Goal: Task Accomplishment & Management: Complete application form

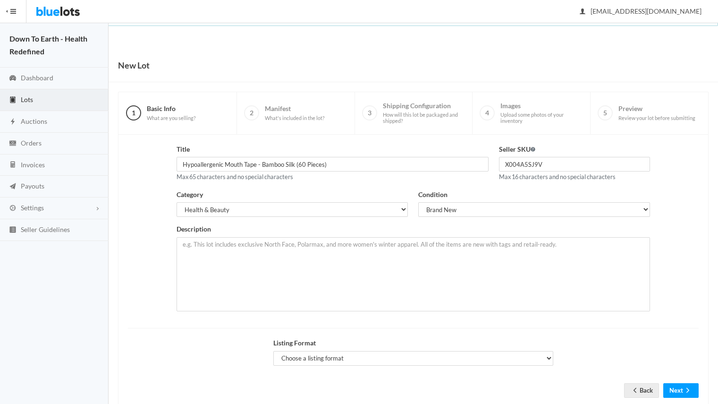
select select "7"
select select "1"
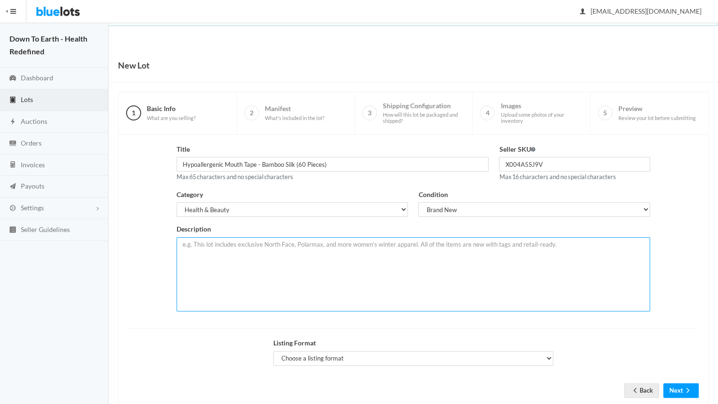
click at [214, 261] on textarea at bounding box center [414, 274] width 474 height 74
paste textarea "Branded mouth tape designed to encourage nasal breathing. New, sealed retail bo…"
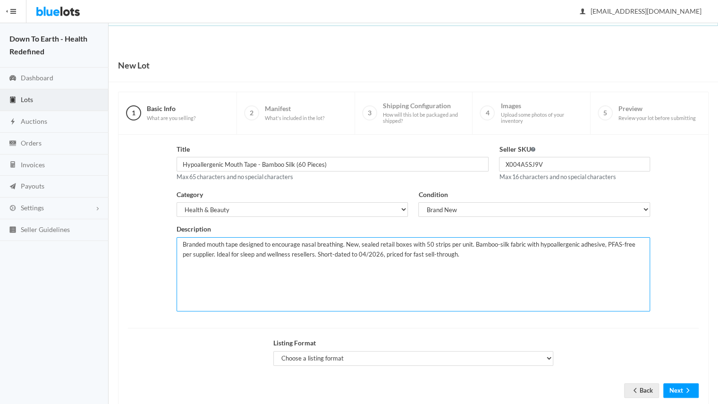
click at [423, 242] on textarea "Branded mouth tape designed to encourage nasal breathing. New, sealed retail bo…" at bounding box center [414, 274] width 474 height 74
click at [202, 252] on textarea "Branded mouth tape designed to encourage nasal breathing. New, sealed retail bo…" at bounding box center [414, 274] width 474 height 74
click at [461, 259] on textarea "Branded mouth tape designed to encourage nasal breathing. New, sealed retail bo…" at bounding box center [414, 274] width 474 height 74
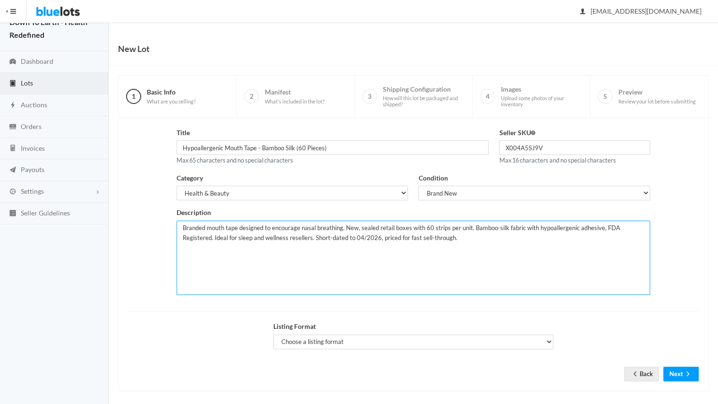
scroll to position [21, 0]
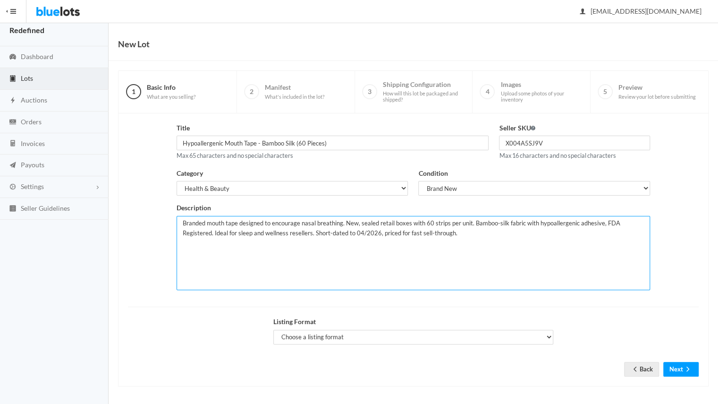
type textarea "Branded mouth tape designed to encourage nasal breathing. New, sealed retail bo…"
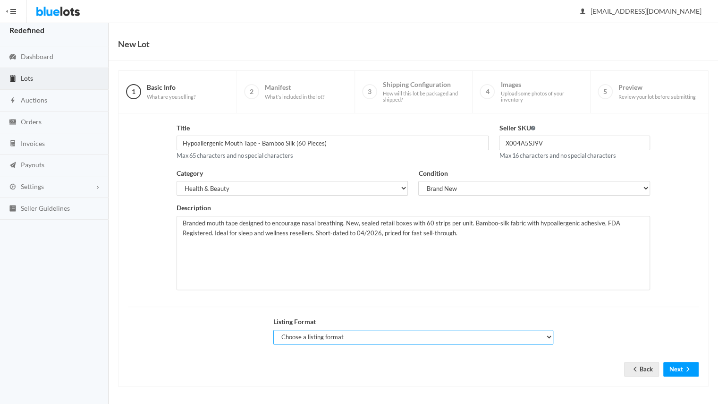
click at [471, 335] on select "Choose a listing format Auction Buy Now" at bounding box center [413, 337] width 281 height 15
click at [332, 334] on select "Choose a listing format Auction Buy Now" at bounding box center [413, 337] width 281 height 15
select select "true"
click at [273, 330] on select "Choose a listing format Auction Buy Now" at bounding box center [413, 337] width 281 height 15
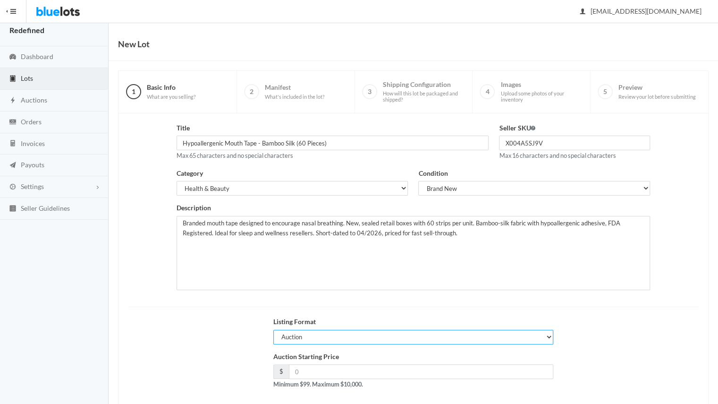
scroll to position [67, 0]
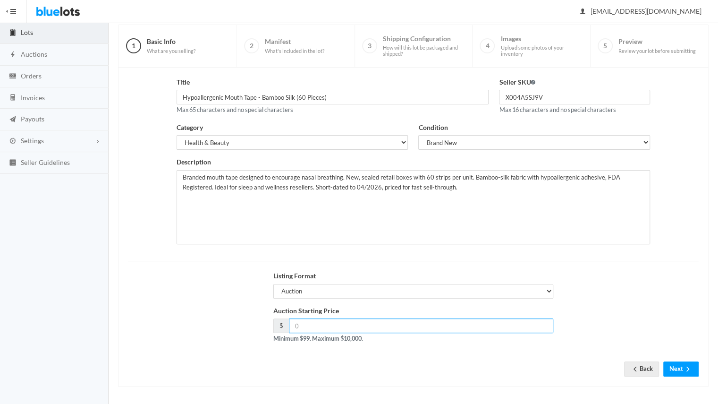
click at [345, 327] on input "number" at bounding box center [421, 325] width 265 height 15
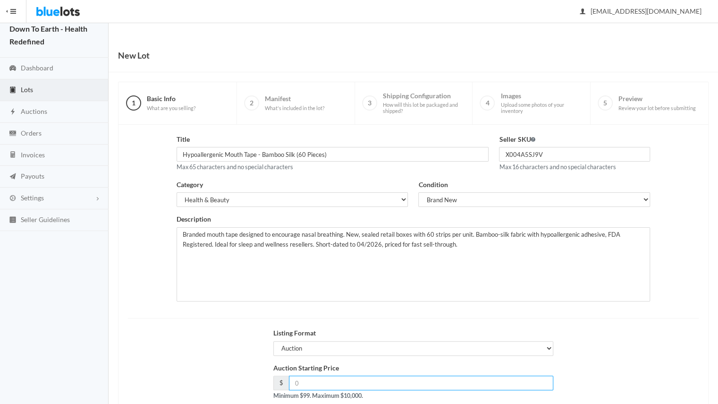
scroll to position [9, 0]
click at [82, 114] on link "Auctions" at bounding box center [54, 113] width 109 height 22
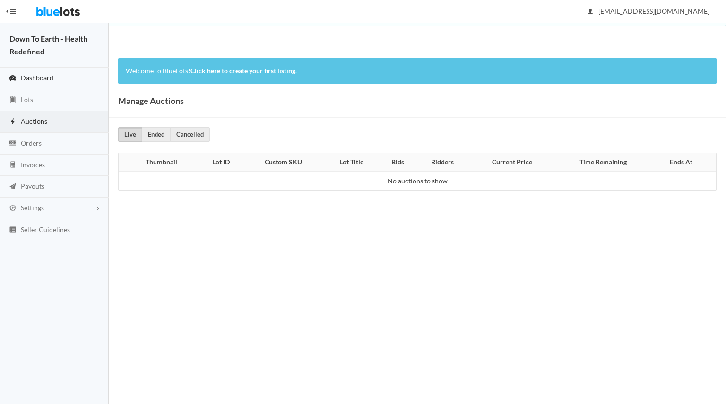
click at [49, 77] on span "Dashboard" at bounding box center [37, 78] width 33 height 8
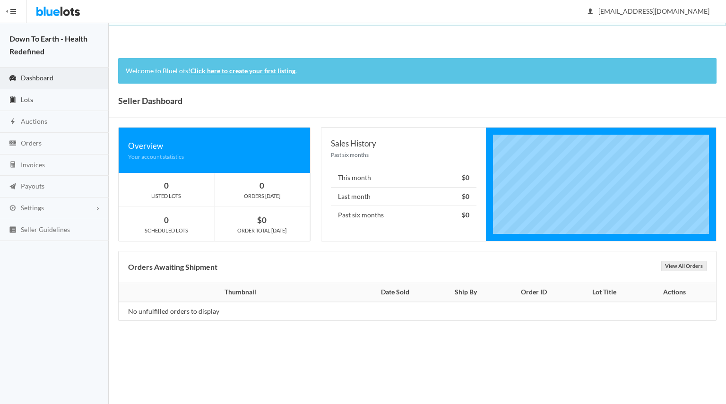
click at [43, 101] on link "Lots" at bounding box center [54, 100] width 109 height 22
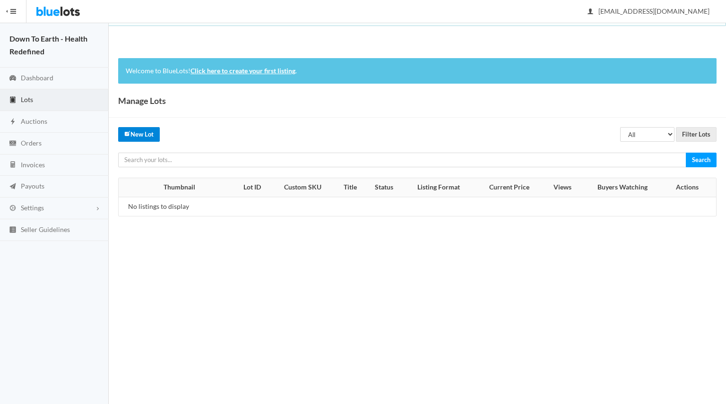
click at [140, 136] on link "New Lot" at bounding box center [139, 134] width 42 height 15
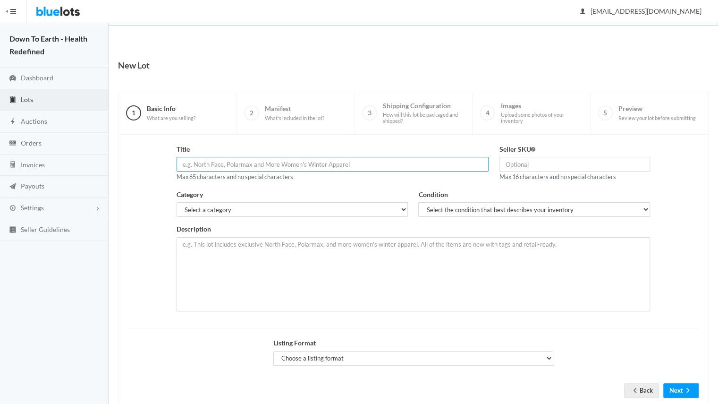
click at [208, 167] on input "text" at bounding box center [333, 164] width 313 height 15
type input "Hypoallergenic Mouth Tape - Bamboo Silk (60 Pieces)"
click at [535, 165] on input "text" at bounding box center [574, 164] width 151 height 15
type input "X004A5SJ9V"
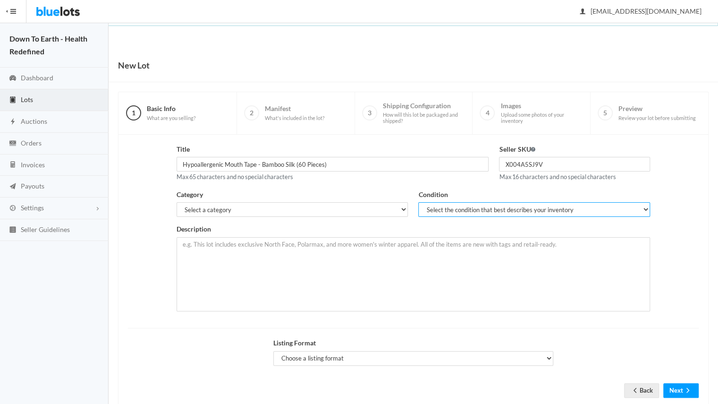
click at [482, 213] on select "Select the condition that best describes your inventory Brand New Shelf Pulls C…" at bounding box center [534, 209] width 232 height 15
select select "1"
click at [418, 202] on select "Select the condition that best describes your inventory Brand New Shelf Pulls C…" at bounding box center [534, 209] width 232 height 15
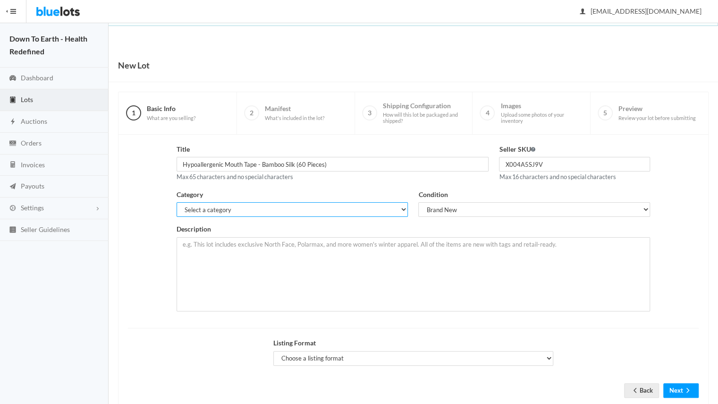
click at [330, 211] on select "Select a category Electronics Clothing, Shoes & Accessories Appliances Home & G…" at bounding box center [293, 209] width 232 height 15
select select "7"
click at [177, 202] on select "Select a category Electronics Clothing, Shoes & Accessories Appliances Home & G…" at bounding box center [293, 209] width 232 height 15
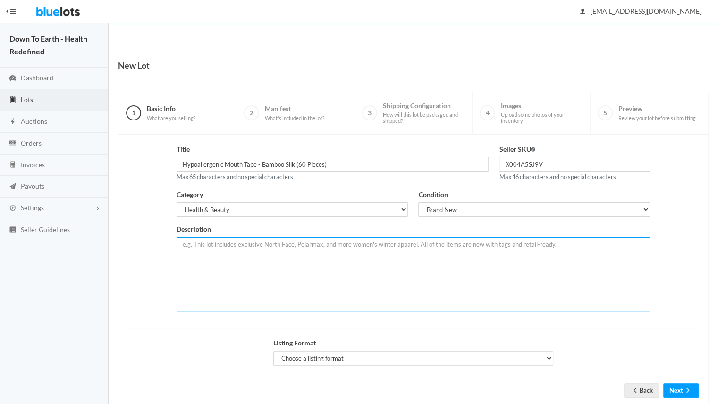
click at [238, 275] on textarea at bounding box center [414, 274] width 474 height 74
click at [266, 249] on textarea at bounding box center [414, 274] width 474 height 74
paste textarea "Branded mouth tape designed to encourage nasal breathing. New, sealed retail bo…"
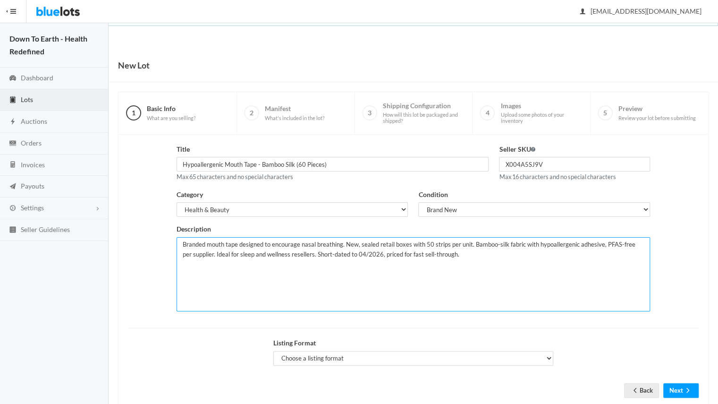
click at [425, 244] on textarea "Branded mouth tape designed to encourage nasal breathing. New, sealed retail bo…" at bounding box center [414, 274] width 474 height 74
drag, startPoint x: 602, startPoint y: 243, endPoint x: 205, endPoint y: 327, distance: 405.9
click at [205, 327] on form "Title Hypoallergenic Mouth Tape - Bamboo Silk (60 Pieces) Max 65 characters and…" at bounding box center [413, 263] width 571 height 239
type textarea "Branded mouth tape designed to encourage nasal breathing. New, sealed retail bo…"
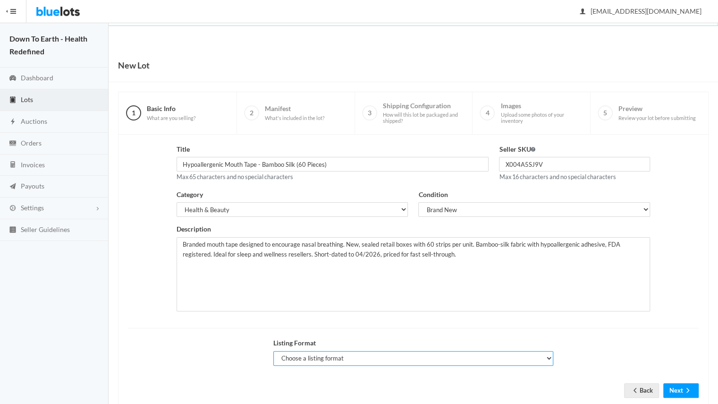
click at [456, 360] on select "Choose a listing format Auction Buy Now" at bounding box center [413, 358] width 281 height 15
select select "true"
click at [273, 351] on select "Choose a listing format Auction Buy Now" at bounding box center [413, 358] width 281 height 15
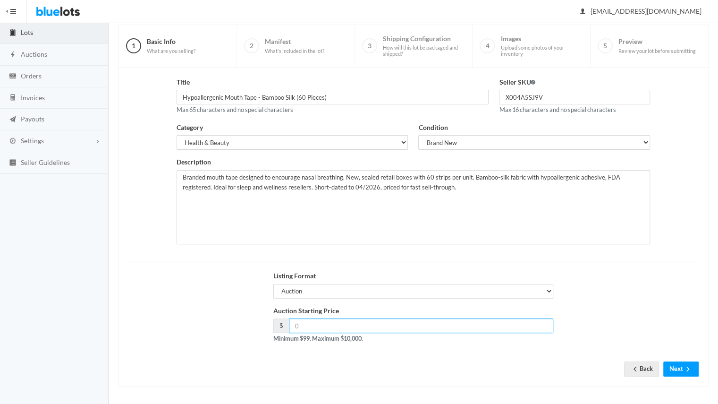
click at [360, 326] on input "number" at bounding box center [421, 325] width 265 height 15
type input "1300"
click at [591, 302] on div "Listing Format Choose a listing format Auction Buy Now" at bounding box center [413, 288] width 581 height 35
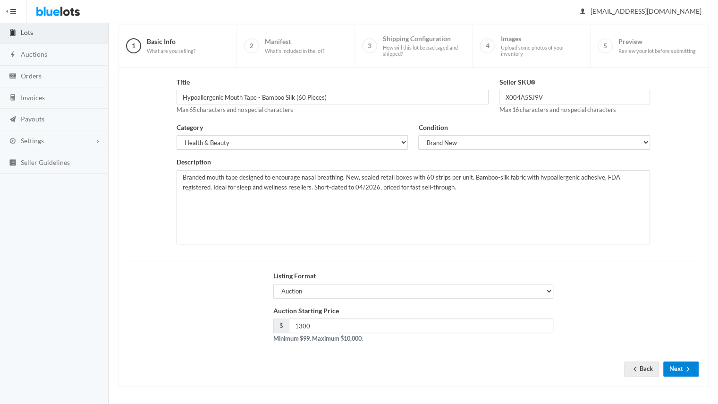
click at [680, 364] on button "Next" at bounding box center [681, 368] width 35 height 15
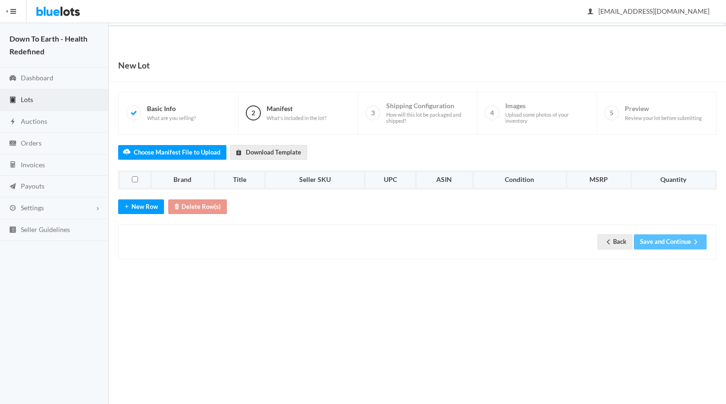
click at [266, 109] on span "Manifest What's included in the lot?" at bounding box center [296, 112] width 60 height 17
drag, startPoint x: 266, startPoint y: 109, endPoint x: 190, endPoint y: 117, distance: 76.5
click at [190, 117] on ul "1 Basic Info What are you selling? 2 Manifest What's included in the lot? 3 Shi…" at bounding box center [417, 113] width 597 height 42
click at [179, 154] on label "Choose Manifest File to Upload" at bounding box center [172, 152] width 108 height 15
click at [0, 0] on input "Choose Manifest File to Upload" at bounding box center [0, 0] width 0 height 0
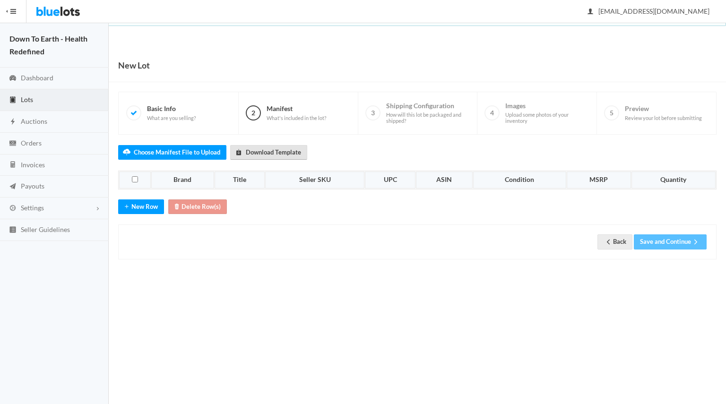
click at [269, 150] on link "Download Template" at bounding box center [268, 152] width 77 height 15
click at [144, 200] on button "New Row" at bounding box center [141, 206] width 46 height 15
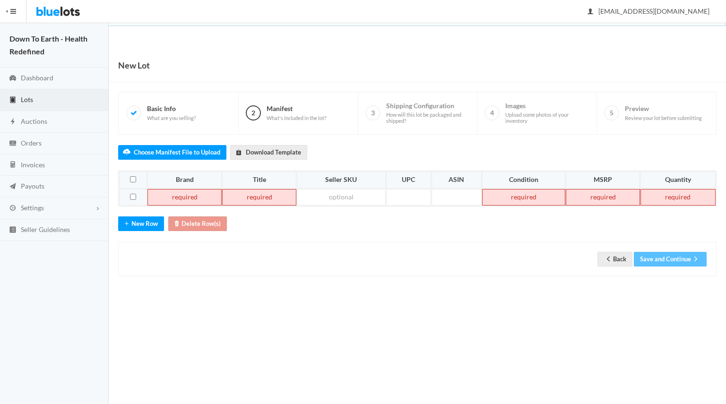
click at [127, 194] on td at bounding box center [133, 197] width 28 height 17
click at [131, 194] on input "checkbox" at bounding box center [133, 197] width 6 height 6
checkbox input "true"
click at [213, 219] on button "Delete Row(s)" at bounding box center [197, 223] width 59 height 15
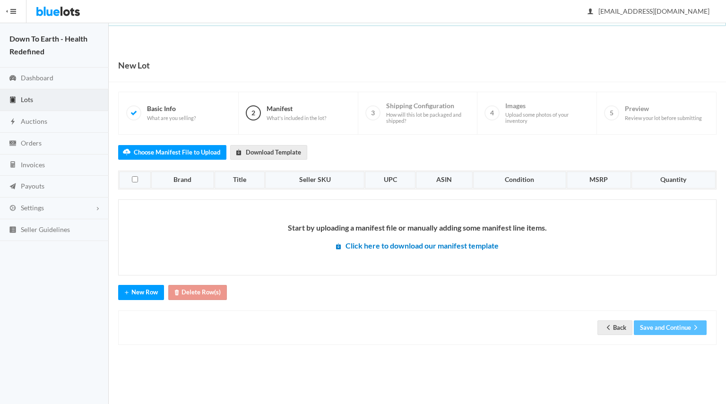
click at [165, 100] on li "1 Basic Info What are you selling?" at bounding box center [179, 113] width 120 height 42
click at [164, 109] on span "Basic Info What are you selling?" at bounding box center [171, 112] width 49 height 17
click at [611, 322] on link "Back" at bounding box center [614, 327] width 35 height 15
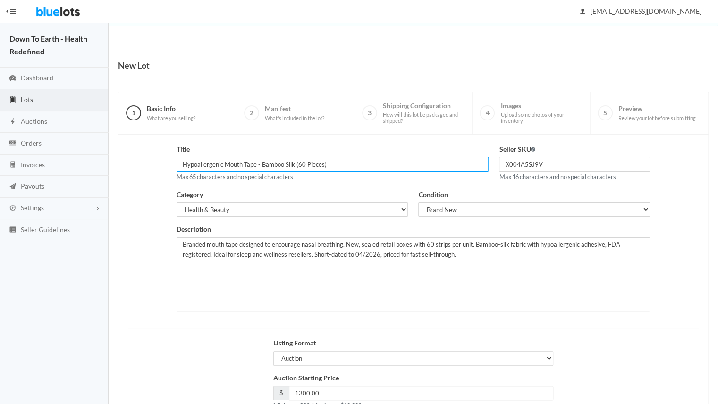
click at [209, 165] on input "Hypoallergenic Mouth Tape - Bamboo Silk (60 Pieces)" at bounding box center [333, 164] width 313 height 15
click at [555, 164] on input "X004A5SJ9V" at bounding box center [574, 164] width 151 height 15
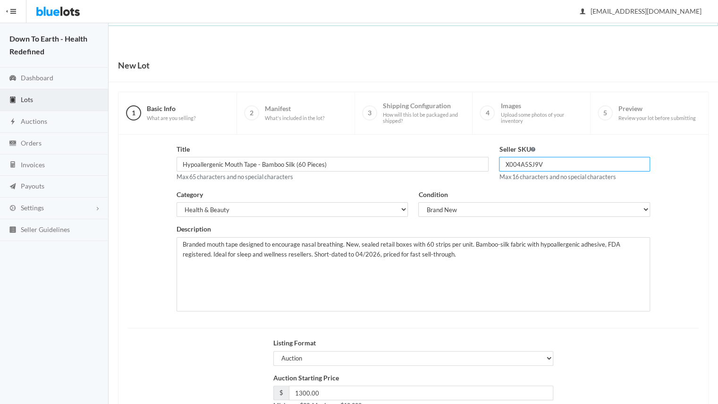
click at [555, 164] on input "X004A5SJ9V" at bounding box center [574, 164] width 151 height 15
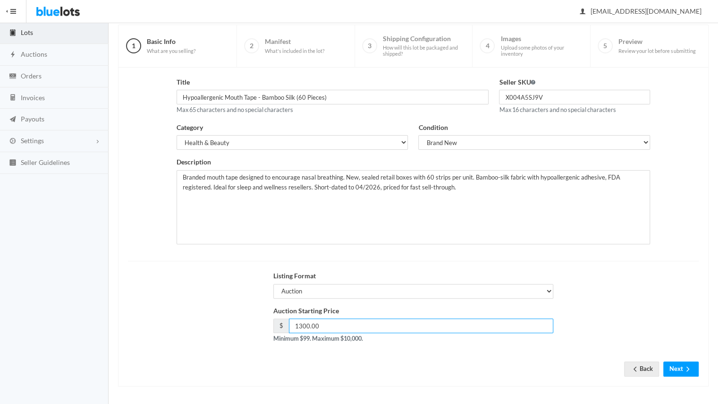
click at [328, 322] on input "1300.00" at bounding box center [421, 325] width 265 height 15
type input "200"
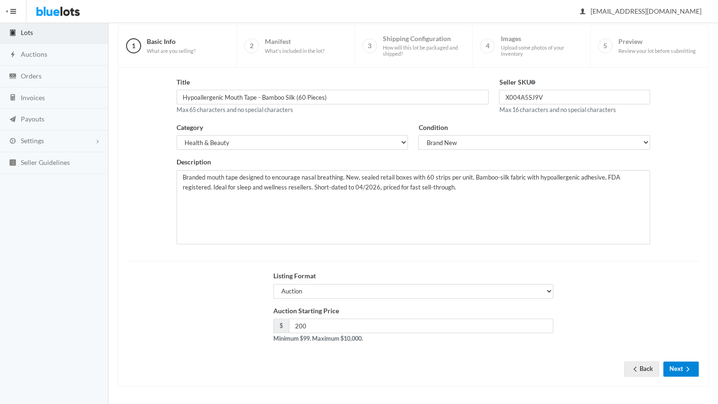
click at [683, 367] on button "Next" at bounding box center [681, 368] width 35 height 15
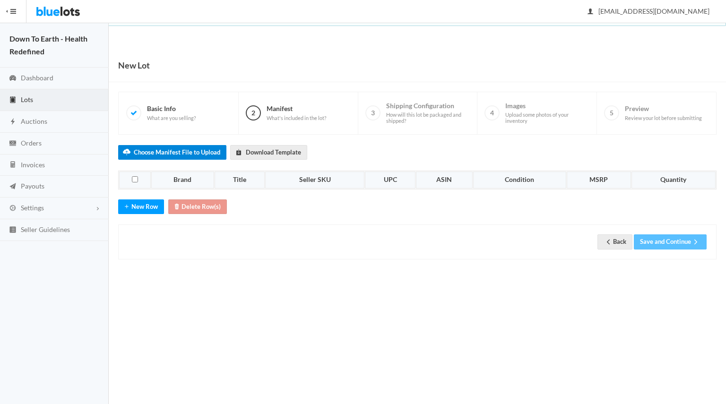
click at [180, 150] on label "Choose Manifest File to Upload" at bounding box center [172, 152] width 108 height 15
click at [0, 0] on input "Choose Manifest File to Upload" at bounding box center [0, 0] width 0 height 0
click at [201, 148] on label "Choose Manifest File to Upload" at bounding box center [172, 152] width 108 height 15
click at [0, 0] on input "Choose Manifest File to Upload" at bounding box center [0, 0] width 0 height 0
click at [193, 151] on label "Choose Manifest File to Upload" at bounding box center [172, 152] width 108 height 15
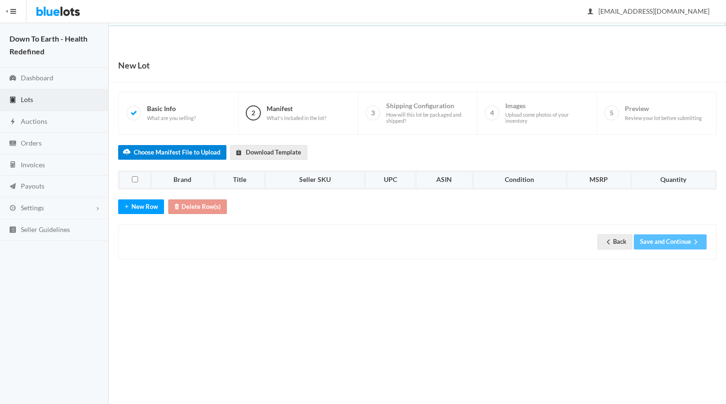
click at [0, 0] on input "Choose Manifest File to Upload" at bounding box center [0, 0] width 0 height 0
click at [165, 151] on label "Choose Manifest File to Upload" at bounding box center [172, 152] width 108 height 15
click at [0, 0] on input "Choose Manifest File to Upload" at bounding box center [0, 0] width 0 height 0
click at [146, 204] on button "New Row" at bounding box center [141, 206] width 46 height 15
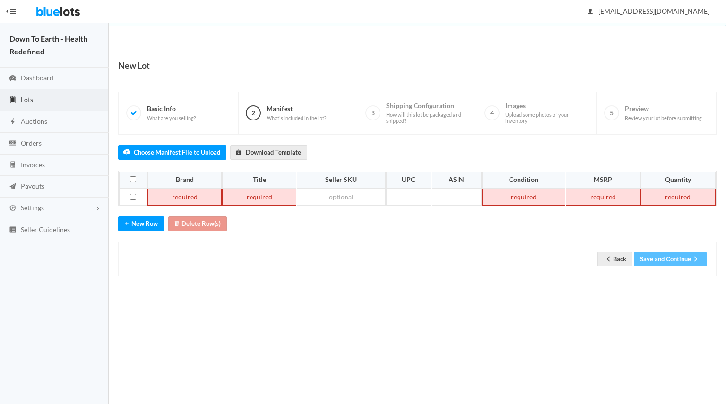
click at [186, 194] on td at bounding box center [184, 197] width 74 height 17
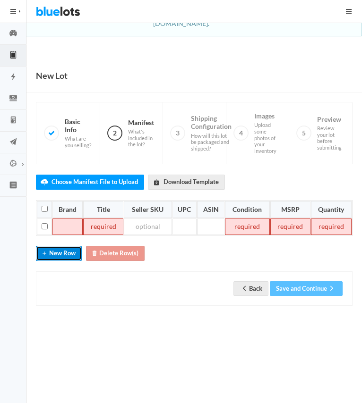
click at [64, 246] on button "New Row" at bounding box center [59, 253] width 46 height 15
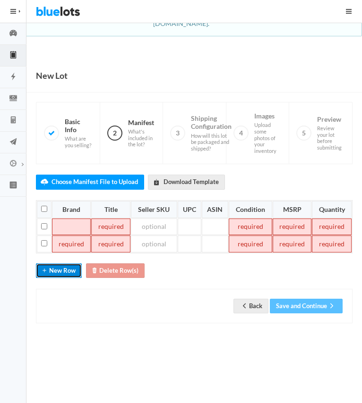
click at [63, 264] on button "New Row" at bounding box center [59, 271] width 46 height 15
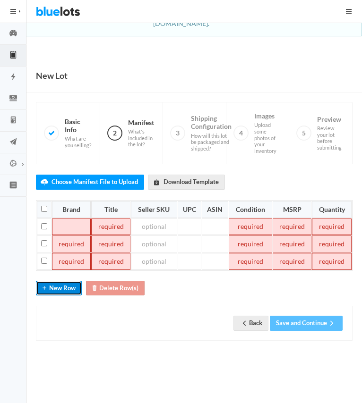
click at [65, 281] on button "New Row" at bounding box center [59, 288] width 46 height 15
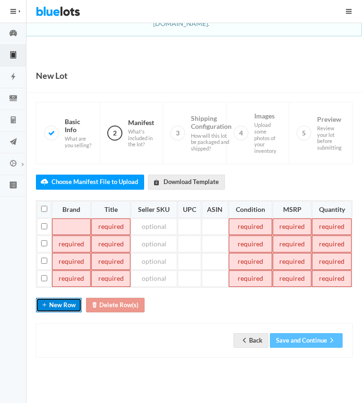
click at [66, 298] on button "New Row" at bounding box center [59, 305] width 46 height 15
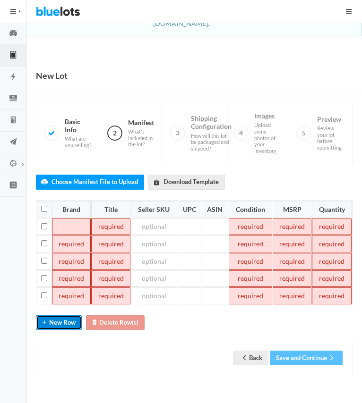
click at [66, 316] on button "New Row" at bounding box center [59, 323] width 46 height 15
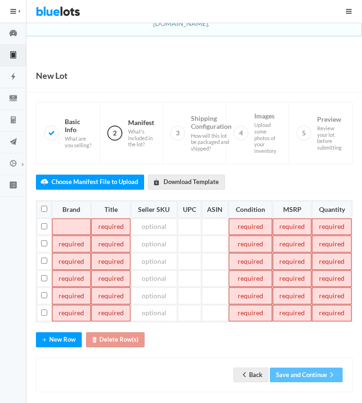
click at [71, 219] on td at bounding box center [71, 227] width 39 height 17
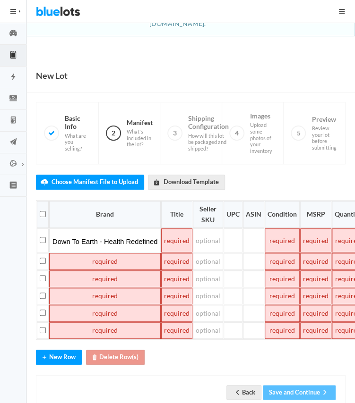
click at [85, 253] on td at bounding box center [104, 261] width 111 height 17
paste td
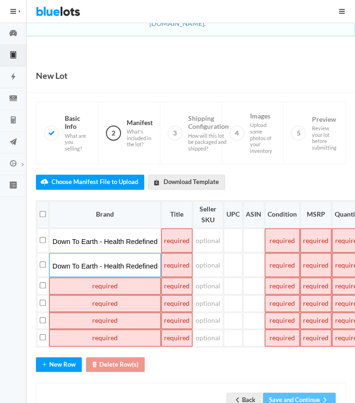
click at [92, 278] on td at bounding box center [104, 286] width 111 height 17
paste td
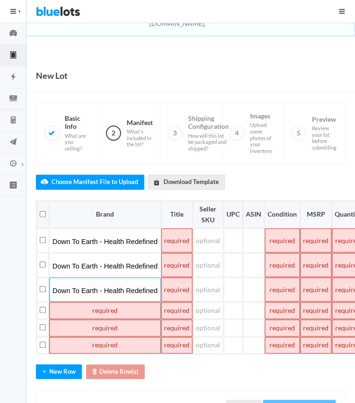
click at [101, 302] on td at bounding box center [104, 310] width 111 height 17
paste td
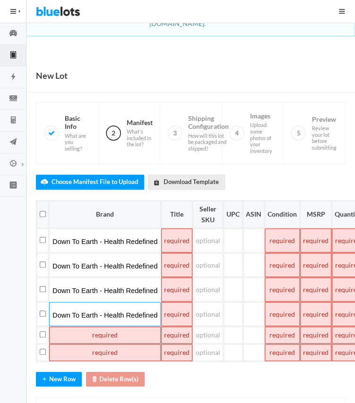
click at [105, 327] on td at bounding box center [104, 335] width 111 height 17
paste td
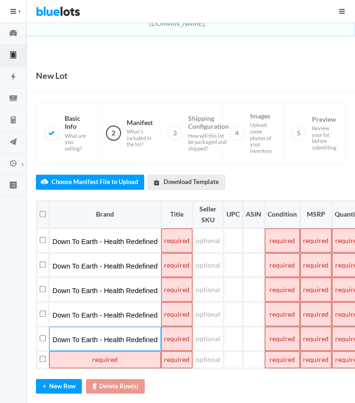
click at [108, 351] on td at bounding box center [104, 359] width 111 height 17
paste td
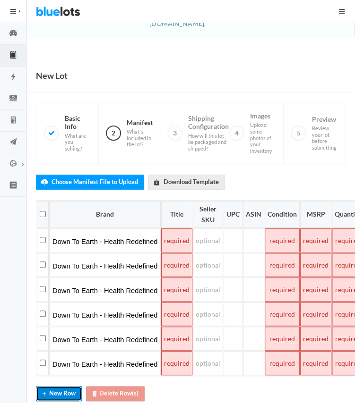
click at [67, 386] on button "New Row" at bounding box center [59, 393] width 46 height 15
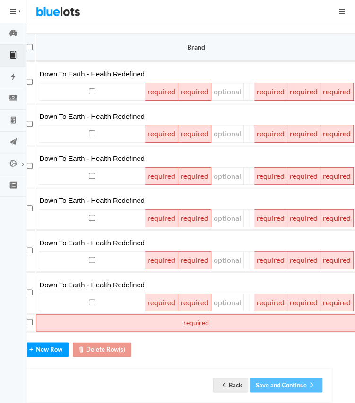
click at [67, 315] on td at bounding box center [196, 323] width 320 height 17
paste td
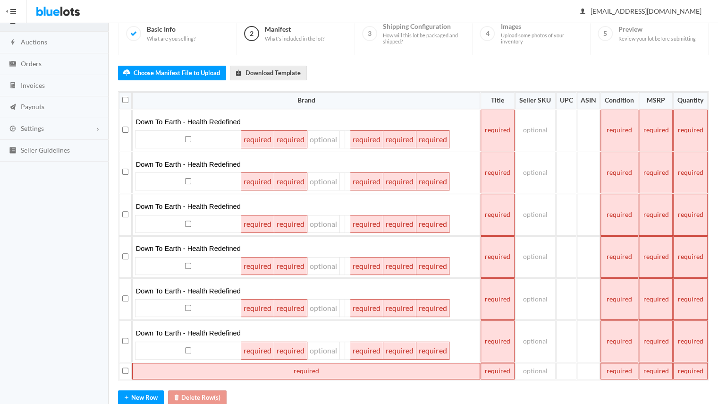
scroll to position [81, 0]
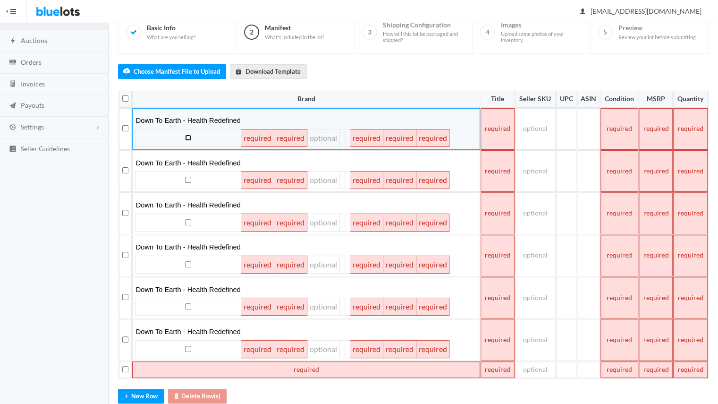
click at [187, 135] on input "checkbox" at bounding box center [188, 138] width 6 height 6
checkbox input "false"
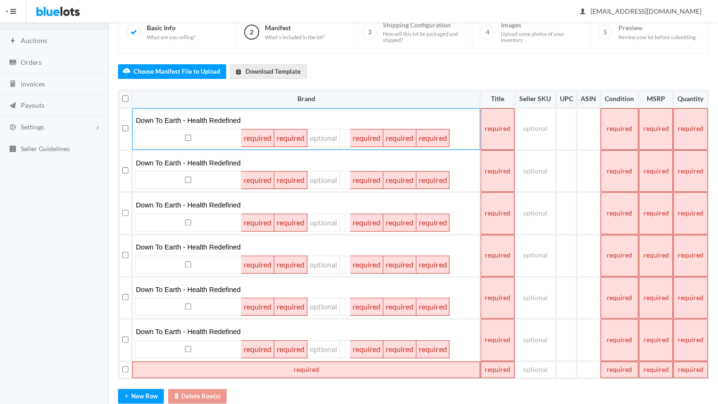
click at [276, 364] on td at bounding box center [306, 369] width 348 height 17
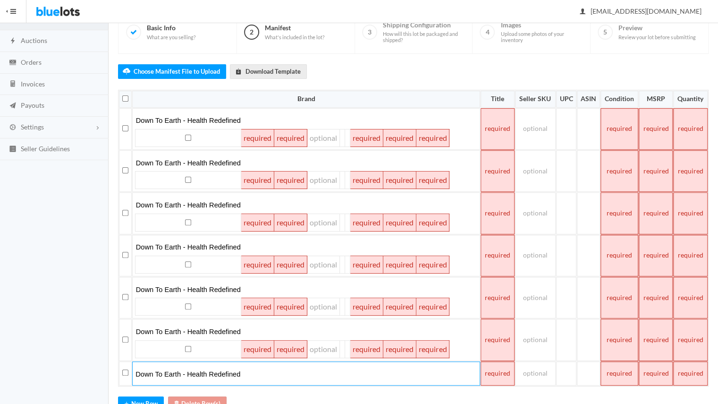
click at [504, 125] on td at bounding box center [498, 129] width 34 height 42
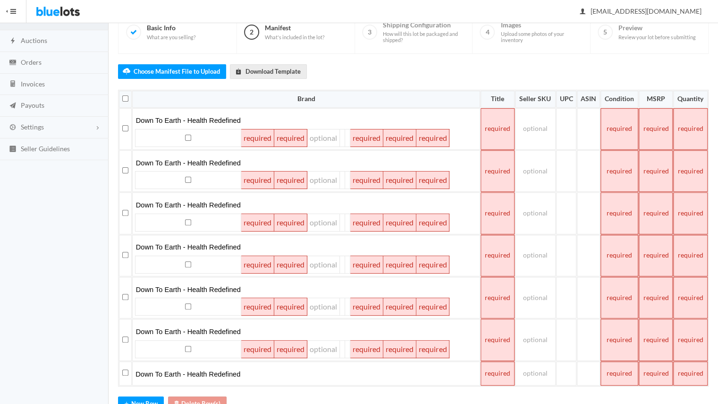
click at [498, 125] on td at bounding box center [498, 129] width 34 height 42
paste td
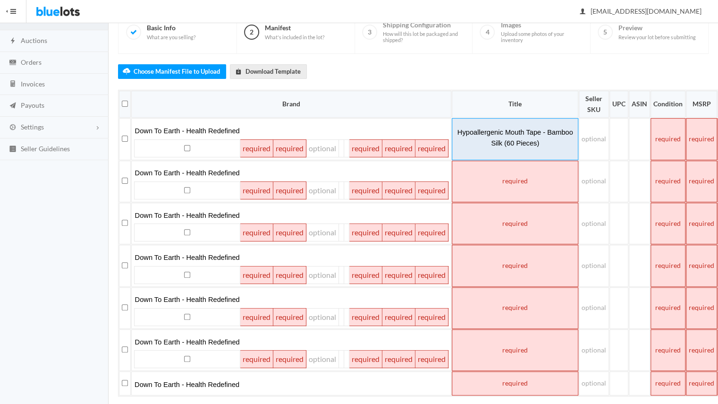
scroll to position [92, 0]
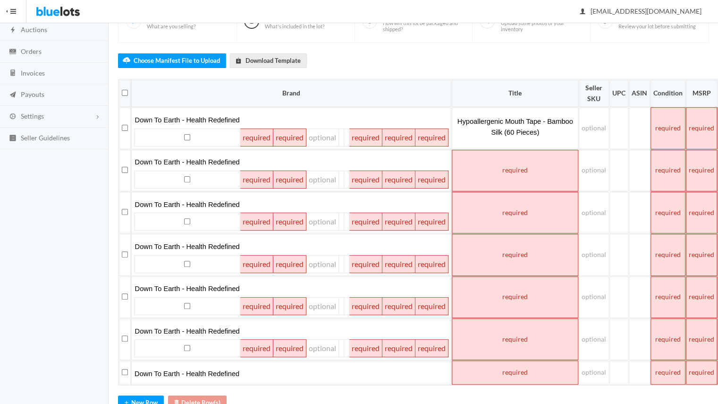
click at [495, 168] on td at bounding box center [515, 171] width 127 height 42
paste td
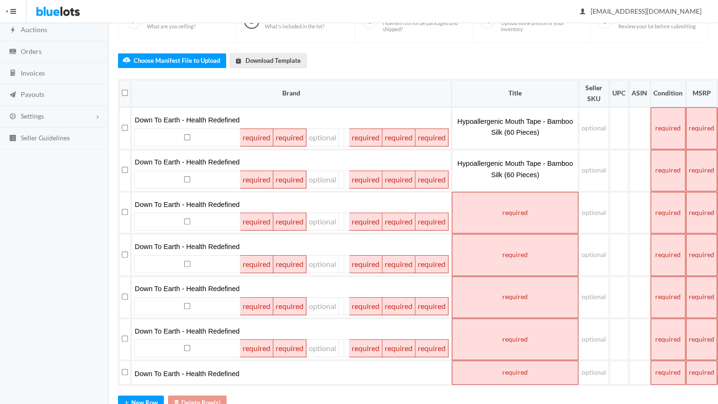
click at [496, 215] on td at bounding box center [515, 213] width 127 height 42
paste td
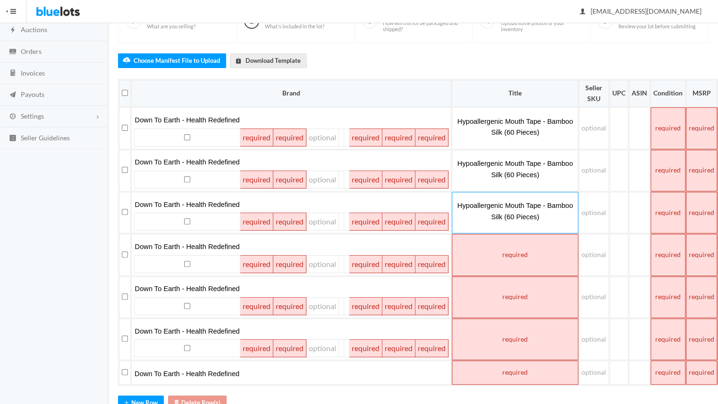
click at [500, 252] on td at bounding box center [515, 255] width 127 height 42
paste td
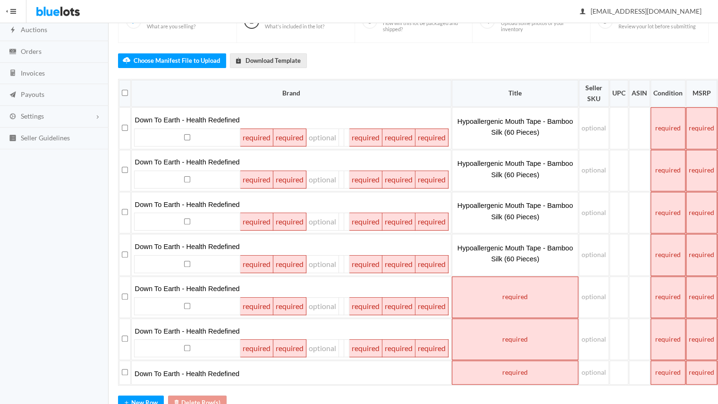
click at [484, 301] on td at bounding box center [515, 297] width 127 height 42
paste td
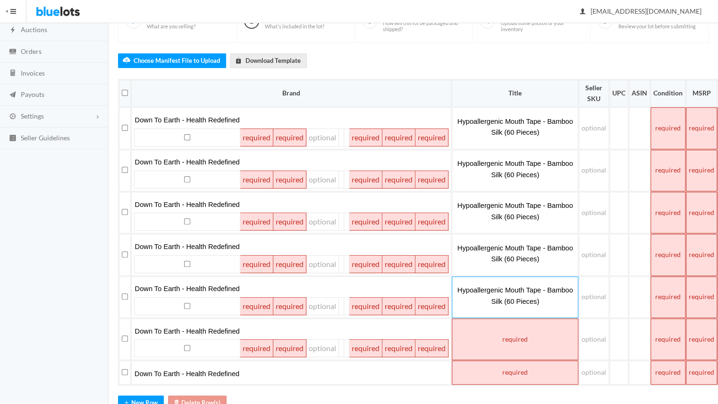
click at [485, 333] on td at bounding box center [515, 339] width 127 height 42
paste td
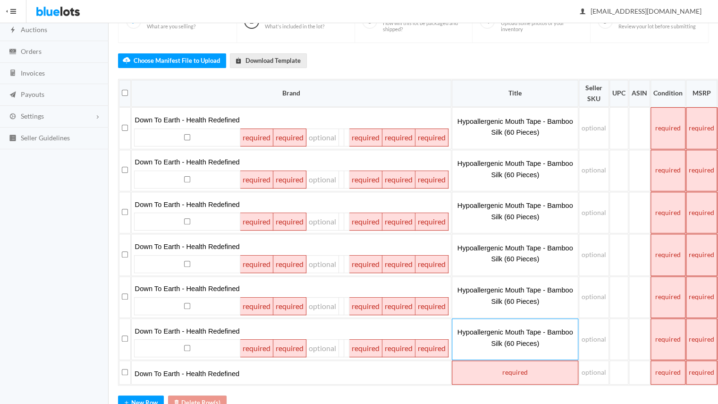
click at [480, 377] on td at bounding box center [515, 372] width 127 height 24
paste td
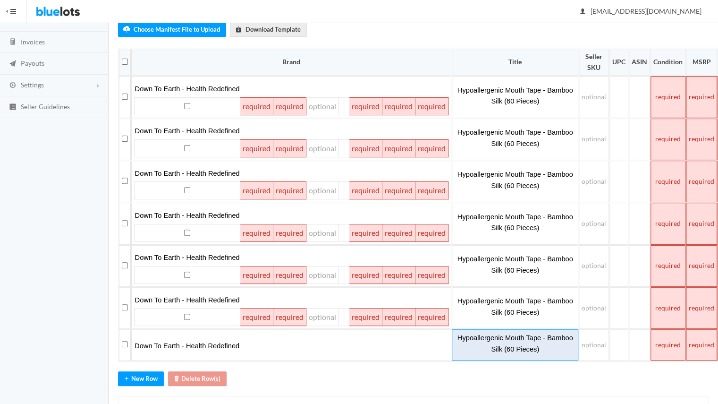
scroll to position [121, 0]
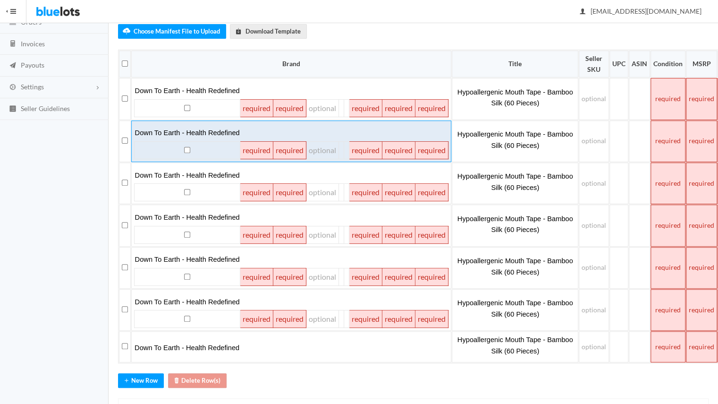
click at [267, 120] on td "Down To Earth - Health Redefined" at bounding box center [291, 141] width 320 height 42
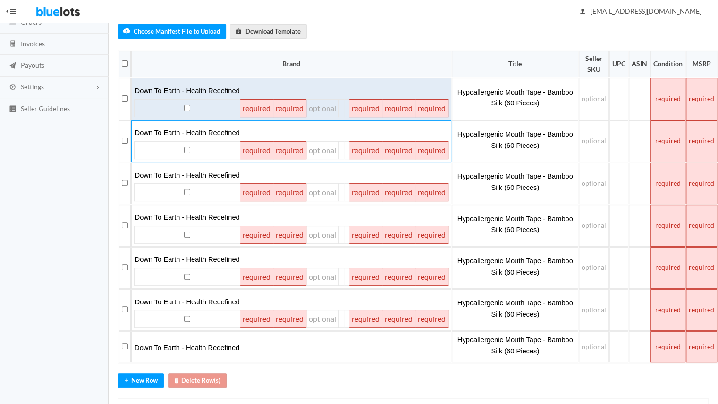
click at [258, 104] on td at bounding box center [256, 107] width 33 height 17
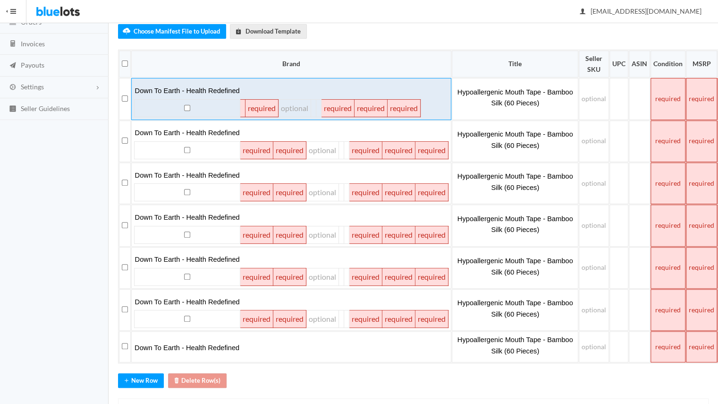
click at [428, 115] on td "Down To Earth - Health Redefined" at bounding box center [291, 99] width 320 height 42
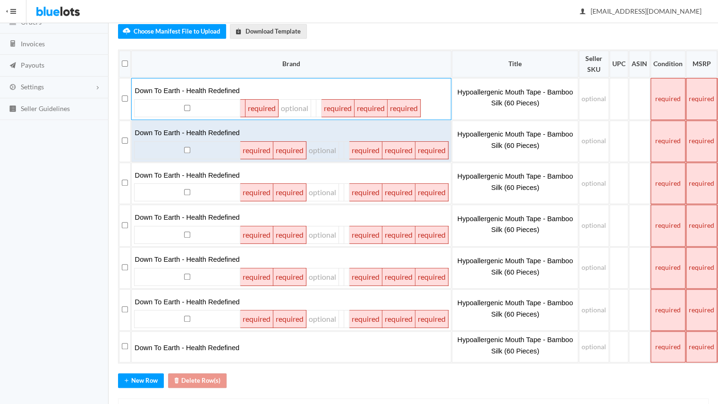
click at [255, 149] on td at bounding box center [256, 150] width 33 height 17
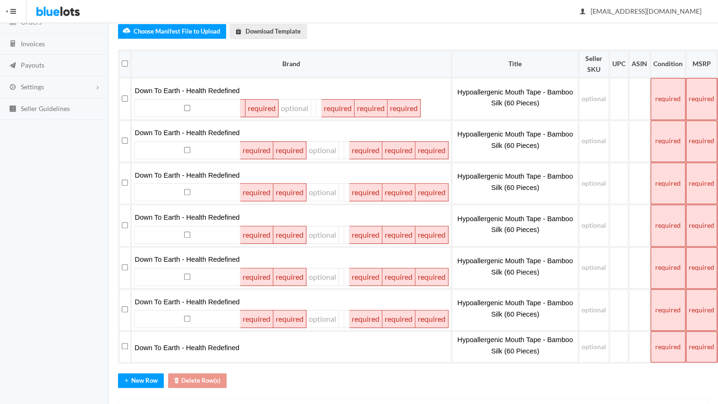
click at [663, 85] on td at bounding box center [668, 99] width 35 height 42
click at [667, 139] on td at bounding box center [668, 141] width 35 height 42
click at [665, 185] on td at bounding box center [668, 183] width 35 height 42
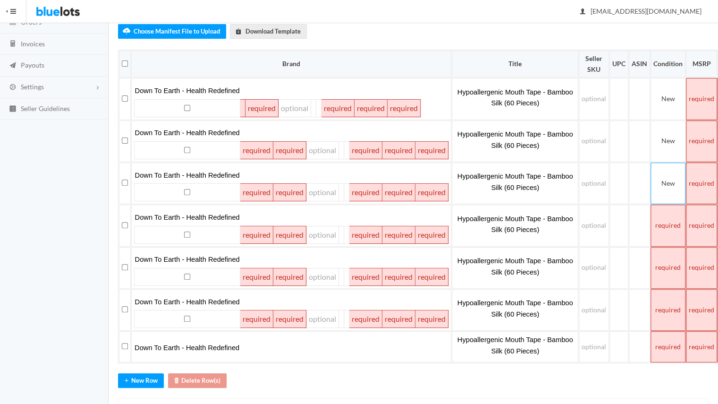
click at [667, 229] on td at bounding box center [668, 226] width 35 height 42
click at [672, 260] on td at bounding box center [668, 268] width 35 height 42
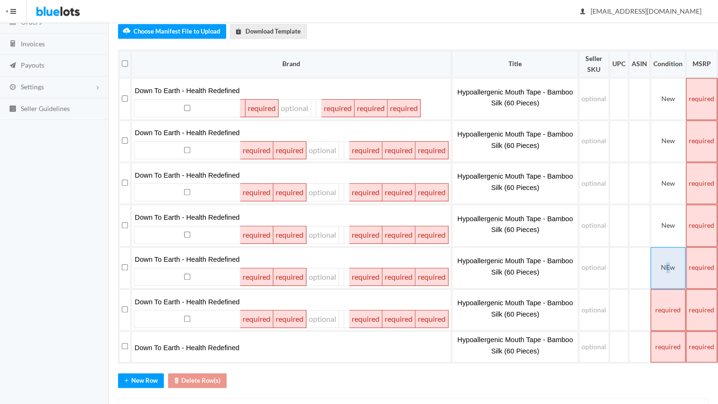
click at [666, 261] on td "NEw" at bounding box center [668, 268] width 35 height 42
click at [662, 321] on td at bounding box center [668, 310] width 35 height 42
click at [667, 345] on td at bounding box center [668, 346] width 35 height 31
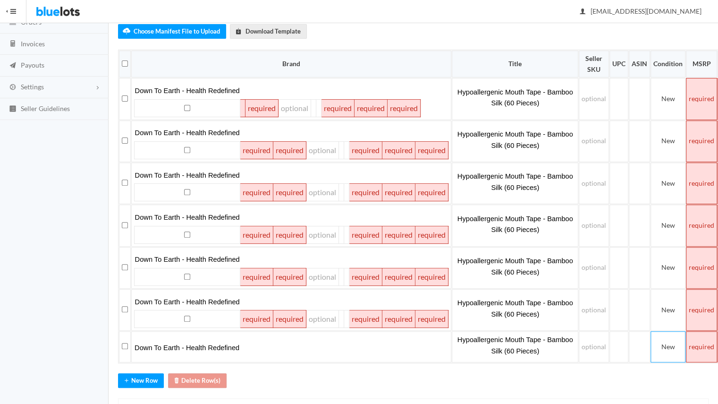
click at [700, 102] on td at bounding box center [701, 99] width 31 height 42
click at [260, 32] on link "Download Template" at bounding box center [268, 31] width 77 height 15
click at [700, 97] on td "$40" at bounding box center [701, 99] width 31 height 42
click at [699, 137] on td at bounding box center [701, 141] width 31 height 42
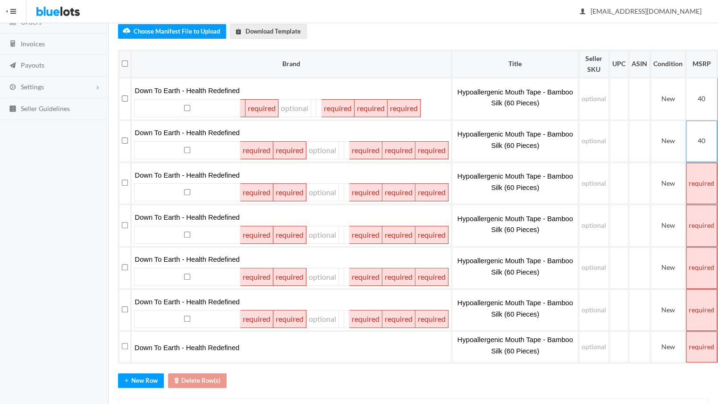
click at [704, 194] on td at bounding box center [701, 183] width 31 height 42
click at [702, 208] on td at bounding box center [701, 226] width 31 height 42
click at [700, 274] on td at bounding box center [701, 268] width 31 height 42
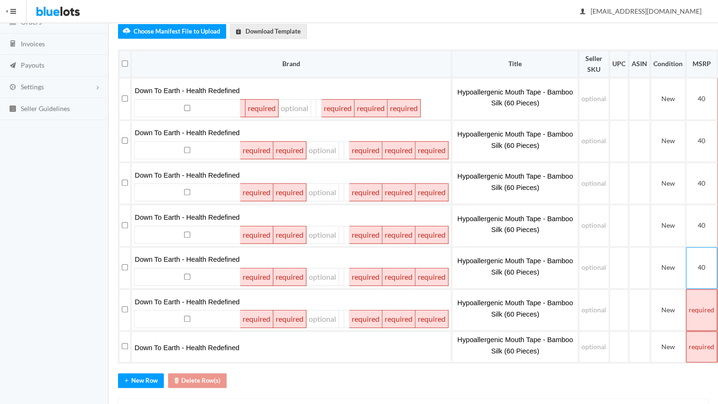
click at [708, 311] on td at bounding box center [701, 310] width 31 height 42
click at [700, 340] on td at bounding box center [701, 346] width 31 height 31
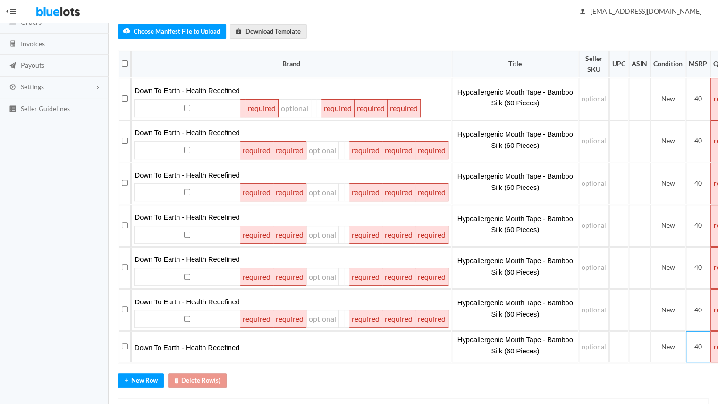
click at [702, 65] on th "MSRP" at bounding box center [698, 64] width 24 height 27
copy th "MSRP"
click at [715, 91] on td at bounding box center [727, 99] width 32 height 42
click at [712, 87] on td at bounding box center [727, 99] width 32 height 42
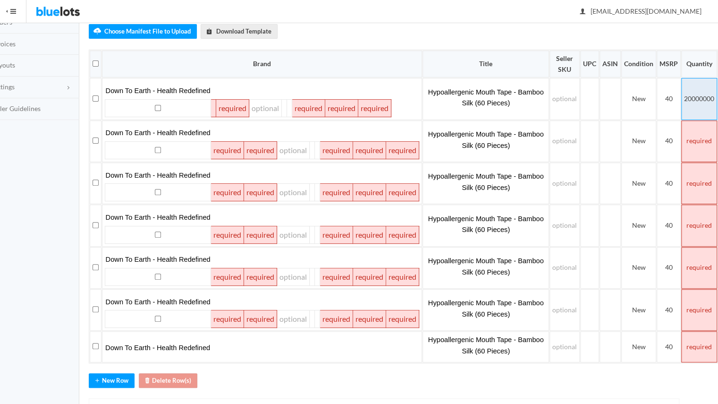
scroll to position [121, 23]
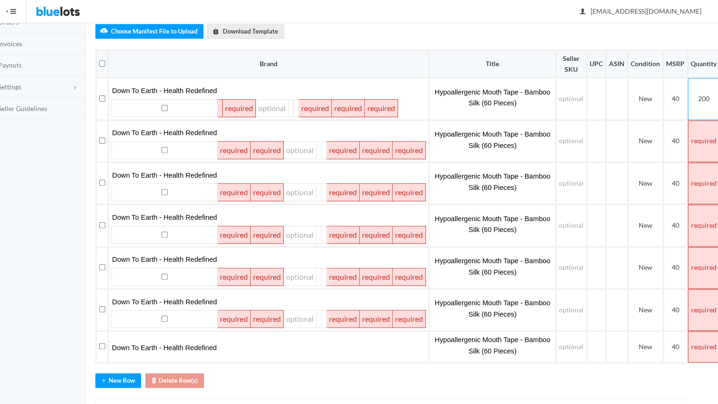
click at [699, 142] on td at bounding box center [704, 141] width 32 height 42
click at [703, 178] on td at bounding box center [704, 183] width 32 height 42
click at [703, 226] on td at bounding box center [704, 226] width 32 height 42
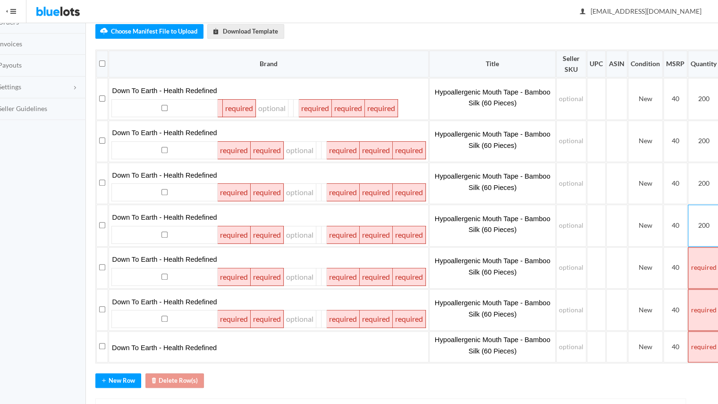
click at [699, 256] on td at bounding box center [704, 268] width 32 height 42
click at [706, 300] on td at bounding box center [704, 310] width 32 height 42
click at [702, 343] on td at bounding box center [704, 346] width 32 height 31
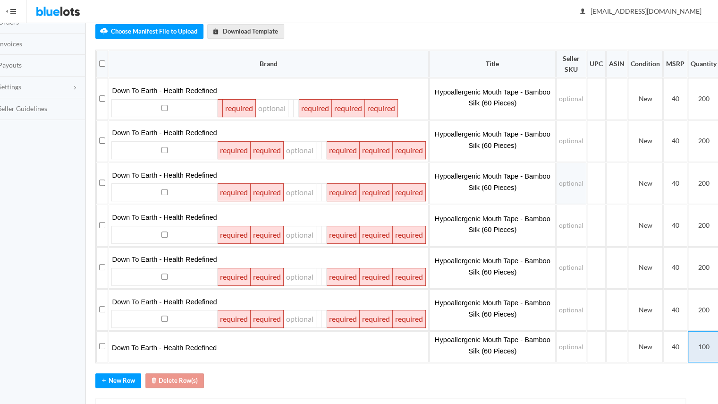
scroll to position [120, 23]
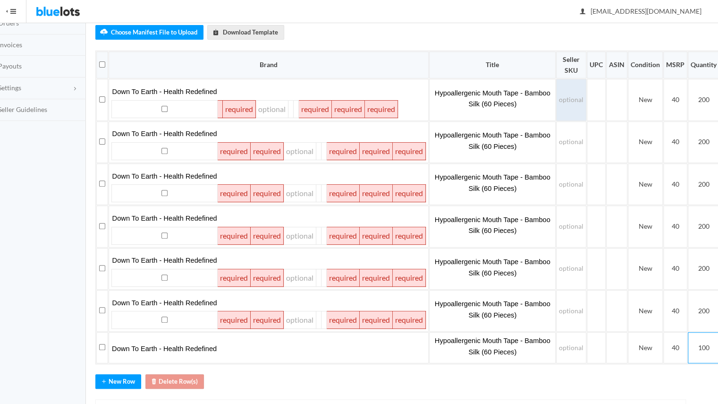
click at [572, 92] on td at bounding box center [571, 100] width 30 height 42
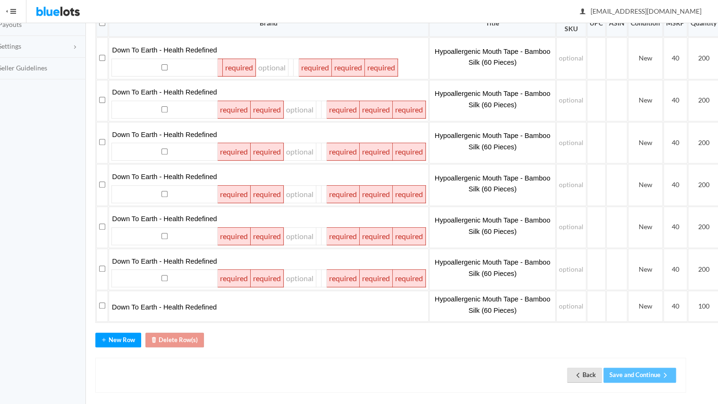
click at [582, 367] on link "Back" at bounding box center [584, 374] width 35 height 15
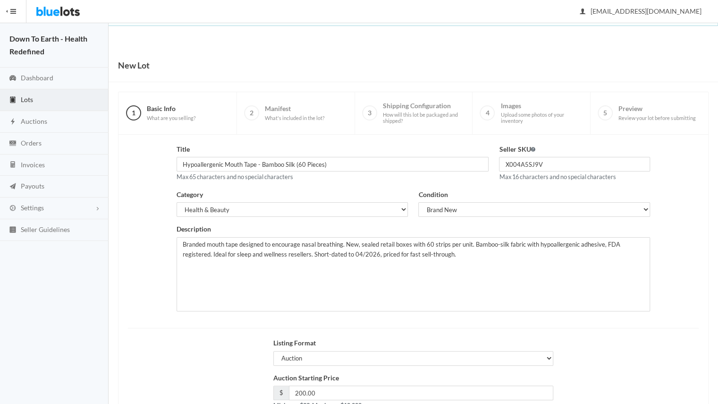
scroll to position [67, 0]
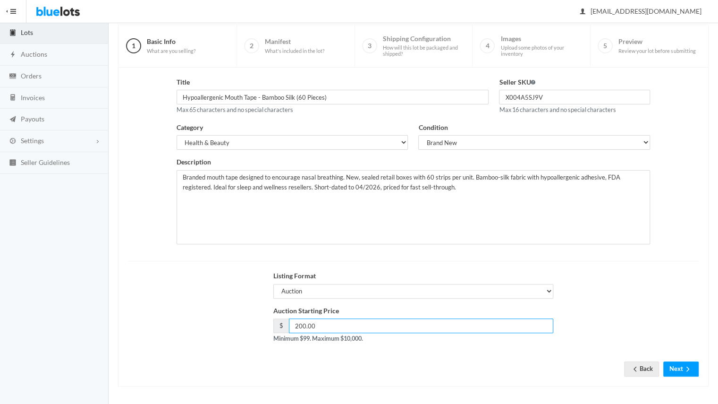
click at [305, 320] on input "200.00" at bounding box center [421, 325] width 265 height 15
type input "400"
click at [181, 314] on div "Auction Starting Price $ 400 Minimum $99. Maximum $10,000." at bounding box center [413, 328] width 581 height 45
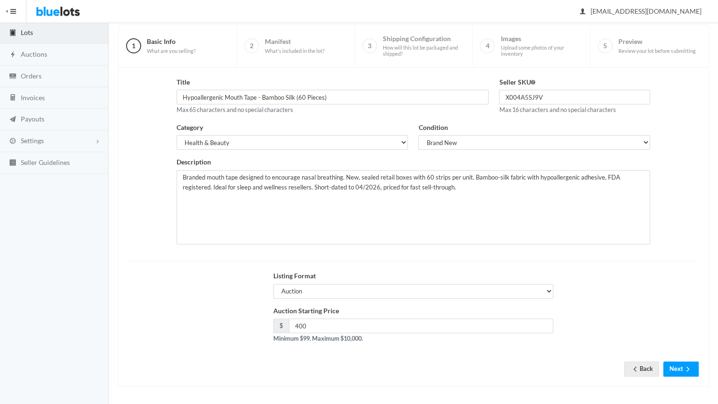
click at [382, 349] on div "Auction Starting Price $ 400 Minimum $99. Maximum $10,000." at bounding box center [413, 328] width 291 height 45
click at [675, 363] on button "Next" at bounding box center [681, 368] width 35 height 15
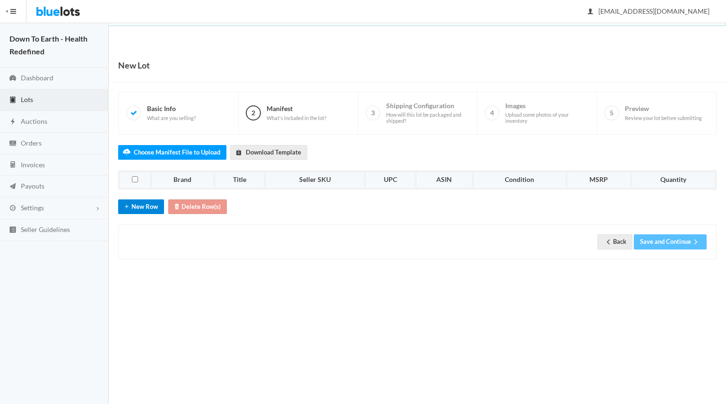
click at [141, 206] on button "New Row" at bounding box center [141, 206] width 46 height 15
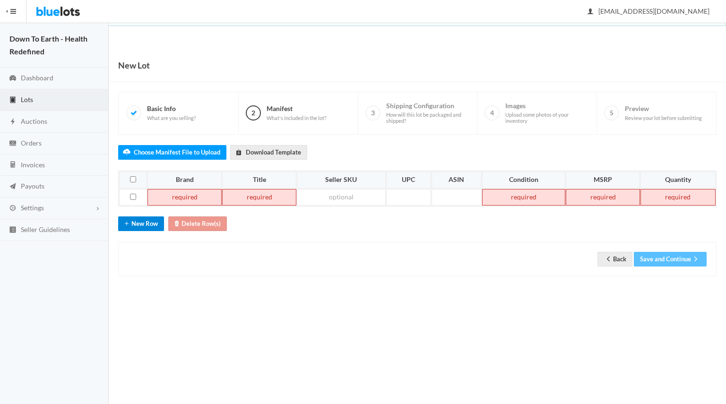
click at [146, 216] on button "New Row" at bounding box center [141, 223] width 46 height 15
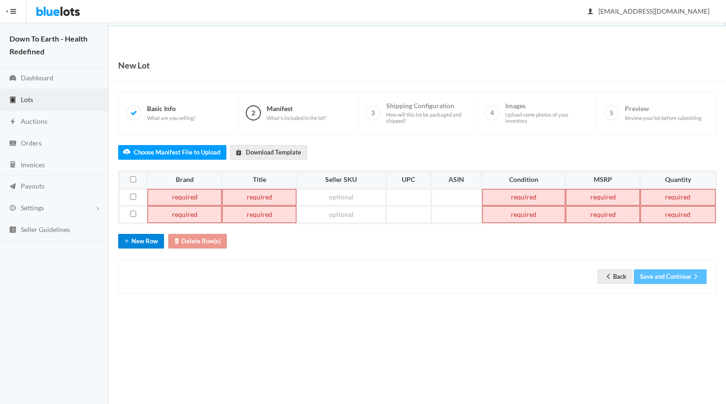
click at [147, 238] on button "New Row" at bounding box center [141, 241] width 46 height 15
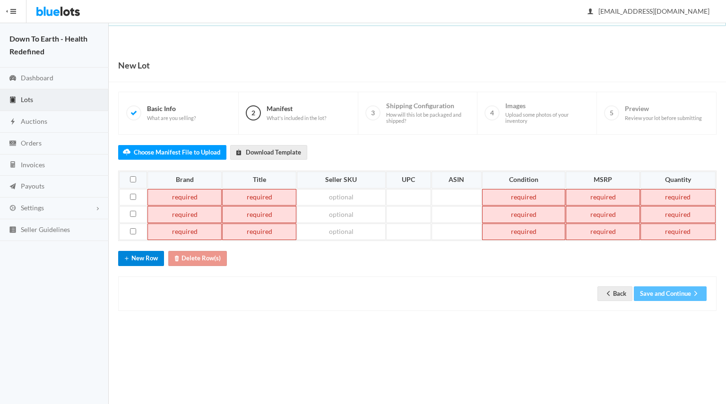
click at [147, 253] on button "New Row" at bounding box center [141, 258] width 46 height 15
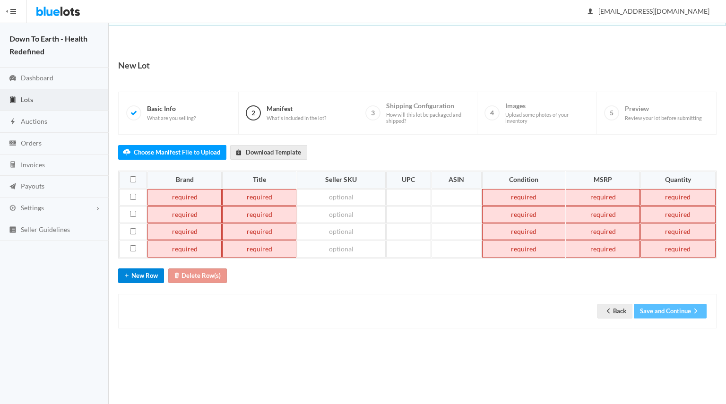
click at [147, 268] on button "New Row" at bounding box center [141, 275] width 46 height 15
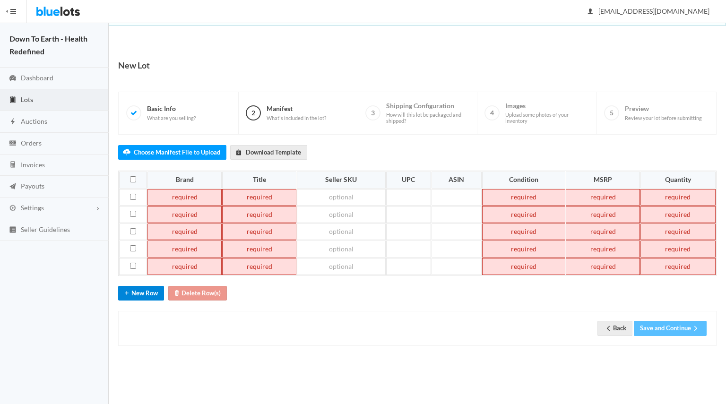
click at [150, 286] on button "New Row" at bounding box center [141, 293] width 46 height 15
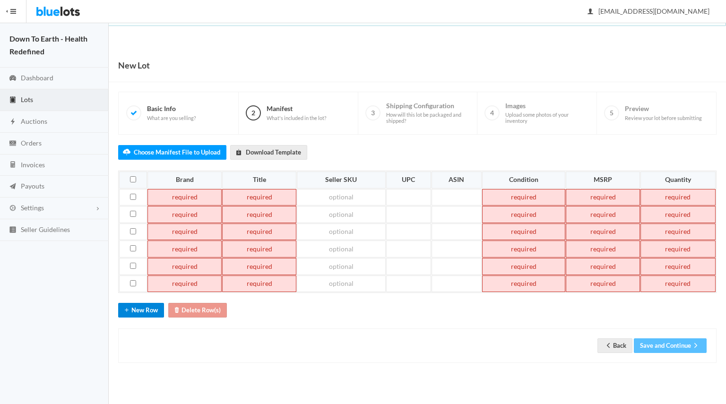
click at [150, 283] on td at bounding box center [184, 283] width 74 height 17
click at [153, 305] on button "New Row" at bounding box center [141, 310] width 46 height 15
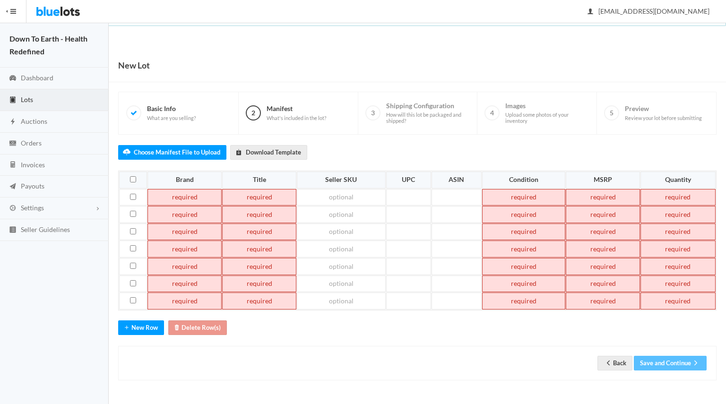
click at [188, 199] on td at bounding box center [184, 197] width 74 height 17
paste td
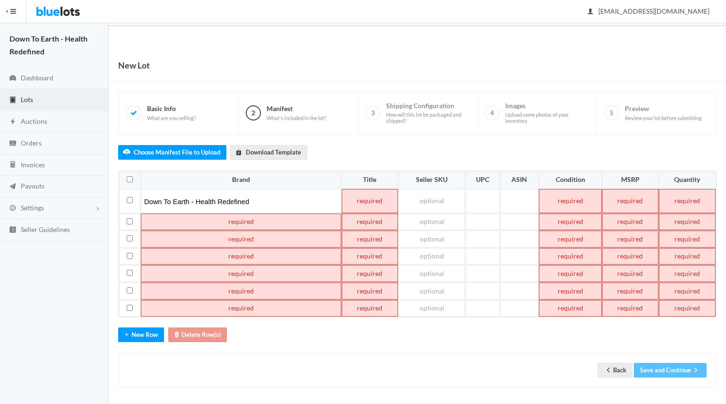
click at [193, 231] on td at bounding box center [241, 239] width 200 height 17
paste td
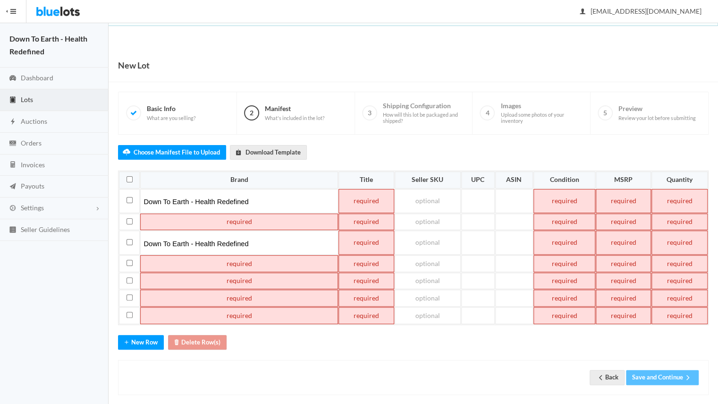
click at [193, 215] on td at bounding box center [239, 222] width 198 height 17
paste td
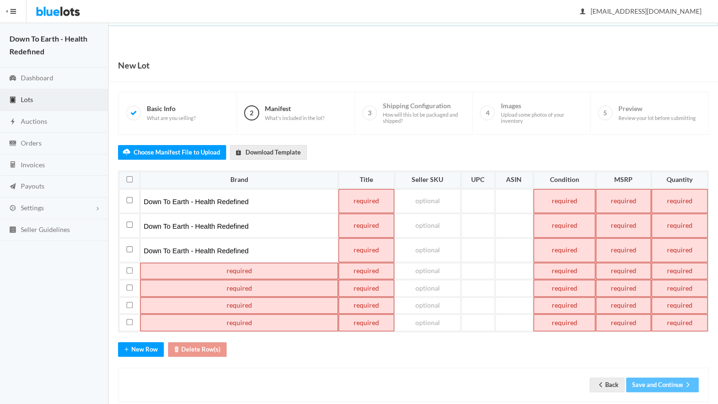
click at [214, 280] on td at bounding box center [239, 288] width 198 height 17
paste td
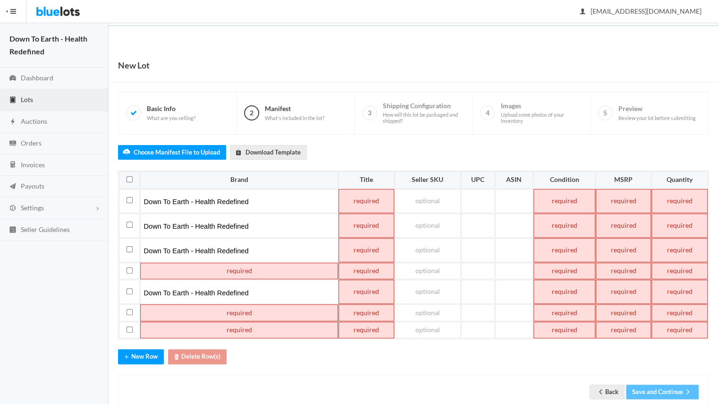
paste td
click at [216, 268] on td at bounding box center [239, 271] width 198 height 17
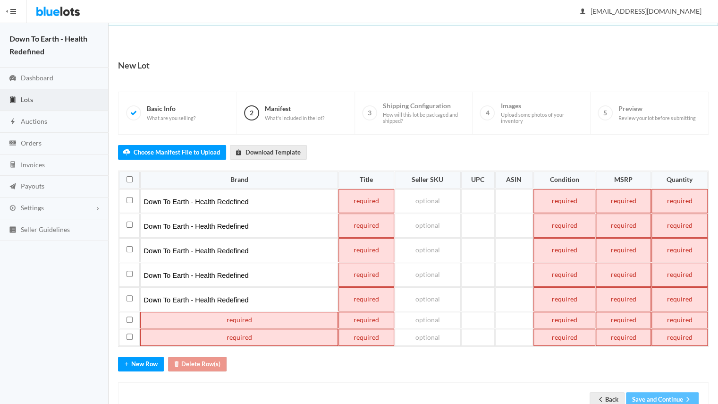
click at [229, 329] on td at bounding box center [239, 337] width 198 height 17
paste td
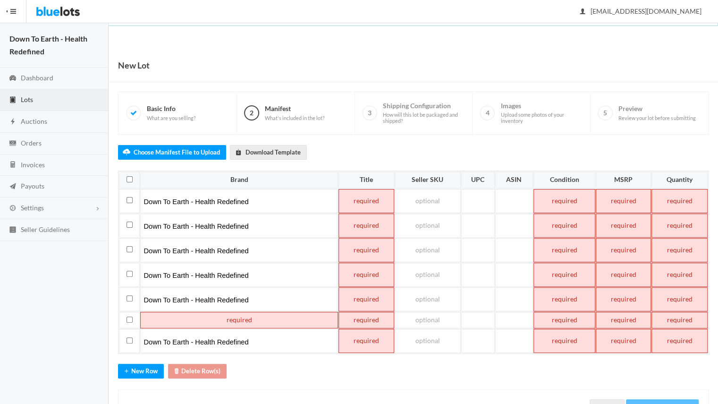
paste td
click at [230, 318] on td at bounding box center [239, 320] width 198 height 17
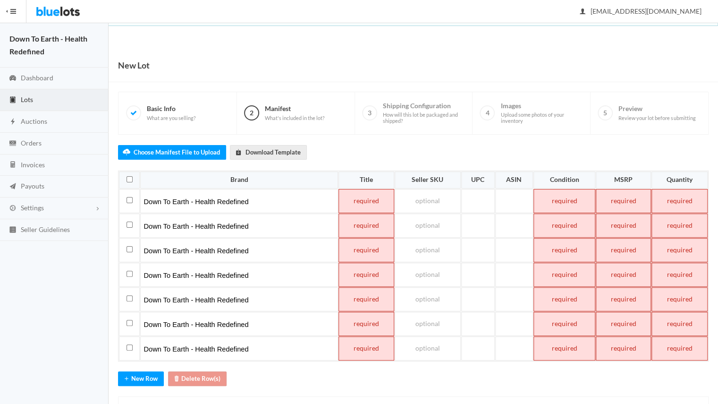
click at [362, 198] on td at bounding box center [366, 201] width 55 height 24
paste td
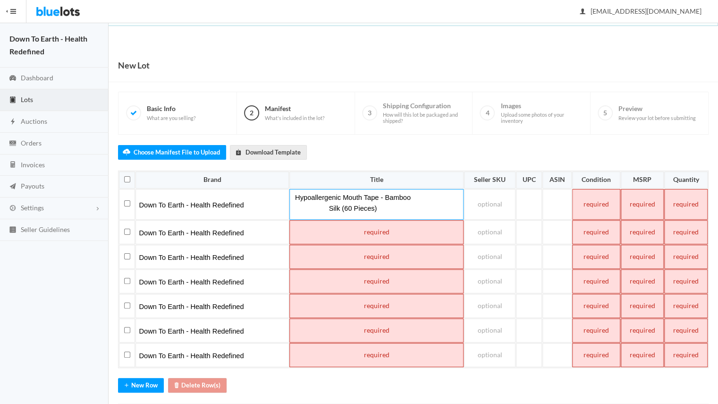
paste td
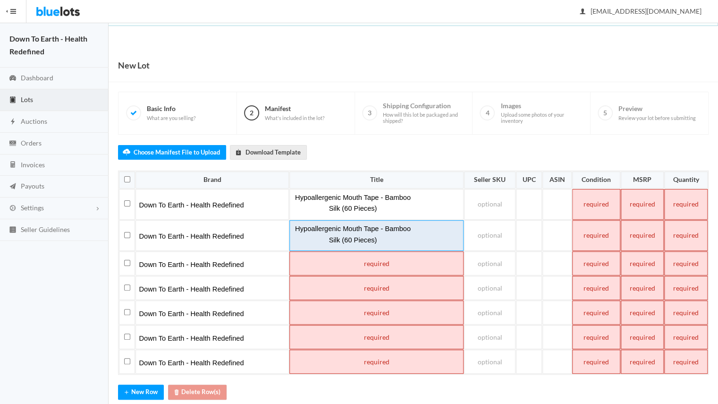
click at [363, 231] on td "Hypoallergenic Mouth Tape - Bamboo Silk (60 Pieces)" at bounding box center [377, 235] width 174 height 31
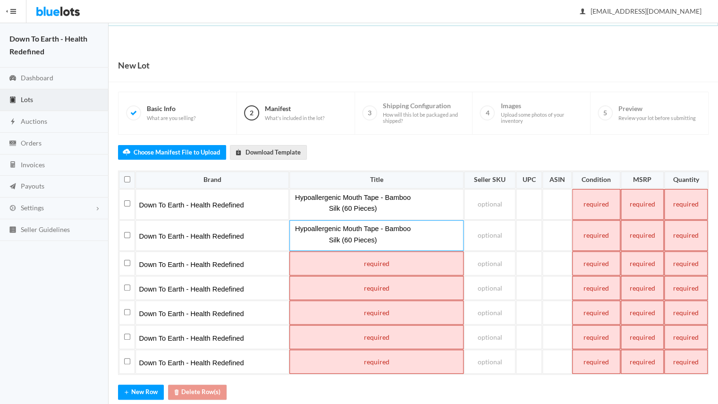
paste td
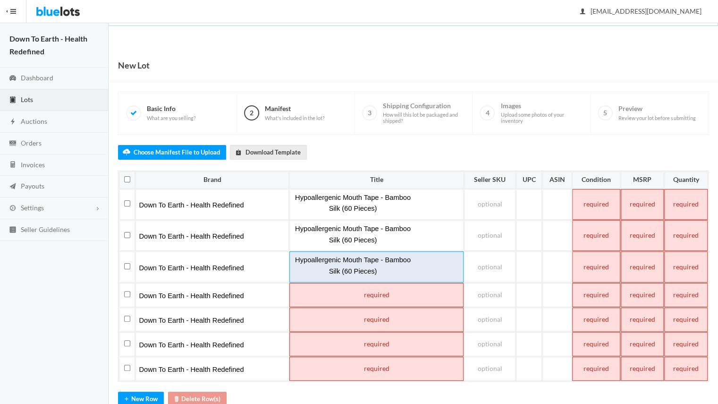
click at [365, 256] on td "Hypoallergenic Mouth Tape - Bamboo Silk (60 Pieces)" at bounding box center [377, 266] width 174 height 31
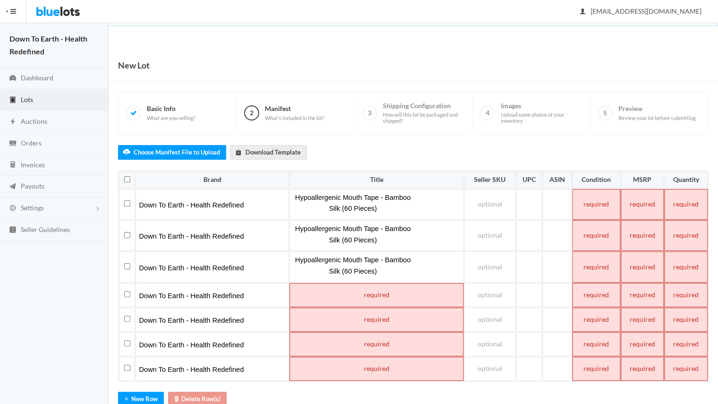
paste td
click at [369, 297] on td at bounding box center [377, 295] width 174 height 24
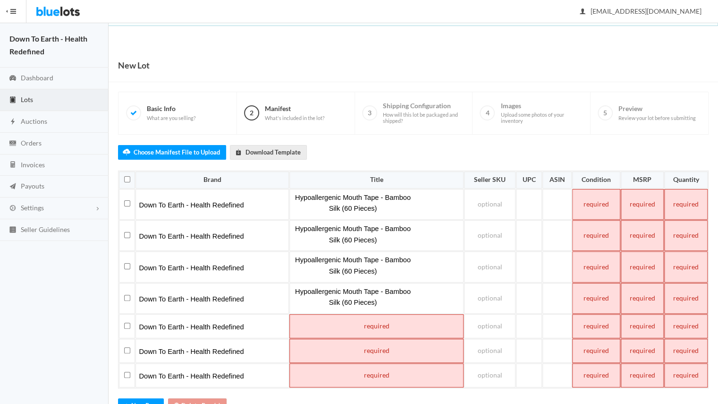
paste td
click at [371, 318] on td at bounding box center [377, 326] width 174 height 24
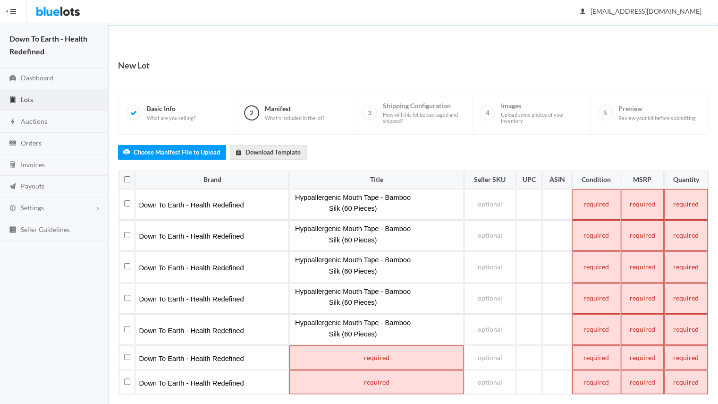
paste td
click at [368, 359] on td at bounding box center [377, 357] width 174 height 24
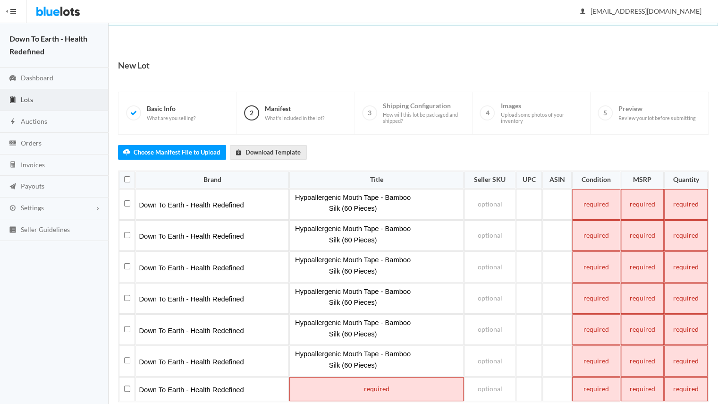
paste td
click at [372, 388] on td at bounding box center [377, 389] width 174 height 24
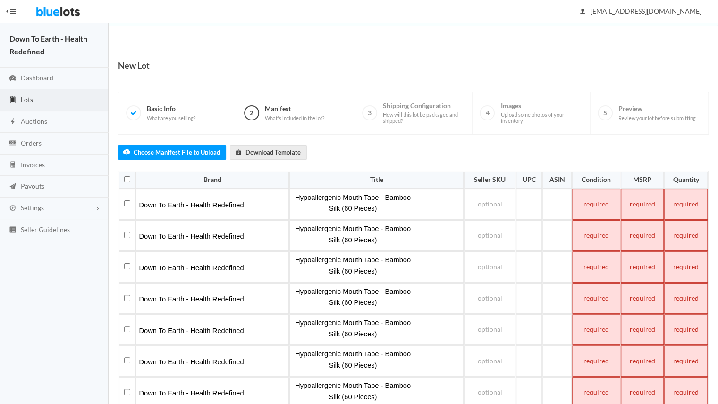
click at [675, 205] on td at bounding box center [686, 204] width 43 height 31
click at [688, 246] on td at bounding box center [686, 235] width 43 height 31
click at [688, 266] on td at bounding box center [686, 266] width 43 height 31
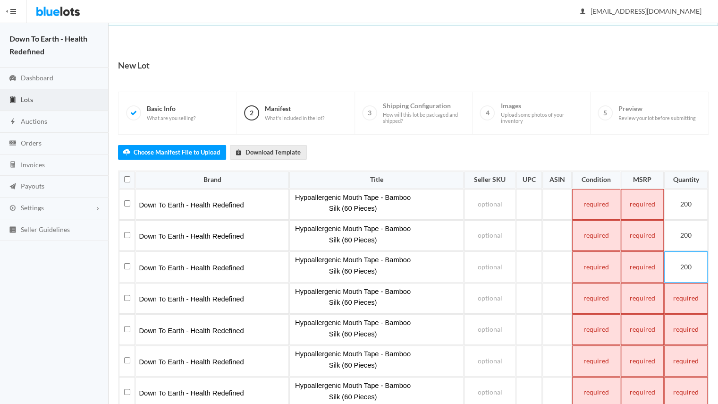
click at [690, 297] on td at bounding box center [686, 298] width 43 height 31
click at [689, 332] on td at bounding box center [686, 329] width 43 height 31
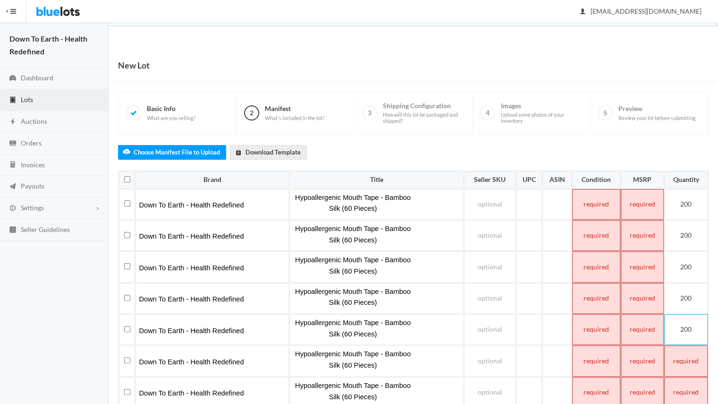
click at [688, 353] on td at bounding box center [686, 360] width 43 height 31
click at [689, 387] on td at bounding box center [686, 392] width 43 height 31
click at [582, 202] on td at bounding box center [596, 204] width 48 height 31
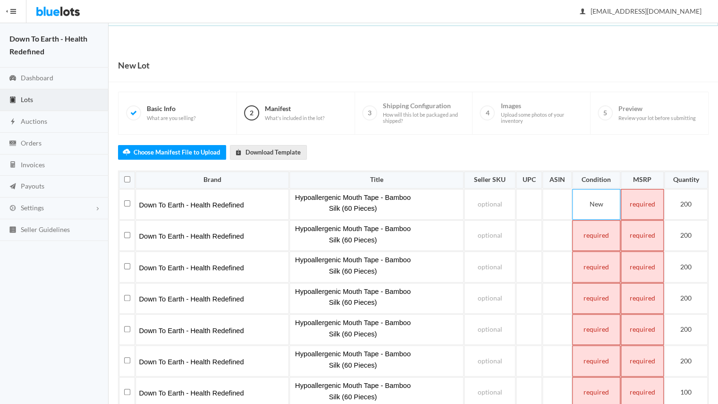
click at [597, 238] on td at bounding box center [596, 235] width 48 height 31
click at [596, 269] on td at bounding box center [596, 266] width 48 height 31
click at [595, 295] on td at bounding box center [596, 298] width 48 height 31
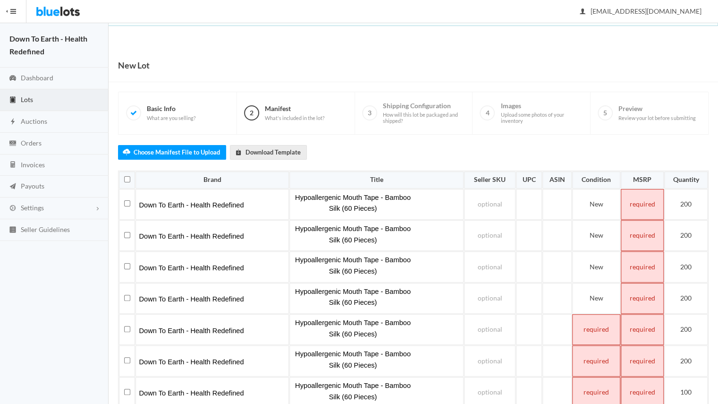
click at [600, 325] on td at bounding box center [596, 329] width 48 height 31
click at [599, 360] on td at bounding box center [596, 360] width 48 height 31
click at [597, 390] on td at bounding box center [596, 392] width 48 height 31
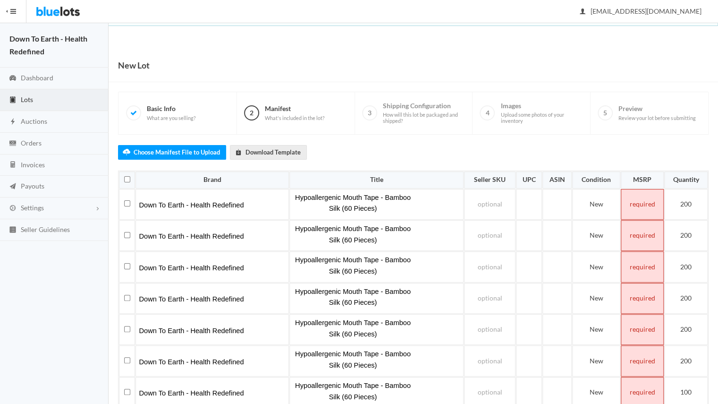
click at [641, 204] on td at bounding box center [642, 204] width 43 height 31
click at [634, 240] on td at bounding box center [642, 235] width 43 height 31
click at [643, 262] on td at bounding box center [642, 266] width 43 height 31
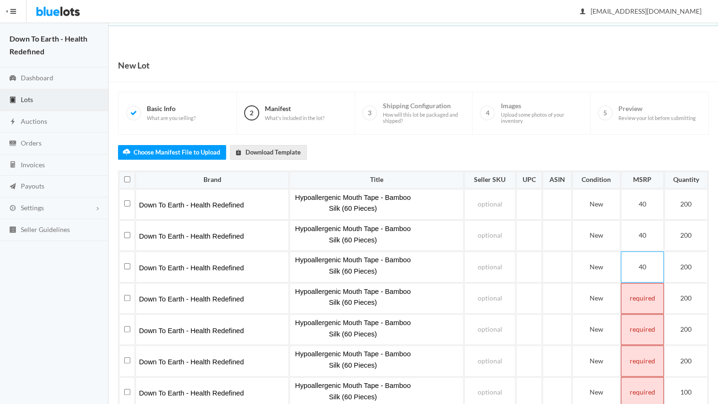
click at [649, 301] on td at bounding box center [642, 298] width 43 height 31
click at [630, 329] on td at bounding box center [642, 329] width 43 height 31
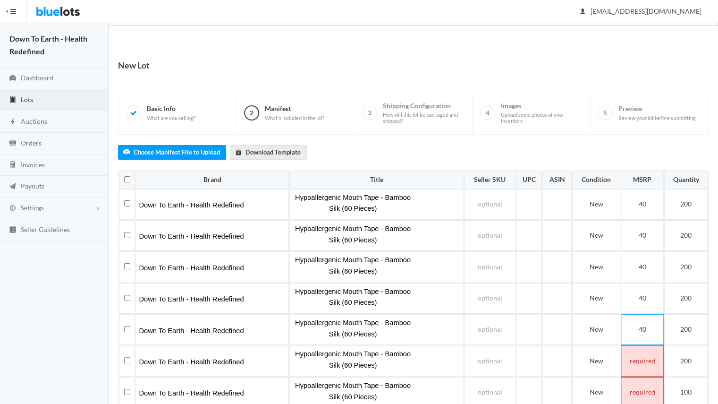
click at [641, 357] on td at bounding box center [642, 360] width 43 height 31
click at [644, 390] on td at bounding box center [642, 392] width 43 height 31
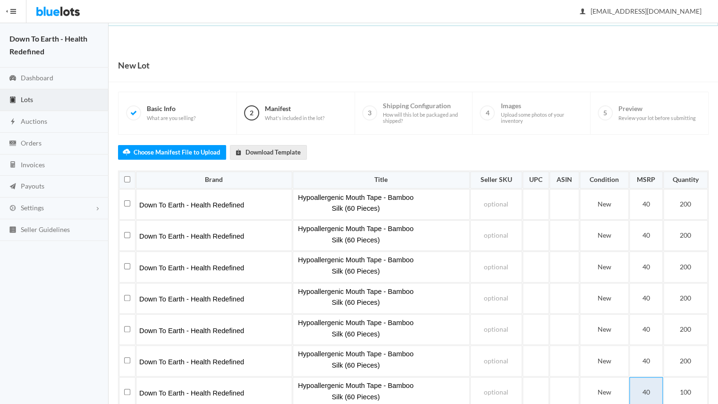
scroll to position [21, 0]
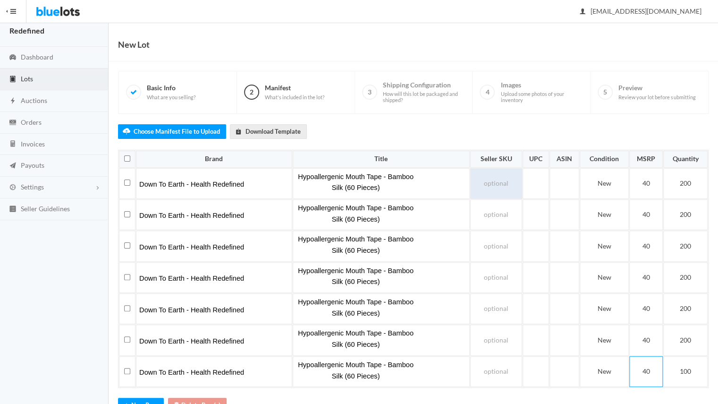
click at [503, 180] on td at bounding box center [496, 183] width 52 height 31
paste td
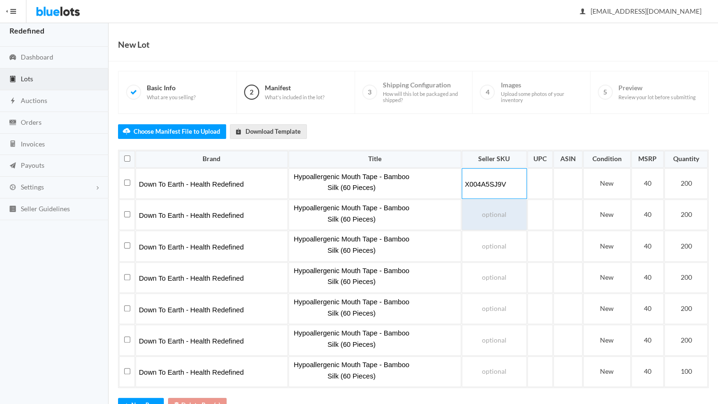
click at [502, 217] on td at bounding box center [494, 214] width 65 height 31
paste td
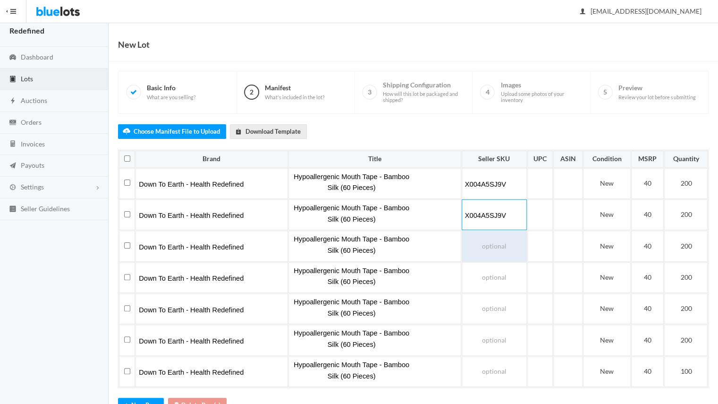
click at [497, 246] on td at bounding box center [494, 246] width 65 height 31
paste td
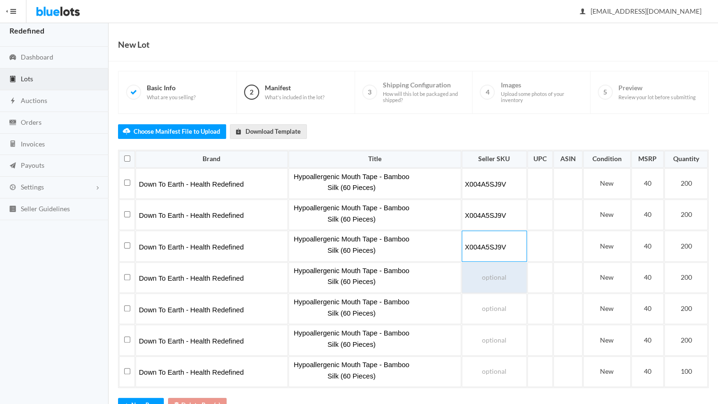
click at [488, 285] on td at bounding box center [494, 277] width 65 height 31
paste td
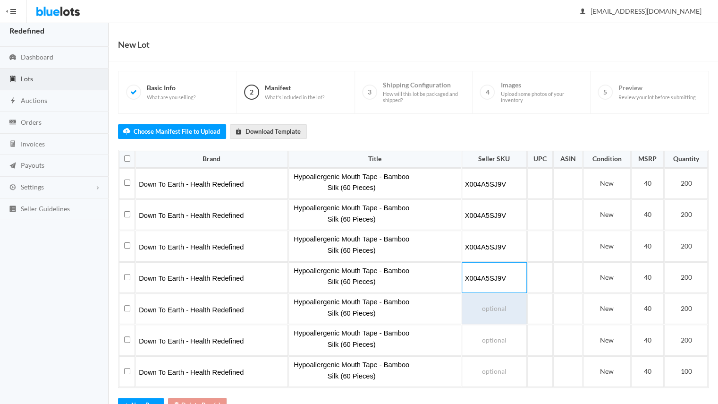
click at [489, 299] on td at bounding box center [494, 308] width 65 height 31
paste td
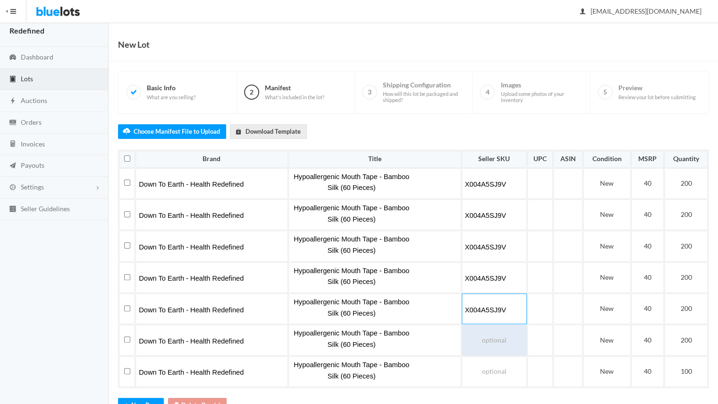
click at [490, 335] on td at bounding box center [494, 340] width 65 height 31
paste td
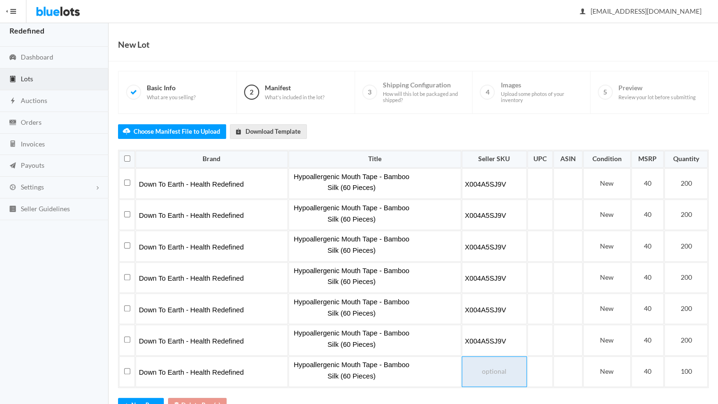
click at [492, 362] on td at bounding box center [494, 371] width 65 height 31
paste td
click at [540, 174] on td at bounding box center [541, 183] width 26 height 31
paste td
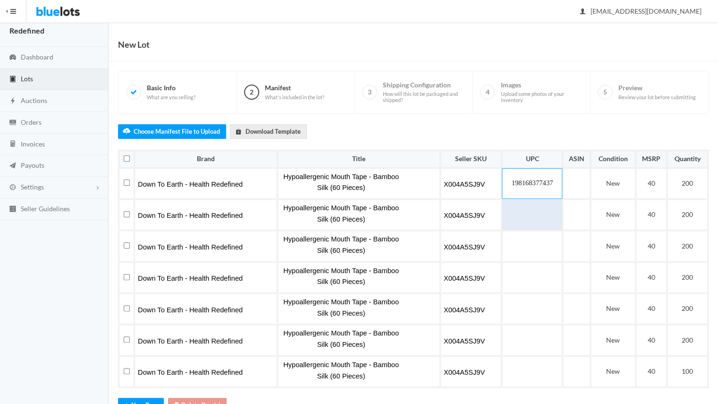
click at [532, 209] on td at bounding box center [532, 214] width 60 height 31
paste td
click at [522, 246] on td at bounding box center [532, 246] width 60 height 31
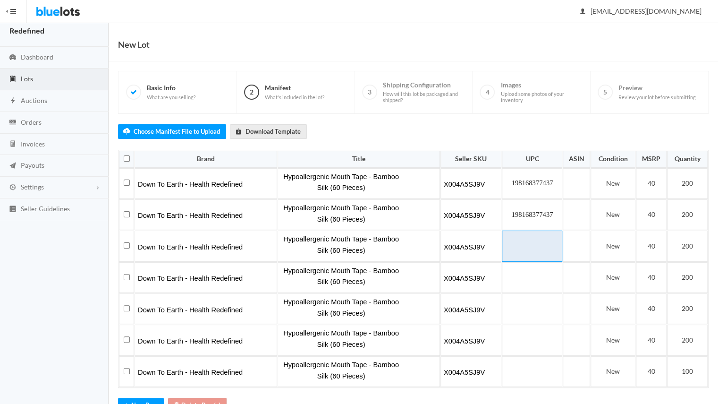
paste td
click at [523, 280] on td at bounding box center [532, 277] width 60 height 31
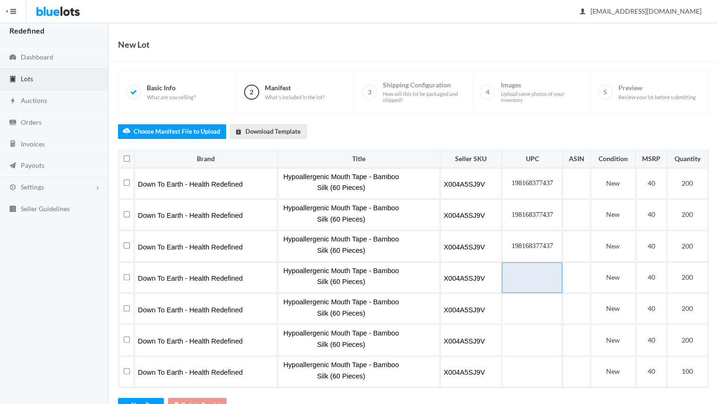
paste td
click at [523, 302] on td at bounding box center [532, 308] width 60 height 31
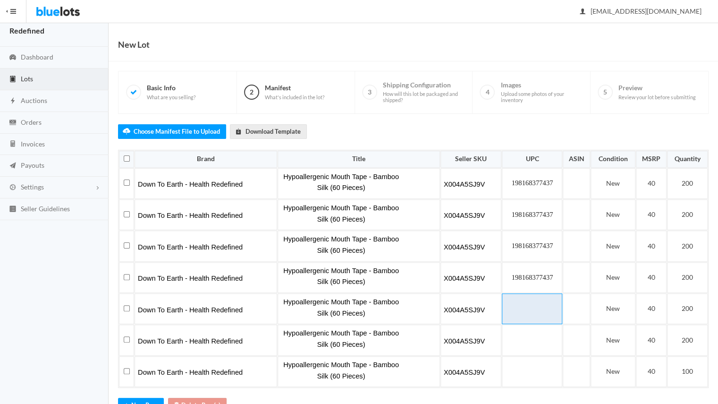
paste td
click at [523, 342] on td at bounding box center [532, 340] width 60 height 31
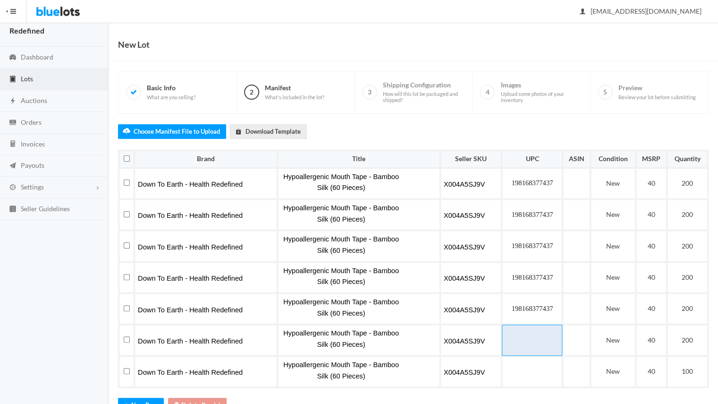
paste td
click at [522, 366] on td at bounding box center [532, 371] width 60 height 31
paste td
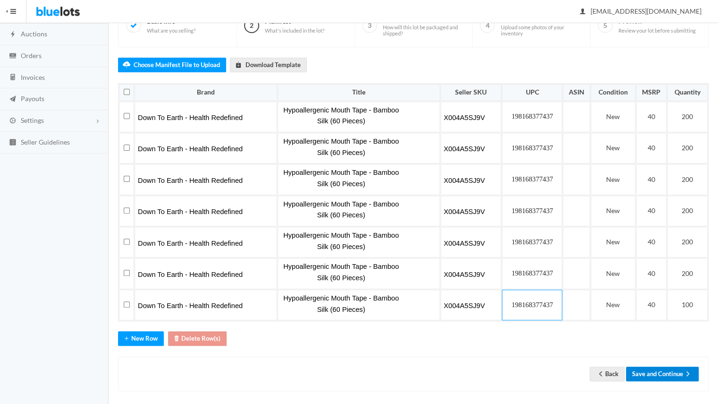
click at [641, 367] on button "Save and Continue" at bounding box center [662, 374] width 73 height 15
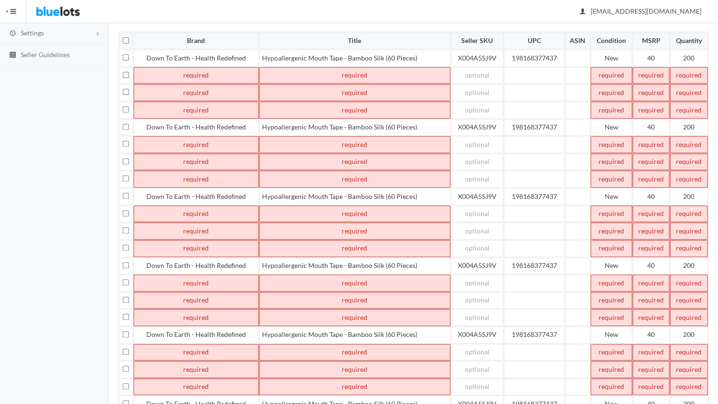
scroll to position [174, 0]
click at [125, 73] on input "checkbox" at bounding box center [126, 75] width 6 height 6
checkbox input "true"
click at [125, 89] on input "checkbox" at bounding box center [126, 92] width 6 height 6
checkbox input "true"
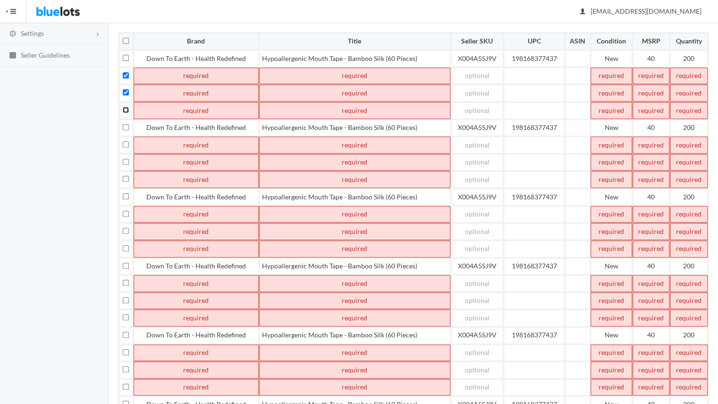
click at [126, 107] on input "checkbox" at bounding box center [126, 110] width 6 height 6
checkbox input "true"
click at [125, 141] on input "checkbox" at bounding box center [126, 144] width 6 height 6
checkbox input "true"
click at [125, 159] on input "checkbox" at bounding box center [126, 162] width 6 height 6
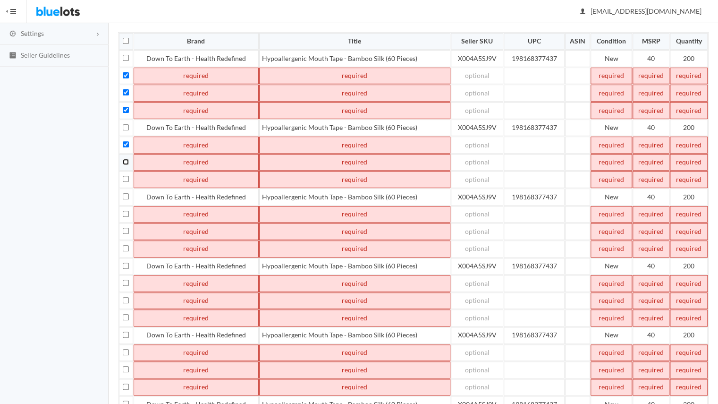
checkbox input "true"
click at [125, 176] on input "checkbox" at bounding box center [126, 179] width 6 height 6
checkbox input "true"
click at [125, 211] on input "checkbox" at bounding box center [126, 214] width 6 height 6
checkbox input "true"
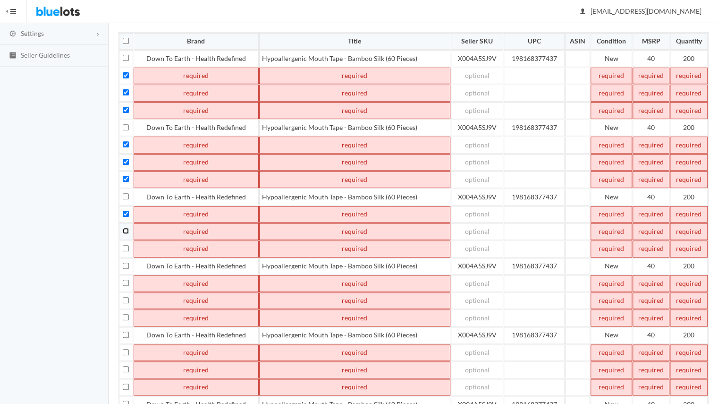
click at [125, 228] on input "checkbox" at bounding box center [126, 231] width 6 height 6
checkbox input "true"
click at [125, 245] on input "checkbox" at bounding box center [126, 248] width 6 height 6
checkbox input "true"
click at [124, 280] on input "checkbox" at bounding box center [126, 283] width 6 height 6
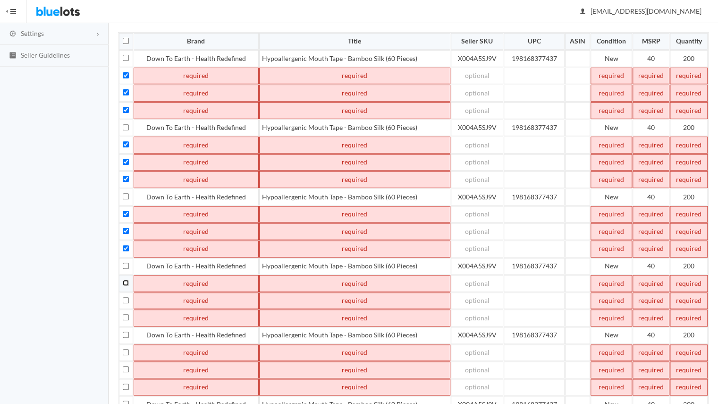
checkbox input "true"
click at [124, 297] on input "checkbox" at bounding box center [126, 300] width 6 height 6
checkbox input "true"
click at [125, 309] on td at bounding box center [126, 317] width 14 height 17
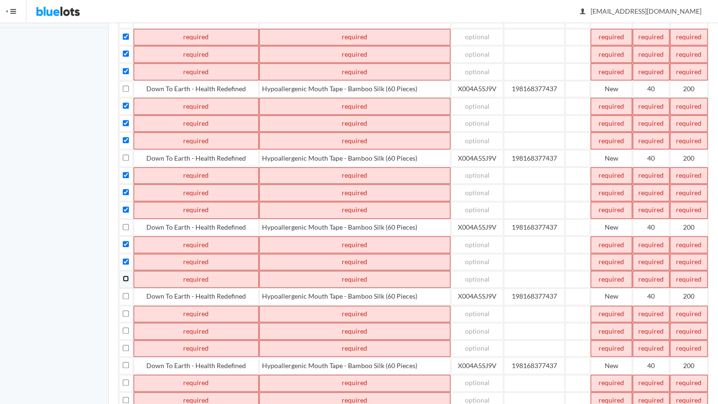
click at [127, 275] on input "checkbox" at bounding box center [126, 278] width 6 height 6
checkbox input "true"
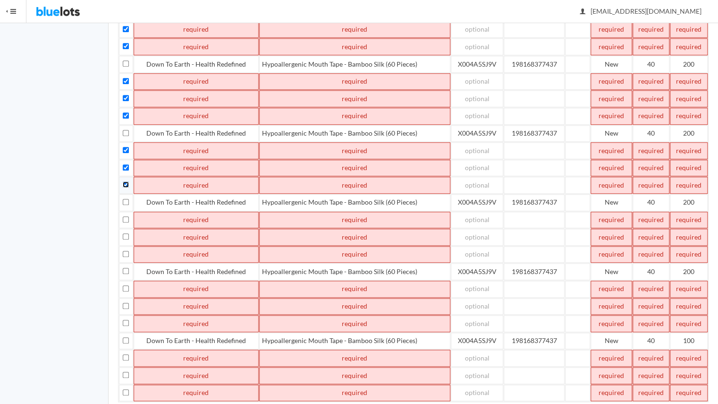
scroll to position [309, 0]
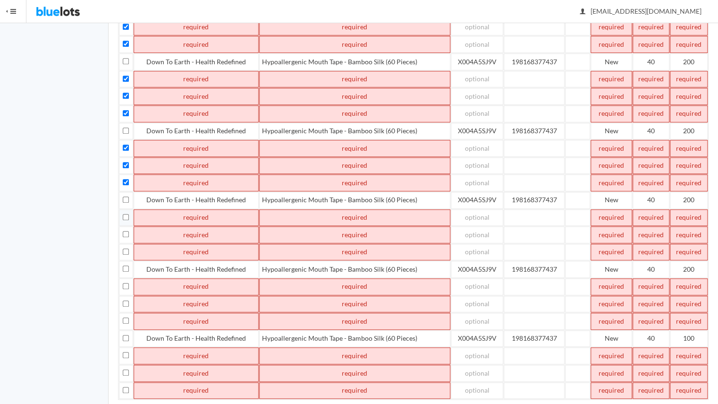
click at [129, 209] on td at bounding box center [126, 217] width 14 height 17
click at [126, 214] on input "checkbox" at bounding box center [126, 217] width 6 height 6
checkbox input "true"
click at [125, 231] on input "checkbox" at bounding box center [126, 234] width 6 height 6
checkbox input "true"
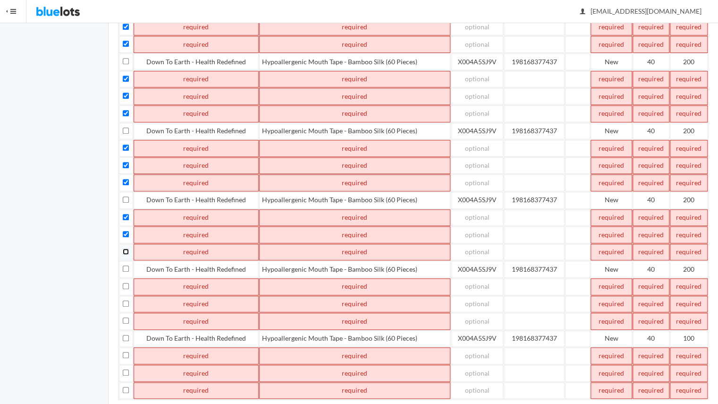
click at [126, 248] on input "checkbox" at bounding box center [126, 251] width 6 height 6
checkbox input "true"
click at [126, 283] on input "checkbox" at bounding box center [126, 286] width 6 height 6
checkbox input "true"
click at [125, 300] on input "checkbox" at bounding box center [126, 303] width 6 height 6
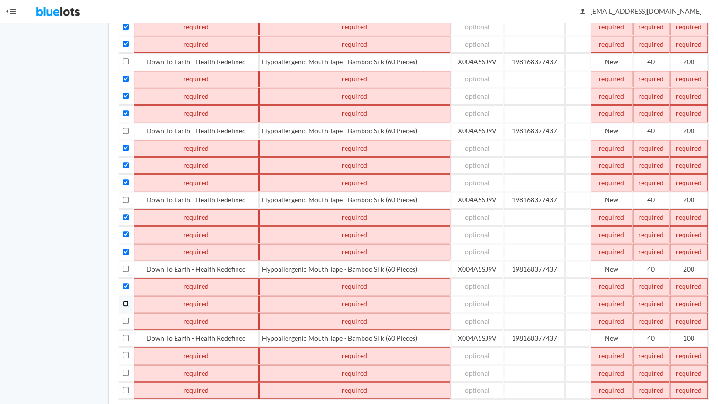
checkbox input "true"
click at [124, 317] on input "checkbox" at bounding box center [126, 320] width 6 height 6
checkbox input "true"
click at [125, 352] on input "checkbox" at bounding box center [126, 355] width 6 height 6
checkbox input "true"
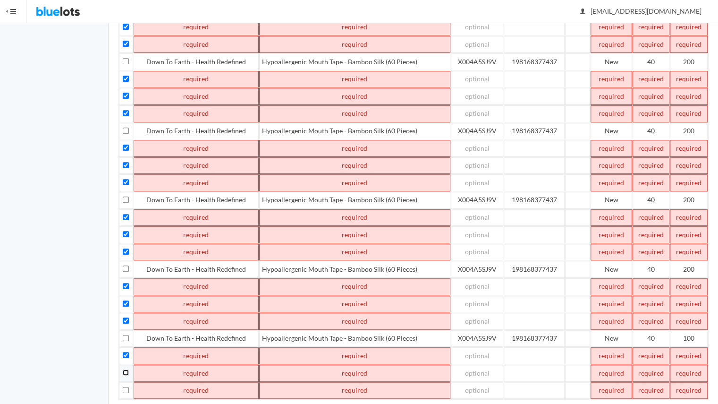
click at [127, 369] on input "checkbox" at bounding box center [126, 372] width 6 height 6
checkbox input "true"
click at [126, 387] on input "checkbox" at bounding box center [126, 390] width 6 height 6
checkbox input "true"
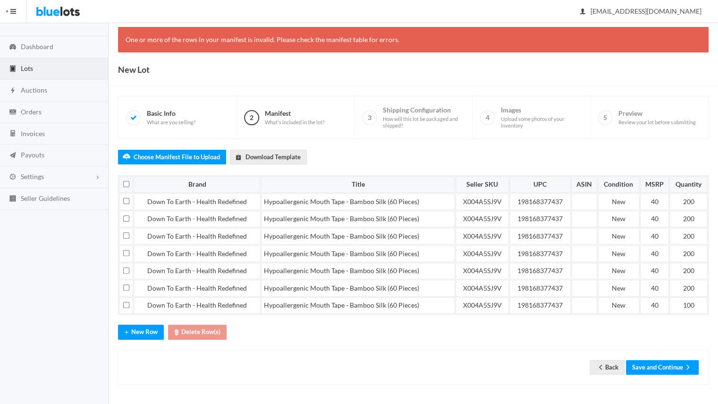
scroll to position [22, 0]
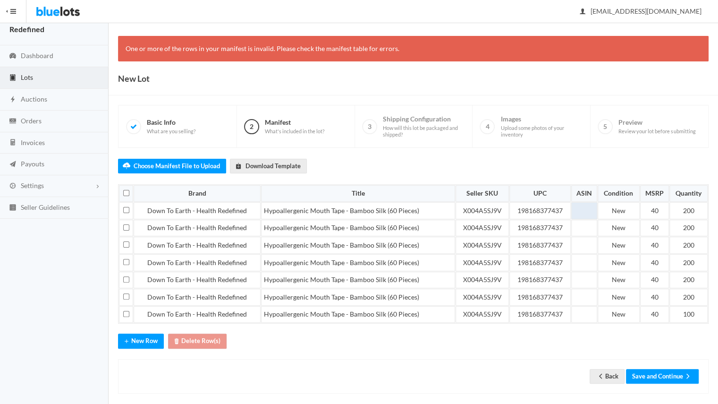
click at [593, 202] on td at bounding box center [585, 210] width 26 height 17
paste td
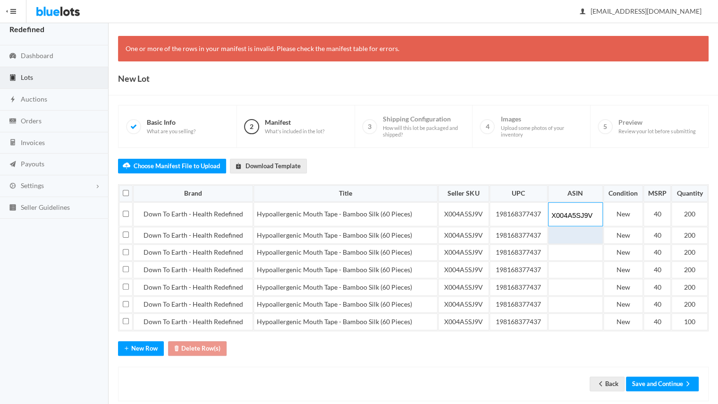
click at [583, 234] on td at bounding box center [575, 235] width 55 height 17
paste td
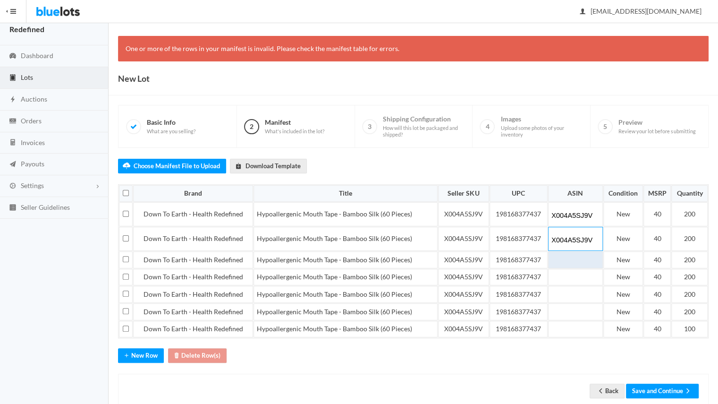
click at [579, 255] on td at bounding box center [575, 259] width 55 height 17
paste td
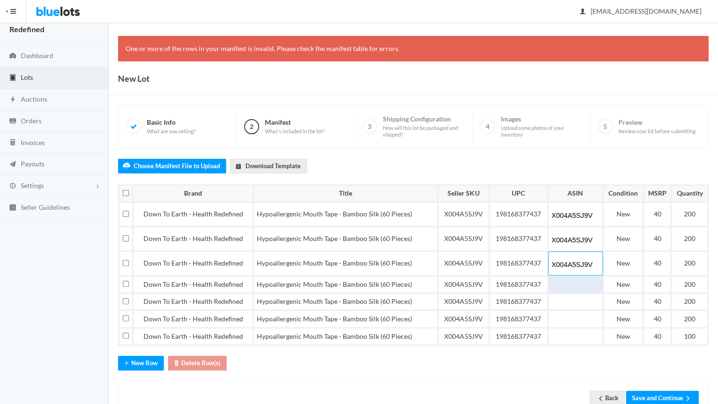
click at [572, 282] on td at bounding box center [575, 284] width 55 height 17
paste td
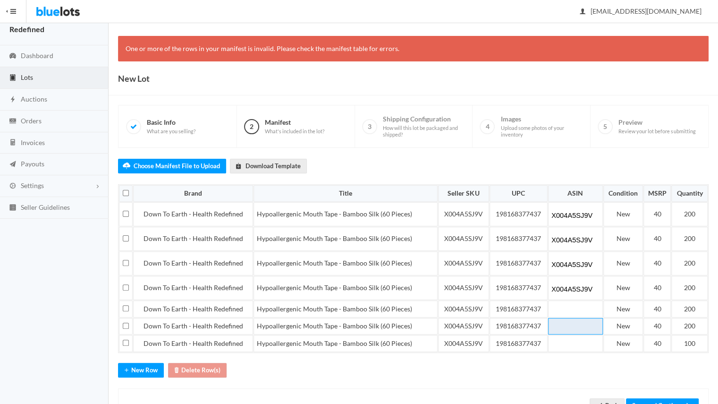
click at [569, 318] on td at bounding box center [575, 326] width 55 height 17
paste td
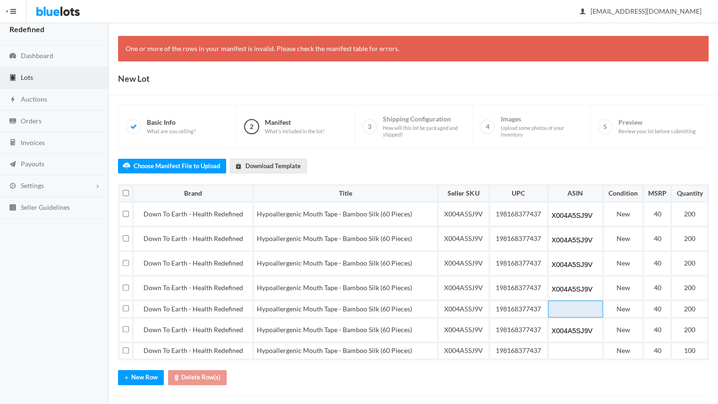
click at [572, 305] on td at bounding box center [575, 308] width 55 height 17
paste td
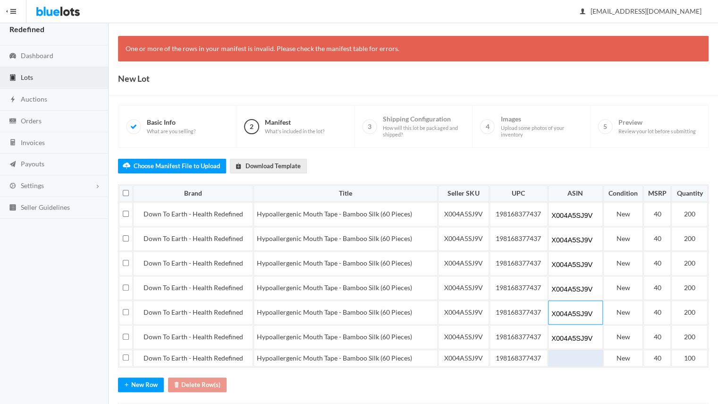
click at [571, 355] on td at bounding box center [575, 358] width 55 height 17
paste td
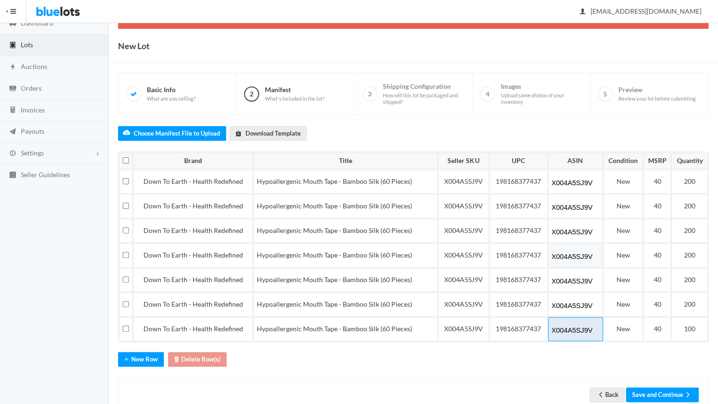
scroll to position [55, 0]
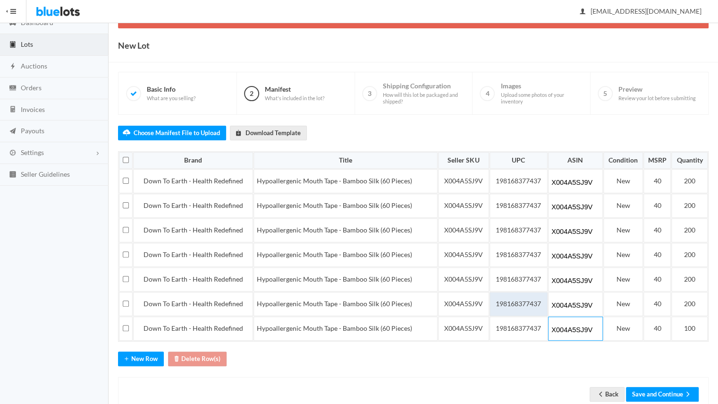
click at [539, 306] on td "198168377437" at bounding box center [519, 304] width 58 height 24
click at [523, 360] on div "Choose Manifest File to Upload Download Template Brand Title Seller SKU UPC ASI…" at bounding box center [413, 263] width 591 height 297
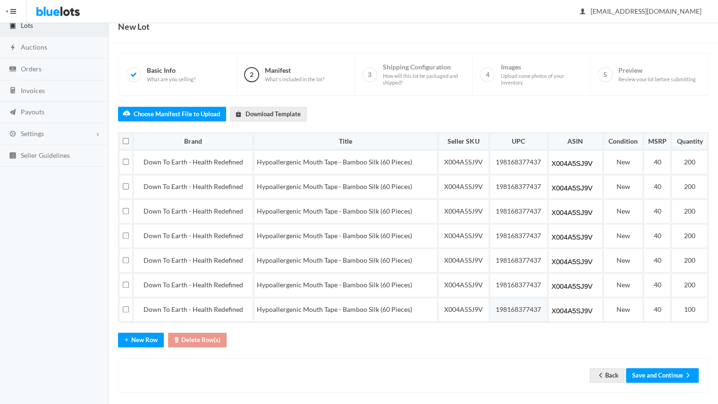
scroll to position [76, 0]
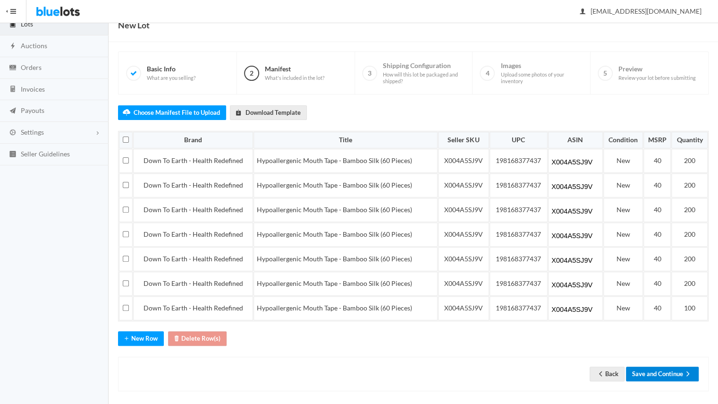
click at [646, 367] on button "Save and Continue" at bounding box center [662, 374] width 73 height 15
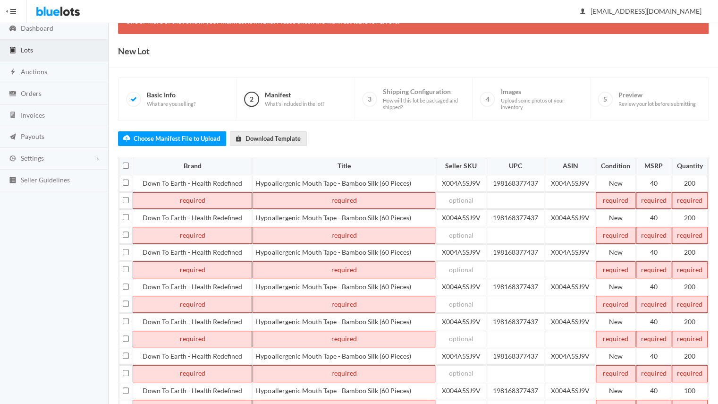
scroll to position [51, 0]
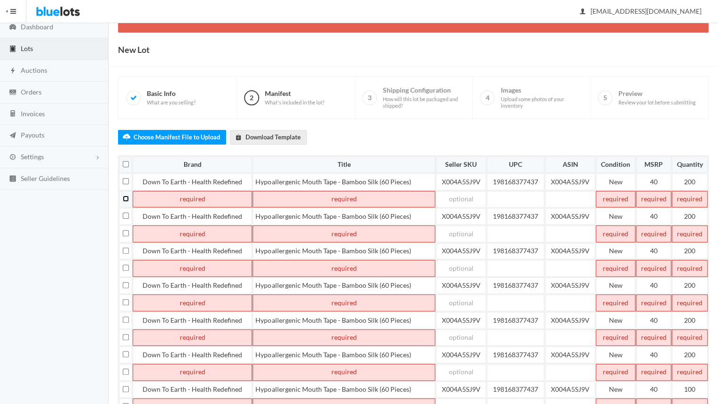
click at [125, 198] on input "checkbox" at bounding box center [126, 199] width 6 height 6
checkbox input "true"
click at [124, 230] on input "checkbox" at bounding box center [126, 233] width 6 height 6
checkbox input "true"
click at [125, 265] on input "checkbox" at bounding box center [126, 268] width 6 height 6
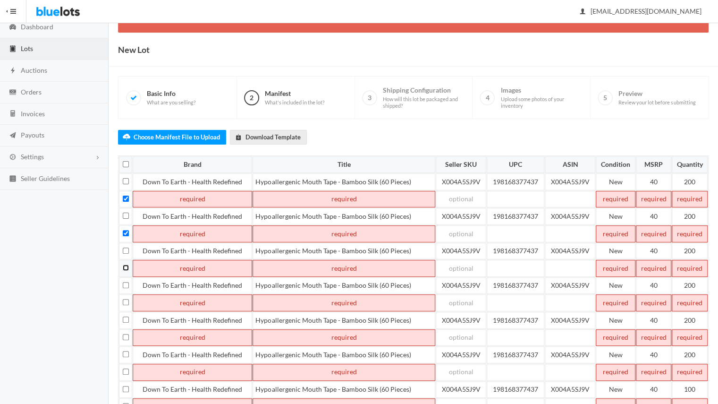
checkbox input "true"
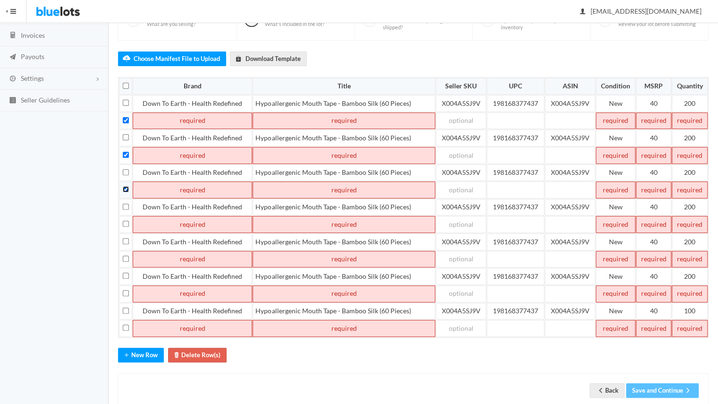
scroll to position [138, 0]
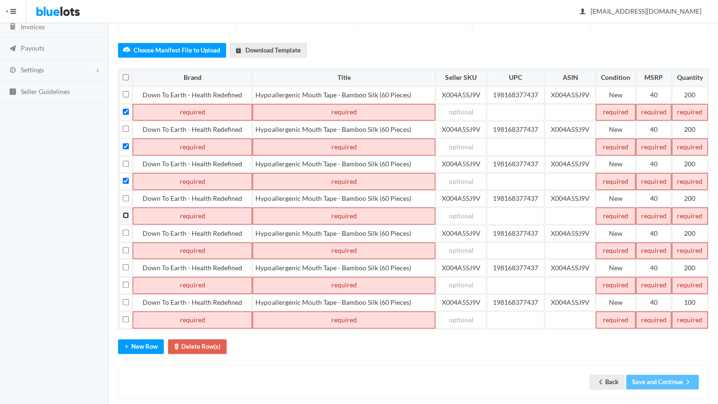
click at [128, 212] on input "checkbox" at bounding box center [126, 215] width 6 height 6
checkbox input "true"
click at [127, 244] on td at bounding box center [125, 250] width 13 height 17
click at [126, 247] on input "checkbox" at bounding box center [126, 250] width 6 height 6
checkbox input "true"
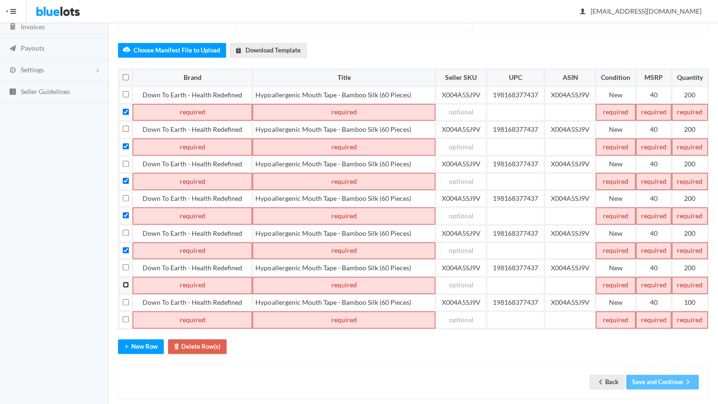
click at [125, 282] on input "checkbox" at bounding box center [126, 285] width 6 height 6
checkbox input "true"
click at [126, 316] on input "checkbox" at bounding box center [126, 319] width 6 height 6
checkbox input "true"
click at [196, 339] on button "Delete Row(s)" at bounding box center [197, 346] width 59 height 15
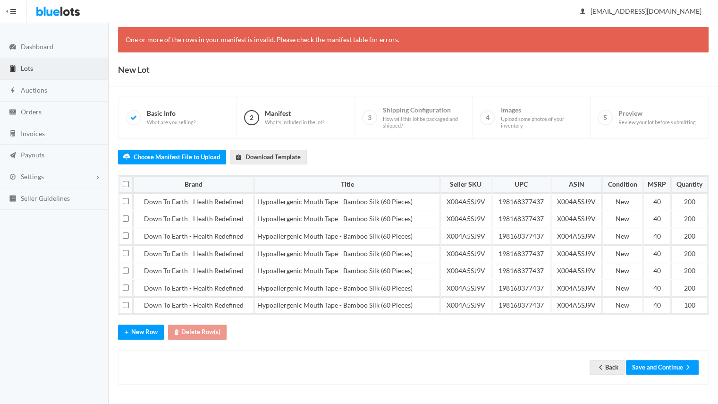
scroll to position [22, 0]
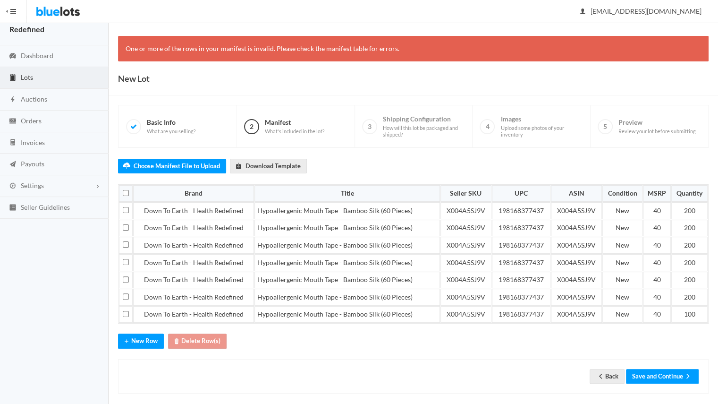
click at [678, 376] on div "Back Save and Continue" at bounding box center [413, 376] width 591 height 34
click at [675, 369] on button "Save and Continue" at bounding box center [662, 376] width 73 height 15
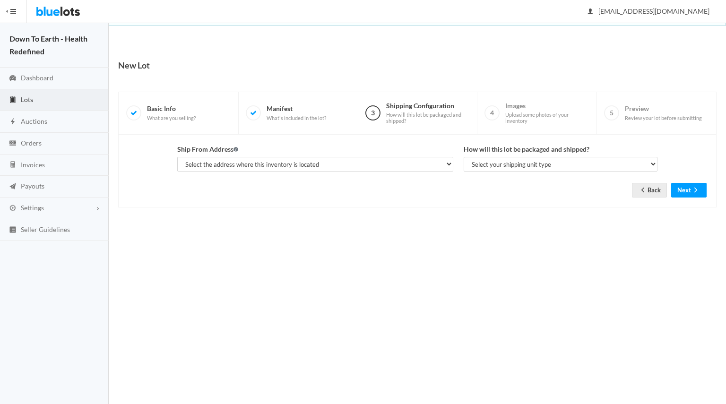
select select "25521"
click at [177, 157] on select "Select the address where this inventory is located [PERSON_NAME], [STREET_ADDRE…" at bounding box center [315, 164] width 276 height 15
click at [485, 162] on select "Select your shipping unit type Parcel Pallet Truckload" at bounding box center [560, 164] width 194 height 15
select select "parcel"
click at [463, 157] on select "Select your shipping unit type Parcel Pallet Truckload" at bounding box center [560, 164] width 194 height 15
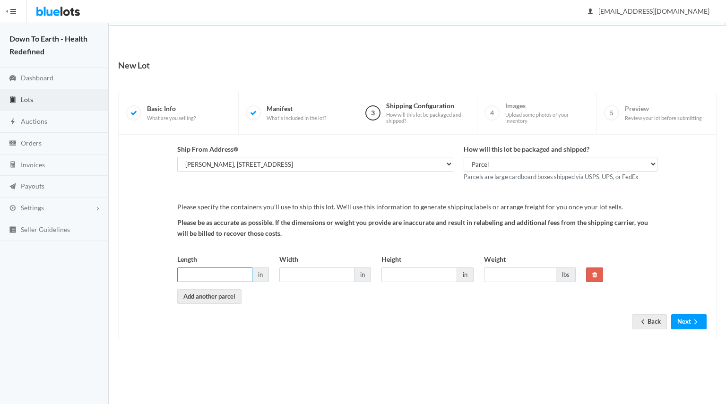
click at [205, 267] on input "Length" at bounding box center [214, 274] width 75 height 15
type input "8"
type input "18"
click at [306, 273] on input "Width" at bounding box center [316, 274] width 75 height 15
type input "18"
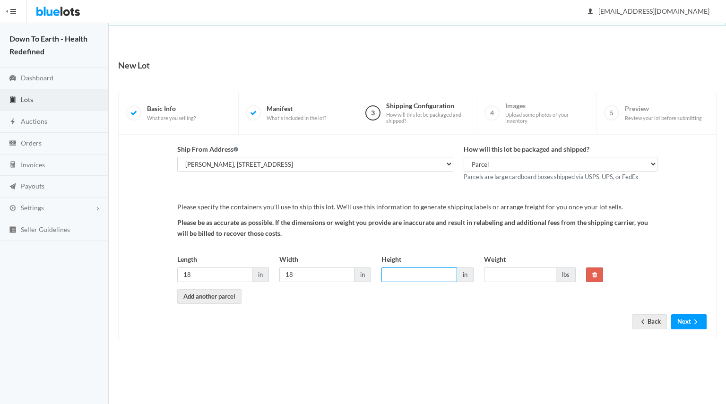
click at [390, 273] on input "Height" at bounding box center [418, 274] width 75 height 15
type input "13"
click at [509, 277] on input "Weight" at bounding box center [520, 274] width 72 height 15
type input "40"
click at [228, 300] on link "Add another parcel" at bounding box center [209, 296] width 64 height 15
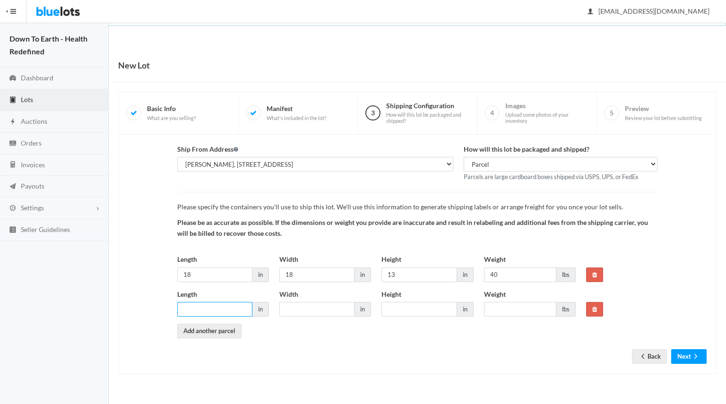
click at [230, 302] on input "Length" at bounding box center [214, 309] width 75 height 15
type input "13"
click at [294, 302] on input "Width" at bounding box center [316, 309] width 75 height 15
type input "13"
click at [423, 307] on input "Height" at bounding box center [418, 309] width 75 height 15
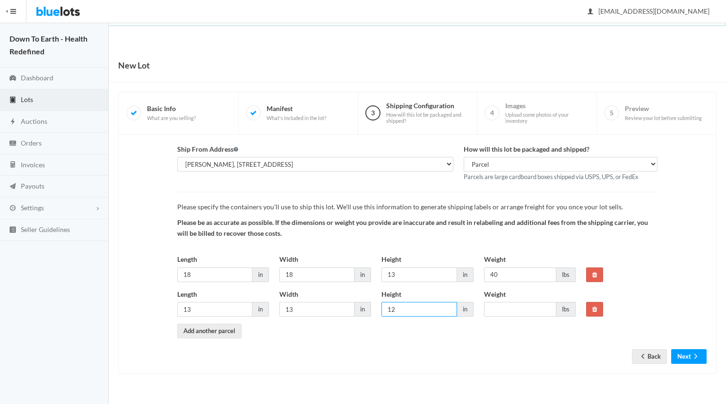
type input "12"
click at [522, 310] on input "Weight" at bounding box center [520, 309] width 72 height 15
type input "20"
click at [692, 354] on icon "arrow forward" at bounding box center [695, 356] width 9 height 8
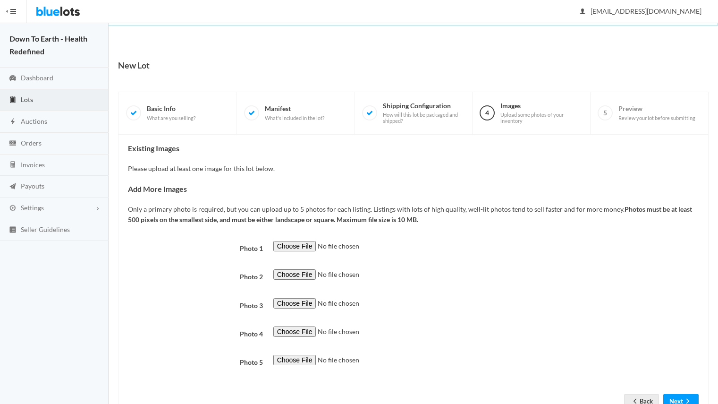
scroll to position [34, 0]
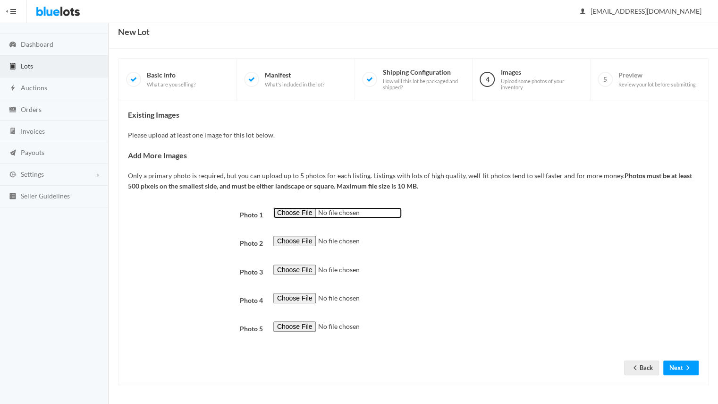
click at [312, 212] on input "file" at bounding box center [337, 212] width 128 height 11
click at [289, 207] on input "file" at bounding box center [337, 212] width 128 height 11
type input "C:\fakepath\compressed front image.jpg"
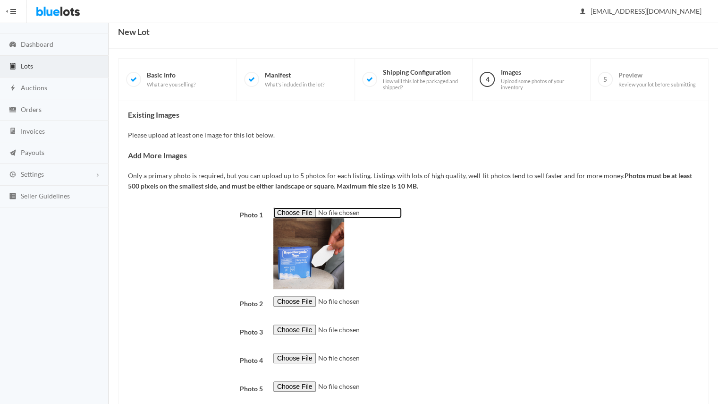
scroll to position [94, 0]
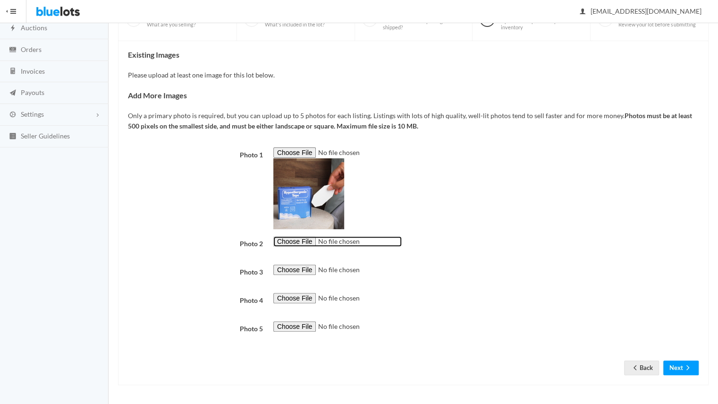
click at [286, 242] on input "file" at bounding box center [337, 241] width 128 height 11
type input "C:\fakepath\Screenshot 2025-10-06 212606.png"
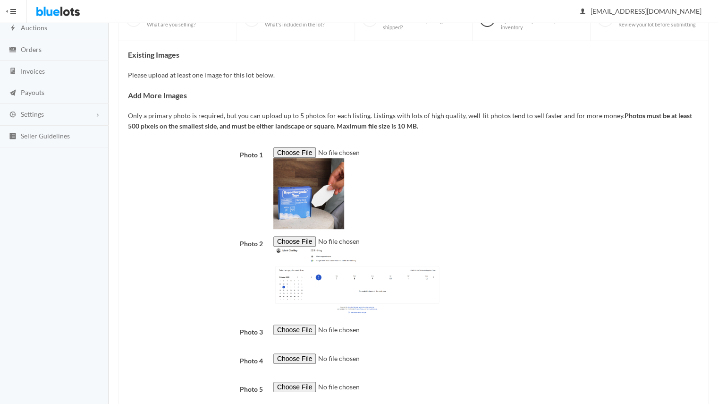
click at [301, 273] on img at bounding box center [357, 282] width 168 height 71
click at [299, 236] on input "file" at bounding box center [337, 241] width 128 height 11
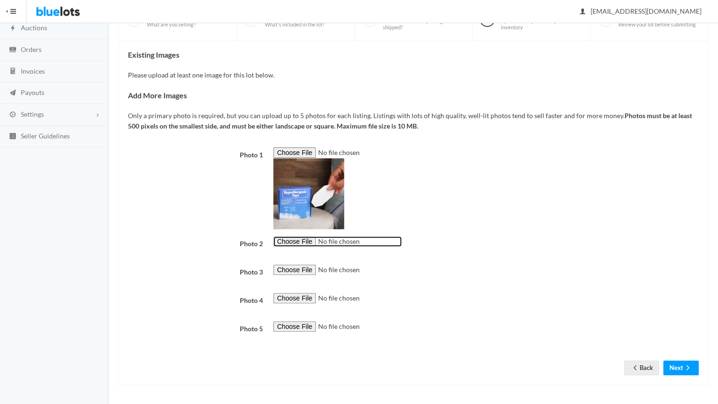
click at [303, 238] on input "file" at bounding box center [337, 241] width 128 height 11
type input "C:\fakepath\all angles.png"
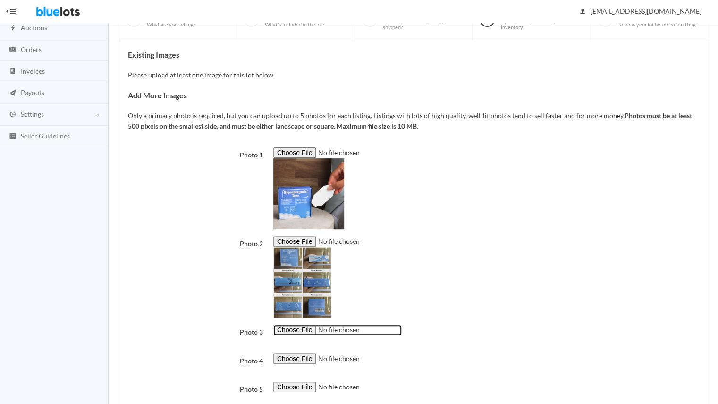
click at [291, 328] on input "file" at bounding box center [337, 330] width 128 height 11
type input "C:\fakepath\open box.jpg"
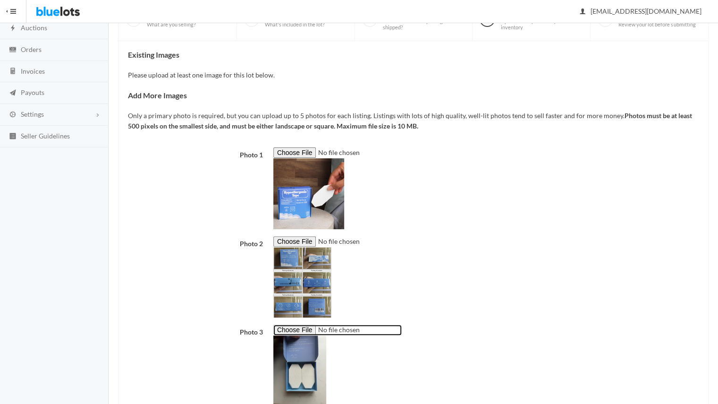
scroll to position [214, 0]
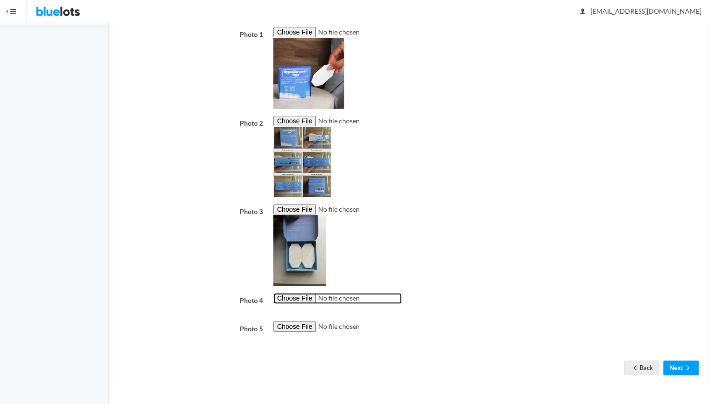
click at [304, 303] on input "file" at bounding box center [337, 298] width 128 height 11
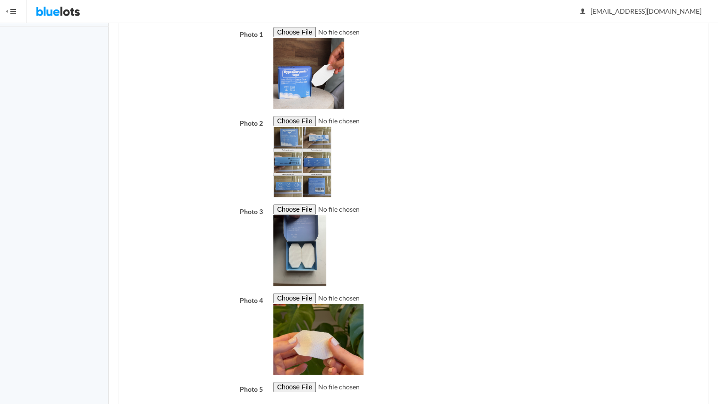
click at [339, 305] on img at bounding box center [318, 339] width 90 height 71
click at [300, 296] on input "file" at bounding box center [337, 298] width 128 height 11
type input "C:\fakepath\NY.jpg"
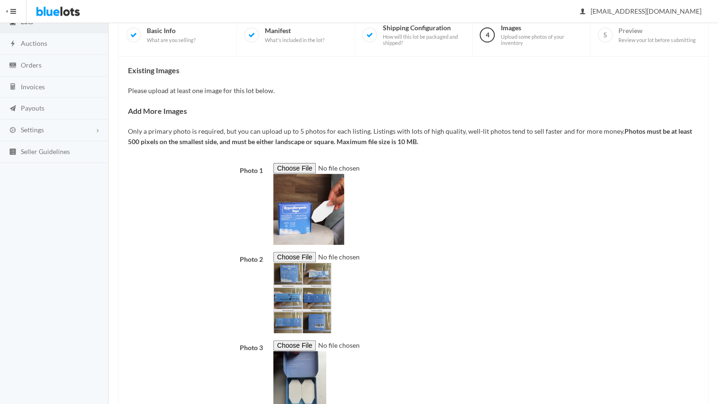
scroll to position [274, 0]
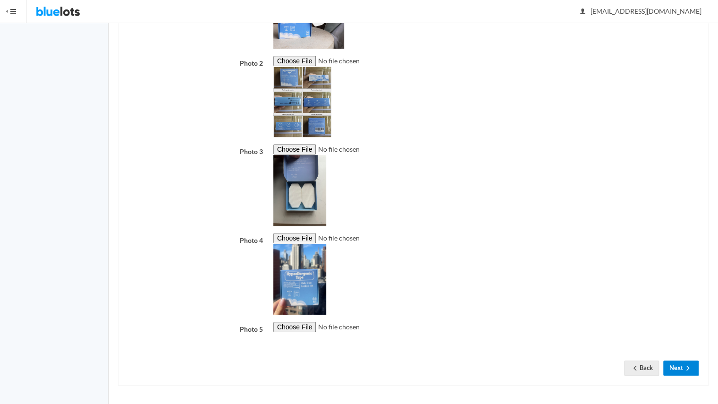
click at [683, 370] on button "Next" at bounding box center [681, 367] width 35 height 15
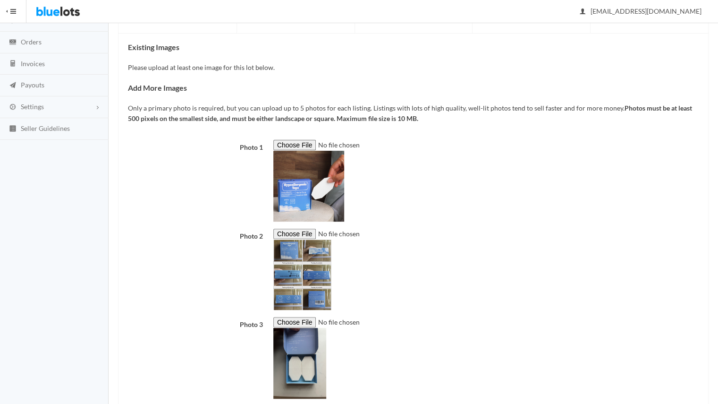
scroll to position [101, 0]
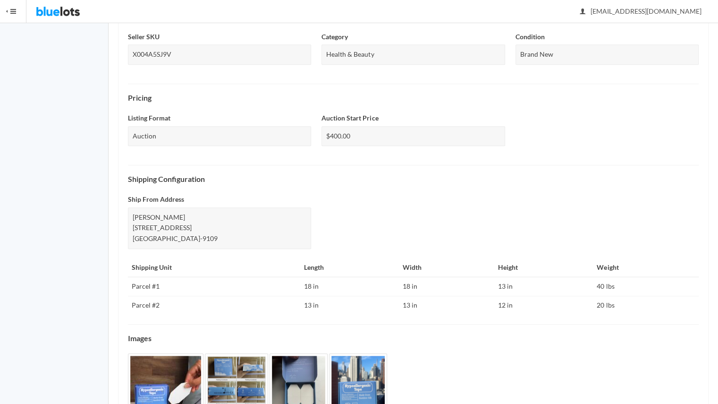
scroll to position [308, 0]
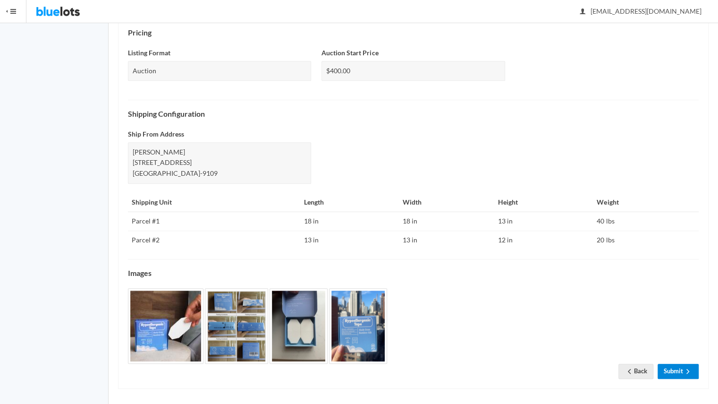
click at [678, 365] on link "Submit" at bounding box center [678, 371] width 41 height 15
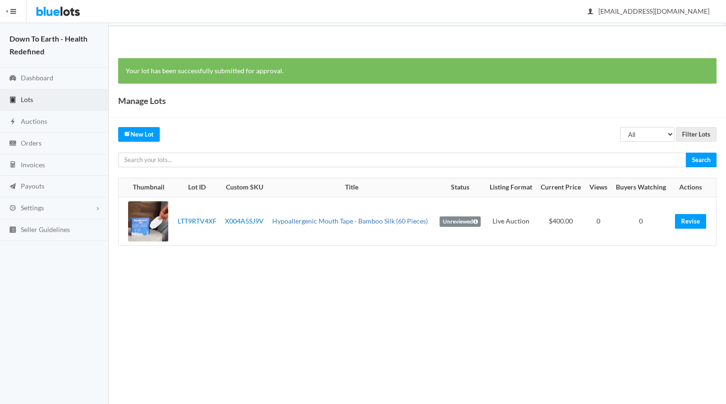
click at [344, 223] on link "Hypoallergenic Mouth Tape - Bamboo Silk (60 Pieces)" at bounding box center [349, 221] width 155 height 8
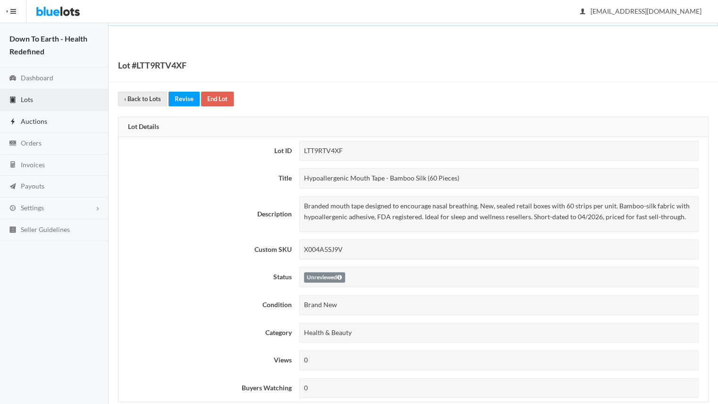
click at [50, 117] on link "Auctions" at bounding box center [54, 122] width 109 height 22
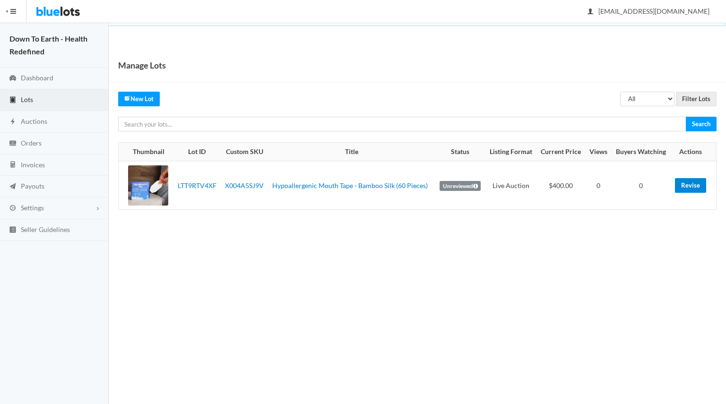
click at [695, 184] on link "Revise" at bounding box center [690, 185] width 31 height 15
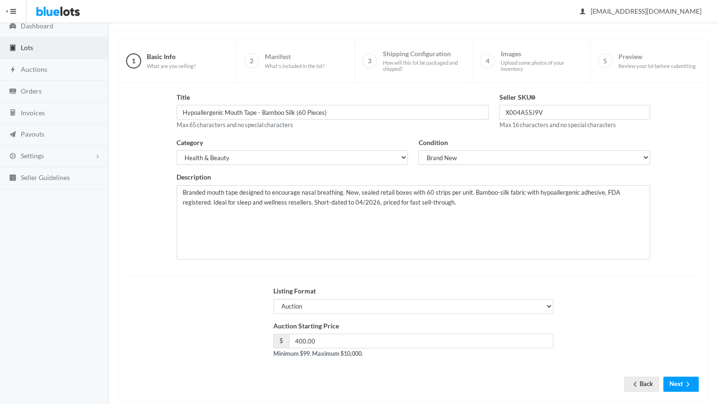
scroll to position [67, 0]
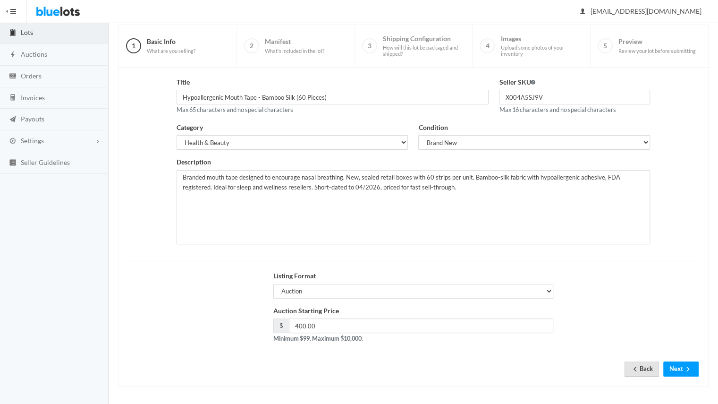
click at [633, 363] on link "Back" at bounding box center [641, 368] width 35 height 15
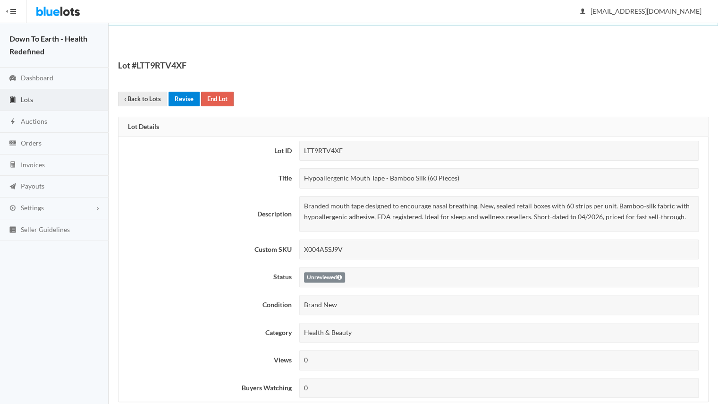
click at [182, 103] on link "Revise" at bounding box center [184, 99] width 31 height 15
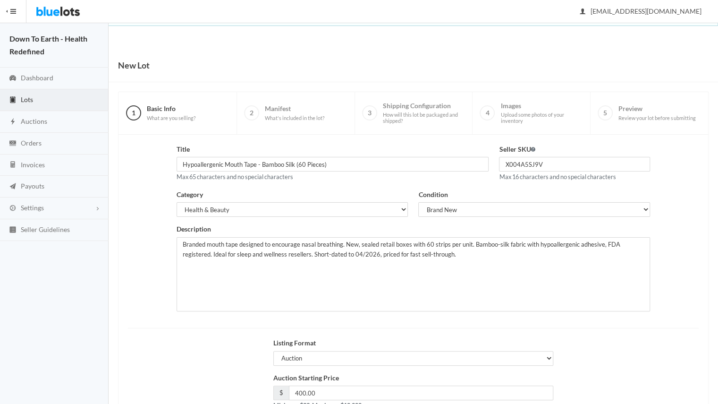
scroll to position [67, 0]
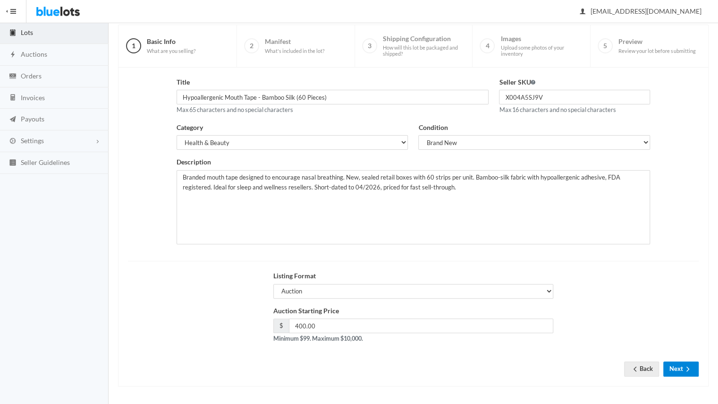
click at [675, 361] on button "Next" at bounding box center [681, 368] width 35 height 15
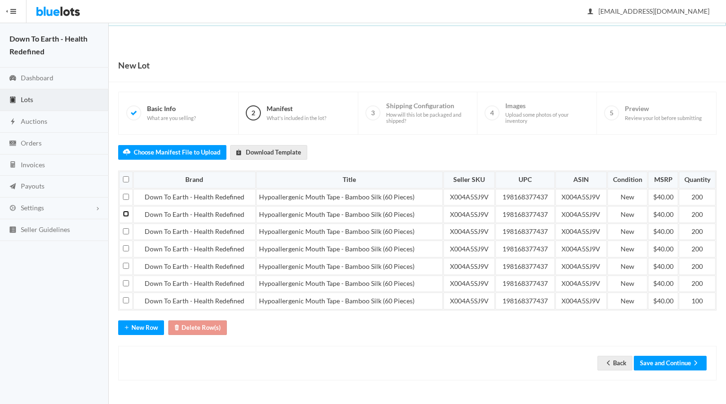
click at [124, 211] on input "checkbox" at bounding box center [126, 214] width 6 height 6
checkbox input "true"
click at [124, 228] on input "checkbox" at bounding box center [126, 231] width 6 height 6
checkbox input "true"
click at [124, 245] on input "checkbox" at bounding box center [126, 248] width 6 height 6
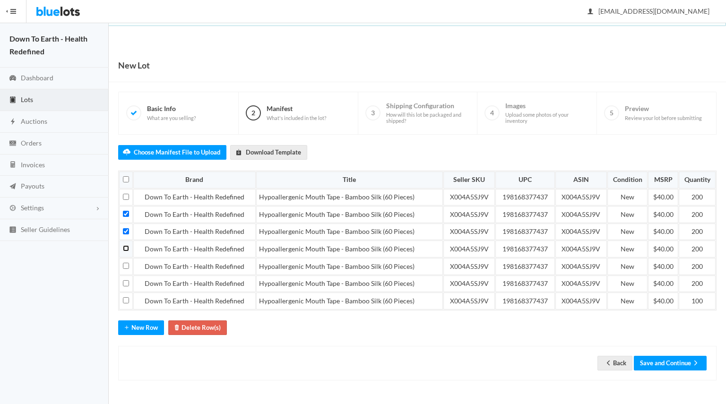
checkbox input "true"
click at [126, 264] on td at bounding box center [126, 266] width 14 height 17
click at [126, 263] on input "checkbox" at bounding box center [126, 266] width 6 height 6
checkbox input "true"
click at [126, 280] on input "checkbox" at bounding box center [126, 283] width 6 height 6
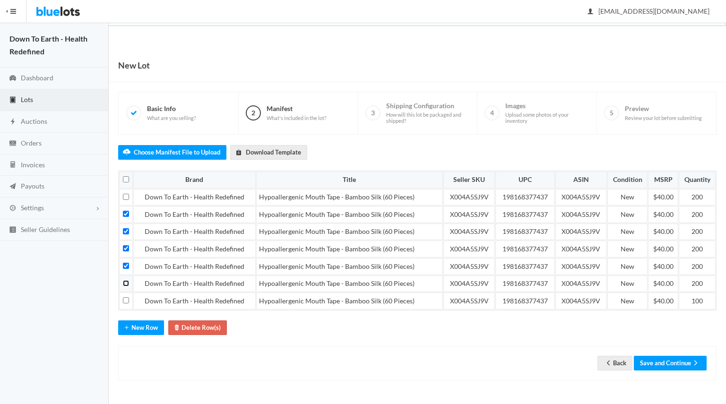
checkbox input "true"
click at [126, 297] on input "checkbox" at bounding box center [126, 300] width 6 height 6
checkbox input "true"
click at [213, 320] on button "Delete Row(s)" at bounding box center [197, 327] width 59 height 15
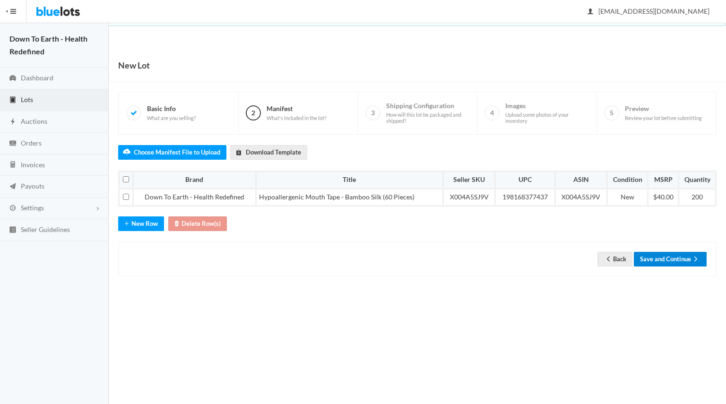
click at [685, 258] on button "Save and Continue" at bounding box center [669, 259] width 73 height 15
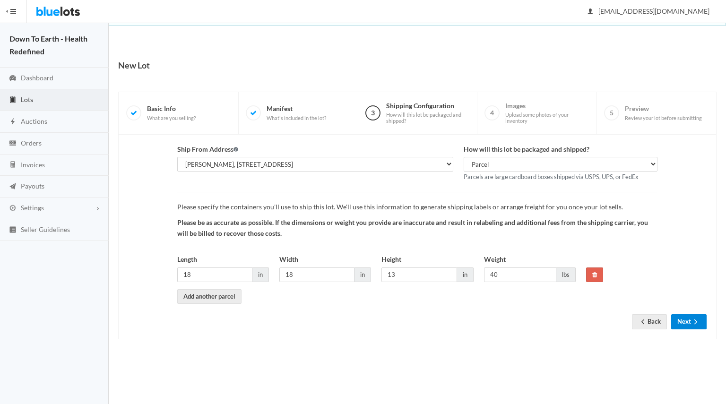
click at [692, 318] on icon "arrow forward" at bounding box center [695, 322] width 9 height 8
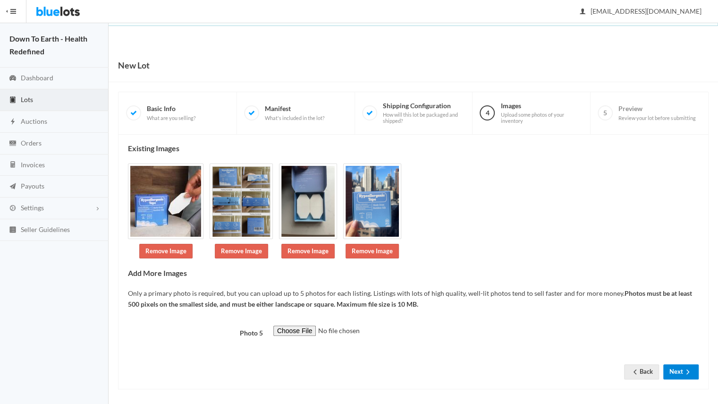
click at [682, 371] on button "Next" at bounding box center [681, 371] width 35 height 15
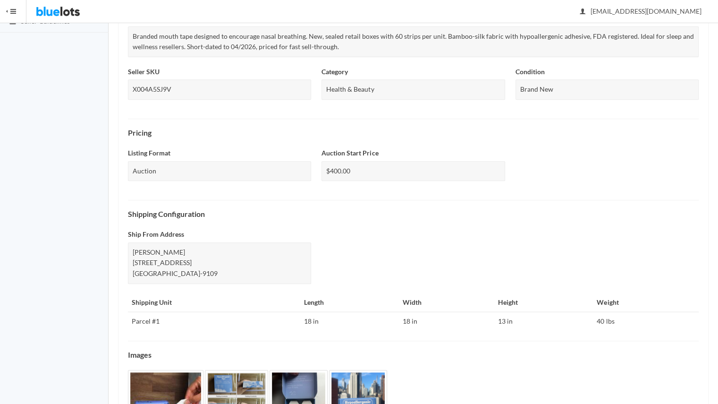
scroll to position [290, 0]
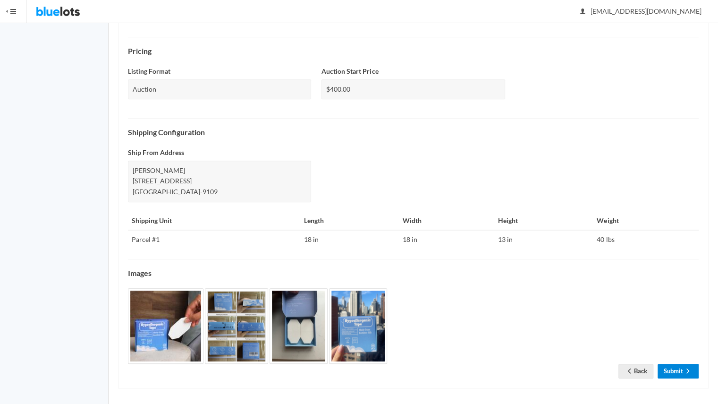
click at [676, 365] on link "Submit" at bounding box center [678, 371] width 41 height 15
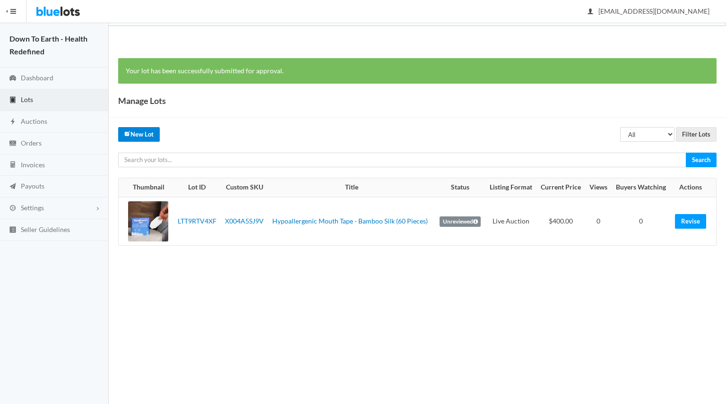
click at [146, 138] on link "New Lot" at bounding box center [139, 134] width 42 height 15
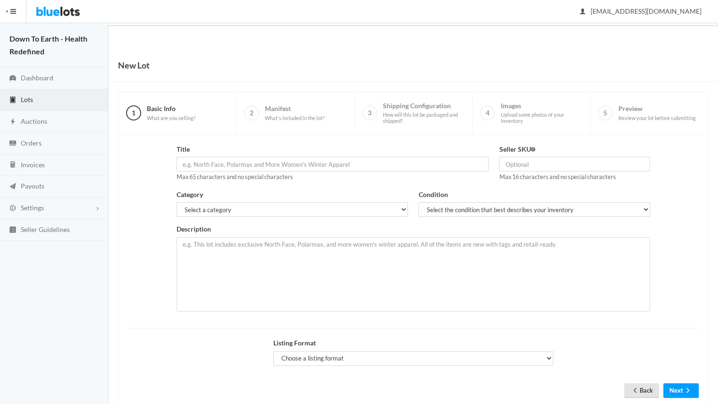
click at [634, 388] on icon "arrow back" at bounding box center [635, 390] width 3 height 5
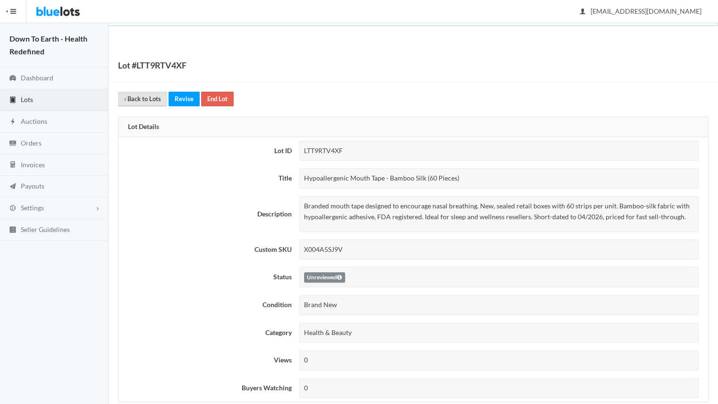
click at [134, 98] on link "‹ Back to Lots" at bounding box center [142, 99] width 49 height 15
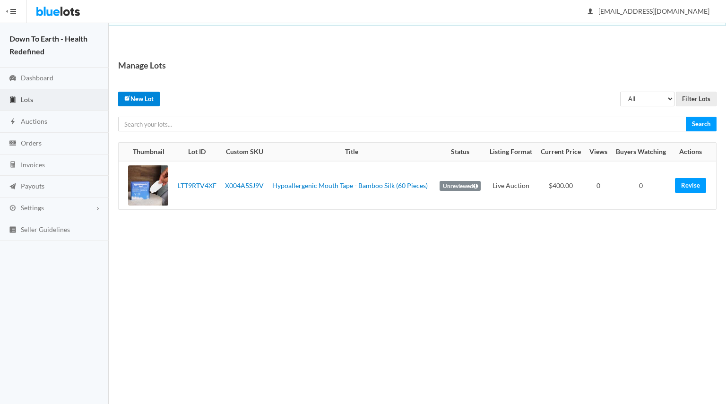
click at [151, 99] on link "New Lot" at bounding box center [139, 99] width 42 height 15
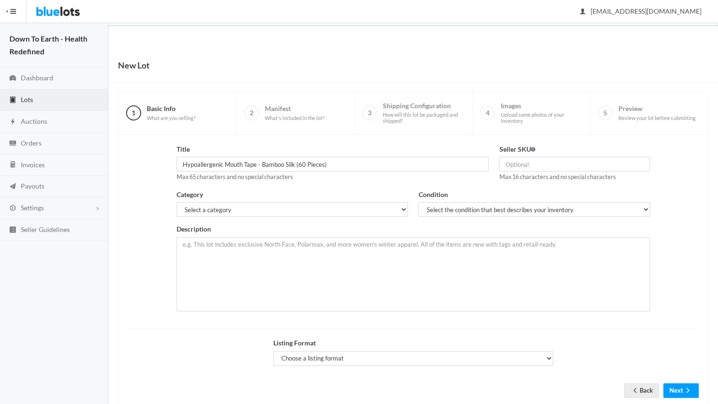
type input "X004A5SJ9V"
click at [483, 216] on select "Select the condition that best describes your inventory Brand New Shelf Pulls C…" at bounding box center [534, 209] width 232 height 15
select select "1"
click at [418, 202] on select "Select the condition that best describes your inventory Brand New Shelf Pulls C…" at bounding box center [534, 209] width 232 height 15
click at [360, 208] on select "Select a category Electronics Clothing, Shoes & Accessories Appliances Home & G…" at bounding box center [293, 209] width 232 height 15
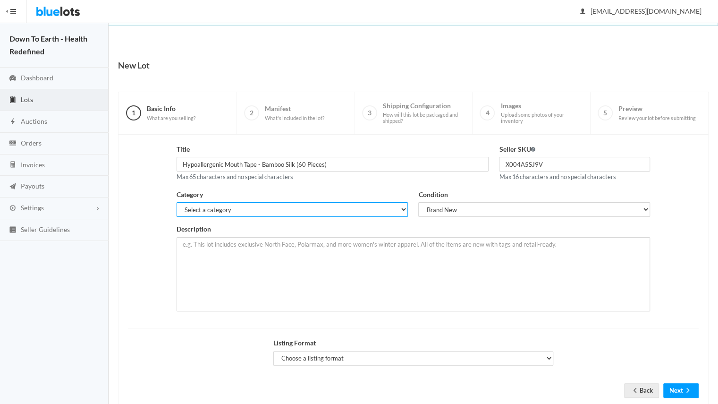
select select "7"
click at [177, 202] on select "Select a category Electronics Clothing, Shoes & Accessories Appliances Home & G…" at bounding box center [293, 209] width 232 height 15
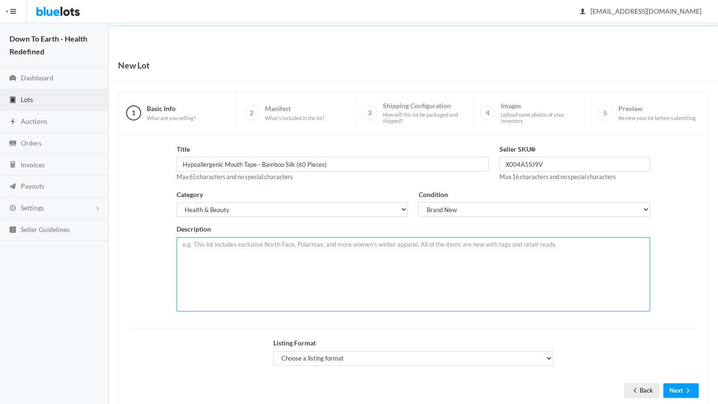
click at [304, 288] on textarea at bounding box center [414, 274] width 474 height 74
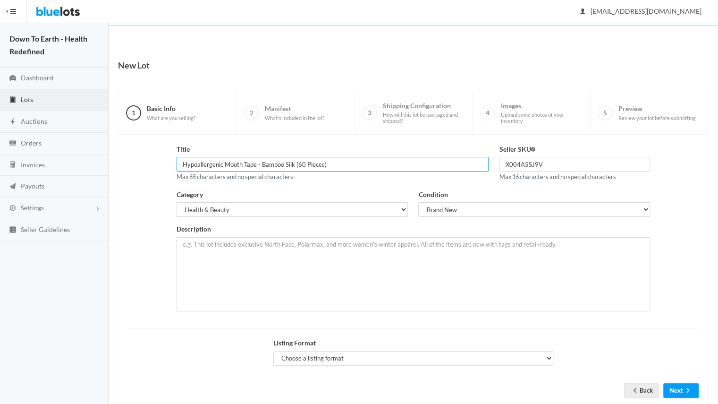
click at [302, 162] on input "Hypoallergenic Mouth Tape - Bamboo Silk (60 Pieces)" at bounding box center [333, 164] width 313 height 15
paste input "Down to Earth Hypoallergenic Mouth Tape – Bamboo Silk (50 Strip"
click at [342, 164] on input "Down to Earth Hypoallergenic Mouth Tape – Bamboo Silk (50 Strips)" at bounding box center [333, 164] width 313 height 15
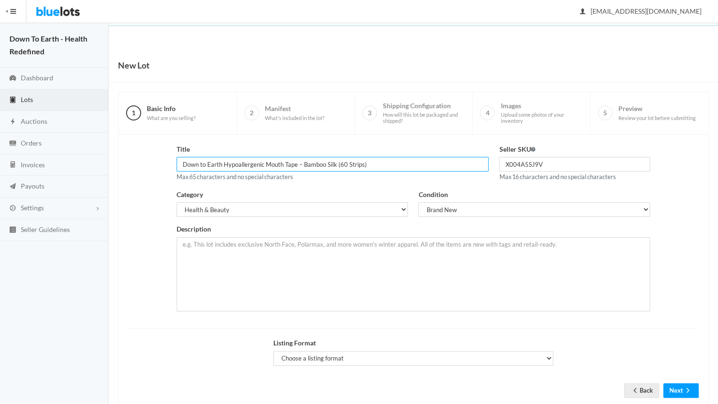
click at [367, 162] on input "Down to Earth Hypoallergenic Mouth Tape – Bamboo Silk (60 Strips)" at bounding box center [333, 164] width 313 height 15
drag, startPoint x: 222, startPoint y: 164, endPoint x: 152, endPoint y: 162, distance: 70.4
click at [152, 162] on div "Title Down to Earth Hypoallergenic Mouth Tape – Bamboo Silk (60 Strips) Max 65 …" at bounding box center [413, 231] width 581 height 174
click at [339, 162] on input "Hypoallergenic Mouth Tape – Bamboo Silk (60 Strips)" at bounding box center [333, 164] width 313 height 15
paste input "(Lot [X] of 7"
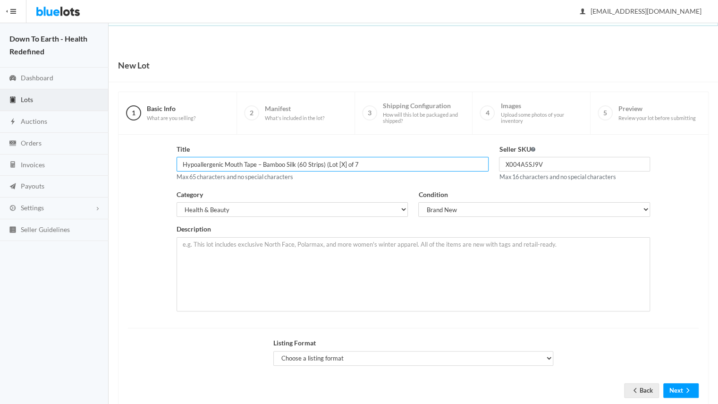
click at [327, 163] on input "Hypoallergenic Mouth Tape – Bamboo Silk (60 Strips) (Lot [X] of 7" at bounding box center [333, 164] width 313 height 15
click at [336, 163] on input "Hypoallergenic Mouth Tape – Bamboo Silk (60 Strips) Lot [X] of 7" at bounding box center [333, 164] width 313 height 15
type input "Hypoallergenic Mouth Tape – Bamboo Silk (60 Strips) Lot [2] of 7"
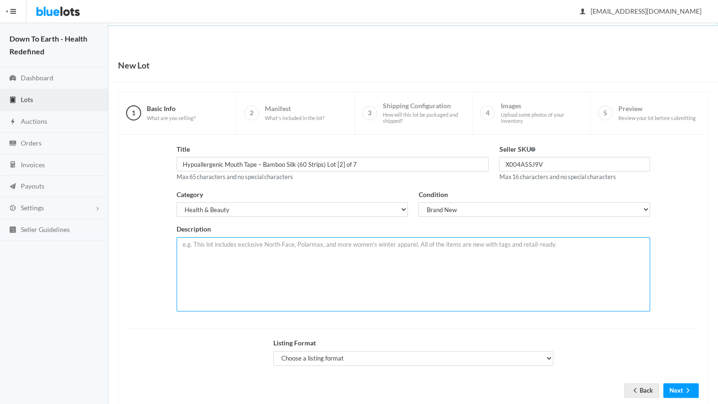
click at [278, 259] on textarea at bounding box center [414, 274] width 474 height 74
paste textarea "Branded mouth tape designed to encourage nasal breathing. New, sealed retail bo…"
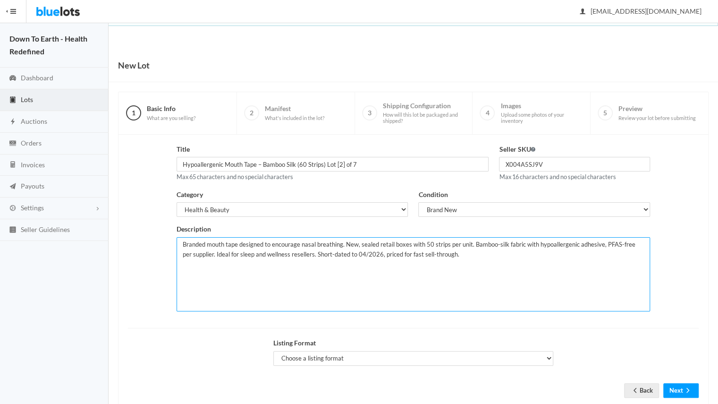
drag, startPoint x: 212, startPoint y: 245, endPoint x: 161, endPoint y: 239, distance: 50.9
click at [161, 239] on div "Title Hypoallergenic Mouth Tape – Bamboo Silk (60 Strips) Lot [2] of 7 Max 65 c…" at bounding box center [413, 231] width 581 height 174
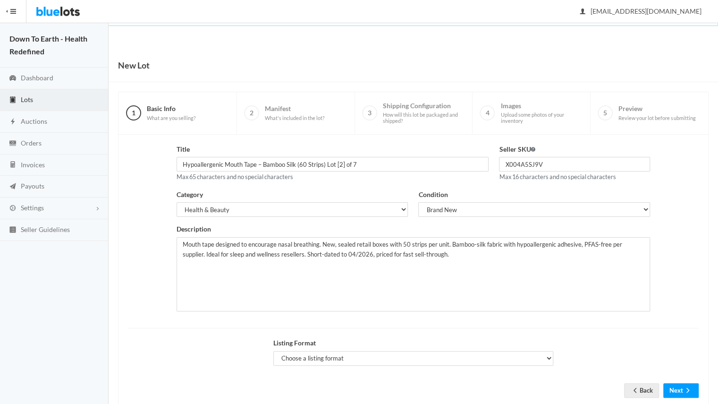
click at [177, 234] on div "Description Mouth tape designed to encourage nasal breathing. New, sealed retai…" at bounding box center [414, 267] width 474 height 87
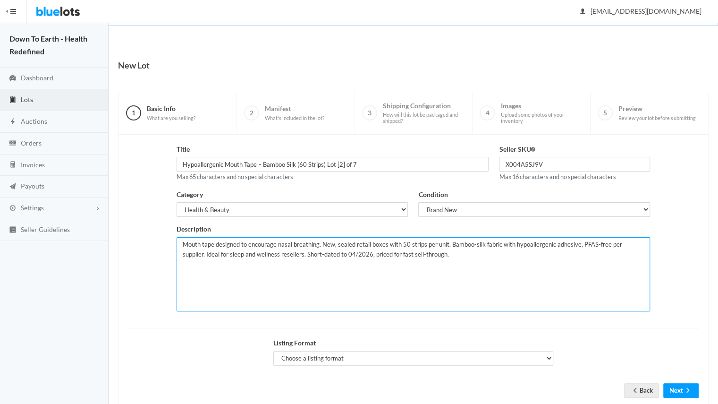
click at [399, 245] on textarea "Mouth tape designed to encourage nasal breathing. New, sealed retail boxes with…" at bounding box center [414, 274] width 474 height 74
drag, startPoint x: 579, startPoint y: 245, endPoint x: 637, endPoint y: 247, distance: 58.6
click at [637, 247] on textarea "Mouth tape designed to encourage nasal breathing. New, sealed retail boxes with…" at bounding box center [414, 274] width 474 height 74
click at [530, 245] on textarea "Mouth tape designed to encourage nasal breathing. New, sealed retail boxes with…" at bounding box center [414, 274] width 474 height 74
type textarea "Mouth tape designed to encourage nasal breathing. New, sealed retail boxes with…"
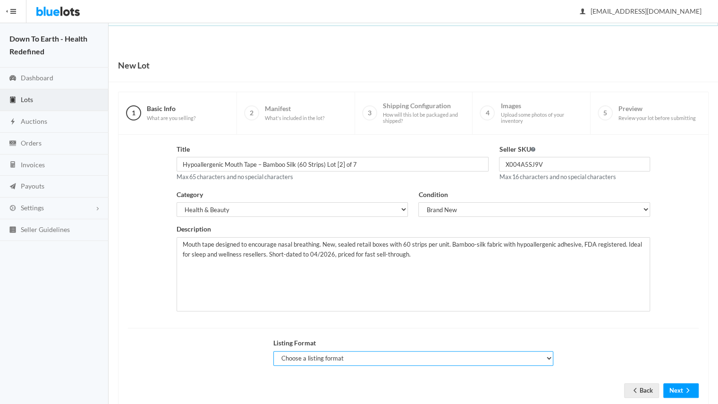
click at [391, 361] on select "Choose a listing format Auction Buy Now" at bounding box center [413, 358] width 281 height 15
select select "true"
click at [273, 351] on select "Choose a listing format Auction Buy Now" at bounding box center [413, 358] width 281 height 15
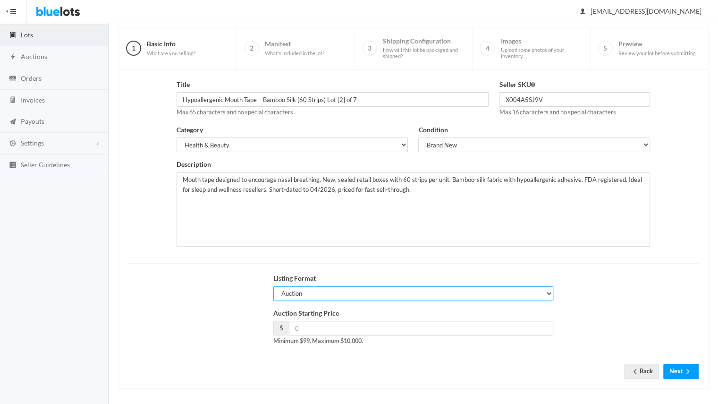
scroll to position [65, 0]
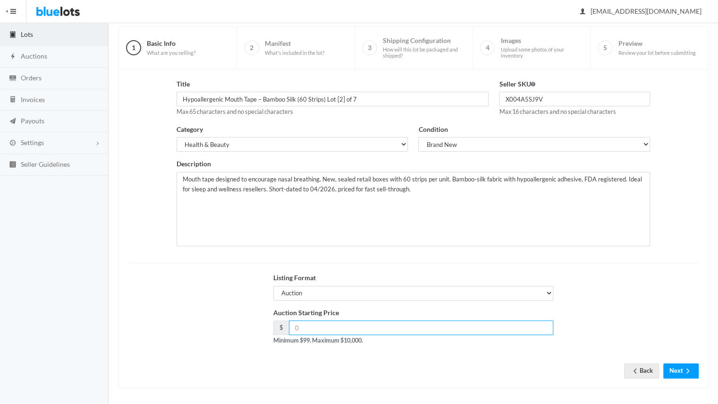
click at [371, 325] on input "number" at bounding box center [421, 327] width 265 height 15
type input "400"
click at [584, 320] on div "Auction Starting Price $ 400 Minimum $99. Maximum $10,000." at bounding box center [413, 329] width 581 height 45
click at [685, 367] on icon "arrow forward" at bounding box center [687, 371] width 9 height 8
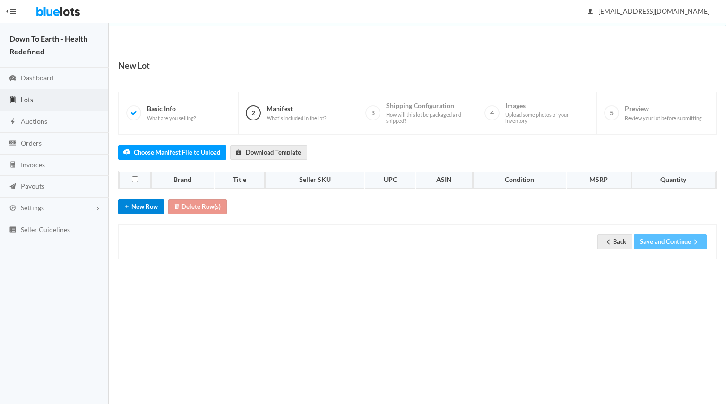
click at [143, 203] on button "New Row" at bounding box center [141, 206] width 46 height 15
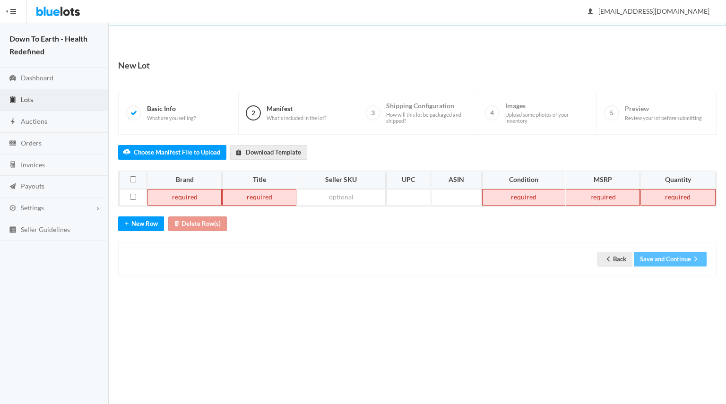
click at [189, 201] on td at bounding box center [184, 197] width 74 height 17
paste td
click at [384, 340] on body "Bluelots is for sale. If you are interested in purchasing the business, please …" at bounding box center [363, 202] width 726 height 404
click at [178, 189] on td at bounding box center [184, 197] width 74 height 17
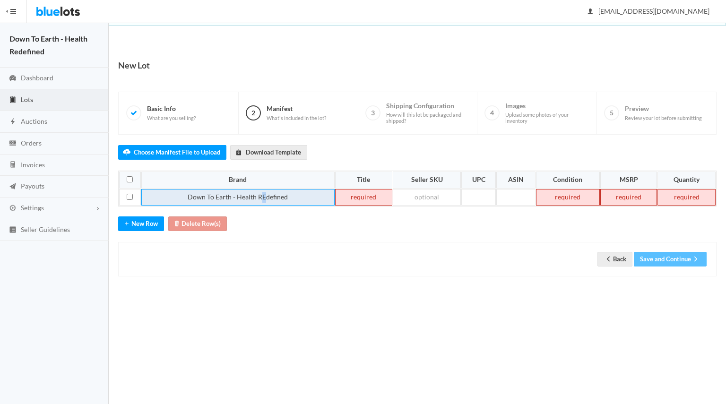
click at [260, 195] on td "Down To Earth - Health REdefined" at bounding box center [237, 197] width 193 height 17
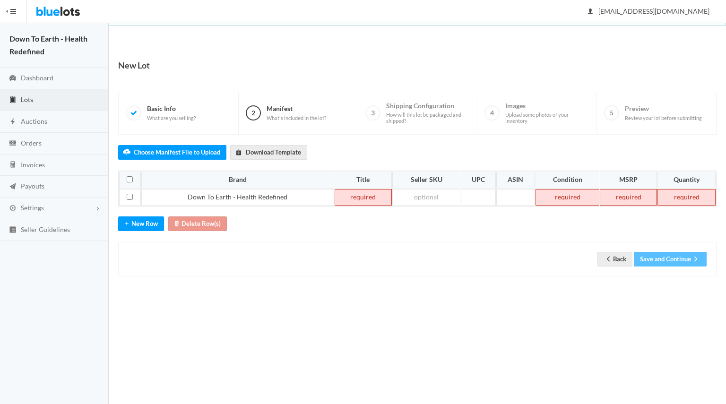
click at [366, 199] on td at bounding box center [362, 197] width 57 height 17
paste td
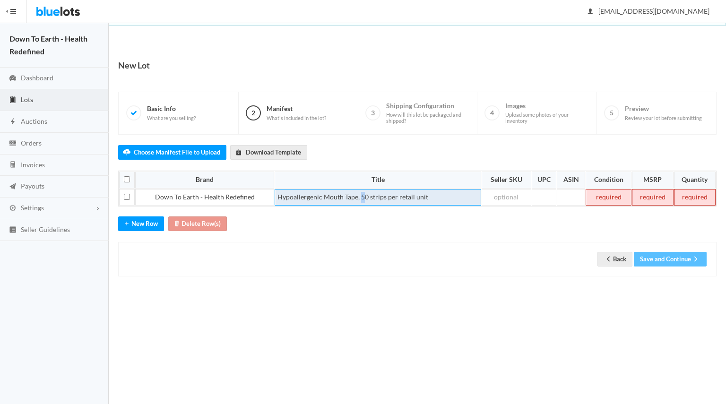
click at [363, 194] on td "Hypoallergenic Mouth Tape, 50 strips per retail unit" at bounding box center [377, 197] width 206 height 17
click at [500, 202] on td at bounding box center [505, 197] width 49 height 17
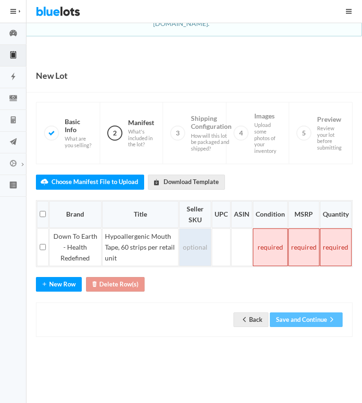
click at [195, 239] on td at bounding box center [195, 248] width 32 height 38
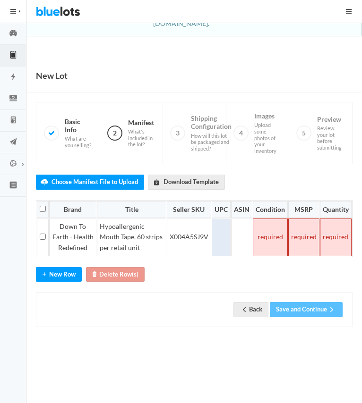
click at [220, 219] on td at bounding box center [221, 238] width 19 height 38
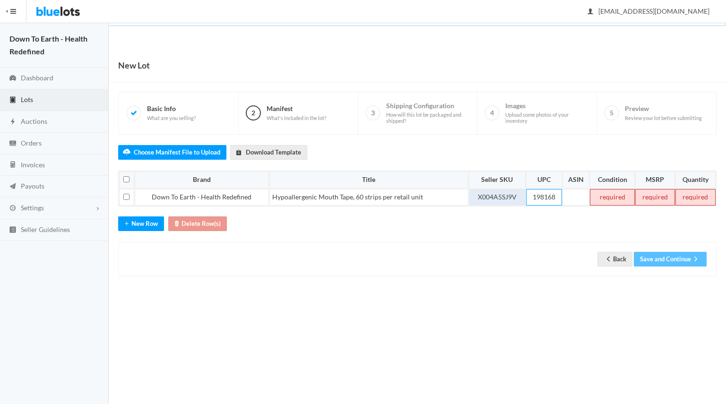
click at [496, 196] on td "X004A5SJ9V" at bounding box center [497, 197] width 57 height 17
click at [537, 199] on td "198168" at bounding box center [544, 197] width 36 height 17
click at [575, 194] on td at bounding box center [581, 197] width 26 height 17
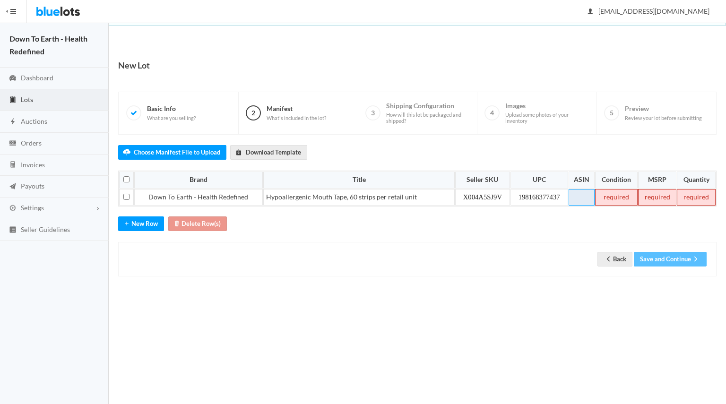
paste td
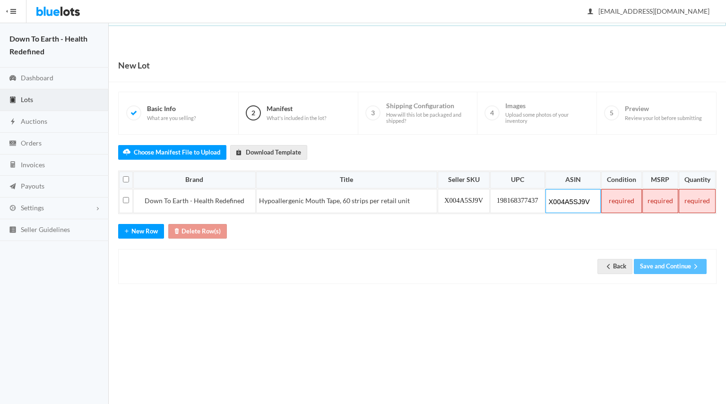
click at [622, 190] on td at bounding box center [621, 201] width 41 height 24
click at [658, 201] on td at bounding box center [660, 201] width 36 height 24
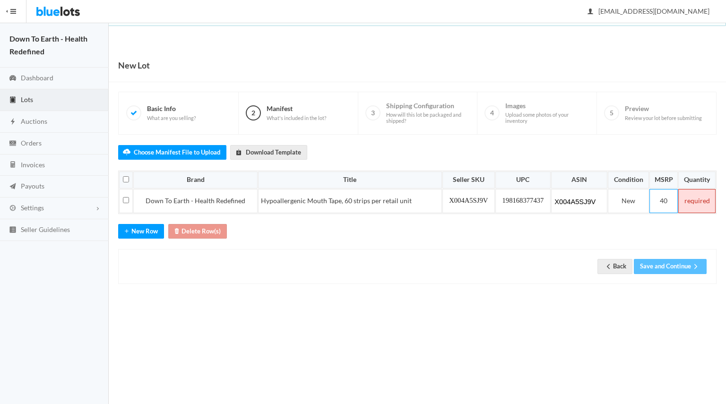
click at [691, 200] on td at bounding box center [696, 201] width 37 height 24
click at [521, 234] on div "Choose Manifest File to Upload Download Template Brand Title Seller SKU UPC ASI…" at bounding box center [417, 209] width 598 height 149
click at [656, 266] on button "Save and Continue" at bounding box center [669, 266] width 73 height 15
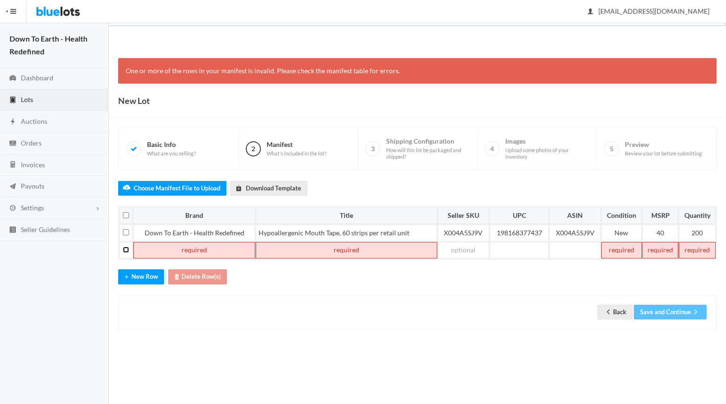
click at [128, 248] on input "checkbox" at bounding box center [126, 250] width 6 height 6
checkbox input "true"
click at [188, 273] on button "Delete Row(s)" at bounding box center [197, 276] width 59 height 15
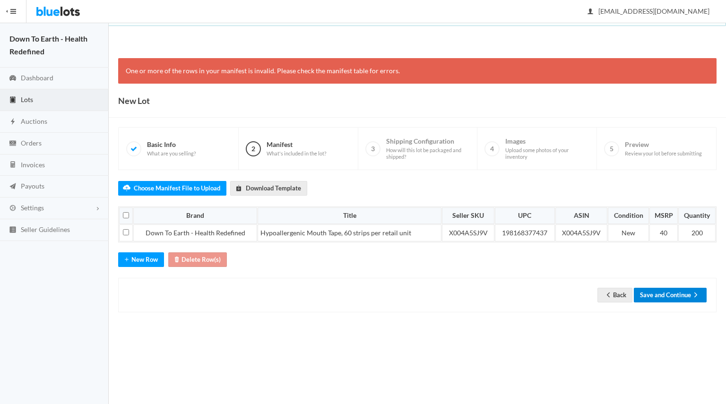
click at [682, 288] on button "Save and Continue" at bounding box center [669, 295] width 73 height 15
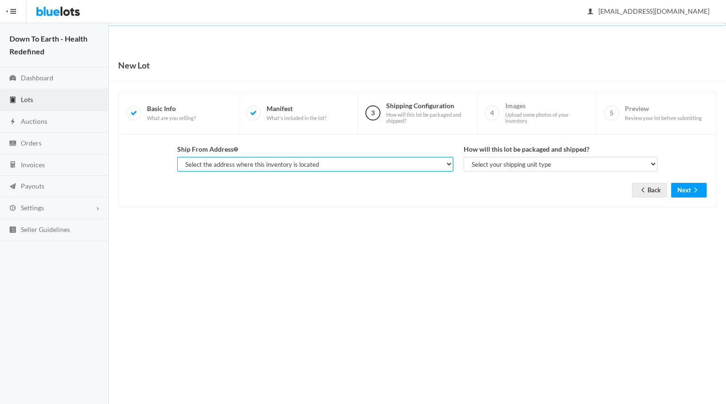
click at [382, 168] on select "Select the address where this inventory is located Theo Young, 2640 Northridge …" at bounding box center [315, 164] width 276 height 15
select select "25521"
click at [177, 157] on select "Select the address where this inventory is located Theo Young, 2640 Northridge …" at bounding box center [315, 164] width 276 height 15
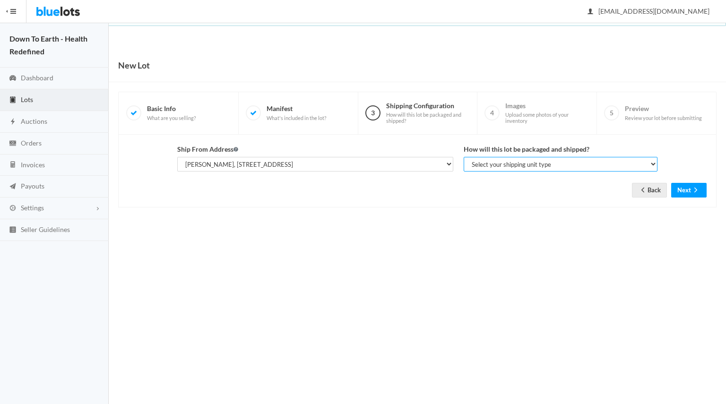
click at [506, 163] on select "Select your shipping unit type Parcel Pallet Truckload" at bounding box center [560, 164] width 194 height 15
select select "parcel"
click at [463, 157] on select "Select your shipping unit type Parcel Pallet Truckload" at bounding box center [560, 164] width 194 height 15
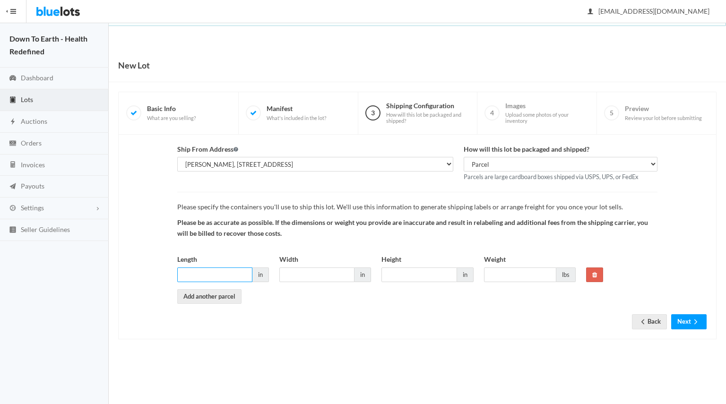
click at [233, 275] on input "Length" at bounding box center [214, 274] width 75 height 15
type input "18"
click at [290, 274] on input "Width" at bounding box center [316, 274] width 75 height 15
type input "18"
click at [386, 278] on input "Height" at bounding box center [418, 274] width 75 height 15
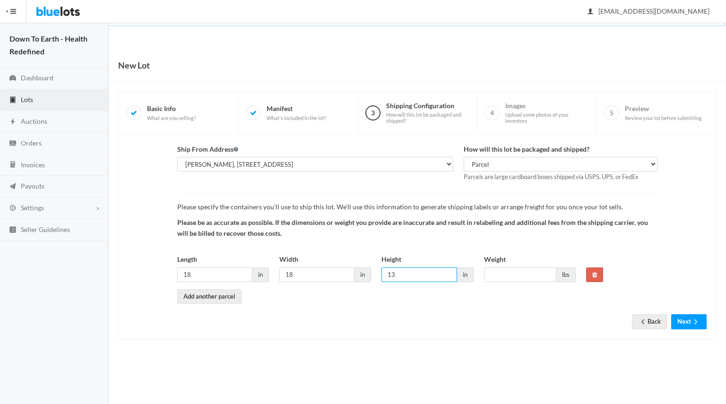
type input "13"
click at [518, 271] on input "Weight" at bounding box center [520, 274] width 72 height 15
type input "40"
click at [702, 321] on button "Next" at bounding box center [688, 321] width 35 height 15
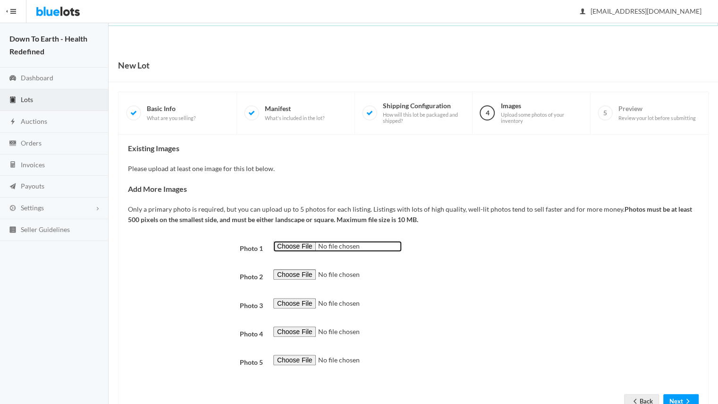
type input "C:\fakepath\compressed front image.jpg"
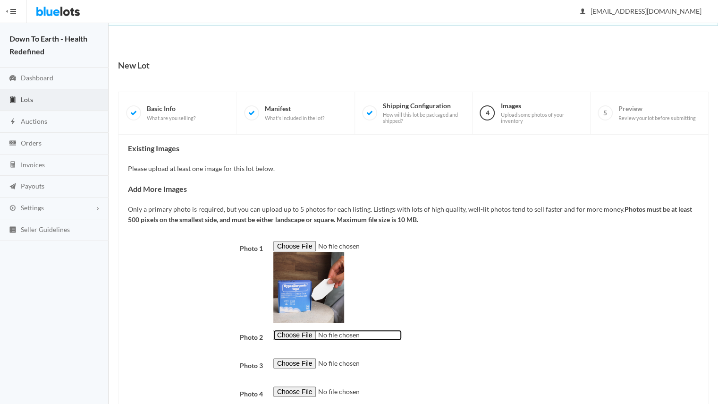
click at [296, 337] on input "file" at bounding box center [337, 335] width 128 height 11
type input "C:\fakepath\all angles.png"
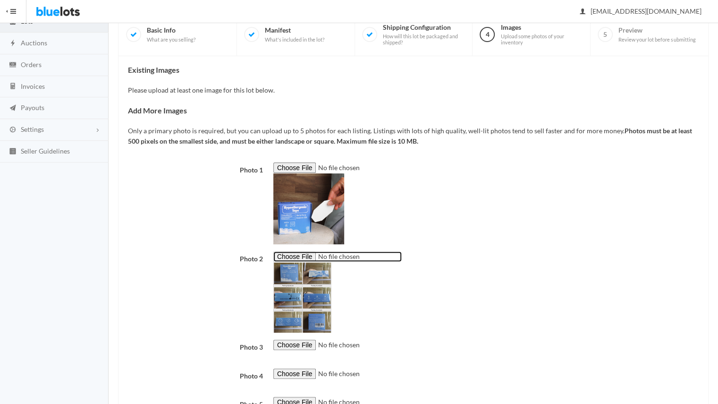
scroll to position [82, 0]
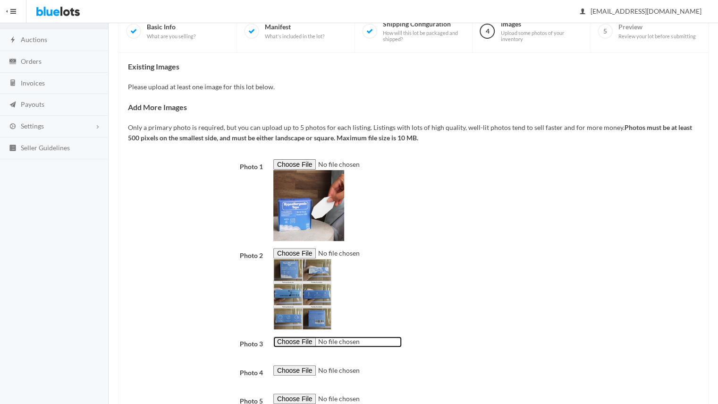
click at [296, 346] on input "file" at bounding box center [337, 341] width 128 height 11
type input "C:\fakepath\open box.jpg"
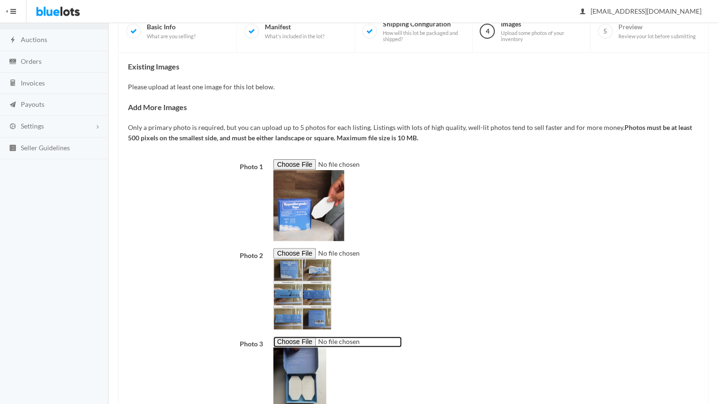
scroll to position [214, 0]
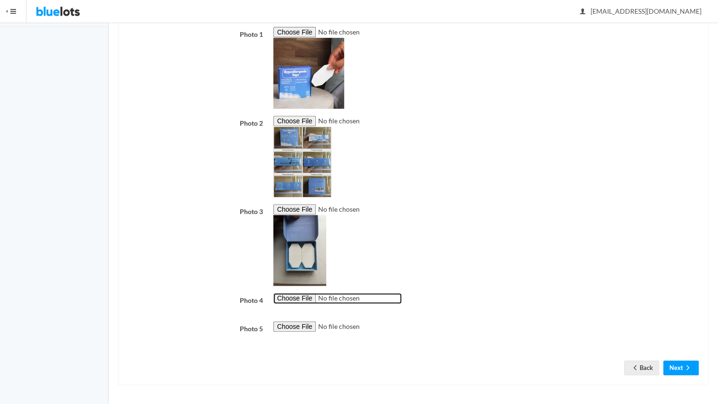
click at [306, 297] on input "file" at bounding box center [337, 298] width 128 height 11
type input "C:\fakepath\transp_lauire_w_tape_on.png"
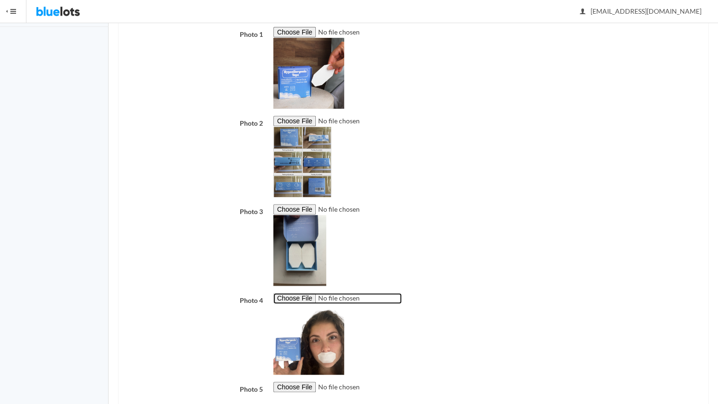
scroll to position [274, 0]
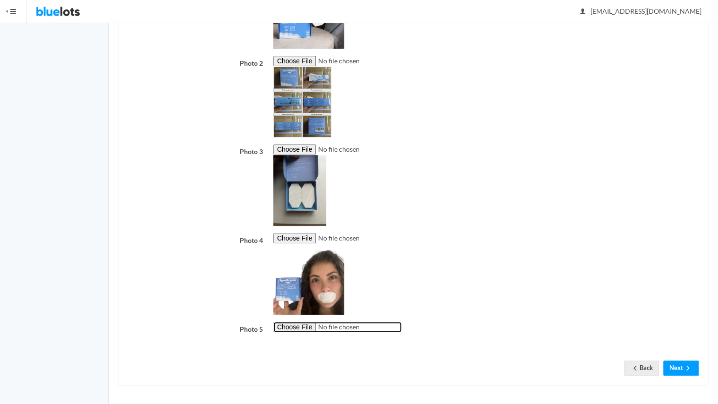
click at [299, 330] on input "file" at bounding box center [337, 327] width 128 height 11
type input "C:\fakepath\NY.jpg"
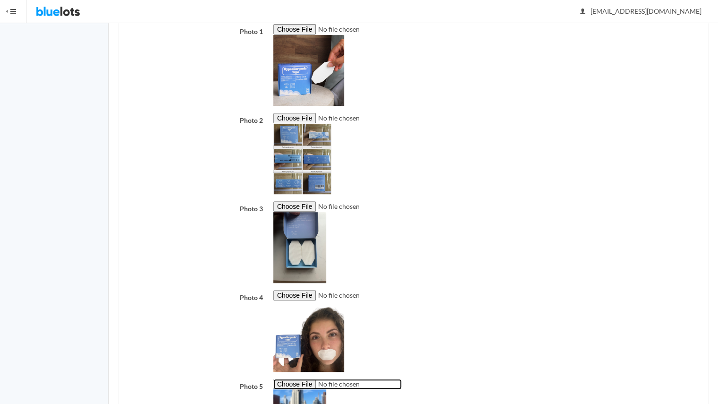
scroll to position [334, 0]
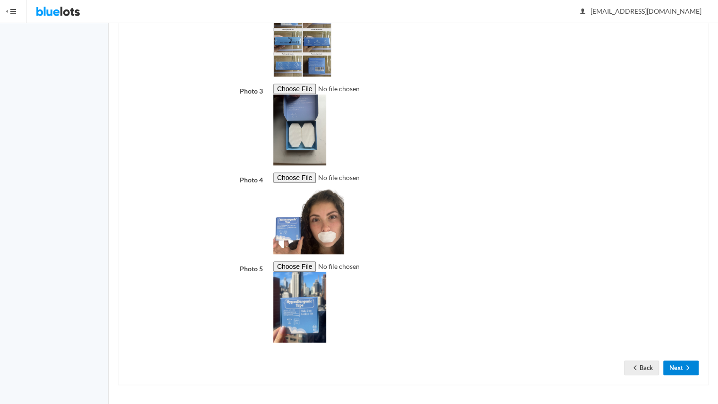
click at [683, 370] on icon "arrow forward" at bounding box center [687, 368] width 9 height 8
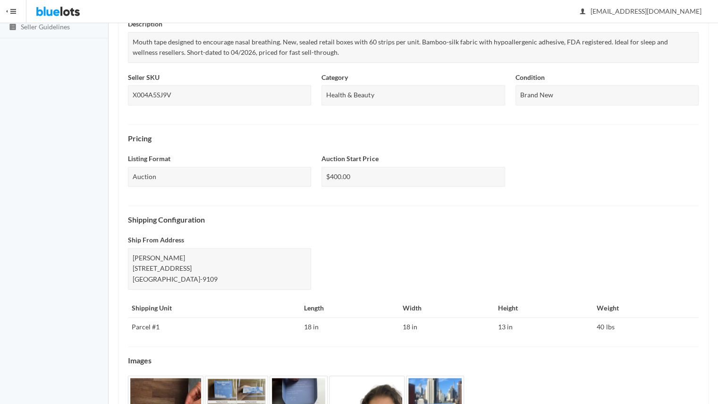
scroll to position [290, 0]
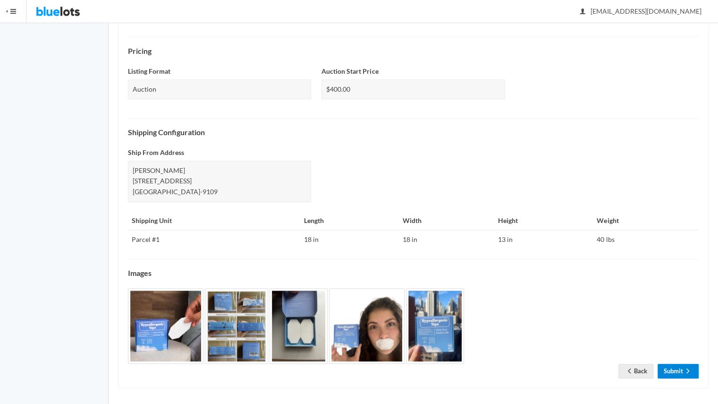
click at [673, 368] on link "Submit" at bounding box center [678, 371] width 41 height 15
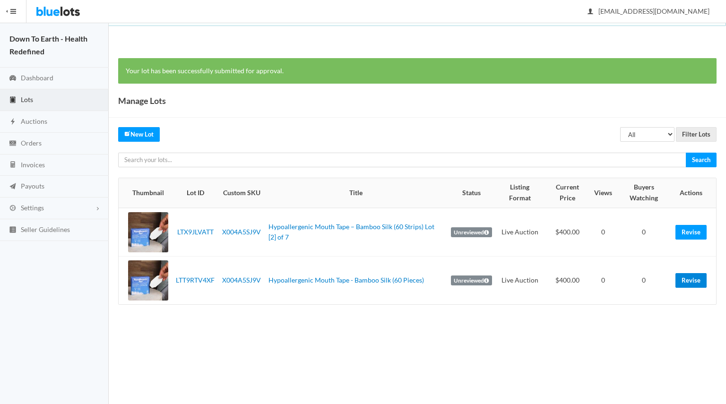
click at [681, 277] on link "Revise" at bounding box center [690, 280] width 31 height 15
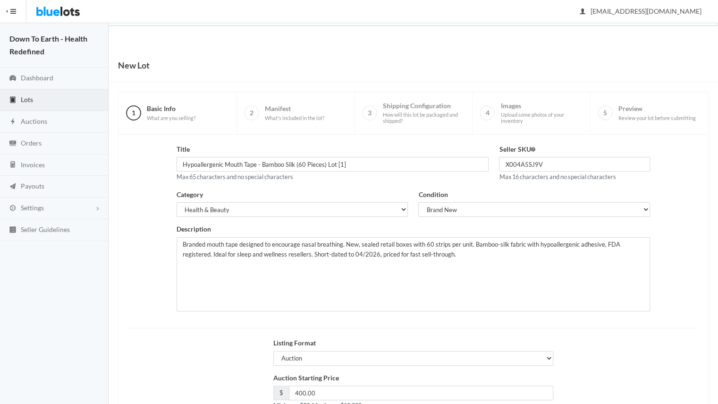
scroll to position [67, 0]
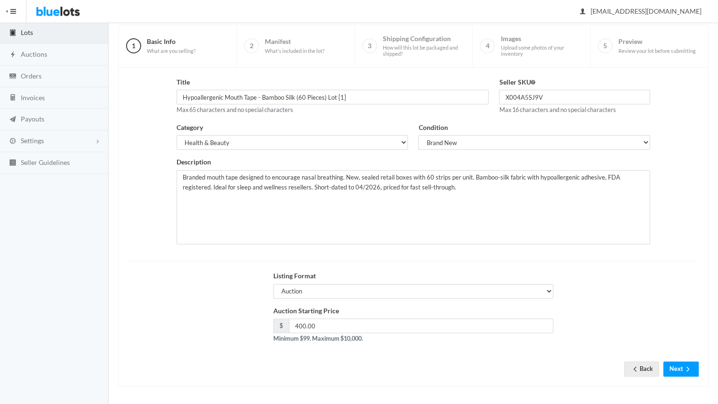
type input "Hypoallergenic Mouth Tape - Bamboo Silk (60 Pieces) Lot [1]"
click at [689, 358] on form "Title Hypoallergenic Mouth Tape - Bamboo Silk (60 Pieces) Lot [1] Max 65 charac…" at bounding box center [413, 219] width 571 height 285
click at [689, 361] on button "Next" at bounding box center [681, 368] width 35 height 15
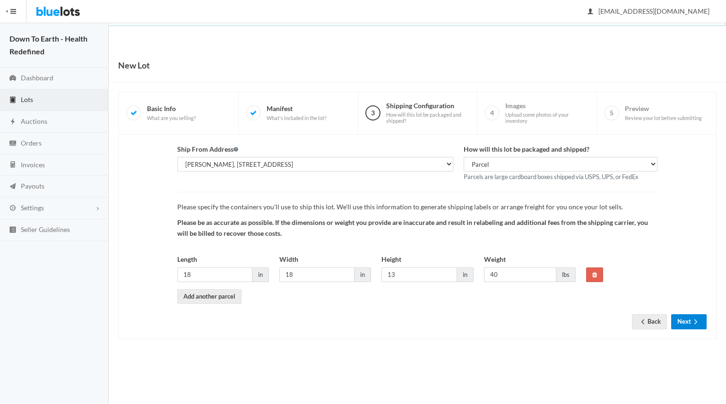
click at [692, 322] on icon "arrow forward" at bounding box center [695, 322] width 9 height 8
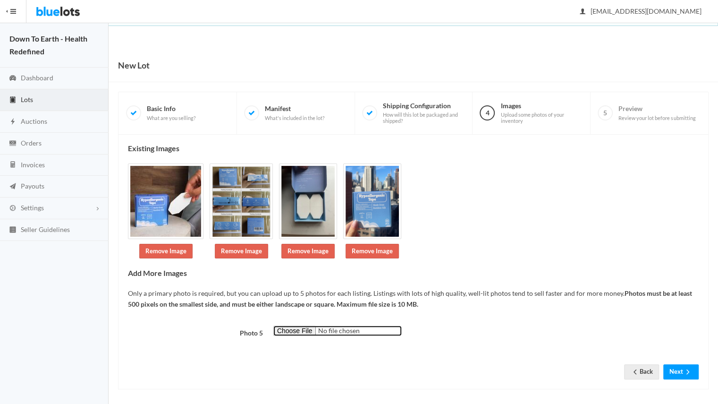
click at [300, 327] on input "file" at bounding box center [337, 330] width 128 height 11
type input "C:\fakepath\transp_lauire_w_tape_on.png"
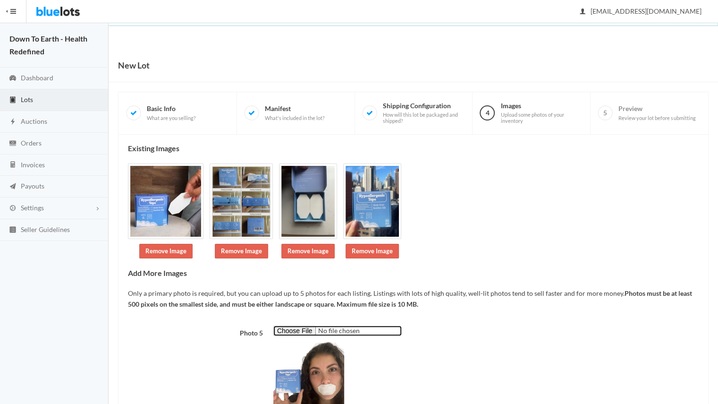
scroll to position [63, 0]
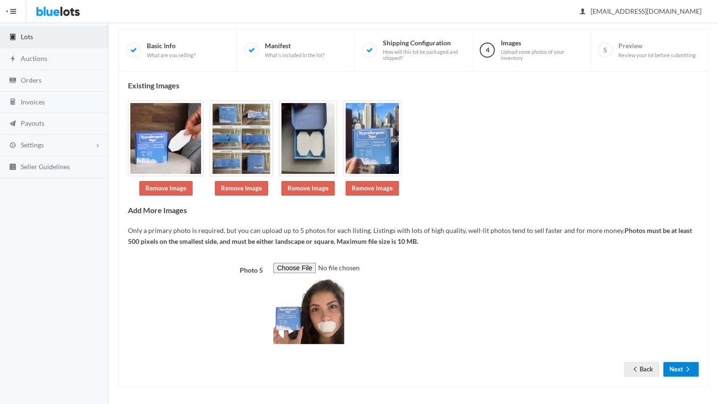
click at [676, 371] on button "Next" at bounding box center [681, 369] width 35 height 15
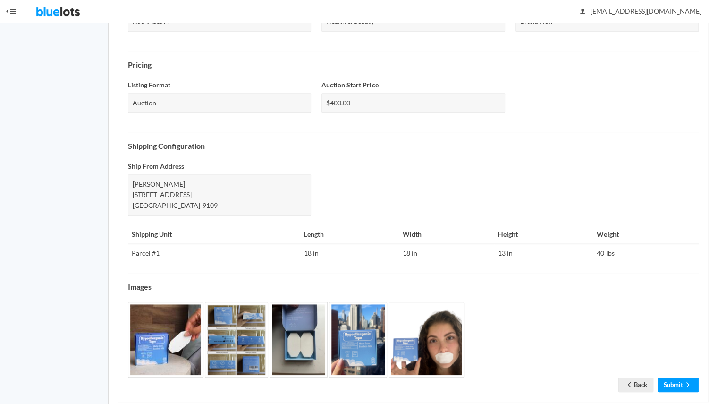
scroll to position [290, 0]
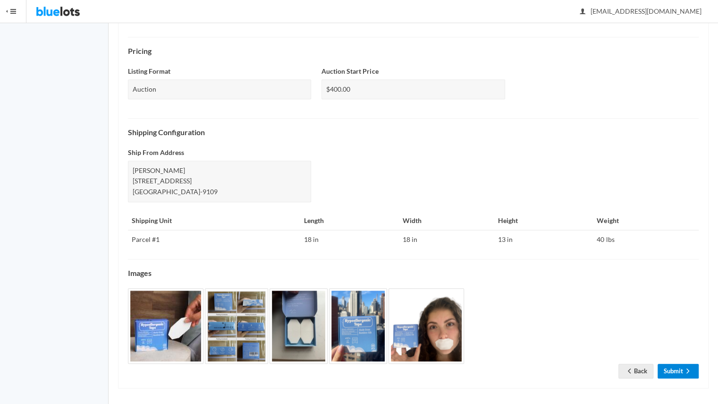
click at [688, 367] on icon "arrow forward" at bounding box center [687, 371] width 9 height 8
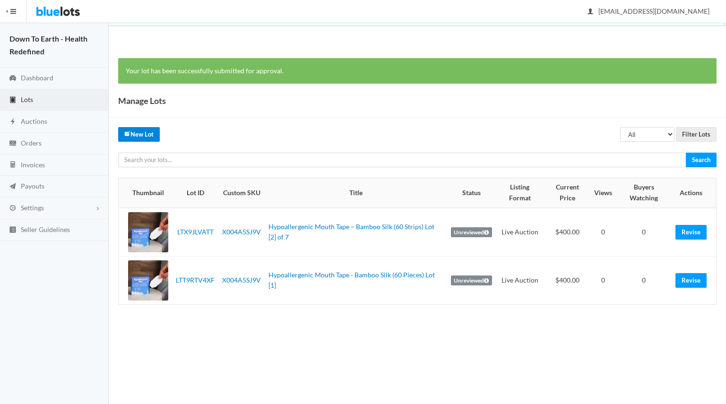
click at [135, 135] on link "New Lot" at bounding box center [139, 134] width 42 height 15
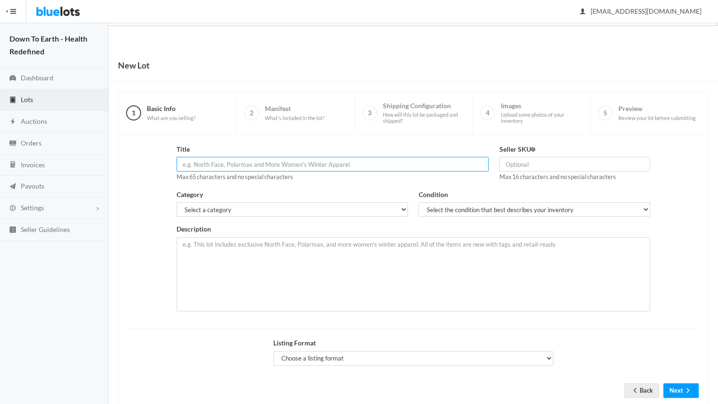
click at [214, 163] on input "text" at bounding box center [333, 164] width 313 height 15
paste input "Down to Earth Hypoallergenic Mouth Tape – Bamboo Silk (50 Strips)"
click at [341, 165] on input "Down to Earth Hypoallergenic Mouth Tape – Bamboo Silk (50 Strips)" at bounding box center [333, 164] width 313 height 15
click at [222, 165] on input "Down to Earth Hypoallergenic Mouth Tape – Bamboo Silk (60 Strips)" at bounding box center [333, 164] width 313 height 15
click at [342, 163] on input "Hypoallergenic Mouth Tape – Bamboo Silk (60 Strips)" at bounding box center [333, 164] width 313 height 15
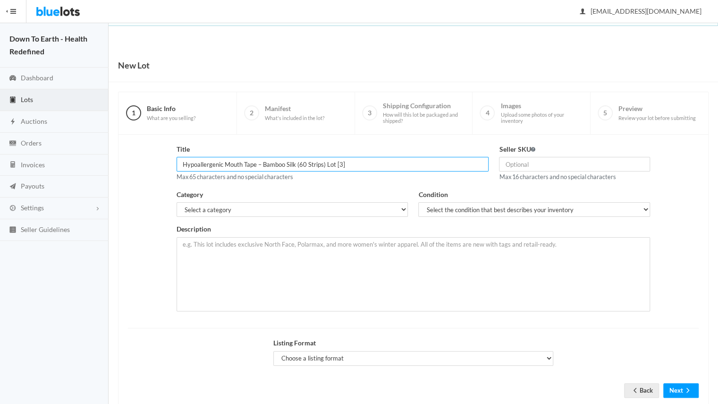
type input "Hypoallergenic Mouth Tape – Bamboo Silk (60 Strips) Lot [3]"
click at [328, 198] on div "Category Select a category Electronics Clothing, Shoes & Accessories Appliances…" at bounding box center [293, 203] width 232 height 28
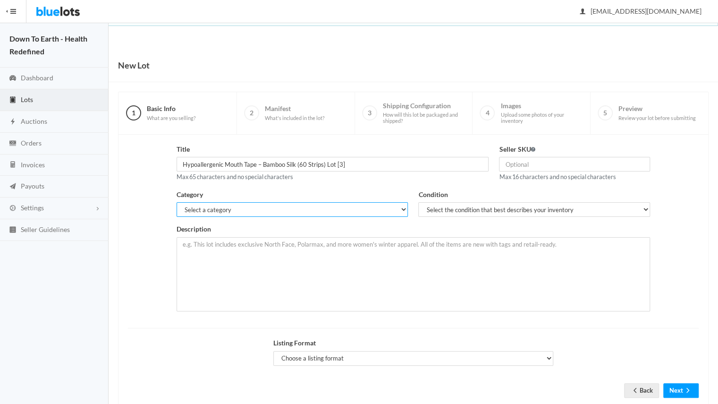
click at [325, 207] on select "Select a category Electronics Clothing, Shoes & Accessories Appliances Home & G…" at bounding box center [293, 209] width 232 height 15
select select "7"
click at [177, 202] on select "Select a category Electronics Clothing, Shoes & Accessories Appliances Home & G…" at bounding box center [293, 209] width 232 height 15
click at [478, 208] on select "Select the condition that best describes your inventory Brand New Shelf Pulls C…" at bounding box center [534, 209] width 232 height 15
select select "1"
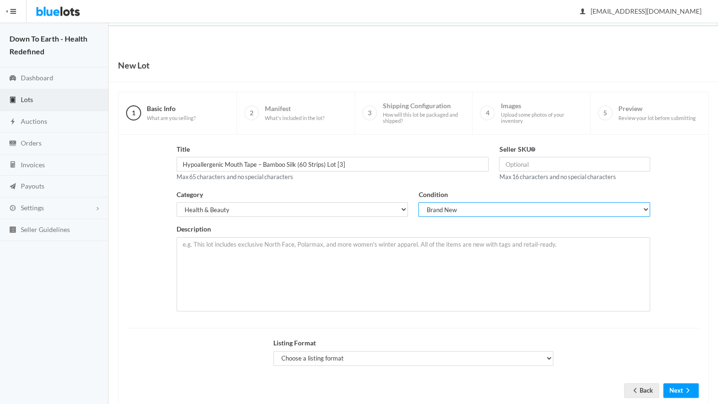
click at [418, 202] on select "Select the condition that best describes your inventory Brand New Shelf Pulls C…" at bounding box center [534, 209] width 232 height 15
click at [550, 162] on input "text" at bounding box center [574, 164] width 151 height 15
type input "X004A5SJ9V"
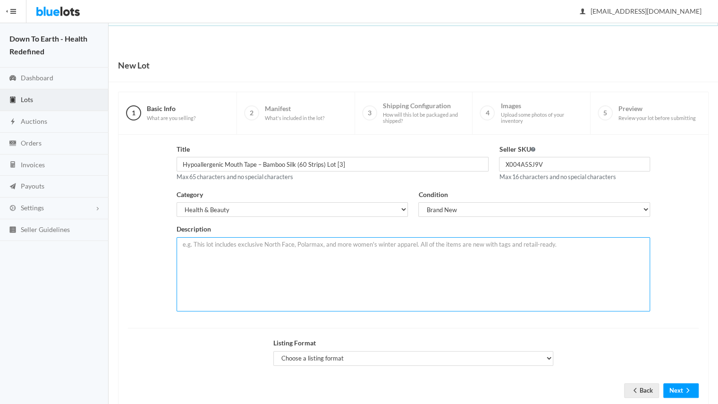
click at [403, 273] on textarea at bounding box center [414, 274] width 474 height 74
click at [305, 245] on textarea at bounding box center [414, 274] width 474 height 74
paste textarea "Mouth tape designed to encourage nasal breathing. New, sealed retail boxes with…"
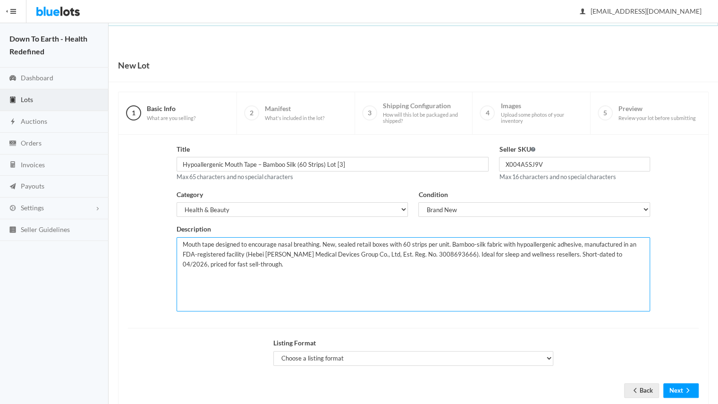
drag, startPoint x: 248, startPoint y: 249, endPoint x: 466, endPoint y: 254, distance: 218.3
click at [466, 254] on textarea "Mouth tape designed to encourage nasal breathing. New, sealed retail boxes with…" at bounding box center [414, 274] width 474 height 74
type textarea "Mouth tape designed to encourage nasal breathing. New, sealed retail boxes with…"
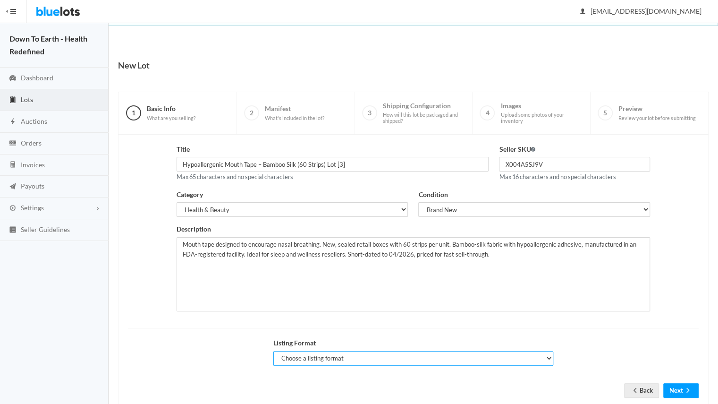
click at [414, 351] on select "Choose a listing format Auction Buy Now" at bounding box center [413, 358] width 281 height 15
select select "true"
click at [273, 351] on select "Choose a listing format Auction Buy Now" at bounding box center [413, 358] width 281 height 15
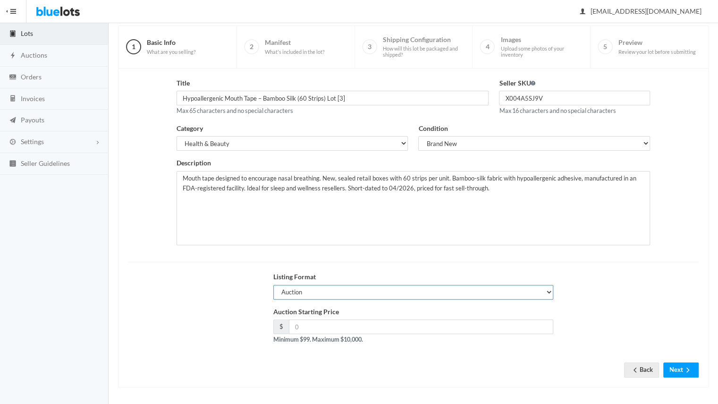
scroll to position [67, 0]
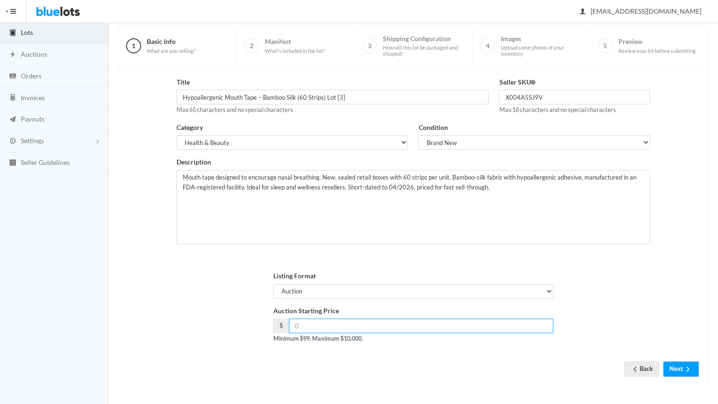
click at [388, 331] on input "number" at bounding box center [421, 325] width 265 height 15
type input "400"
click at [393, 360] on form "Title Hypoallergenic Mouth Tape – Bamboo Silk (60 Strips) Lot [3] Max 65 charac…" at bounding box center [413, 219] width 571 height 285
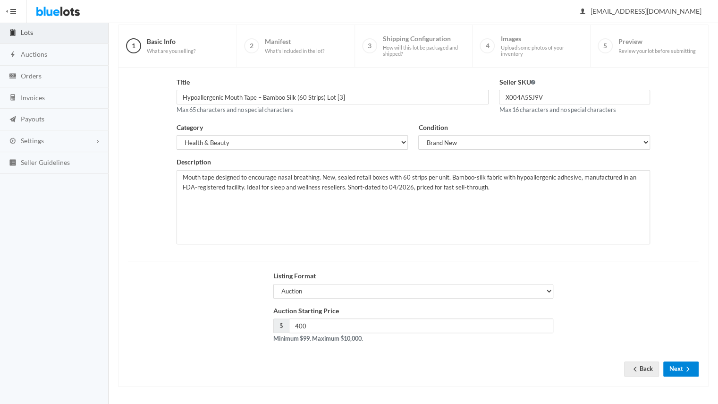
click at [687, 372] on ion-icon "arrow forward" at bounding box center [687, 369] width 9 height 9
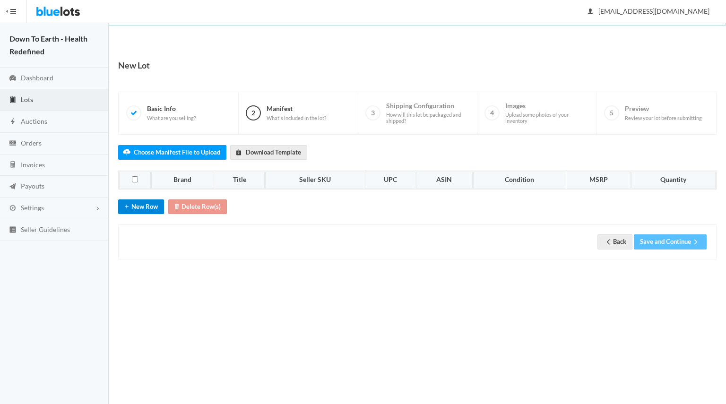
click at [139, 204] on button "New Row" at bounding box center [141, 206] width 46 height 15
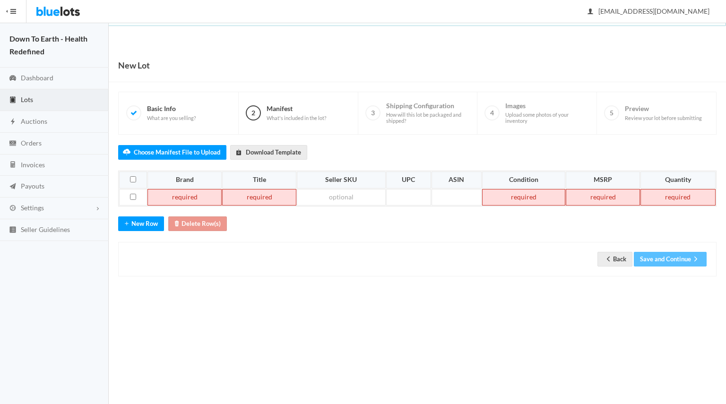
click at [191, 198] on td at bounding box center [184, 197] width 74 height 17
paste td
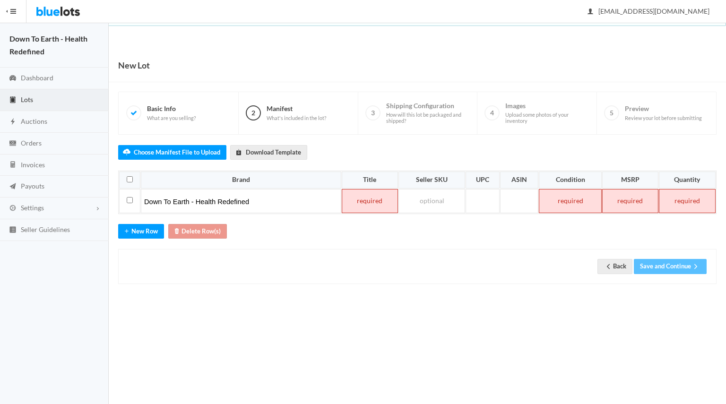
click at [360, 205] on td at bounding box center [370, 201] width 56 height 24
paste td
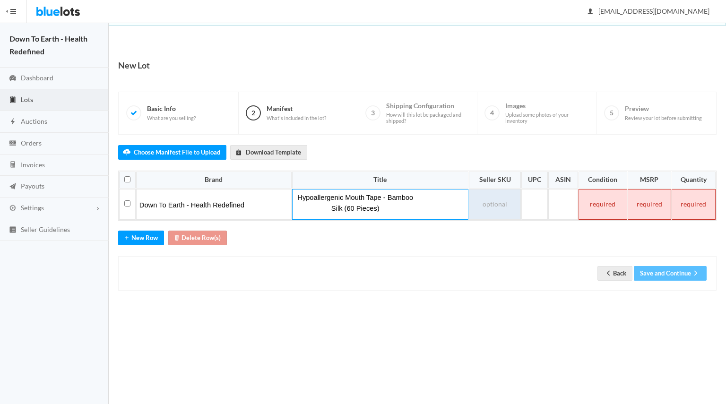
click at [505, 200] on td at bounding box center [495, 204] width 52 height 31
paste td
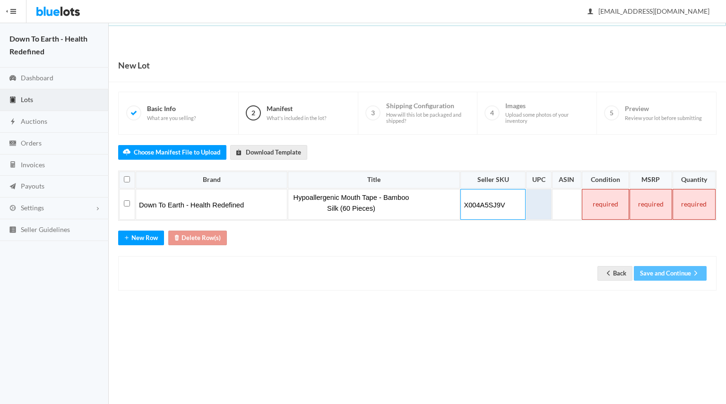
click at [542, 204] on td at bounding box center [539, 204] width 26 height 31
paste td
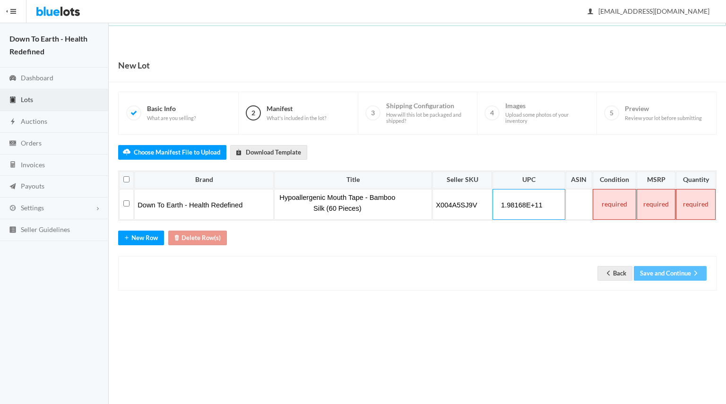
click at [596, 228] on div "Choose Manifest File to Upload Download Template Brand Title Seller SKU UPC ASI…" at bounding box center [417, 213] width 598 height 156
click at [583, 197] on td at bounding box center [578, 204] width 26 height 31
paste td
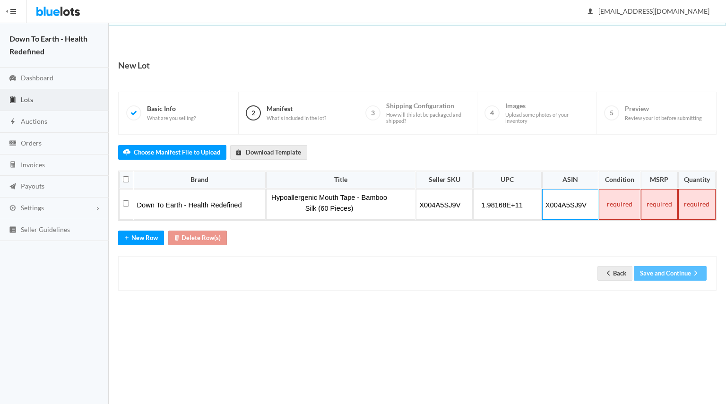
click at [621, 204] on td at bounding box center [618, 204] width 41 height 31
click at [659, 203] on td at bounding box center [659, 204] width 37 height 31
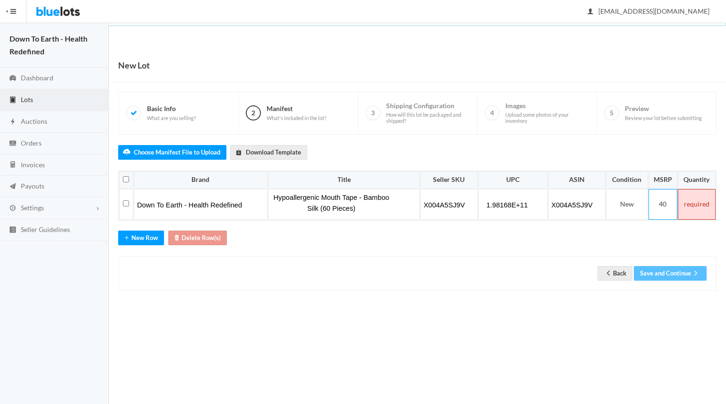
click at [696, 207] on td at bounding box center [696, 204] width 38 height 31
click at [685, 275] on button "Save and Continue" at bounding box center [669, 273] width 73 height 15
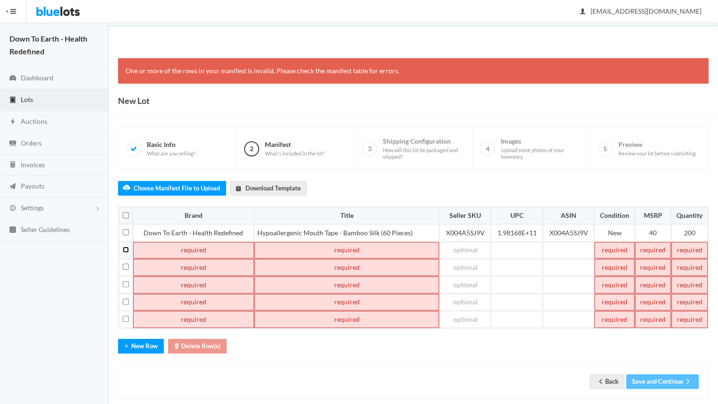
drag, startPoint x: 0, startPoint y: 0, endPoint x: 123, endPoint y: 248, distance: 276.9
click at [123, 248] on input "checkbox" at bounding box center [126, 250] width 6 height 6
checkbox input "true"
click at [124, 266] on td at bounding box center [126, 267] width 14 height 17
click at [125, 264] on input "checkbox" at bounding box center [126, 267] width 6 height 6
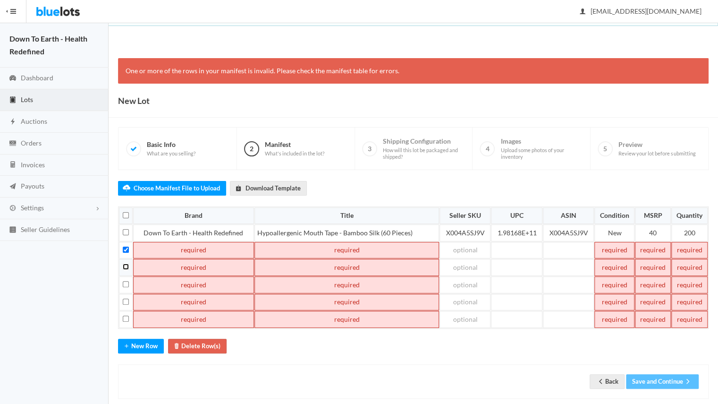
checkbox input "true"
click at [128, 283] on td at bounding box center [126, 284] width 14 height 17
click at [127, 281] on input "checkbox" at bounding box center [126, 284] width 6 height 6
checkbox input "true"
click at [127, 299] on input "checkbox" at bounding box center [126, 302] width 6 height 6
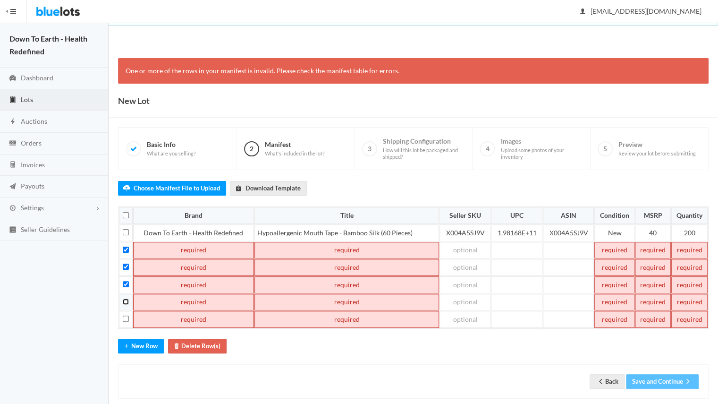
checkbox input "true"
click at [127, 316] on input "checkbox" at bounding box center [126, 319] width 6 height 6
checkbox input "true"
click at [205, 339] on button "Delete Row(s)" at bounding box center [197, 346] width 59 height 15
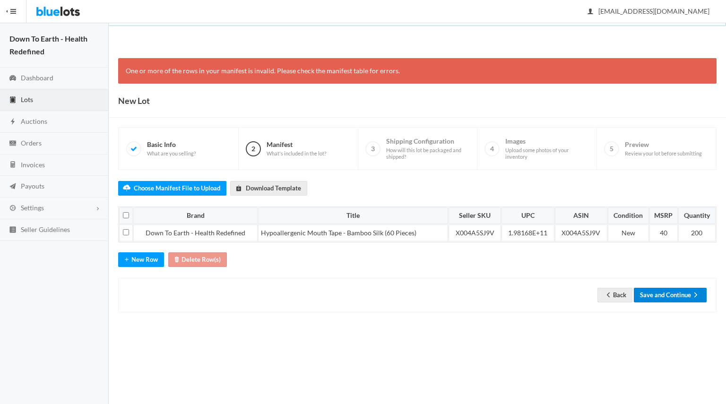
click at [650, 290] on button "Save and Continue" at bounding box center [669, 295] width 73 height 15
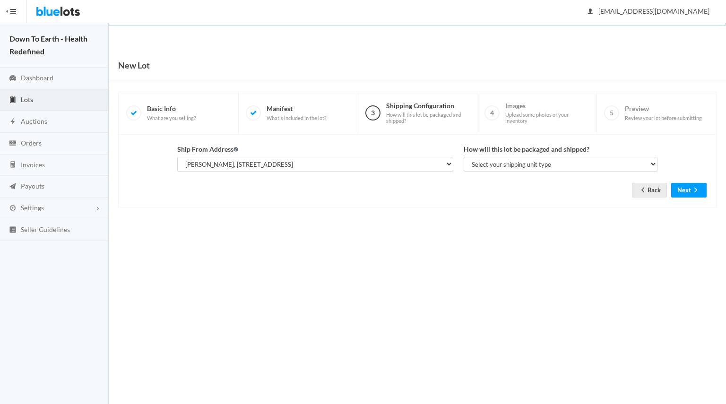
select select "25521"
click at [503, 171] on form "Ship From Address Select the address where this inventory is located [PERSON_NA…" at bounding box center [417, 163] width 578 height 39
click at [509, 162] on select "Select your shipping unit type Parcel Pallet Truckload" at bounding box center [560, 164] width 194 height 15
select select "parcel"
click at [463, 157] on select "Select your shipping unit type Parcel Pallet Truckload" at bounding box center [560, 164] width 194 height 15
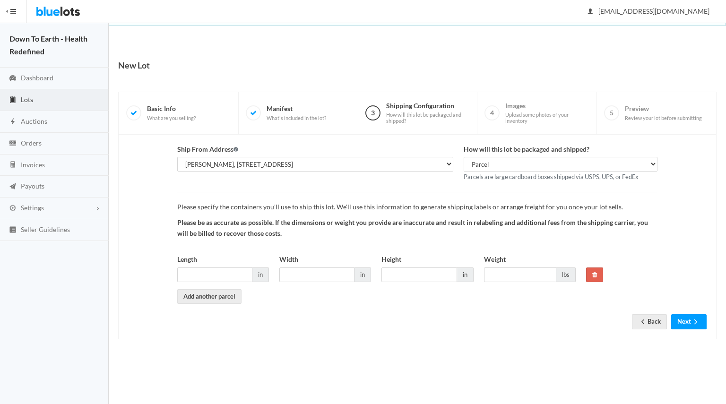
click at [228, 281] on div "Length in" at bounding box center [223, 271] width 102 height 35
click at [226, 276] on input "Length" at bounding box center [214, 274] width 75 height 15
type input "18"
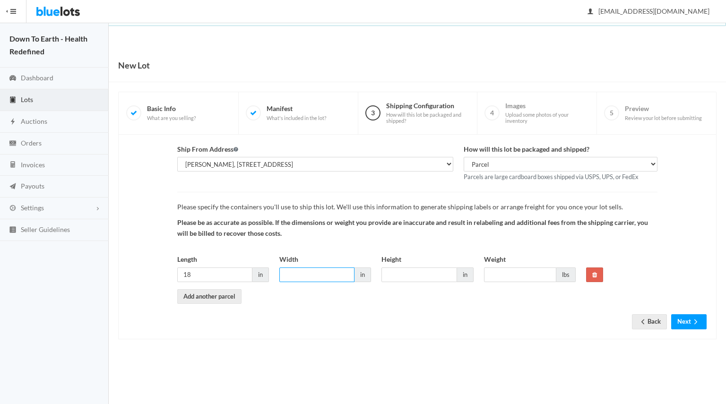
click at [287, 273] on input "Width" at bounding box center [316, 274] width 75 height 15
type input "18"
click at [413, 277] on input "Height" at bounding box center [418, 274] width 75 height 15
type input "13"
click at [506, 276] on input "Weight" at bounding box center [520, 274] width 72 height 15
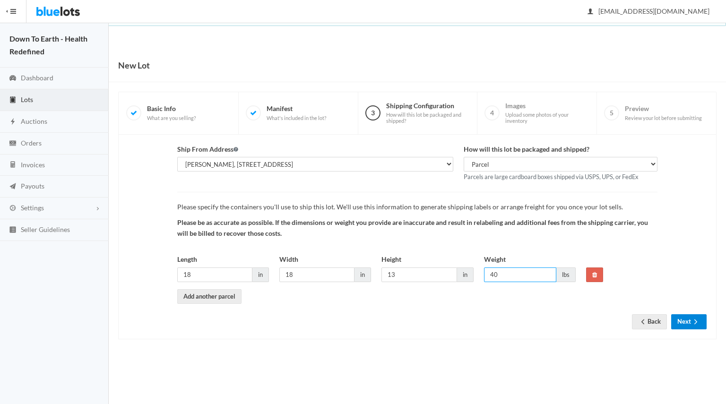
type input "40"
click at [685, 322] on button "Next" at bounding box center [688, 321] width 35 height 15
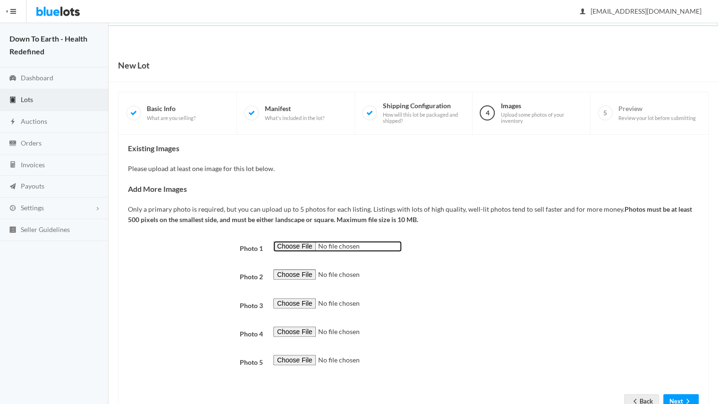
type input "C:\fakepath\compressed front image.jpg"
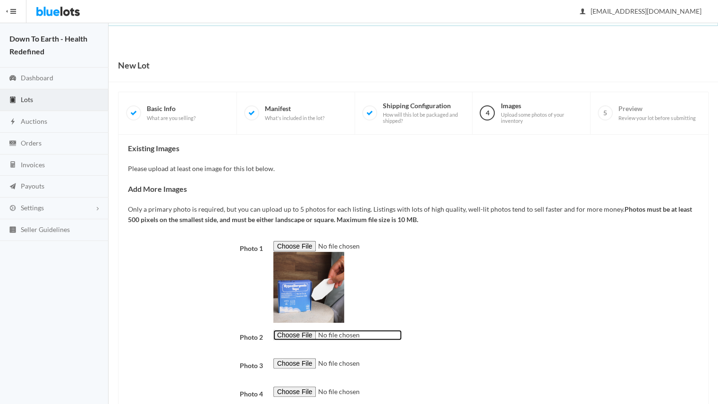
click at [299, 330] on input "file" at bounding box center [337, 335] width 128 height 11
type input "C:\fakepath\all angles.png"
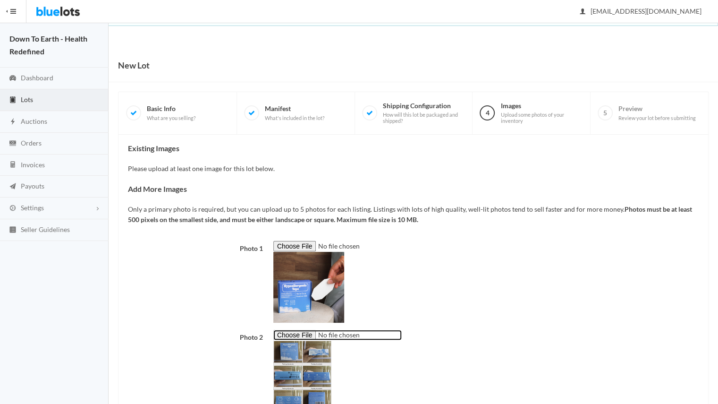
scroll to position [154, 0]
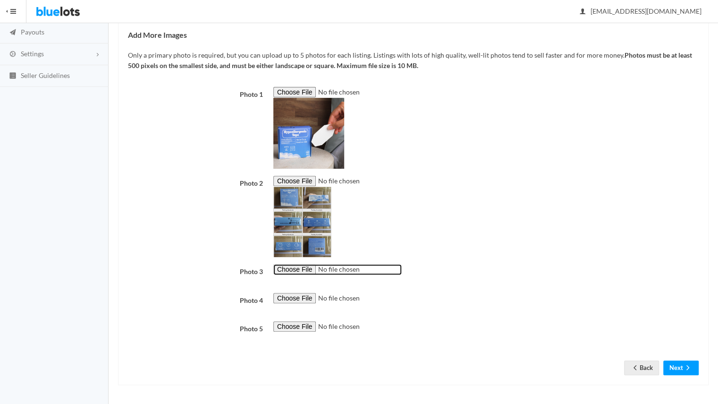
click at [306, 268] on input "file" at bounding box center [337, 269] width 128 height 11
type input "C:\fakepath\open box.jpg"
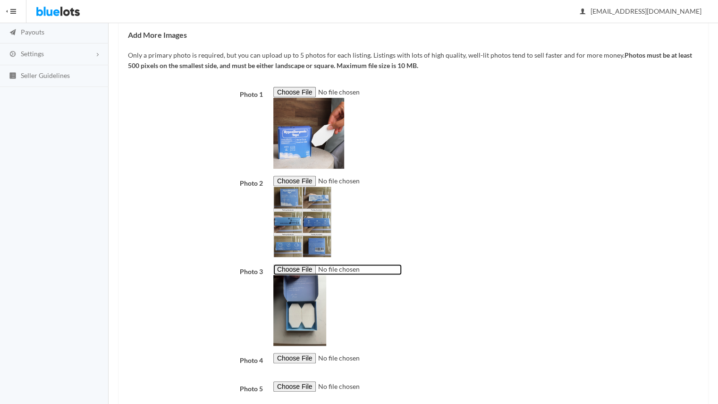
scroll to position [214, 0]
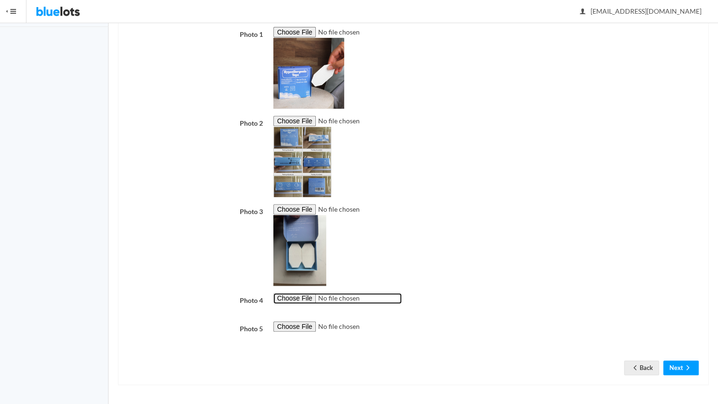
click at [306, 299] on input "file" at bounding box center [337, 298] width 128 height 11
type input "C:\fakepath\transp_lauire_w_tape_on.png"
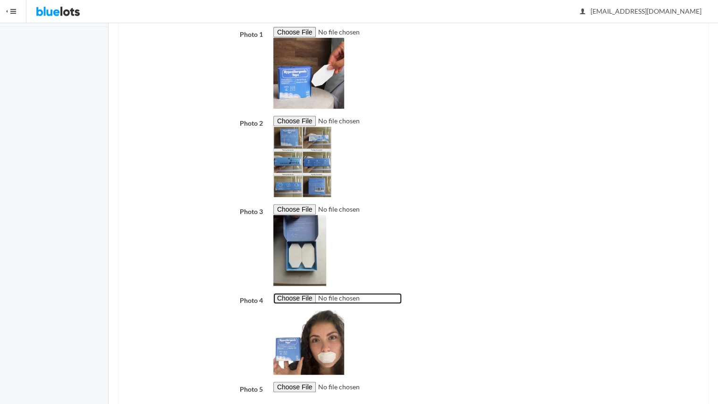
scroll to position [274, 0]
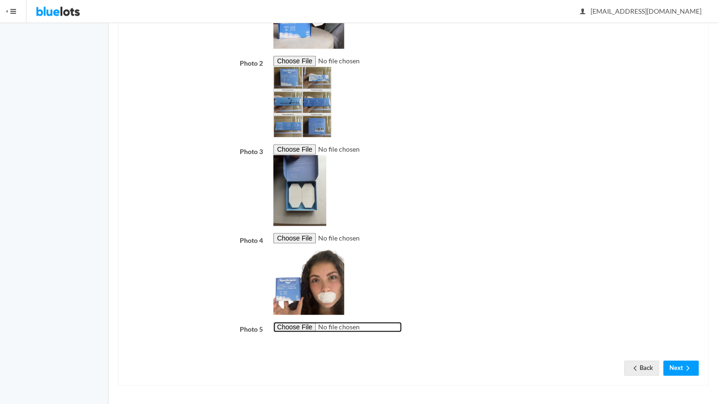
click at [299, 326] on input "file" at bounding box center [337, 327] width 128 height 11
type input "C:\fakepath\NY.jpg"
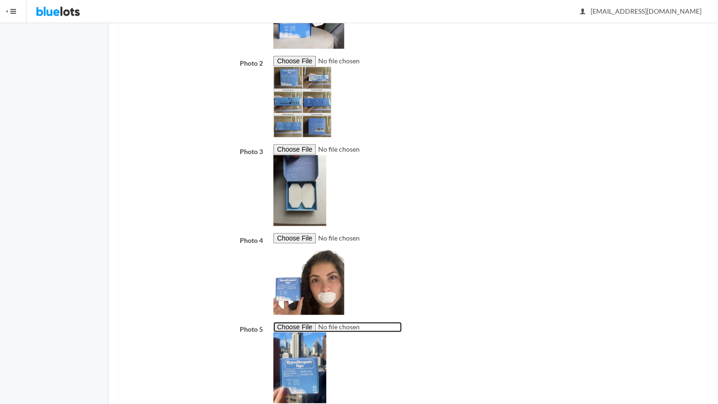
scroll to position [334, 0]
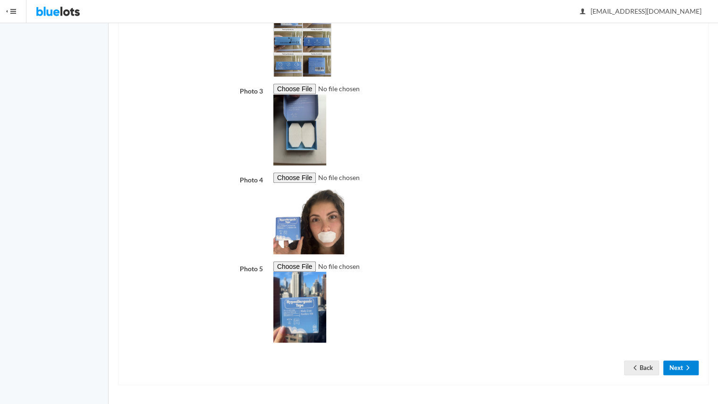
click at [683, 369] on icon "arrow forward" at bounding box center [687, 368] width 9 height 8
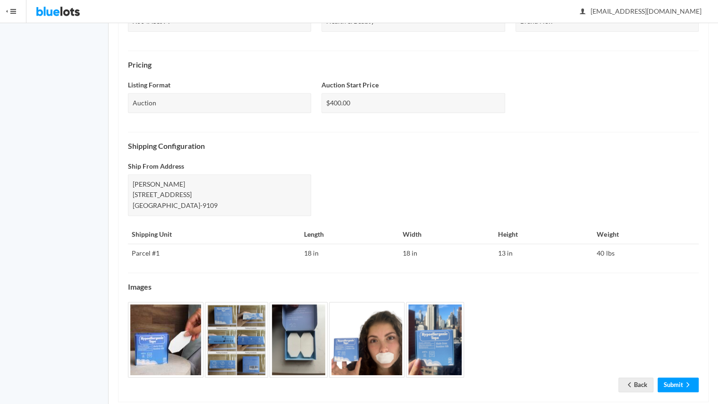
scroll to position [290, 0]
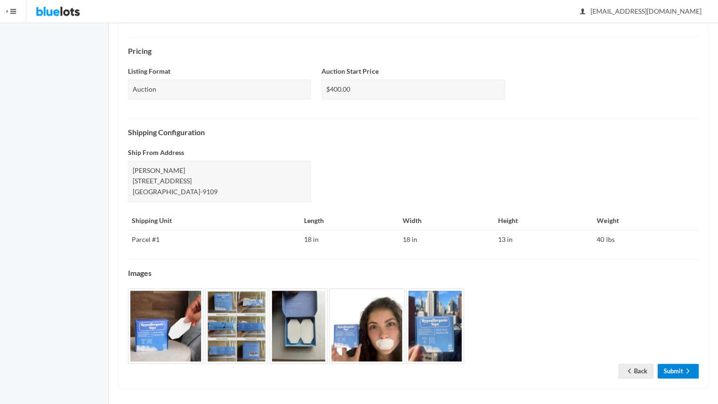
click at [685, 370] on icon "arrow forward" at bounding box center [687, 371] width 9 height 8
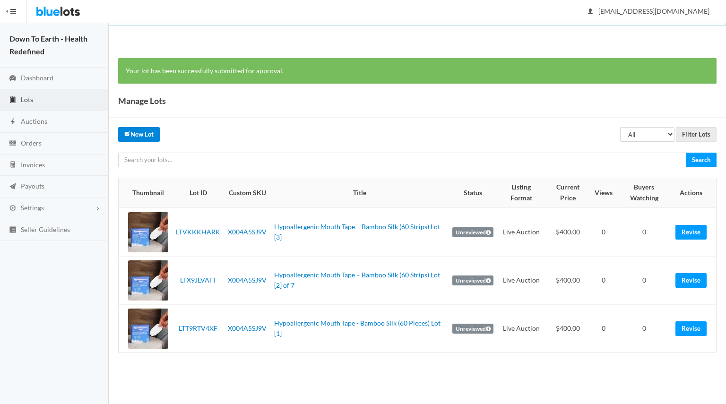
click at [141, 131] on link "New Lot" at bounding box center [139, 134] width 42 height 15
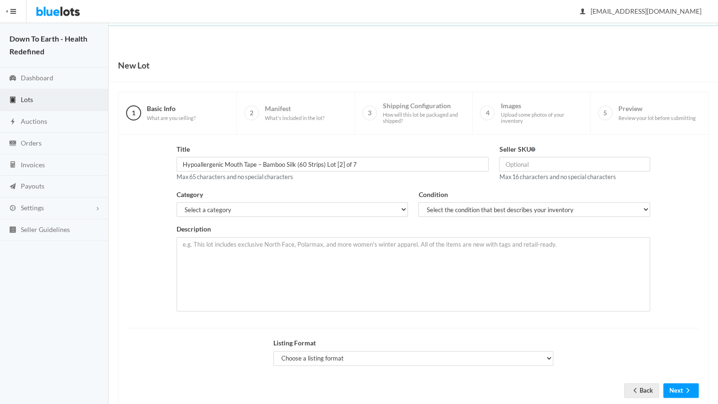
click at [338, 165] on input "Hypoallergenic Mouth Tape – Bamboo Silk (60 Strips) Lot [2] of 7" at bounding box center [333, 164] width 313 height 15
type input "Hypoallergenic Mouth Tape – Bamboo Silk (60 Strips) Lot [4] of 7"
click at [536, 170] on input "text" at bounding box center [574, 164] width 151 height 15
type input "X004A5SJ9V"
click at [533, 208] on select "Select the condition that best describes your inventory Brand New Shelf Pulls C…" at bounding box center [534, 209] width 232 height 15
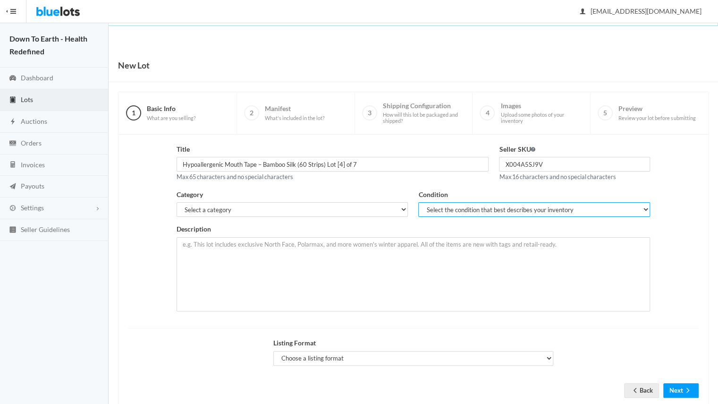
select select "1"
click at [418, 202] on select "Select the condition that best describes your inventory Brand New Shelf Pulls C…" at bounding box center [534, 209] width 232 height 15
click at [359, 226] on div "Description" at bounding box center [414, 267] width 474 height 87
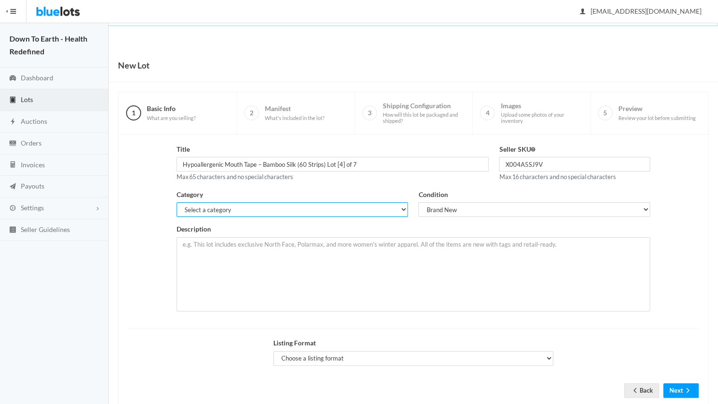
click at [363, 211] on select "Select a category Electronics Clothing, Shoes & Accessories Appliances Home & G…" at bounding box center [293, 209] width 232 height 15
select select "7"
click at [177, 202] on select "Select a category Electronics Clothing, Shoes & Accessories Appliances Home & G…" at bounding box center [293, 209] width 232 height 15
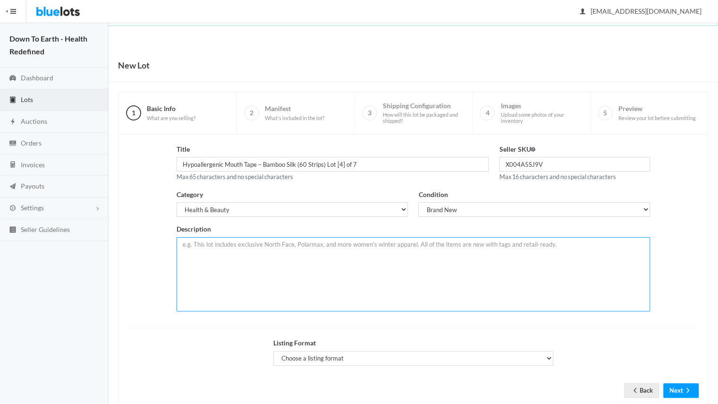
click at [259, 264] on textarea at bounding box center [414, 274] width 474 height 74
paste textarea "Mouth tape designed to encourage nasal breathing. New, sealed retail boxes with…"
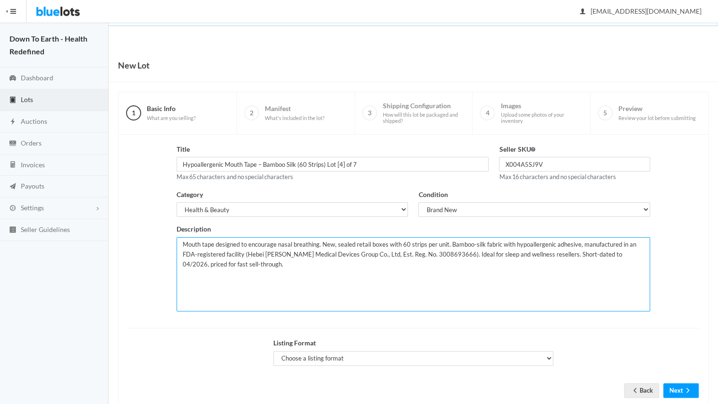
drag, startPoint x: 245, startPoint y: 252, endPoint x: 465, endPoint y: 257, distance: 220.6
click at [465, 257] on textarea "Mouth tape designed to encourage nasal breathing. New, sealed retail boxes with…" at bounding box center [414, 274] width 474 height 74
type textarea "Mouth tape designed to encourage nasal breathing. New, sealed retail boxes with…"
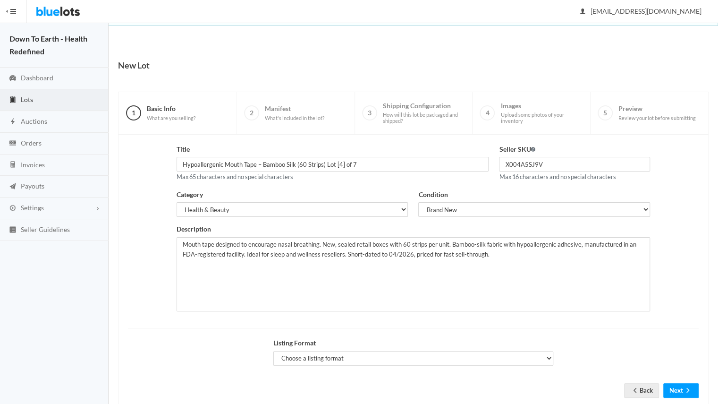
click at [412, 345] on div "Listing Format Choose a listing format Auction Buy Now" at bounding box center [413, 352] width 281 height 28
click at [420, 354] on select "Choose a listing format Auction Buy Now" at bounding box center [413, 358] width 281 height 15
select select "true"
click at [273, 351] on select "Choose a listing format Auction Buy Now" at bounding box center [413, 358] width 281 height 15
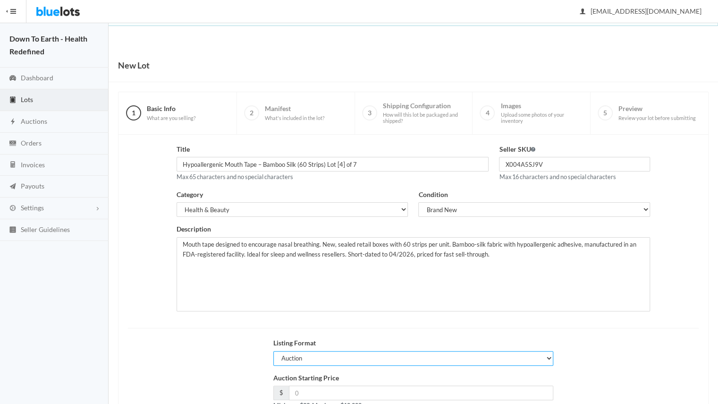
scroll to position [67, 0]
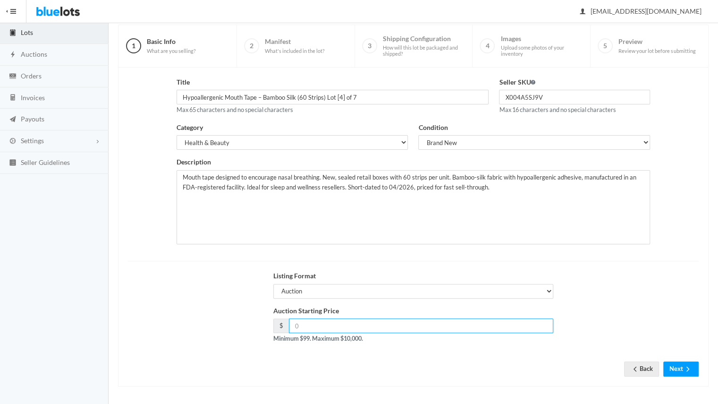
click at [395, 327] on input "number" at bounding box center [421, 325] width 265 height 15
type input "400"
click at [406, 348] on div "Auction Starting Price $ 400 Minimum $99. Maximum $10,000." at bounding box center [413, 328] width 291 height 45
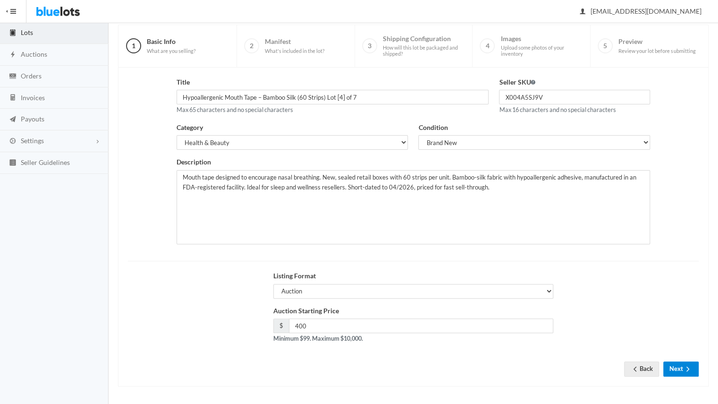
click at [683, 371] on button "Next" at bounding box center [681, 368] width 35 height 15
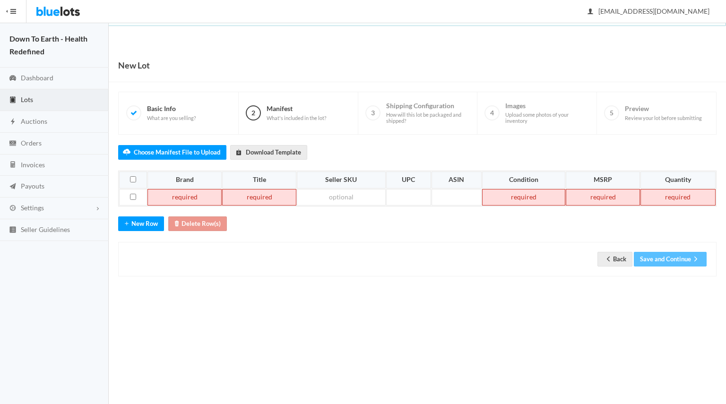
click at [177, 196] on td at bounding box center [184, 197] width 74 height 17
paste td
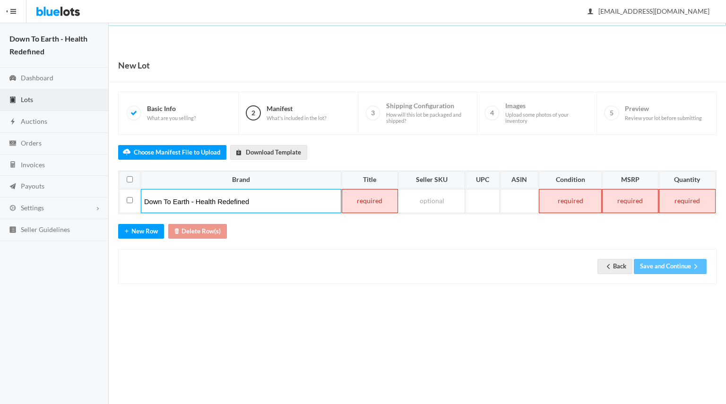
click at [375, 199] on td at bounding box center [370, 201] width 56 height 24
paste td
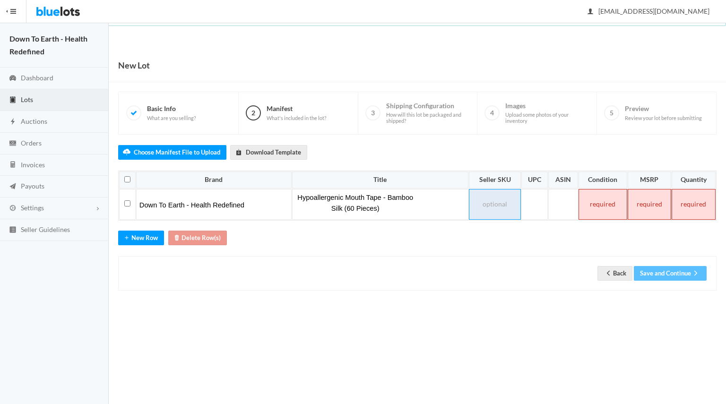
click at [497, 196] on td at bounding box center [495, 204] width 52 height 31
paste td
click at [567, 194] on td at bounding box center [566, 204] width 29 height 31
paste td
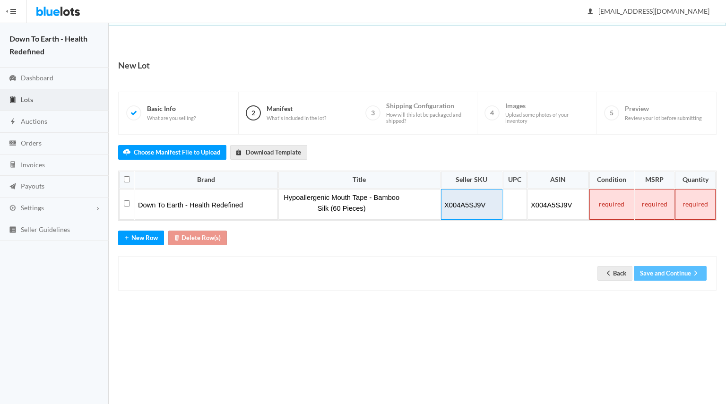
click at [502, 197] on td "X004A5SJ9V" at bounding box center [471, 204] width 61 height 31
click at [514, 201] on td at bounding box center [515, 204] width 24 height 31
paste td
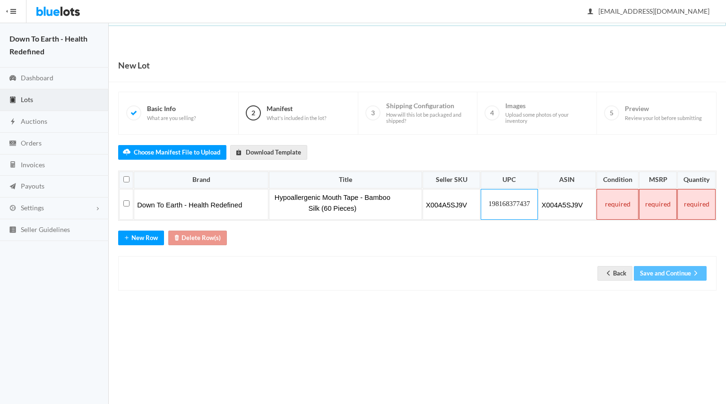
click at [624, 204] on td at bounding box center [617, 204] width 42 height 31
click at [655, 204] on td at bounding box center [658, 204] width 38 height 31
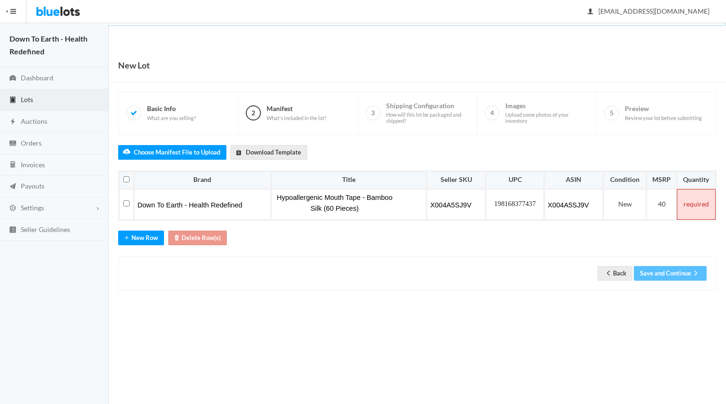
click at [703, 205] on td at bounding box center [695, 204] width 39 height 31
click at [667, 271] on button "Save and Continue" at bounding box center [669, 273] width 73 height 15
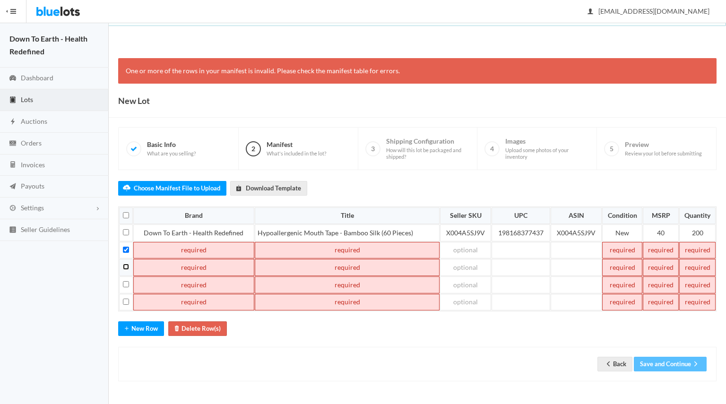
click at [126, 264] on input "checkbox" at bounding box center [126, 267] width 6 height 6
checkbox input "true"
click at [126, 281] on input "checkbox" at bounding box center [126, 284] width 6 height 6
checkbox input "true"
click at [127, 299] on input "checkbox" at bounding box center [126, 302] width 6 height 6
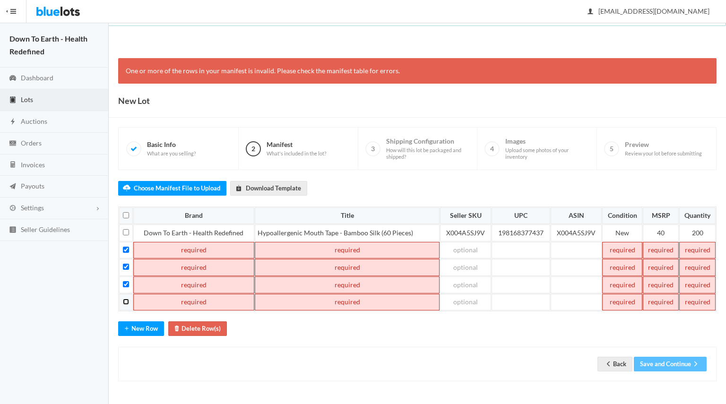
checkbox input "true"
click at [195, 327] on button "Delete Row(s)" at bounding box center [197, 328] width 59 height 15
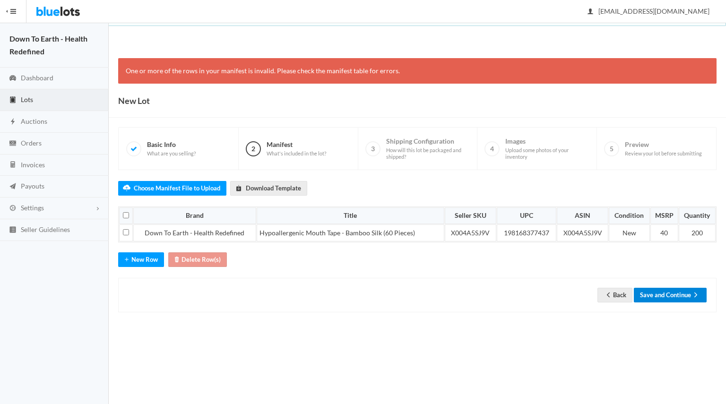
click at [670, 293] on button "Save and Continue" at bounding box center [669, 295] width 73 height 15
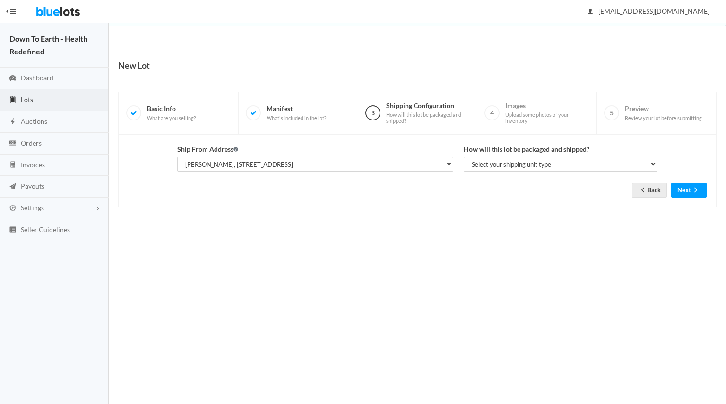
select select "25521"
click at [486, 167] on select "Select your shipping unit type Parcel Pallet Truckload" at bounding box center [560, 164] width 194 height 15
select select "parcel"
click at [463, 157] on select "Select your shipping unit type Parcel Pallet Truckload" at bounding box center [560, 164] width 194 height 15
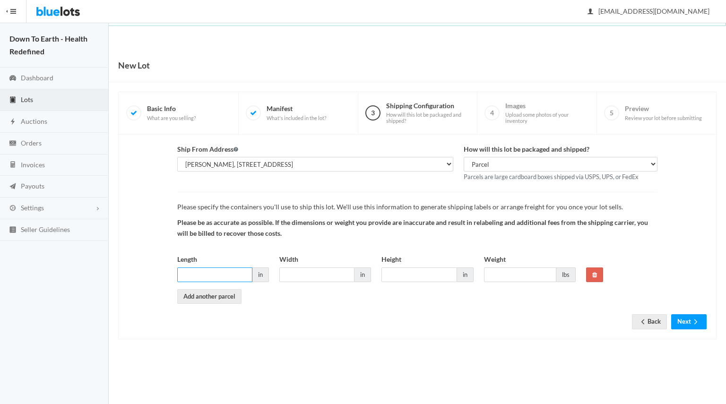
click at [213, 269] on input "Length" at bounding box center [214, 274] width 75 height 15
type input "18"
click at [291, 271] on input "Width" at bounding box center [316, 274] width 75 height 15
type input "18"
click at [393, 273] on input "Height" at bounding box center [418, 274] width 75 height 15
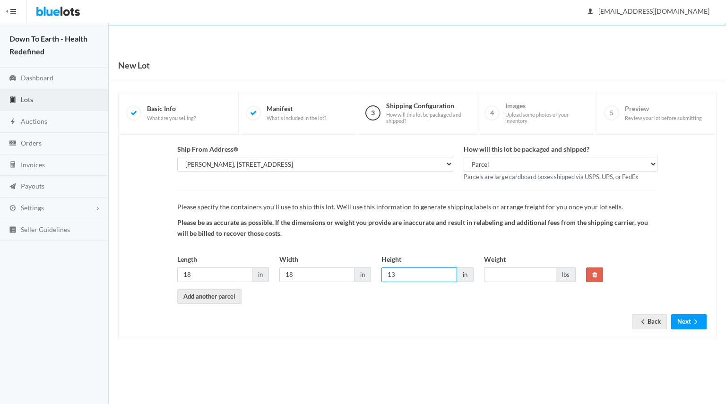
type input "13"
click at [518, 272] on input "Weight" at bounding box center [520, 274] width 72 height 15
type input "40"
click at [683, 320] on button "Next" at bounding box center [688, 321] width 35 height 15
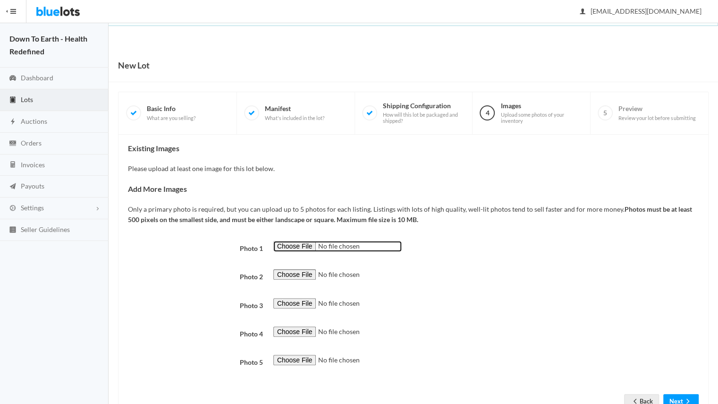
type input "C:\fakepath\compressed front image.jpg"
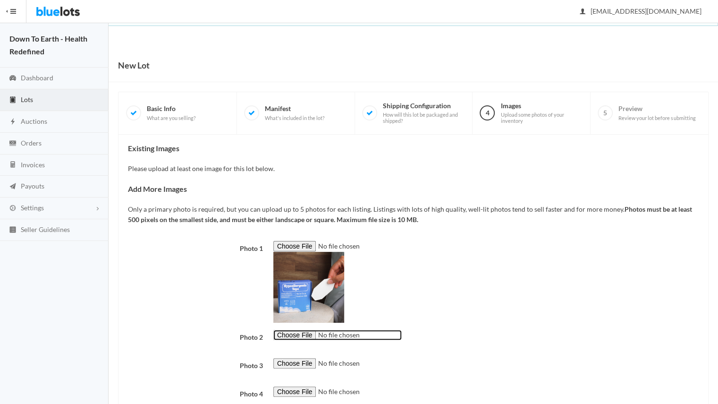
click at [279, 337] on input "file" at bounding box center [337, 335] width 128 height 11
type input "C:\fakepath\all angles.png"
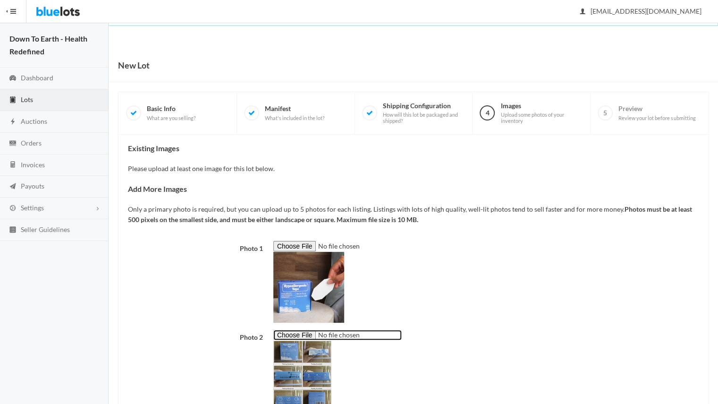
scroll to position [154, 0]
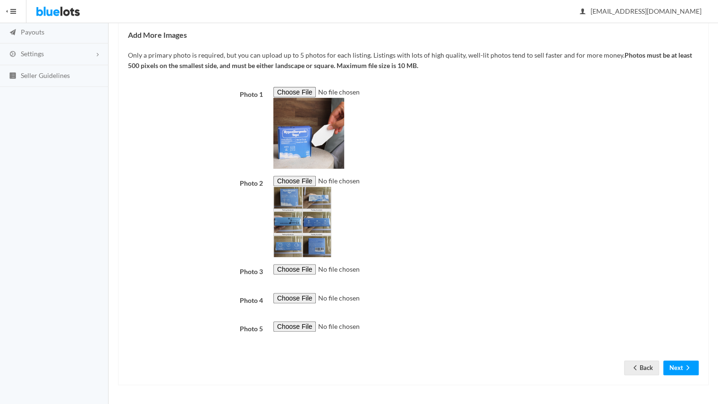
drag, startPoint x: 300, startPoint y: 276, endPoint x: 303, endPoint y: 272, distance: 5.4
click at [303, 272] on div at bounding box center [486, 274] width 436 height 21
click at [303, 272] on input "file" at bounding box center [337, 269] width 128 height 11
type input "C:\fakepath\open box.jpg"
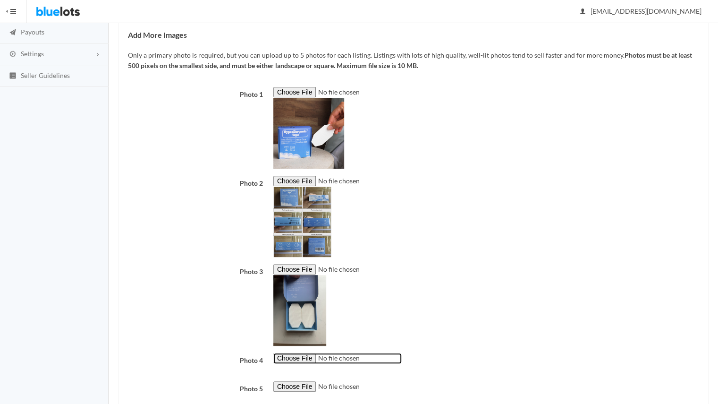
click at [303, 361] on input "file" at bounding box center [337, 358] width 128 height 11
type input "C:\fakepath\transp_lauire_w_tape_on.png"
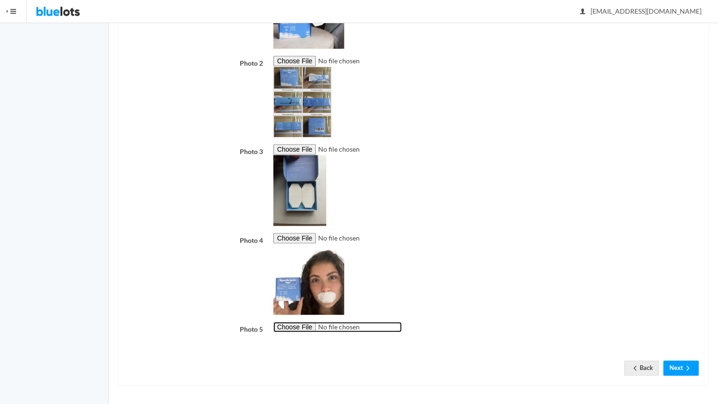
click at [300, 326] on input "file" at bounding box center [337, 327] width 128 height 11
type input "C:\fakepath\NY.jpg"
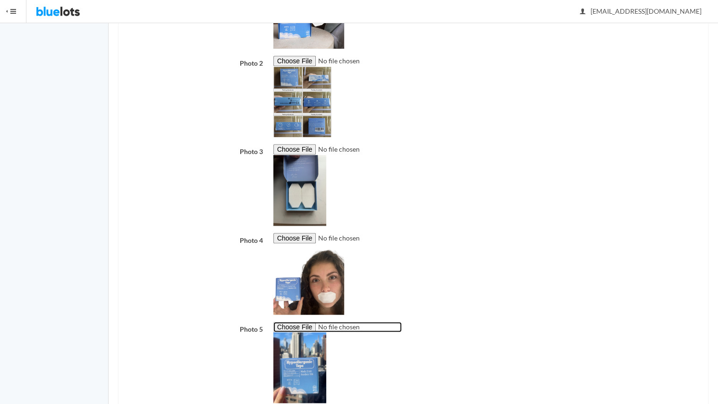
scroll to position [334, 0]
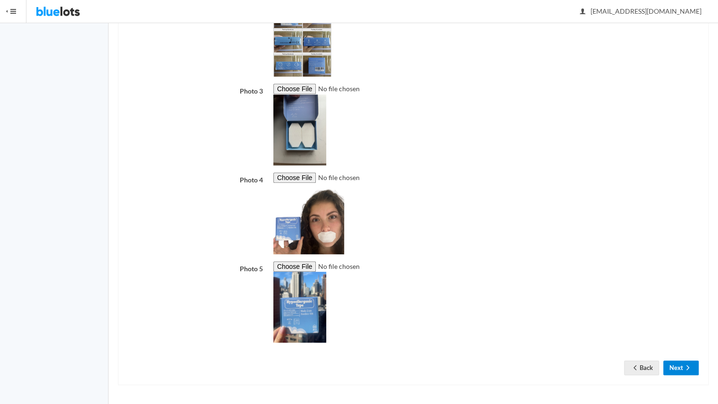
click at [679, 368] on button "Next" at bounding box center [681, 367] width 35 height 15
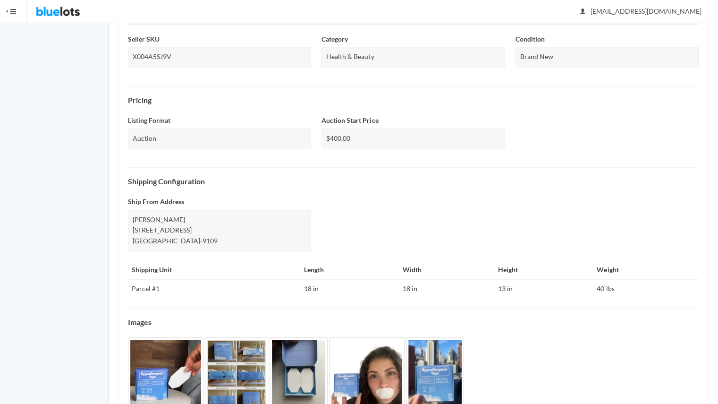
scroll to position [290, 0]
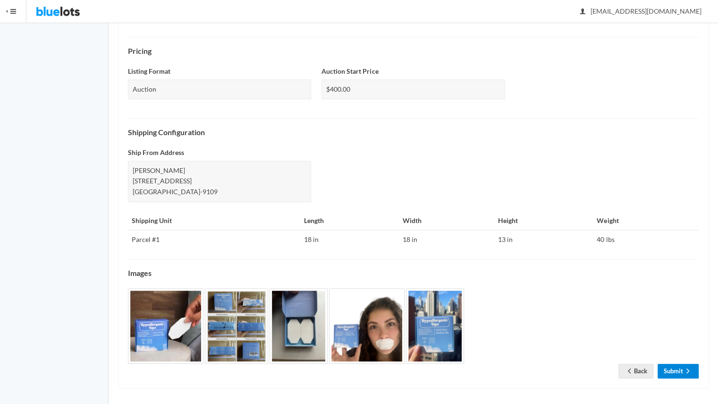
click at [677, 367] on link "Submit" at bounding box center [678, 371] width 41 height 15
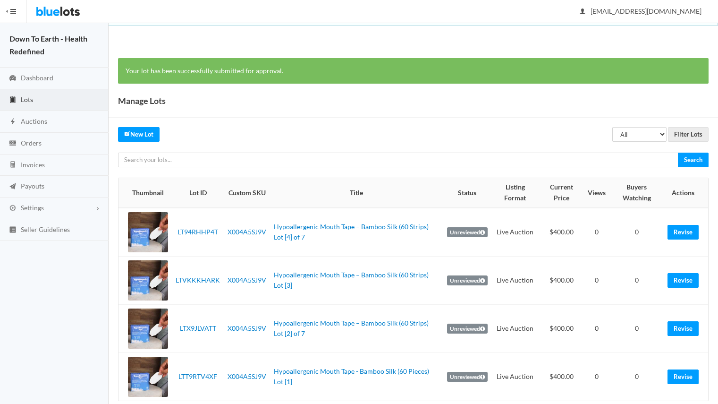
scroll to position [14, 0]
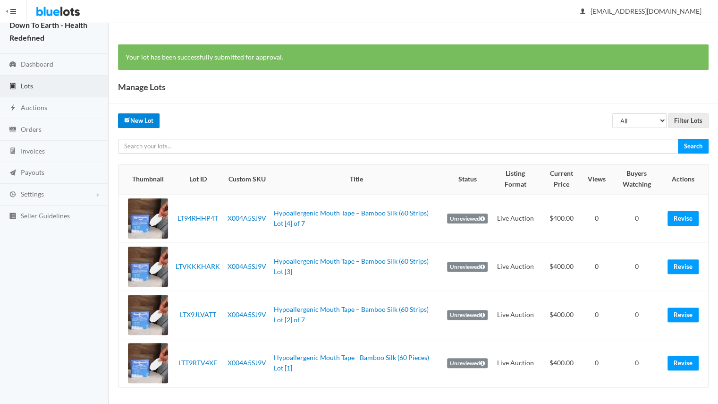
click at [141, 122] on link "New Lot" at bounding box center [139, 120] width 42 height 15
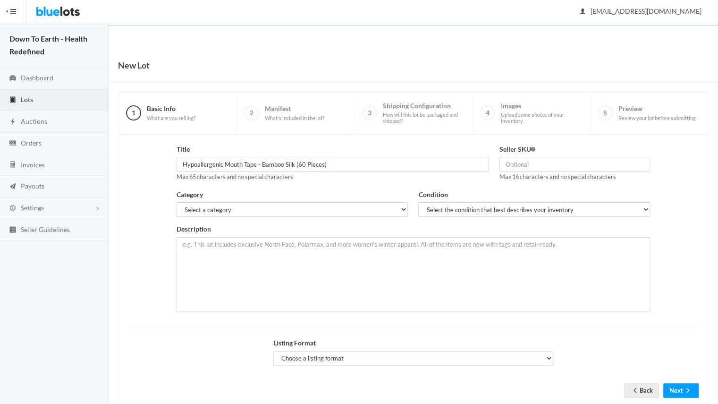
click at [279, 160] on input "Hypoallergenic Mouth Tape - Bamboo Silk (60 Pieces)" at bounding box center [333, 164] width 313 height 15
click at [341, 163] on input "Hypoallergenic Mouth Tape - Bamboo Silk (60 Pieces) Lot [1]" at bounding box center [333, 164] width 313 height 15
click at [345, 167] on input "Hypoallergenic Mouth Tape - Bamboo Silk (60 Pieces) Lot [5]" at bounding box center [333, 164] width 313 height 15
type input "Hypoallergenic Mouth Tape - Bamboo Silk (60 Pieces) Lot [5] of 7"
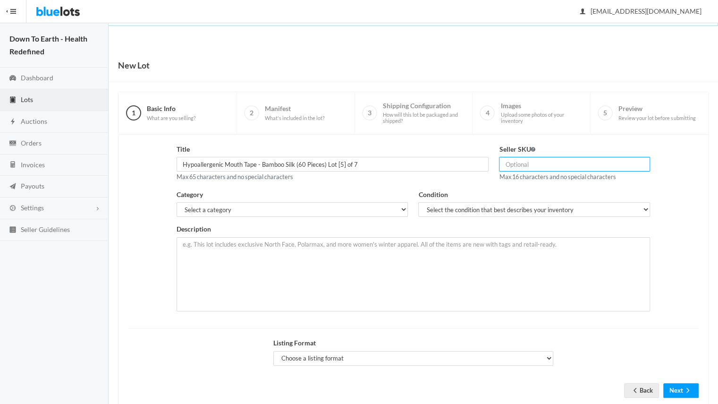
click at [511, 161] on input "text" at bounding box center [574, 164] width 151 height 15
type input "X004A5SJ9V"
click at [486, 207] on select "Select the condition that best describes your inventory Brand New Shelf Pulls C…" at bounding box center [534, 209] width 232 height 15
select select "1"
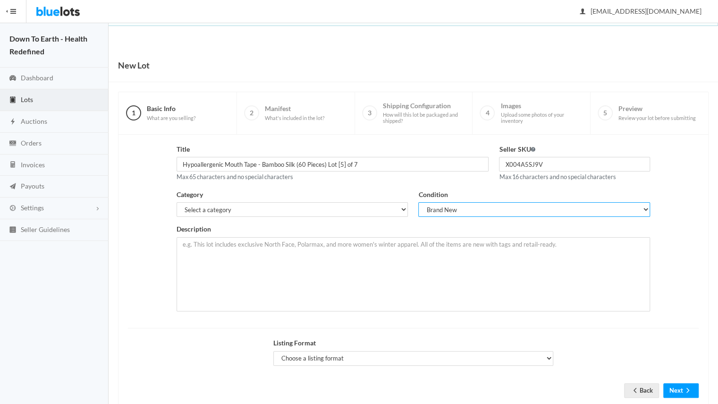
click at [418, 202] on select "Select the condition that best describes your inventory Brand New Shelf Pulls C…" at bounding box center [534, 209] width 232 height 15
click at [367, 203] on select "Select a category Electronics Clothing, Shoes & Accessories Appliances Home & G…" at bounding box center [293, 209] width 232 height 15
select select "7"
click at [177, 202] on select "Select a category Electronics Clothing, Shoes & Accessories Appliances Home & G…" at bounding box center [293, 209] width 232 height 15
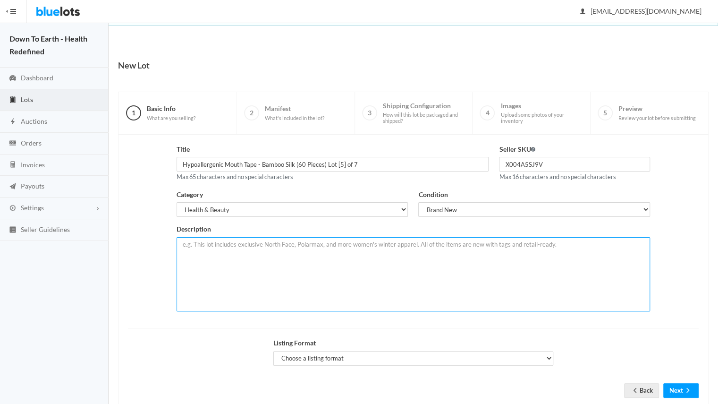
click at [261, 256] on textarea at bounding box center [414, 274] width 474 height 74
click at [281, 283] on textarea at bounding box center [414, 274] width 474 height 74
paste textarea "Mouth tape designed to encourage nasal breathing. New, sealed retail boxes with…"
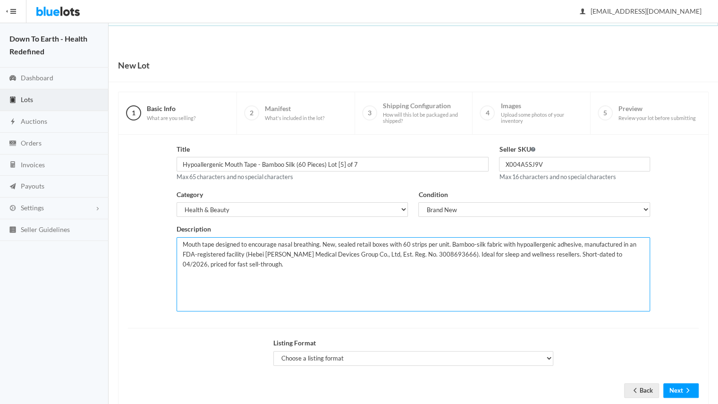
drag, startPoint x: 245, startPoint y: 251, endPoint x: 465, endPoint y: 252, distance: 220.1
click at [465, 252] on textarea "Mouth tape designed to encourage nasal breathing. New, sealed retail boxes with…" at bounding box center [414, 274] width 474 height 74
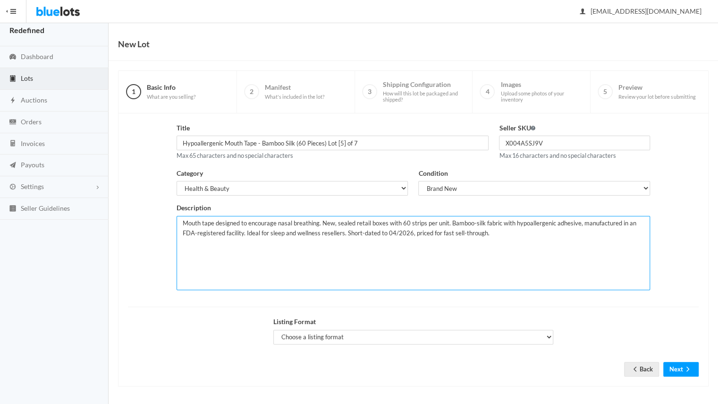
type textarea "Mouth tape designed to encourage nasal breathing. New, sealed retail boxes with…"
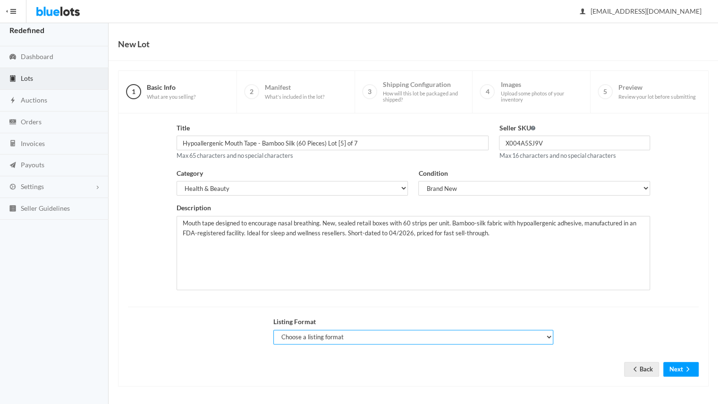
click at [453, 333] on select "Choose a listing format Auction Buy Now" at bounding box center [413, 337] width 281 height 15
select select "true"
click at [273, 330] on select "Choose a listing format Auction Buy Now" at bounding box center [413, 337] width 281 height 15
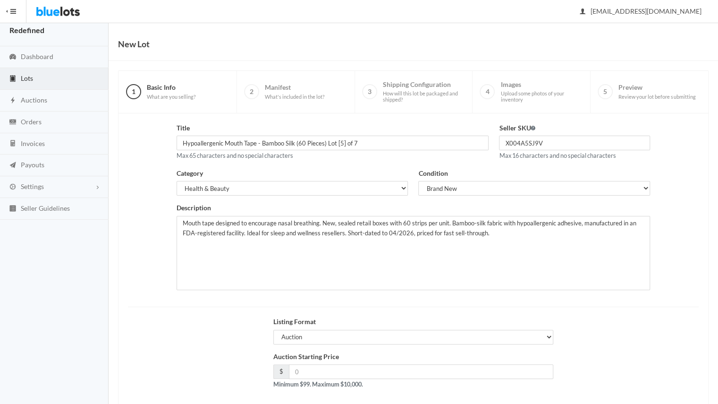
click at [442, 361] on div "Auction Starting Price $ Minimum $99. Maximum $10,000." at bounding box center [413, 370] width 281 height 38
click at [441, 365] on input "number" at bounding box center [421, 371] width 265 height 15
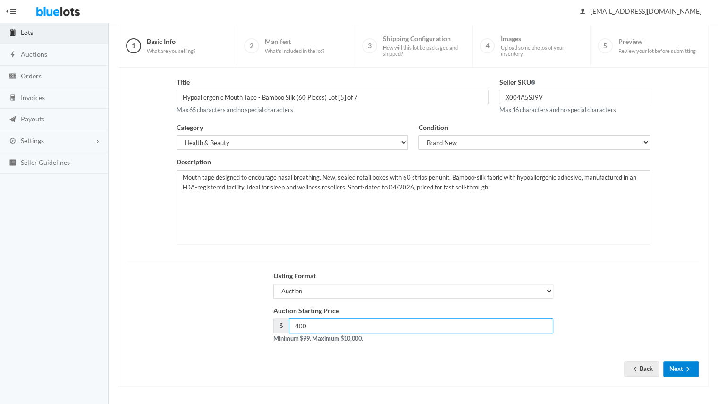
type input "400"
click at [683, 365] on button "Next" at bounding box center [681, 368] width 35 height 15
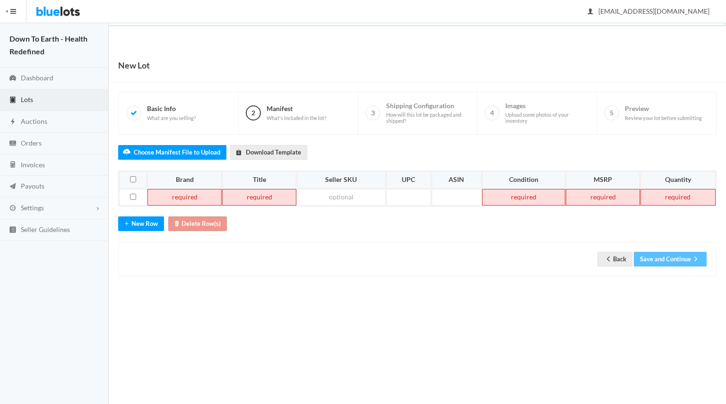
click at [180, 191] on td at bounding box center [184, 197] width 74 height 17
paste td
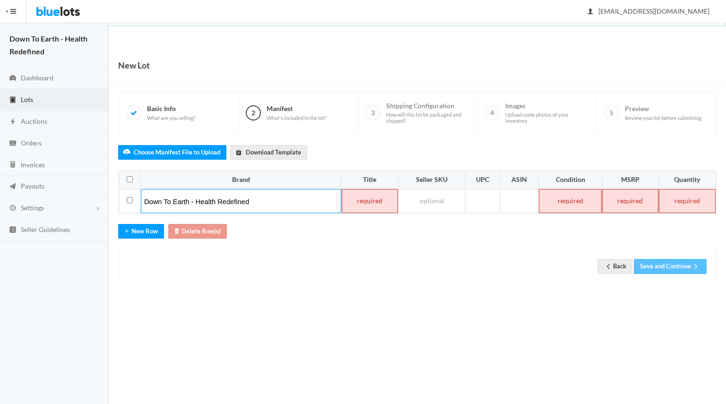
click at [363, 206] on td at bounding box center [370, 201] width 56 height 24
paste td
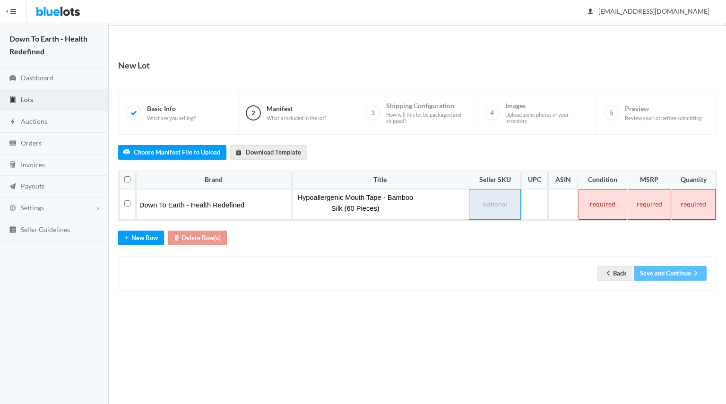
click at [482, 201] on td at bounding box center [495, 204] width 52 height 31
paste td
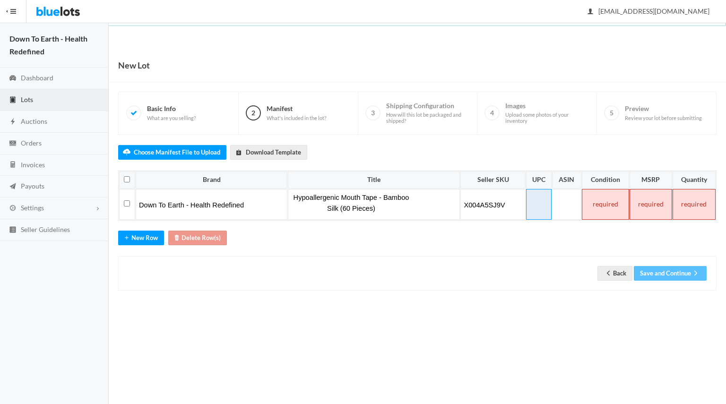
click at [539, 198] on td at bounding box center [539, 204] width 26 height 31
click at [562, 202] on td at bounding box center [566, 204] width 29 height 31
paste td
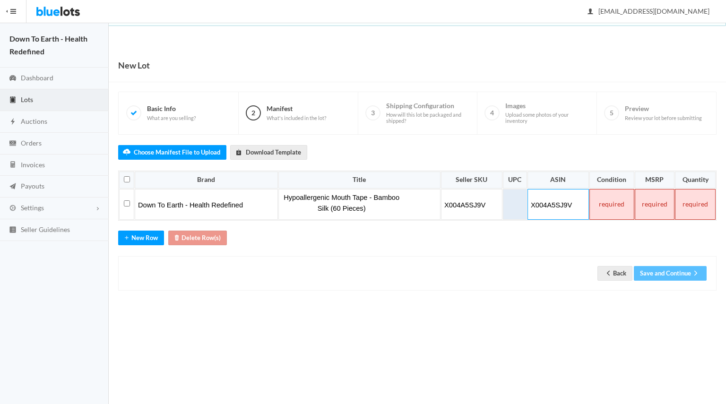
click at [515, 198] on td at bounding box center [515, 204] width 24 height 31
paste td
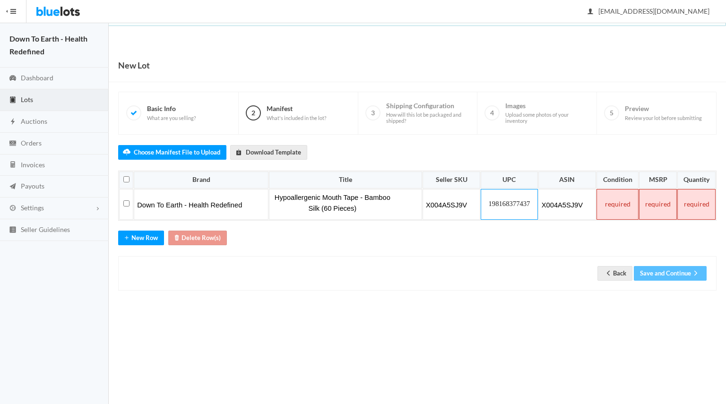
click at [613, 199] on td at bounding box center [617, 204] width 42 height 31
click at [685, 217] on table "Brand Title Seller SKU UPC ASIN Condition MSRP Quantity Down To Earth - Health …" at bounding box center [417, 196] width 598 height 50
click at [660, 203] on td at bounding box center [658, 204] width 38 height 31
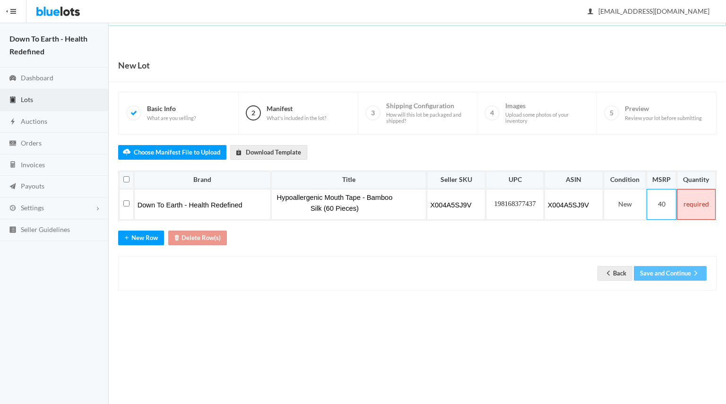
click at [702, 206] on td at bounding box center [695, 204] width 39 height 31
click at [402, 235] on div "Choose Manifest File to Upload Download Template Brand Title Seller SKU UPC ASI…" at bounding box center [417, 213] width 598 height 156
click at [674, 271] on button "Save and Continue" at bounding box center [669, 273] width 73 height 15
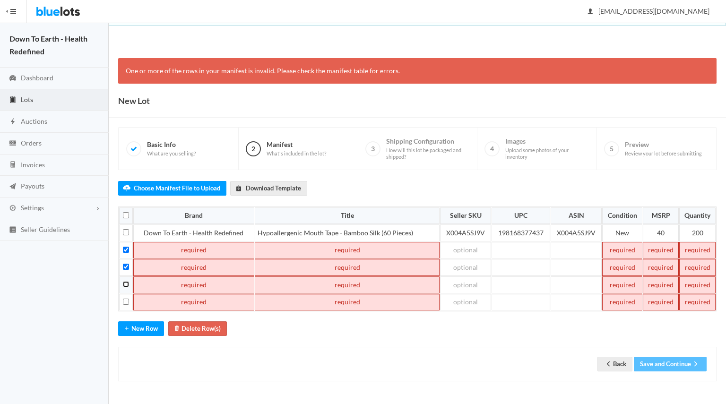
click at [128, 281] on input "checkbox" at bounding box center [126, 284] width 6 height 6
checkbox input "true"
click at [125, 299] on input "checkbox" at bounding box center [126, 302] width 6 height 6
checkbox input "true"
click at [195, 321] on button "Delete Row(s)" at bounding box center [197, 328] width 59 height 15
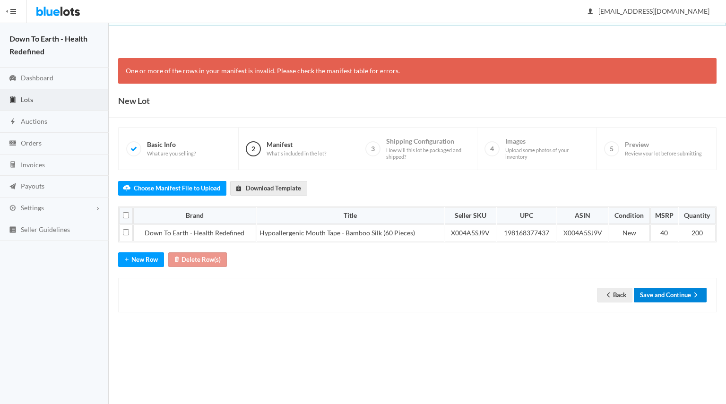
click at [687, 290] on button "Save and Continue" at bounding box center [669, 295] width 73 height 15
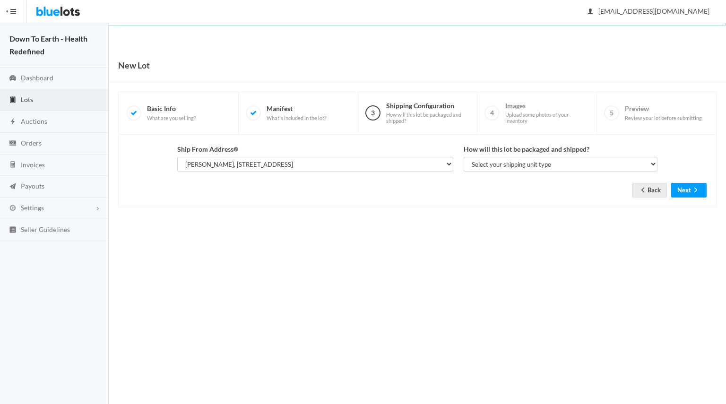
select select "25521"
click at [513, 168] on select "Select your shipping unit type Parcel Pallet Truckload" at bounding box center [560, 164] width 194 height 15
select select "parcel"
click at [463, 157] on select "Select your shipping unit type Parcel Pallet Truckload" at bounding box center [560, 164] width 194 height 15
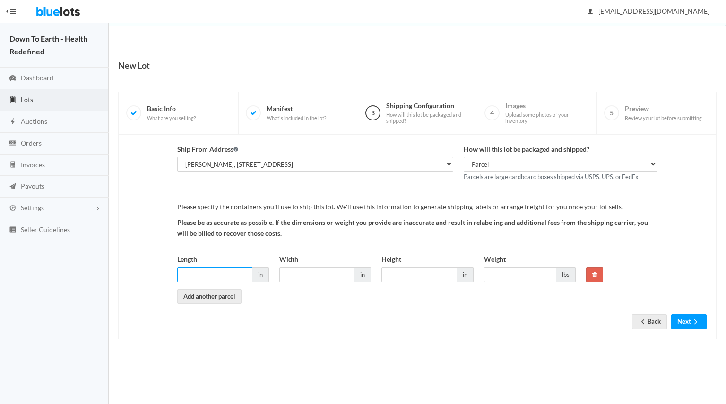
click at [223, 273] on input "Length" at bounding box center [214, 274] width 75 height 15
type input "18"
click at [312, 276] on input "Width" at bounding box center [316, 274] width 75 height 15
type input "18"
click at [397, 276] on input "Height" at bounding box center [418, 274] width 75 height 15
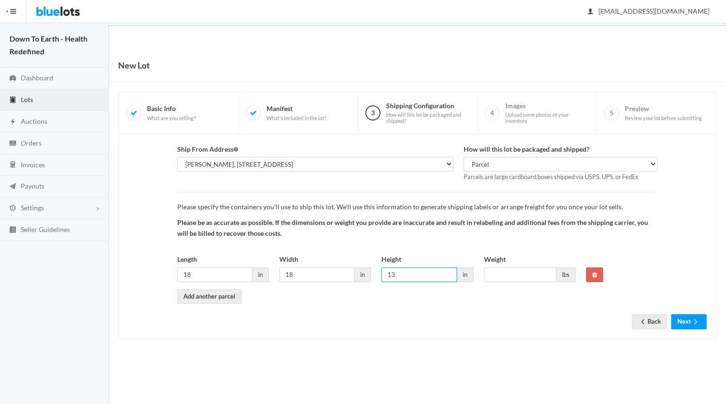
type input "13"
click at [498, 267] on input "Weight" at bounding box center [520, 274] width 72 height 15
type input "40"
click at [689, 319] on button "Next" at bounding box center [688, 321] width 35 height 15
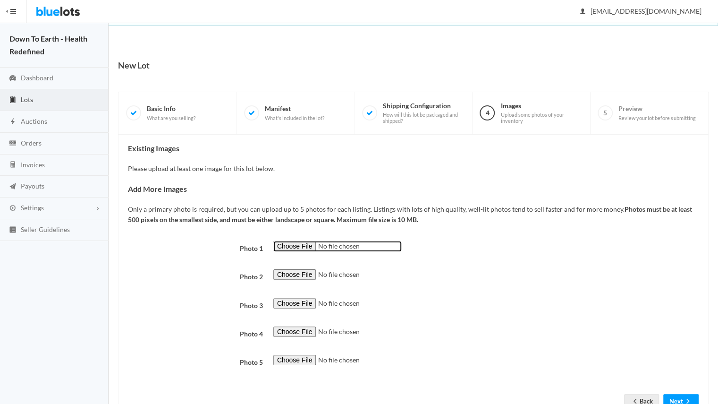
type input "C:\fakepath\compressed front image.jpg"
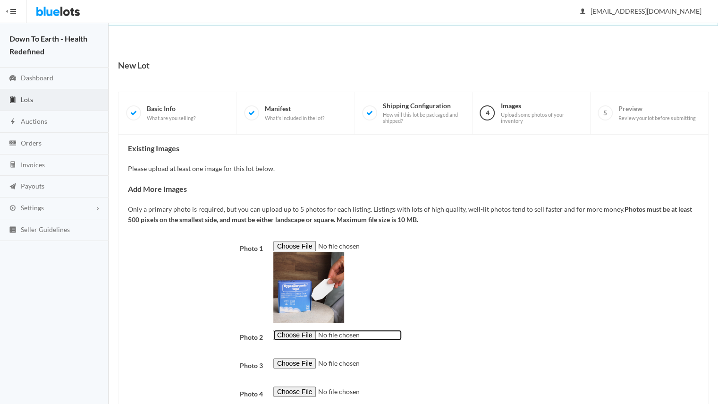
click at [293, 334] on input "file" at bounding box center [337, 335] width 128 height 11
type input "C:\fakepath\all angles.png"
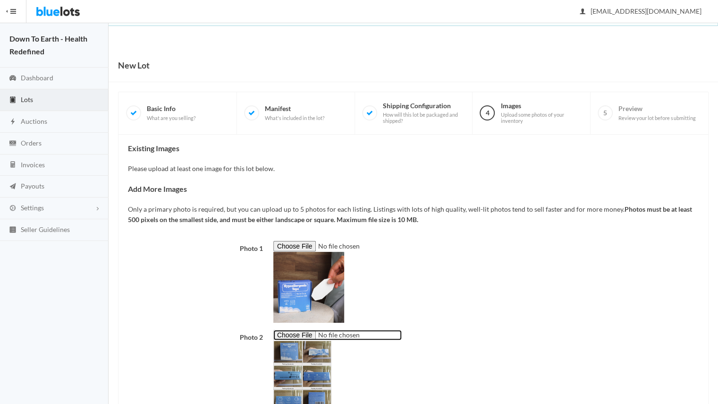
scroll to position [154, 0]
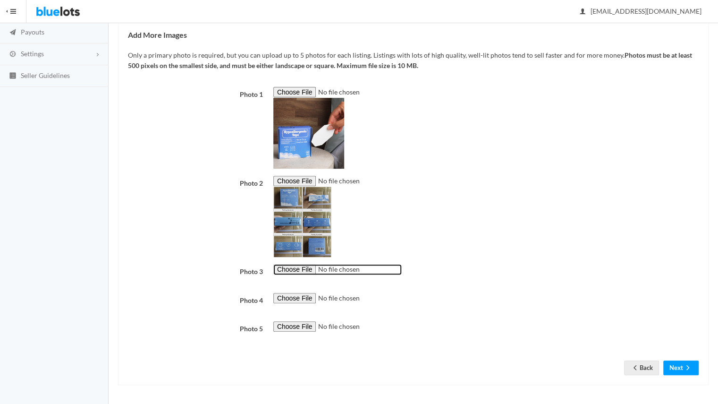
click at [289, 273] on input "file" at bounding box center [337, 269] width 128 height 11
type input "C:\fakepath\open box.jpg"
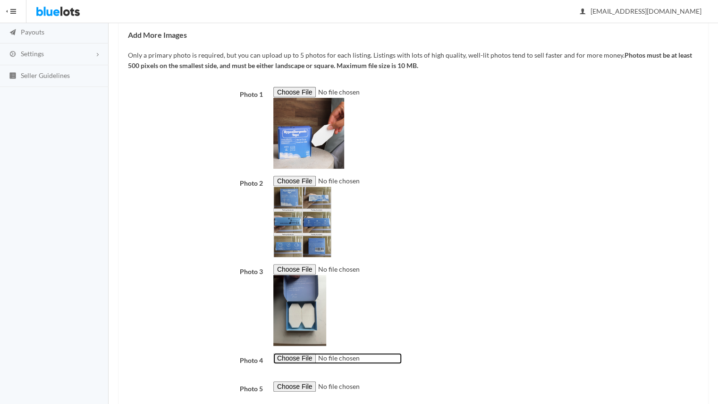
click at [292, 357] on input "file" at bounding box center [337, 358] width 128 height 11
type input "C:\fakepath\transp_lauire_w_tape_on.png"
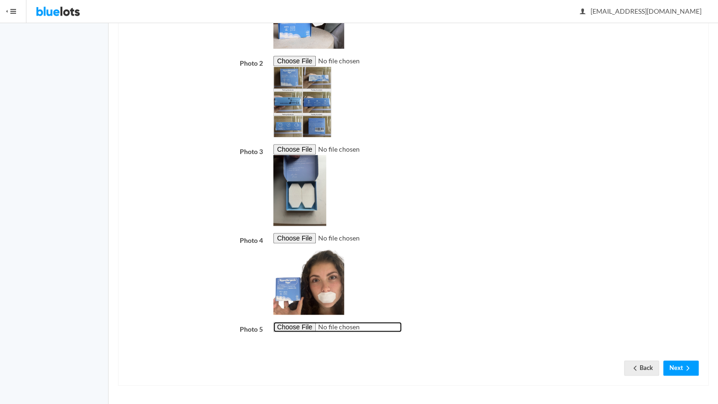
click at [304, 330] on input "file" at bounding box center [337, 327] width 128 height 11
type input "C:\fakepath\NY.jpg"
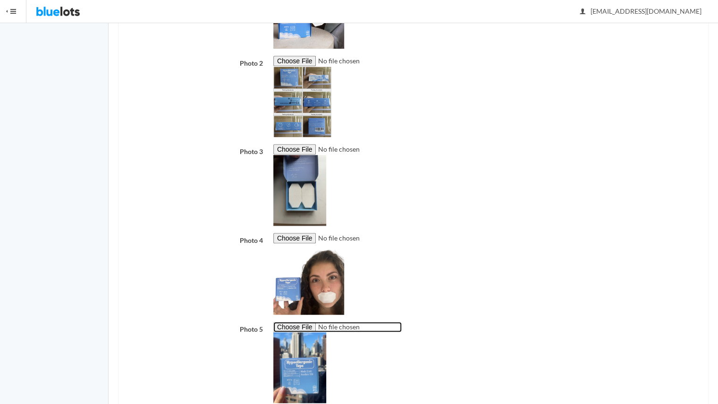
scroll to position [334, 0]
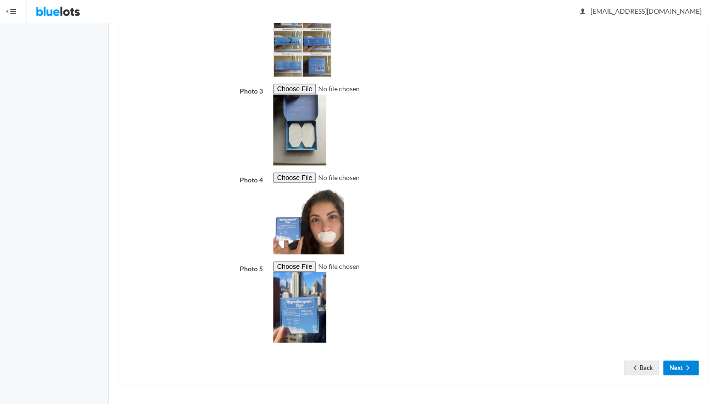
click at [690, 372] on ion-icon "arrow forward" at bounding box center [687, 368] width 9 height 9
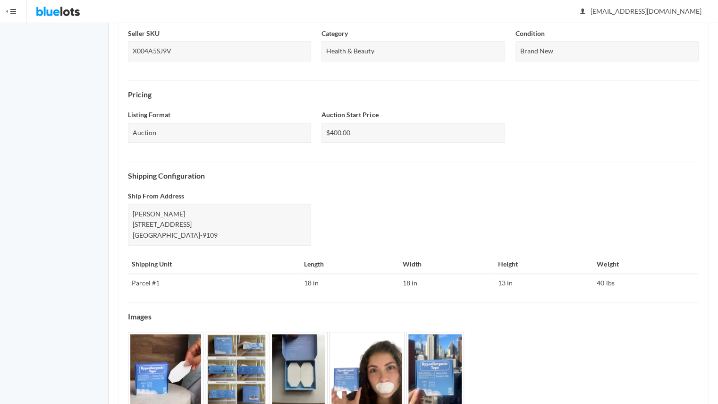
scroll to position [290, 0]
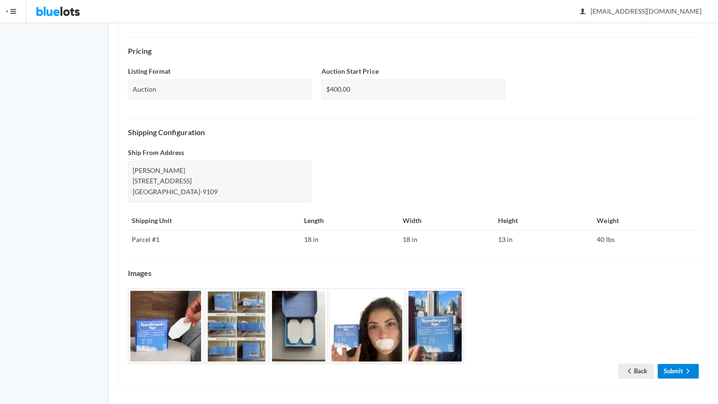
click at [677, 364] on link "Submit" at bounding box center [678, 371] width 41 height 15
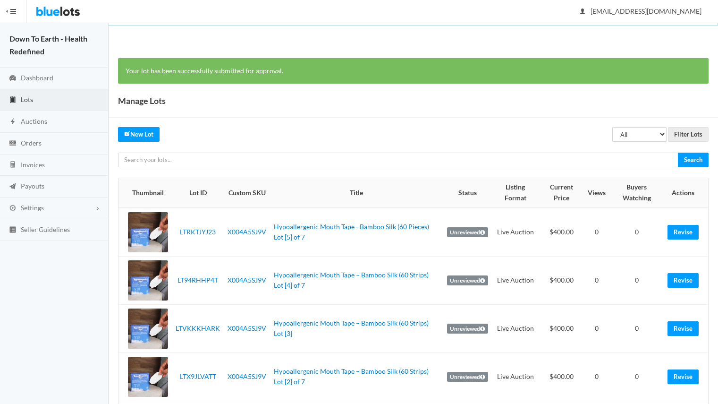
scroll to position [61, 0]
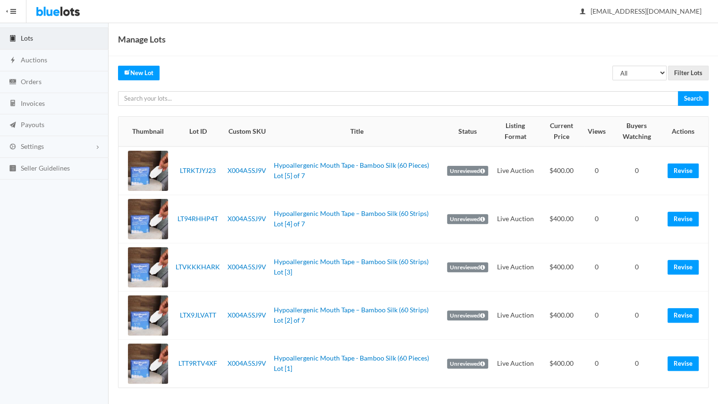
click at [130, 82] on div "Your lot has been successfully submitted for approval. Manage Lots All Draft Un…" at bounding box center [414, 196] width 610 height 419
click at [127, 71] on icon "create" at bounding box center [127, 72] width 6 height 6
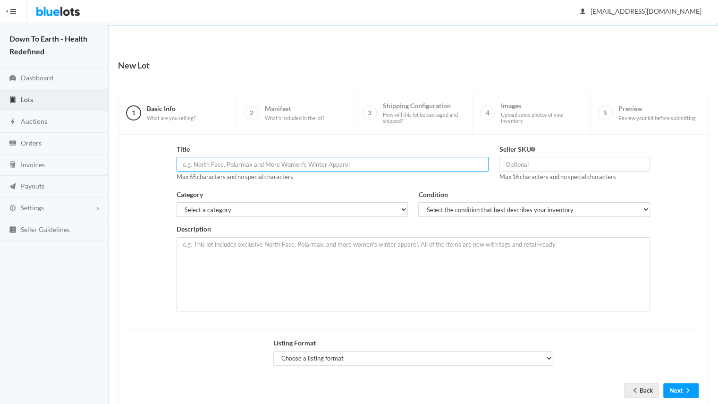
click at [326, 167] on input "text" at bounding box center [333, 164] width 313 height 15
click at [341, 161] on input "Hypoallergenic Mouth Tape – Bamboo Silk (60 Strips) Lot [2] of 7" at bounding box center [333, 164] width 313 height 15
type input "Hypoallergenic Mouth Tape – Bamboo Silk (60 Strips) Lot [6] of 7"
click at [511, 167] on input "text" at bounding box center [574, 164] width 151 height 15
type input "X004A5SJ9V"
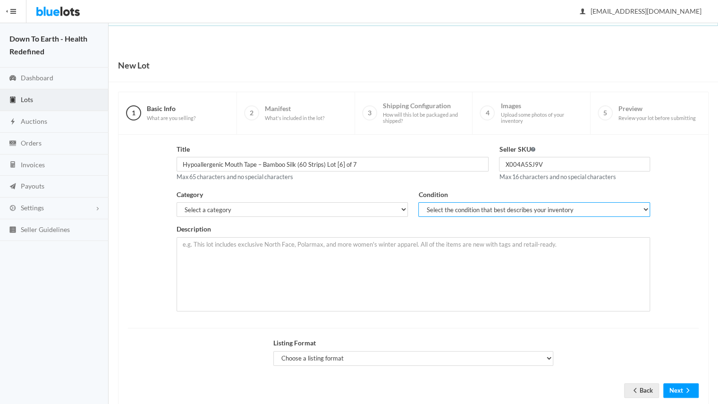
click at [473, 212] on select "Select the condition that best describes your inventory Brand New Shelf Pulls C…" at bounding box center [534, 209] width 232 height 15
select select "1"
click at [418, 202] on select "Select the condition that best describes your inventory Brand New Shelf Pulls C…" at bounding box center [534, 209] width 232 height 15
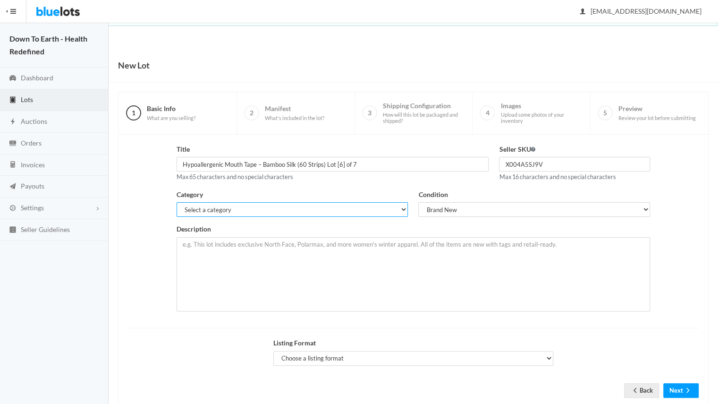
click at [355, 208] on select "Select a category Electronics Clothing, Shoes & Accessories Appliances Home & G…" at bounding box center [293, 209] width 232 height 15
select select "7"
click at [177, 202] on select "Select a category Electronics Clothing, Shoes & Accessories Appliances Home & G…" at bounding box center [293, 209] width 232 height 15
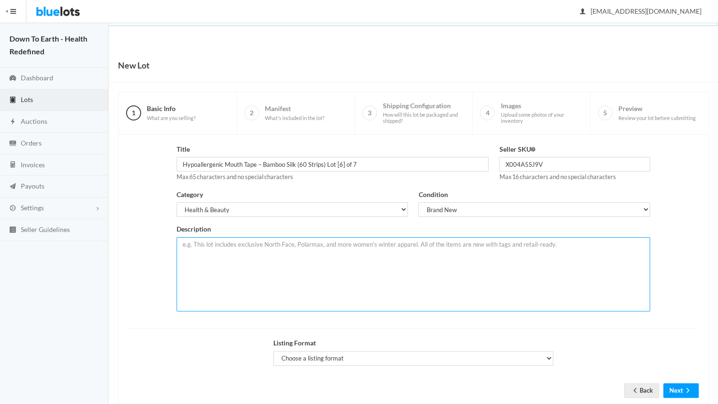
click at [256, 241] on textarea at bounding box center [414, 274] width 474 height 74
paste textarea "Mouth tape designed to encourage nasal breathing. New, sealed retail boxes with…"
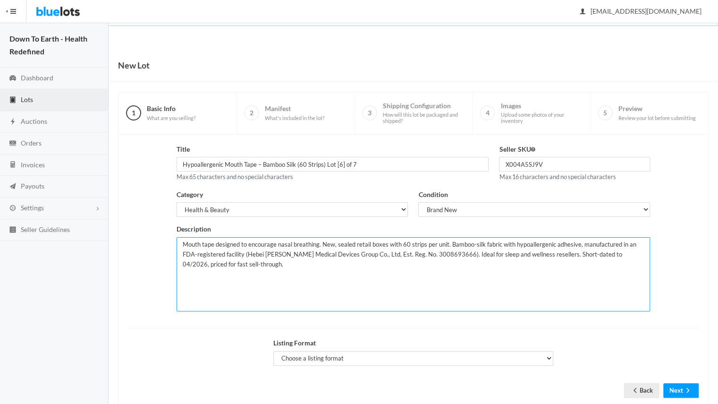
drag, startPoint x: 244, startPoint y: 253, endPoint x: 466, endPoint y: 251, distance: 222.0
click at [466, 251] on textarea "Mouth tape designed to encourage nasal breathing. New, sealed retail boxes with…" at bounding box center [414, 274] width 474 height 74
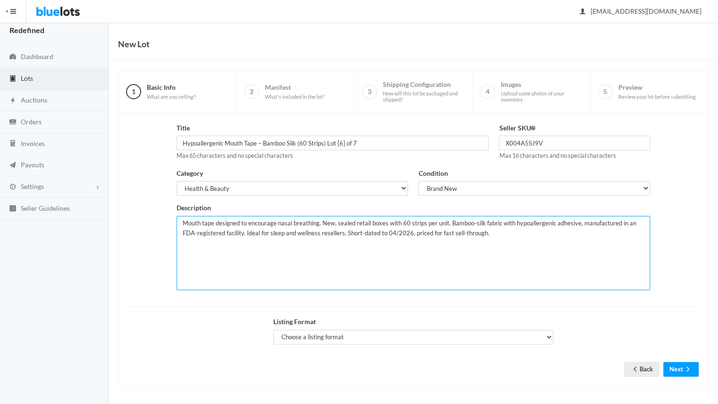
type textarea "Mouth tape designed to encourage nasal breathing. New, sealed retail boxes with…"
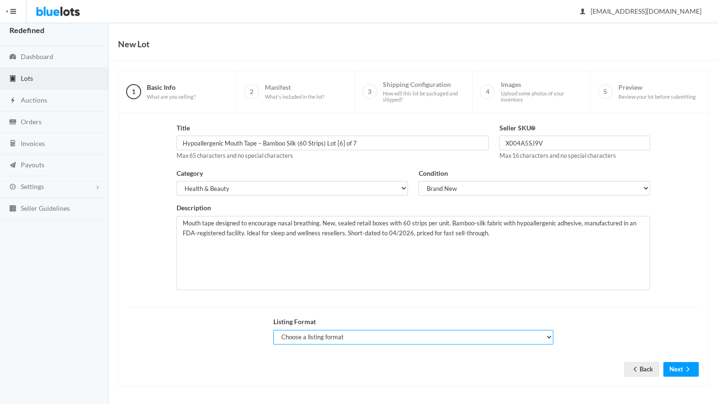
click at [516, 334] on select "Choose a listing format Auction Buy Now" at bounding box center [413, 337] width 281 height 15
select select "true"
click at [273, 330] on select "Choose a listing format Auction Buy Now" at bounding box center [413, 337] width 281 height 15
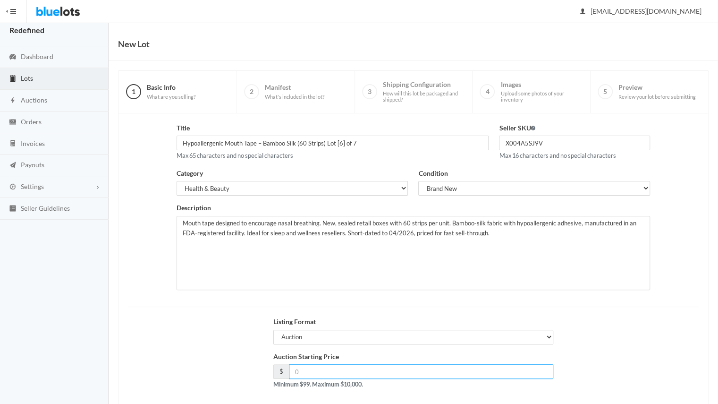
click at [402, 368] on input "number" at bounding box center [421, 371] width 265 height 15
type input "400"
click at [588, 328] on div "Listing Format Choose a listing format Auction Buy Now" at bounding box center [413, 333] width 581 height 35
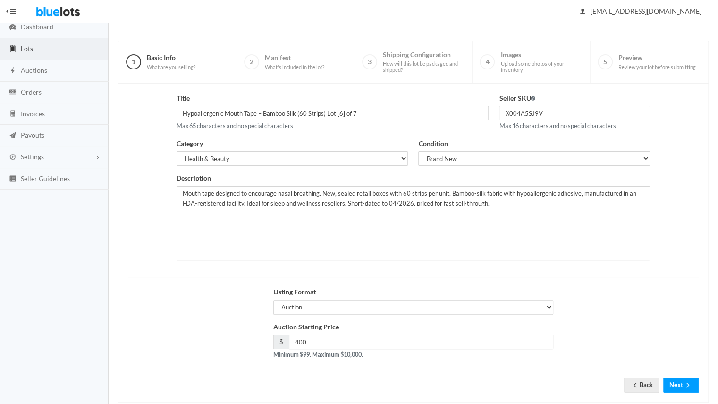
scroll to position [67, 0]
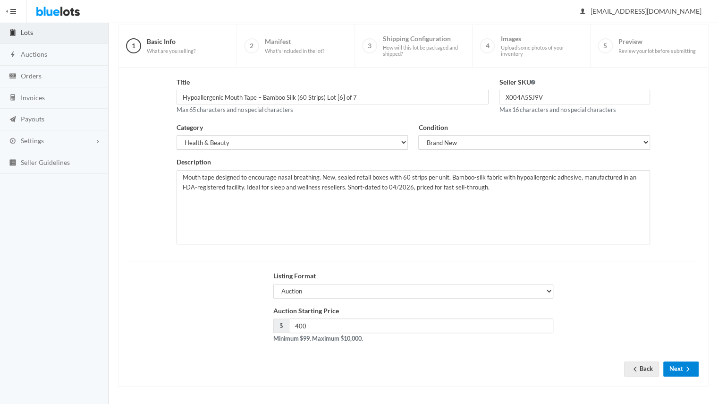
click at [679, 370] on button "Next" at bounding box center [681, 368] width 35 height 15
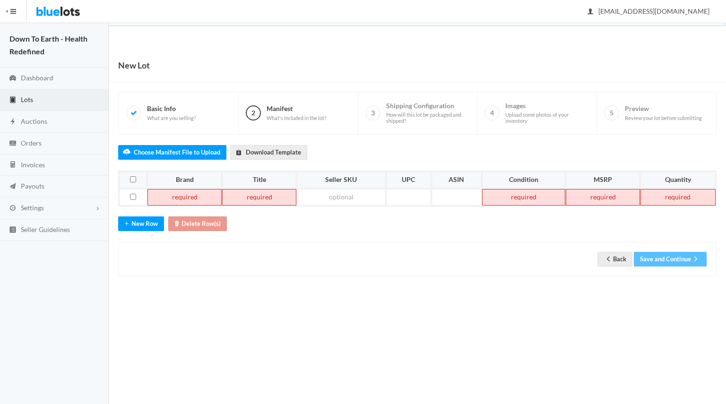
click at [182, 190] on td at bounding box center [184, 197] width 74 height 17
paste td
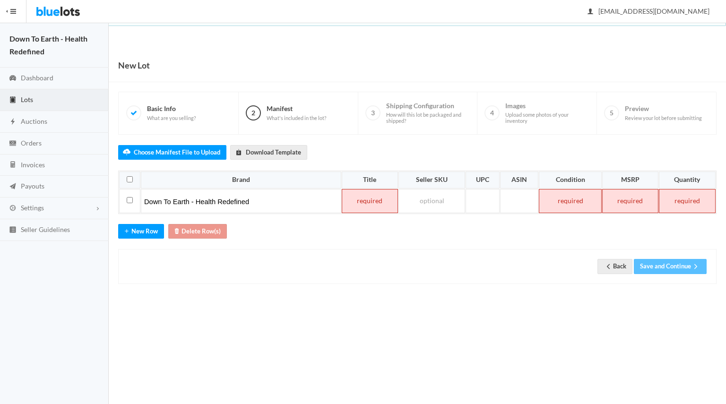
click at [356, 201] on td at bounding box center [370, 201] width 56 height 24
paste td
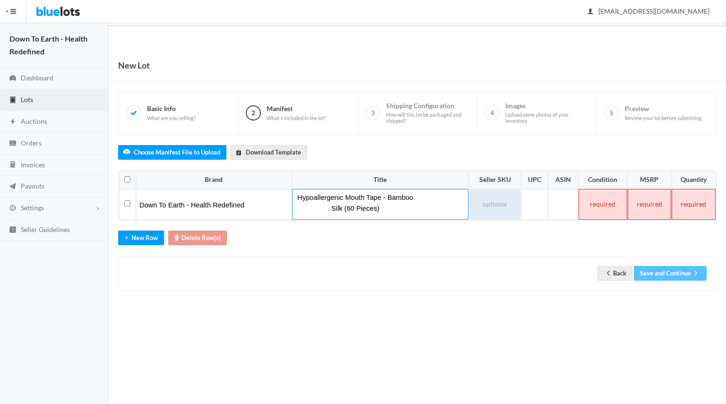
click at [497, 196] on td at bounding box center [495, 204] width 52 height 31
paste td
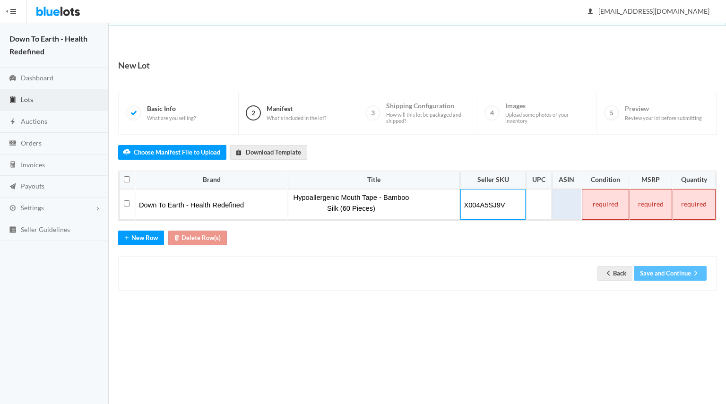
click at [565, 203] on td at bounding box center [566, 204] width 29 height 31
paste td
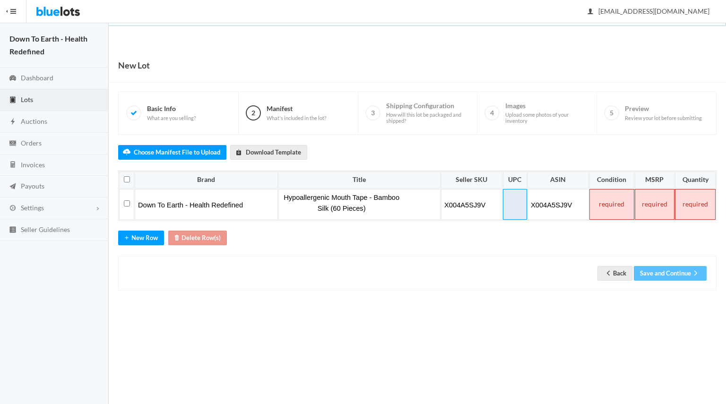
click at [509, 209] on td at bounding box center [515, 204] width 24 height 31
paste td
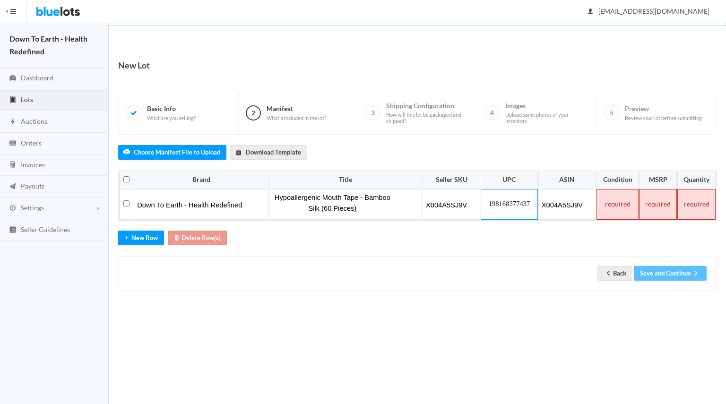
click at [607, 205] on td at bounding box center [617, 204] width 42 height 31
click at [667, 196] on td at bounding box center [658, 204] width 38 height 31
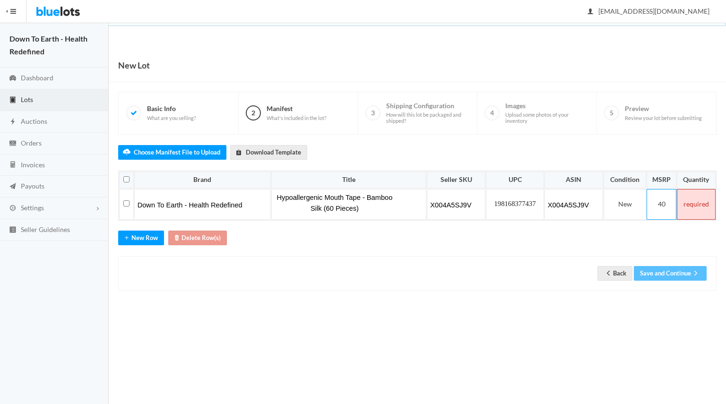
click at [690, 212] on td at bounding box center [695, 204] width 39 height 31
click at [671, 269] on button "Save and Continue" at bounding box center [669, 273] width 73 height 15
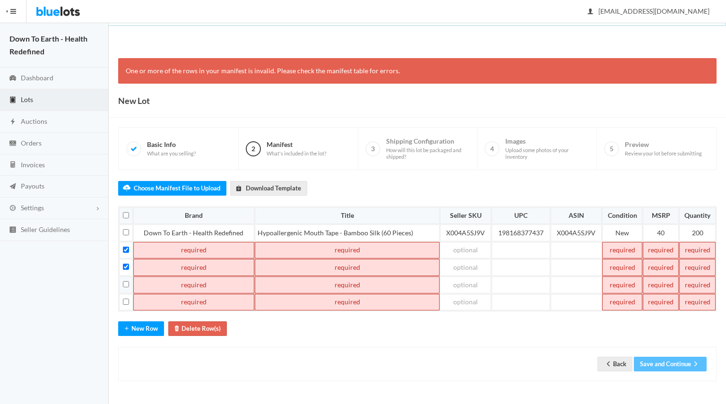
click at [128, 276] on td at bounding box center [126, 284] width 14 height 17
click at [127, 281] on input "checkbox" at bounding box center [126, 284] width 6 height 6
checkbox input "true"
click at [126, 299] on input "checkbox" at bounding box center [126, 302] width 6 height 6
checkbox input "true"
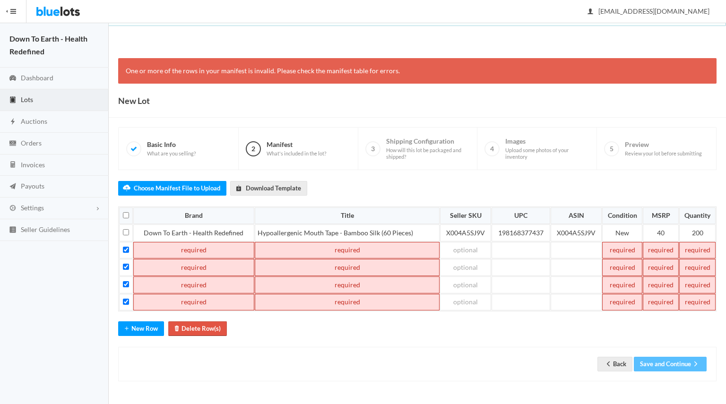
click at [205, 321] on button "Delete Row(s)" at bounding box center [197, 328] width 59 height 15
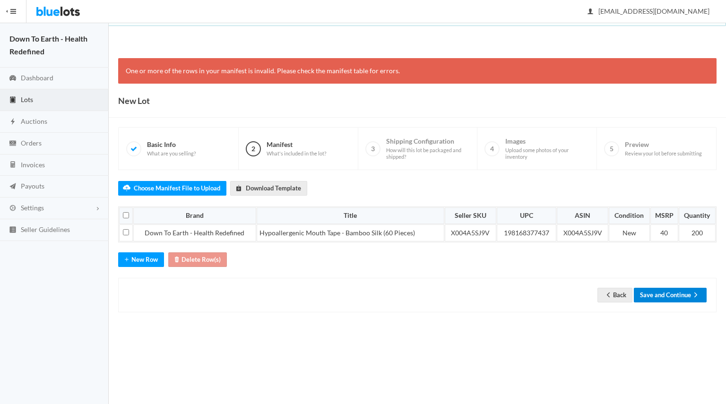
click at [674, 289] on button "Save and Continue" at bounding box center [669, 295] width 73 height 15
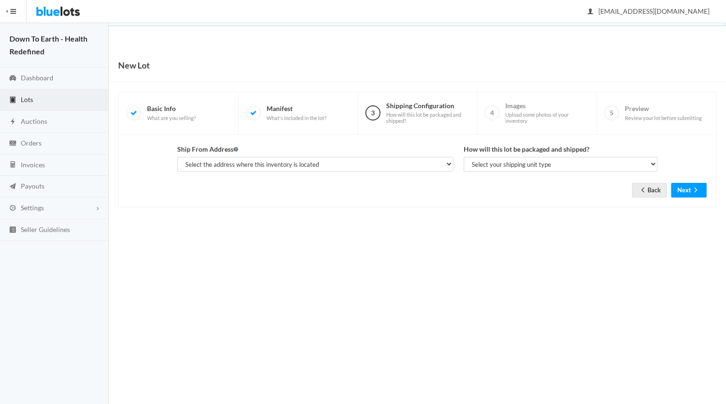
select select "25521"
click at [177, 157] on select "Select the address where this inventory is located [PERSON_NAME], [STREET_ADDRE…" at bounding box center [315, 164] width 276 height 15
click at [574, 158] on select "Select your shipping unit type Parcel Pallet Truckload" at bounding box center [560, 164] width 194 height 15
select select "parcel"
click at [463, 157] on select "Select your shipping unit type Parcel Pallet Truckload" at bounding box center [560, 164] width 194 height 15
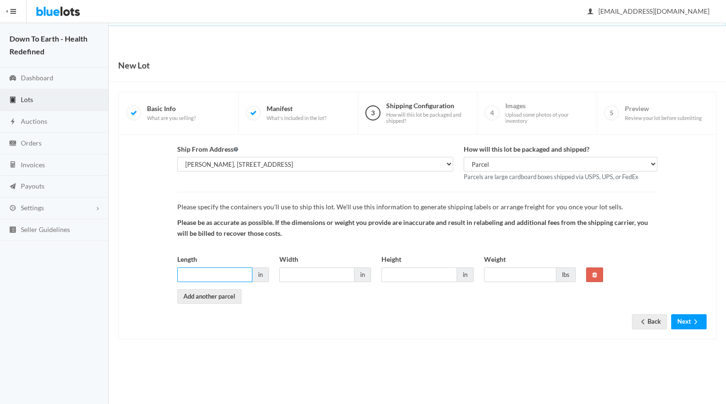
click at [218, 275] on input "Length" at bounding box center [214, 274] width 75 height 15
type input "18"
click at [291, 271] on input "Width" at bounding box center [316, 274] width 75 height 15
type input "18"
click at [409, 259] on div "Height in" at bounding box center [427, 268] width 92 height 28
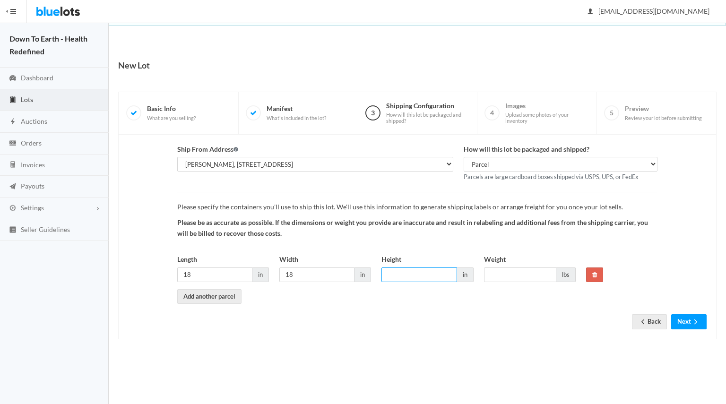
click at [403, 267] on input "Height" at bounding box center [418, 274] width 75 height 15
type input "13"
click at [509, 272] on input "Weight" at bounding box center [520, 274] width 72 height 15
type input "40"
click at [687, 324] on button "Next" at bounding box center [688, 321] width 35 height 15
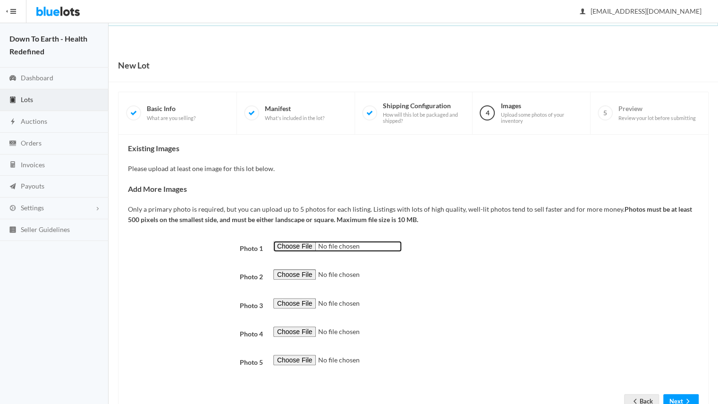
type input "C:\fakepath\compressed front image.jpg"
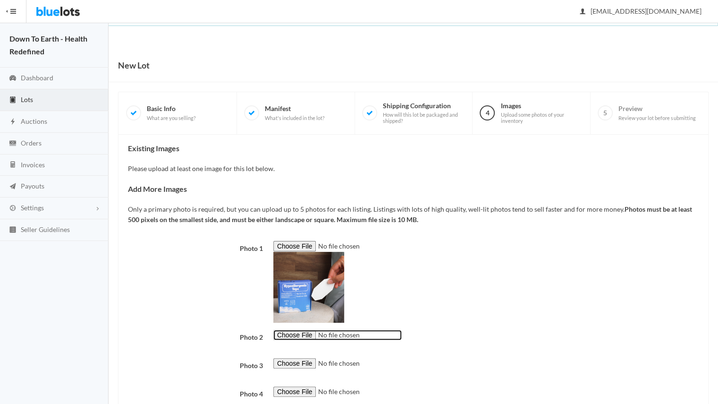
click at [295, 332] on input "file" at bounding box center [337, 335] width 128 height 11
type input "C:\fakepath\all angles.png"
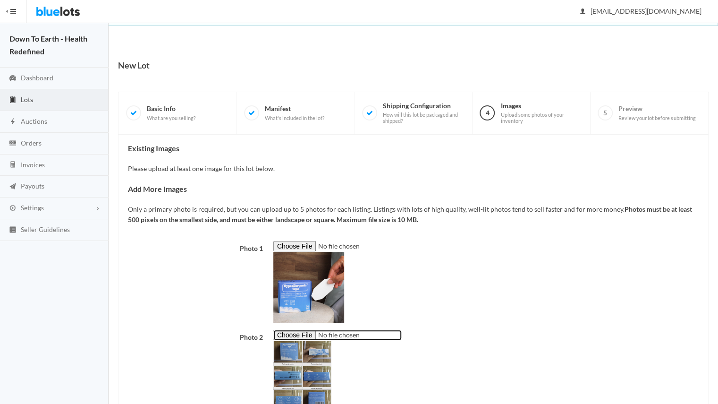
scroll to position [154, 0]
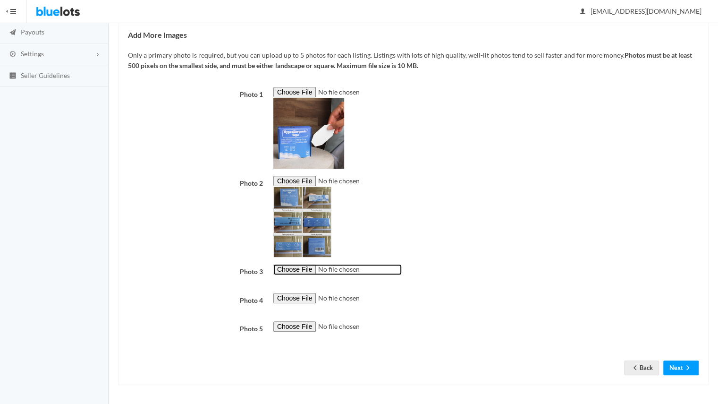
click at [299, 271] on input "file" at bounding box center [337, 269] width 128 height 11
type input "C:\fakepath\open box.jpg"
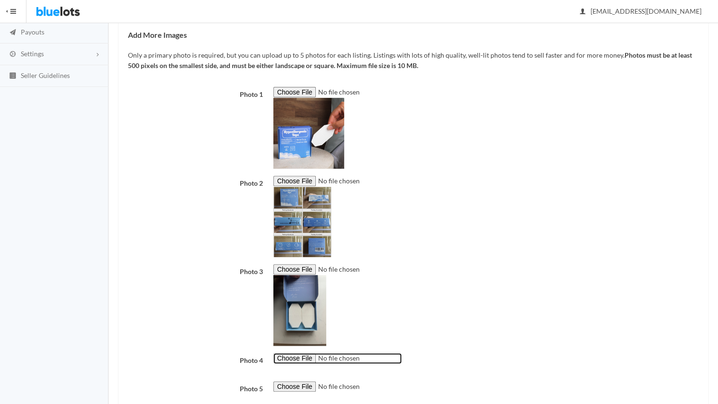
click at [303, 359] on input "file" at bounding box center [337, 358] width 128 height 11
type input "C:\fakepath\transp_lauire_w_tape_on.png"
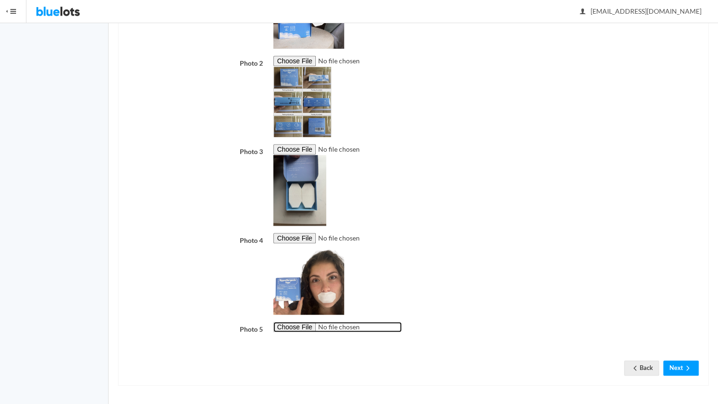
click at [309, 329] on input "file" at bounding box center [337, 327] width 128 height 11
type input "C:\fakepath\NY.jpg"
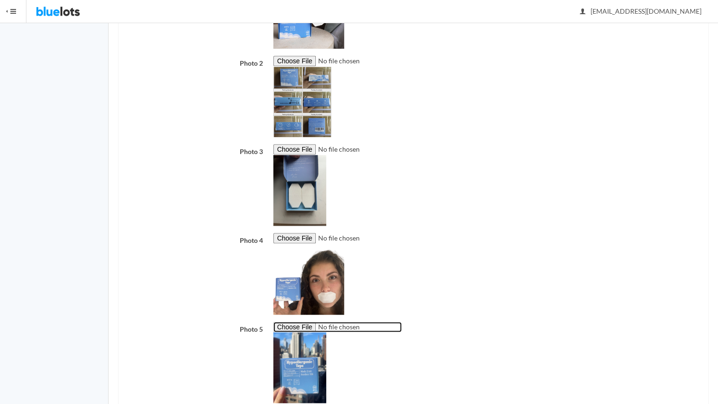
scroll to position [334, 0]
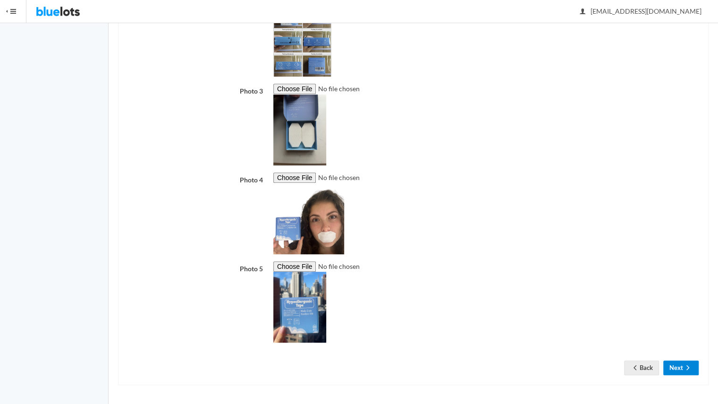
click at [685, 370] on icon "arrow forward" at bounding box center [687, 368] width 9 height 8
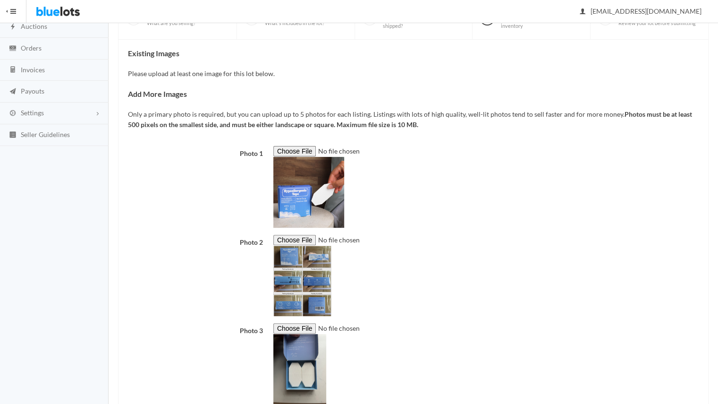
scroll to position [0, 0]
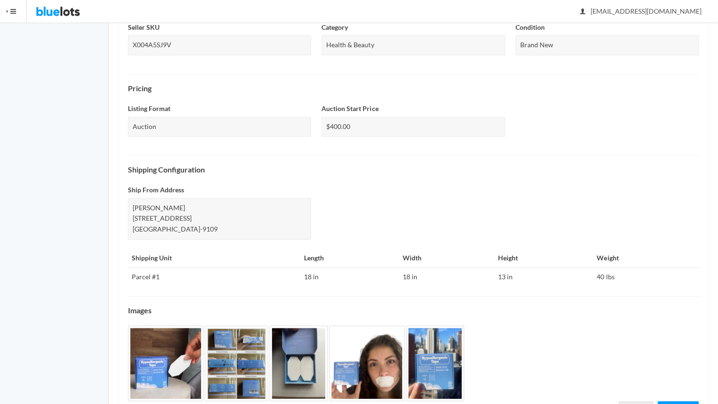
scroll to position [290, 0]
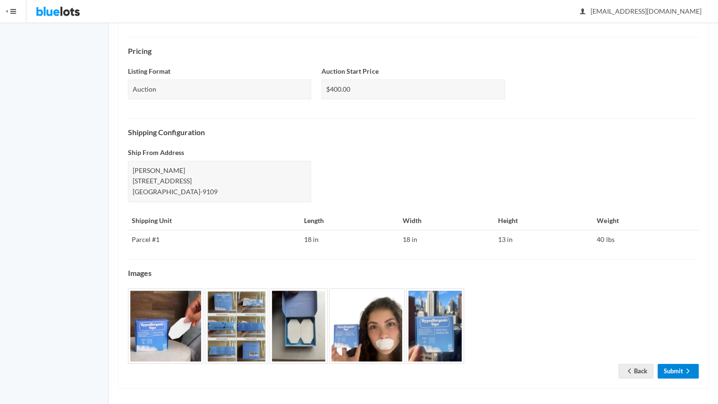
click at [665, 371] on link "Submit" at bounding box center [678, 371] width 41 height 15
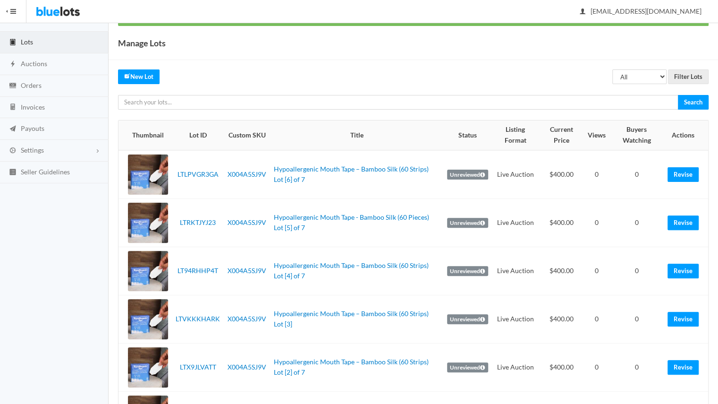
scroll to position [60, 0]
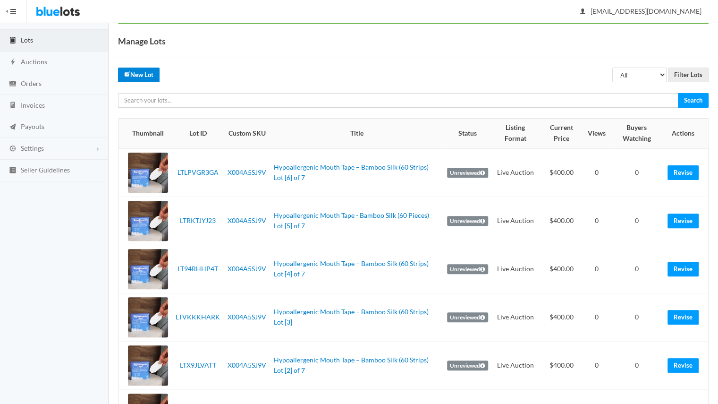
click at [125, 68] on link "New Lot" at bounding box center [139, 75] width 42 height 15
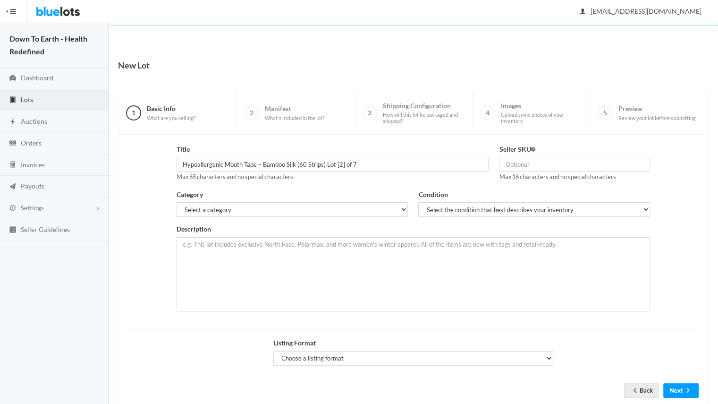
click at [342, 164] on input "Hypoallergenic Mouth Tape – Bamboo Silk (60 Strips) Lot [2] of 7" at bounding box center [333, 164] width 313 height 15
click at [341, 162] on input "Hypoallergenic Mouth Tape – Bamboo Silk (60 Strips) Lot [2] of 7" at bounding box center [333, 164] width 313 height 15
type input "Hypoallergenic Mouth Tape – Bamboo Silk (60 Strips) Lot [7] of 7"
click at [521, 160] on input "text" at bounding box center [574, 164] width 151 height 15
type input "X004A5SJ9V"
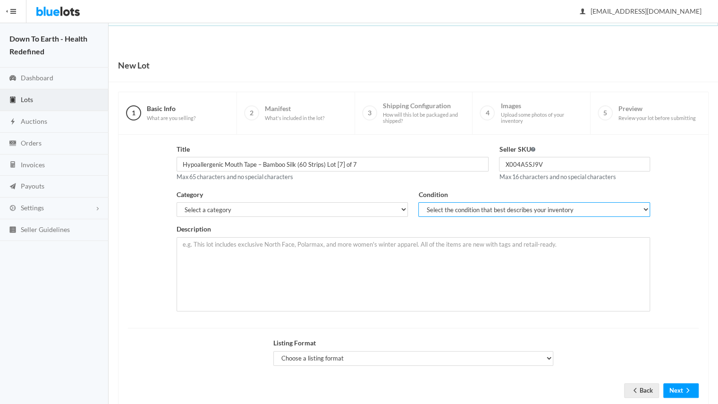
click at [446, 203] on select "Select the condition that best describes your inventory Brand New Shelf Pulls C…" at bounding box center [534, 209] width 232 height 15
select select "1"
click at [418, 202] on select "Select the condition that best describes your inventory Brand New Shelf Pulls C…" at bounding box center [534, 209] width 232 height 15
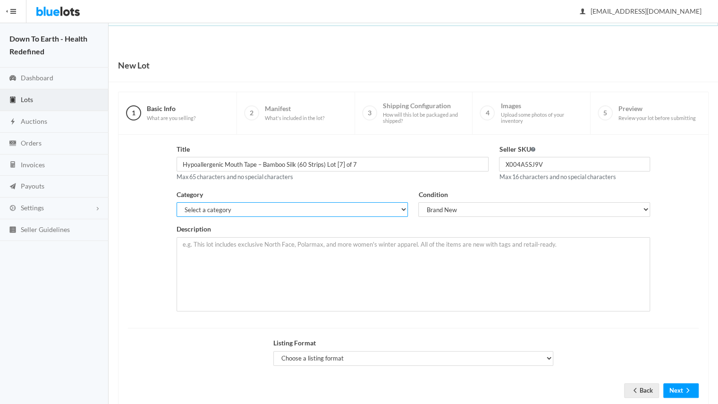
click at [350, 210] on select "Select a category Electronics Clothing, Shoes & Accessories Appliances Home & G…" at bounding box center [293, 209] width 232 height 15
select select "7"
click at [177, 202] on select "Select a category Electronics Clothing, Shoes & Accessories Appliances Home & G…" at bounding box center [293, 209] width 232 height 15
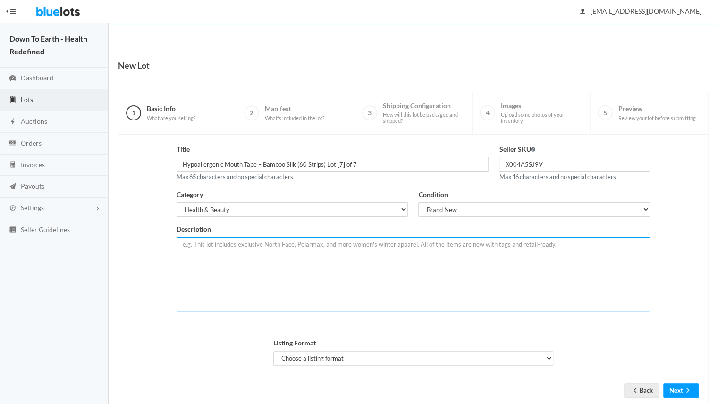
click at [255, 256] on textarea at bounding box center [414, 274] width 474 height 74
paste textarea "Mouth tape designed to encourage nasal breathing. New, sealed retail boxes with…"
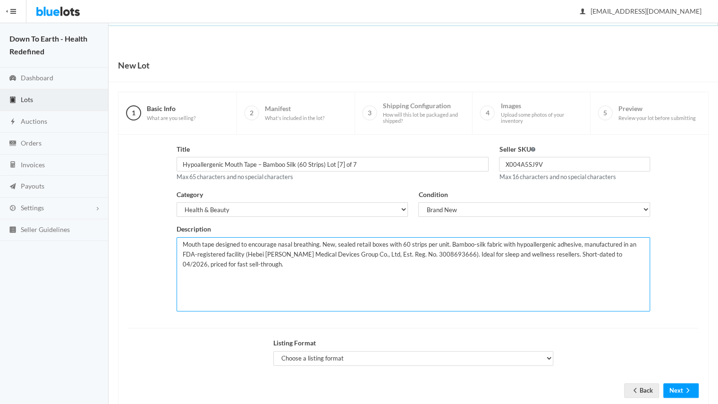
click at [466, 253] on textarea "Mouth tape designed to encourage nasal breathing. New, sealed retail boxes with…" at bounding box center [414, 274] width 474 height 74
click at [463, 254] on textarea "Mouth tape designed to encourage nasal breathing. New, sealed retail boxes with…" at bounding box center [414, 274] width 474 height 74
type textarea "Mouth tape designed to encourage nasal breathing. New, sealed retail boxes with…"
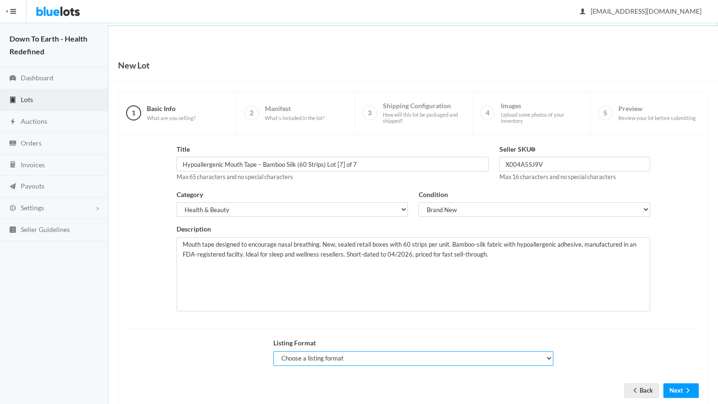
click at [396, 357] on select "Choose a listing format Auction Buy Now" at bounding box center [413, 358] width 281 height 15
select select "true"
click at [273, 351] on select "Choose a listing format Auction Buy Now" at bounding box center [413, 358] width 281 height 15
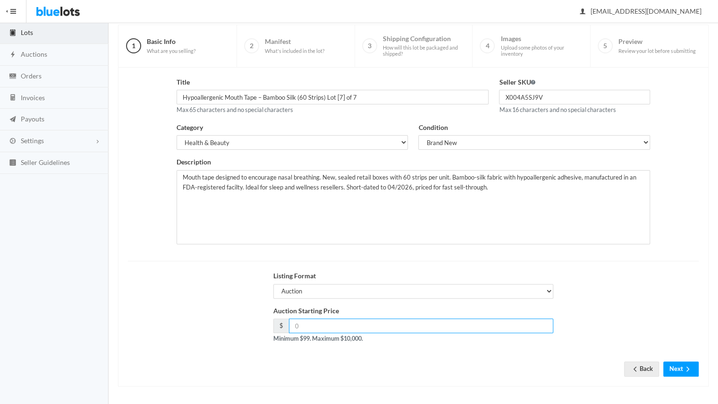
click at [350, 323] on input "number" at bounding box center [421, 325] width 265 height 15
type input "400"
click at [359, 303] on div "Listing Format Choose a listing format Auction Buy Now" at bounding box center [413, 288] width 291 height 35
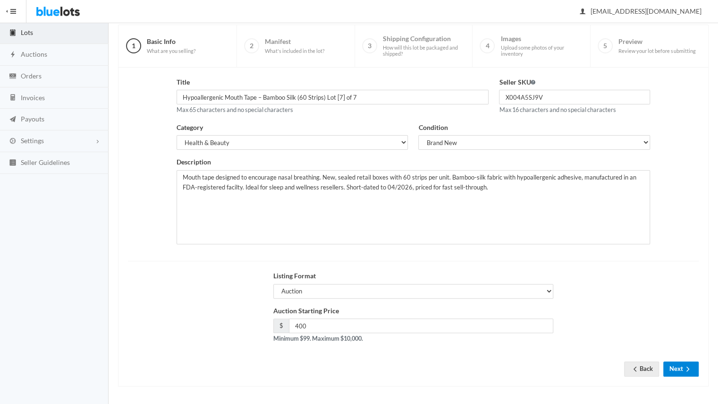
click at [683, 363] on button "Next" at bounding box center [681, 368] width 35 height 15
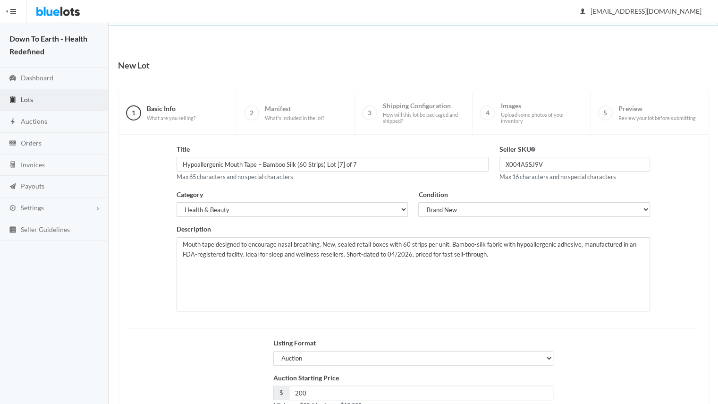
type input "200"
click at [231, 339] on div "Listing Format Auction Buy Now" at bounding box center [413, 355] width 581 height 35
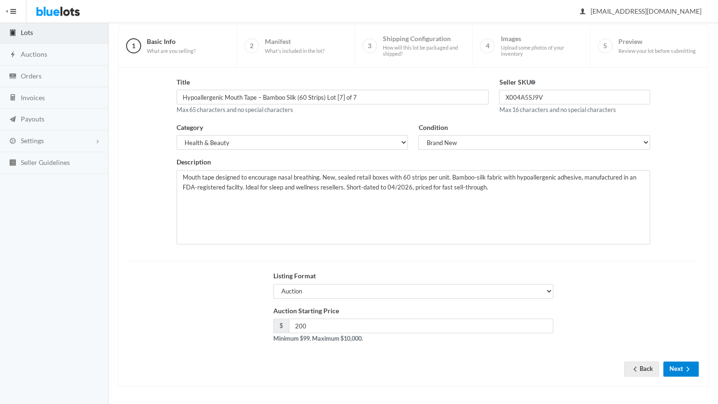
click at [676, 370] on button "Next" at bounding box center [681, 368] width 35 height 15
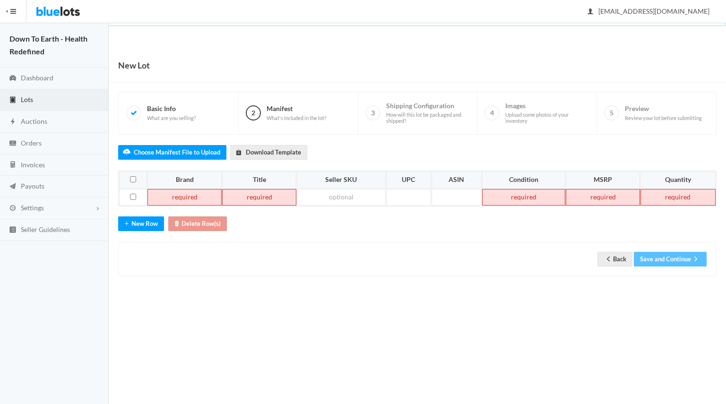
click at [176, 193] on td at bounding box center [184, 197] width 74 height 17
paste td
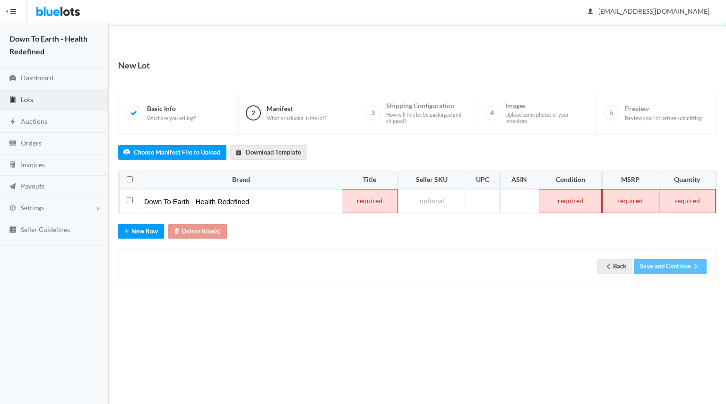
click at [366, 198] on td at bounding box center [370, 201] width 56 height 24
paste td
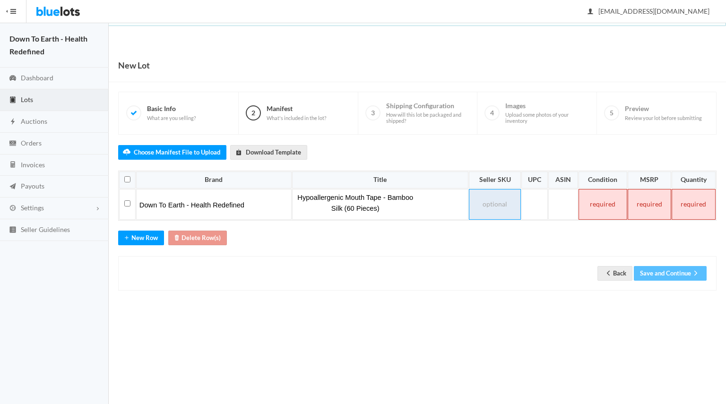
click at [492, 192] on td at bounding box center [495, 204] width 52 height 31
paste td
click at [566, 206] on td at bounding box center [566, 204] width 29 height 31
paste td
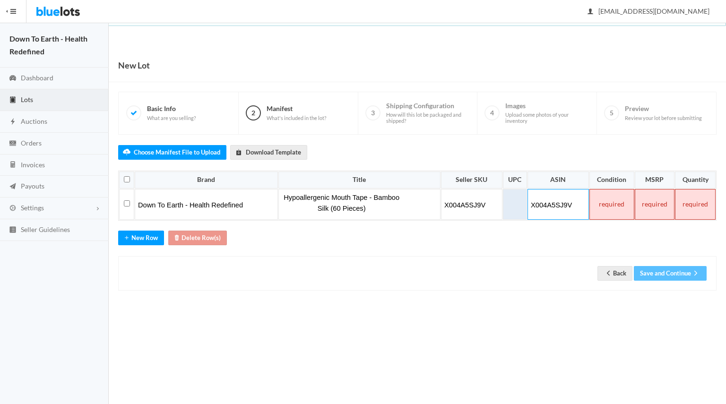
click at [521, 205] on td at bounding box center [515, 204] width 24 height 31
paste td
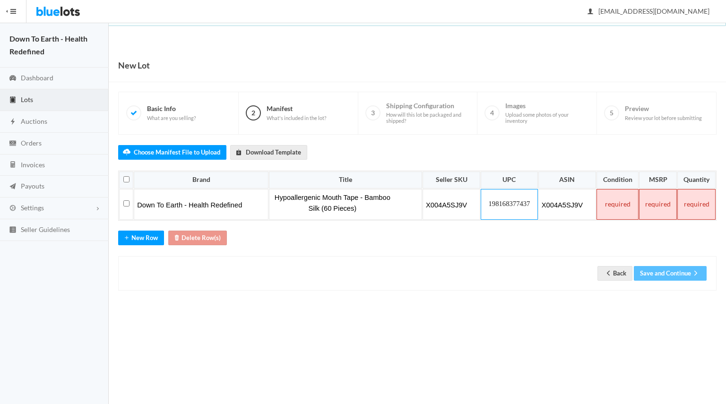
click at [616, 203] on td at bounding box center [617, 204] width 42 height 31
click at [669, 203] on td at bounding box center [658, 204] width 38 height 31
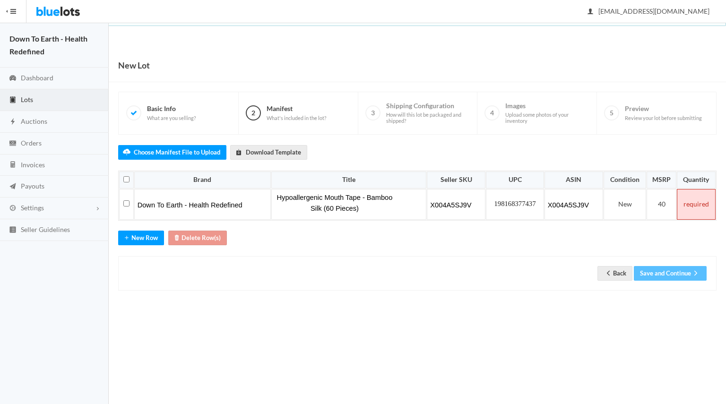
click at [704, 204] on td at bounding box center [695, 204] width 39 height 31
click at [401, 285] on div "Back Save and Continue" at bounding box center [417, 273] width 598 height 34
click at [654, 266] on button "Save and Continue" at bounding box center [669, 273] width 73 height 15
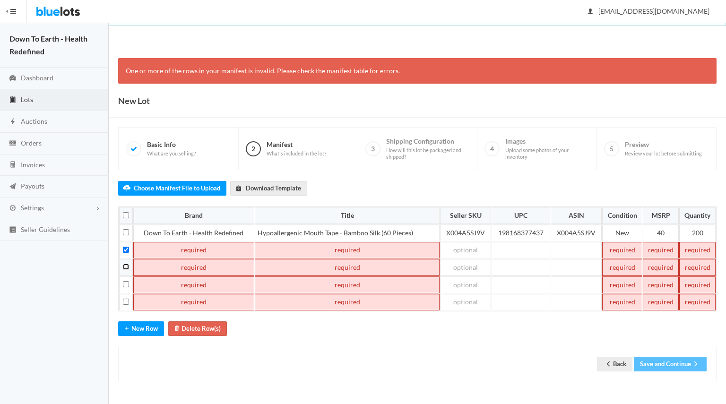
click at [126, 265] on input "checkbox" at bounding box center [126, 267] width 6 height 6
checkbox input "true"
click at [127, 281] on input "checkbox" at bounding box center [126, 284] width 6 height 6
checkbox input "true"
click at [127, 299] on input "checkbox" at bounding box center [126, 302] width 6 height 6
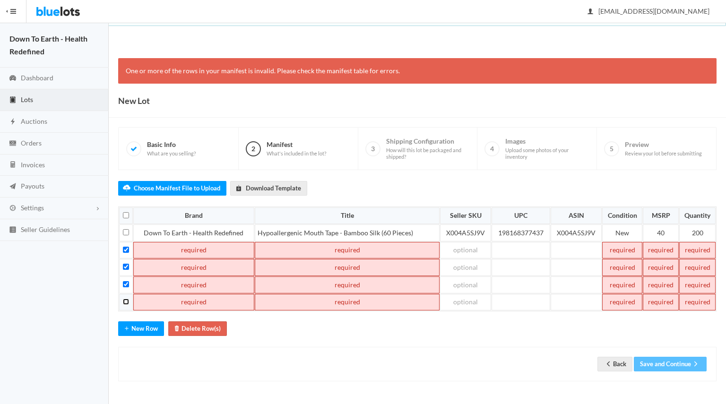
checkbox input "true"
click at [228, 324] on div "Choose Manifest File to Upload Download Template Brand Title Seller SKU UPC ASI…" at bounding box center [417, 275] width 598 height 211
click at [222, 324] on button "Delete Row(s)" at bounding box center [197, 328] width 59 height 15
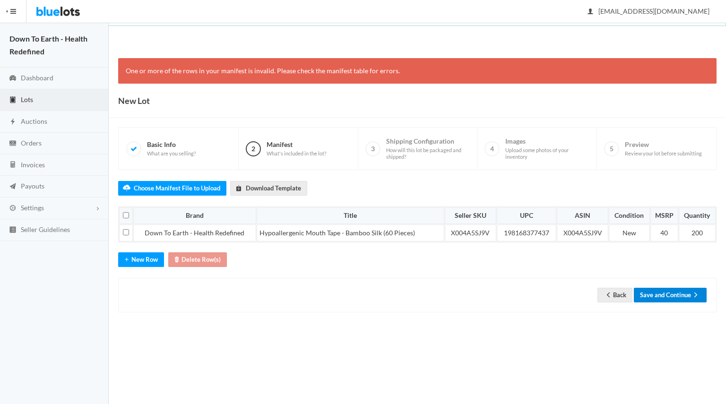
click at [679, 291] on button "Save and Continue" at bounding box center [669, 295] width 73 height 15
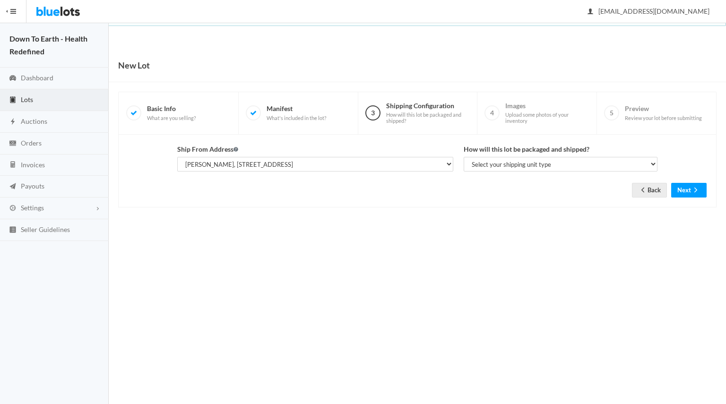
select select "25521"
drag, startPoint x: 0, startPoint y: 0, endPoint x: 488, endPoint y: 165, distance: 515.6
click at [488, 165] on select "Select your shipping unit type Parcel Pallet Truckload" at bounding box center [560, 164] width 194 height 15
select select "parcel"
click at [463, 157] on select "Select your shipping unit type Parcel Pallet Truckload" at bounding box center [560, 164] width 194 height 15
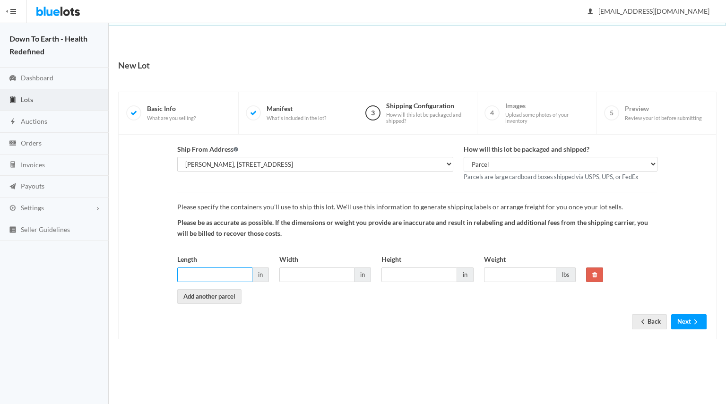
click at [224, 268] on input "Length" at bounding box center [214, 274] width 75 height 15
type input "18"
click at [287, 269] on input "Width" at bounding box center [316, 274] width 75 height 15
type input "18"
click at [426, 272] on input "Height" at bounding box center [418, 274] width 75 height 15
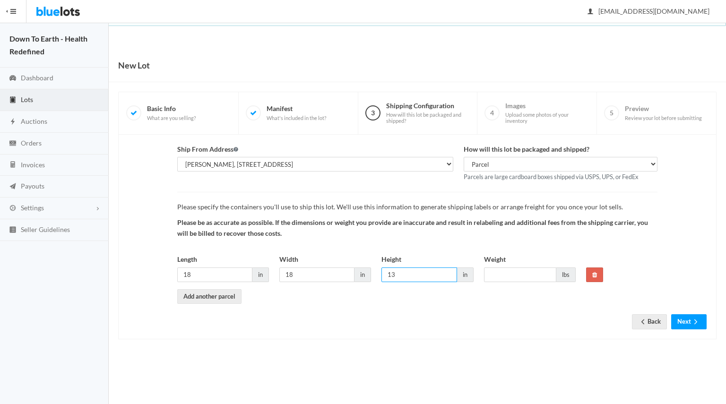
type input "13"
click at [496, 268] on input "Weight" at bounding box center [520, 274] width 72 height 15
type input "40"
click at [202, 273] on input "18" at bounding box center [214, 274] width 75 height 15
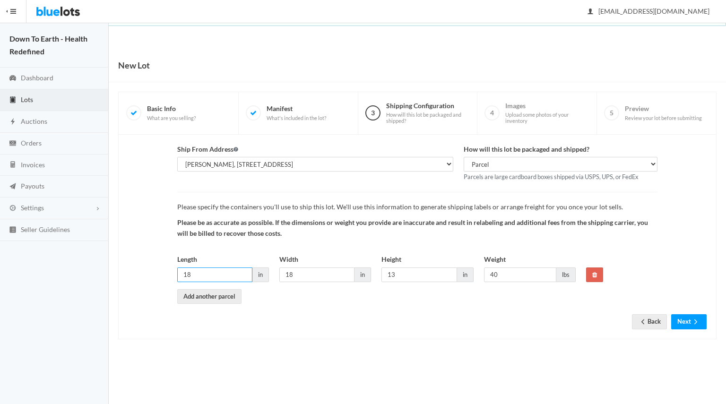
click at [202, 273] on input "18" at bounding box center [214, 274] width 75 height 15
type input "13"
click at [307, 268] on input "18" at bounding box center [316, 274] width 75 height 15
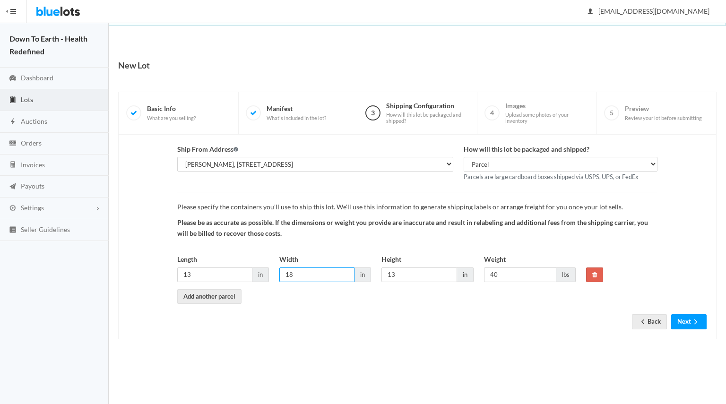
click at [307, 268] on input "18" at bounding box center [316, 274] width 75 height 15
type input "13"
click at [419, 274] on input "13" at bounding box center [418, 274] width 75 height 15
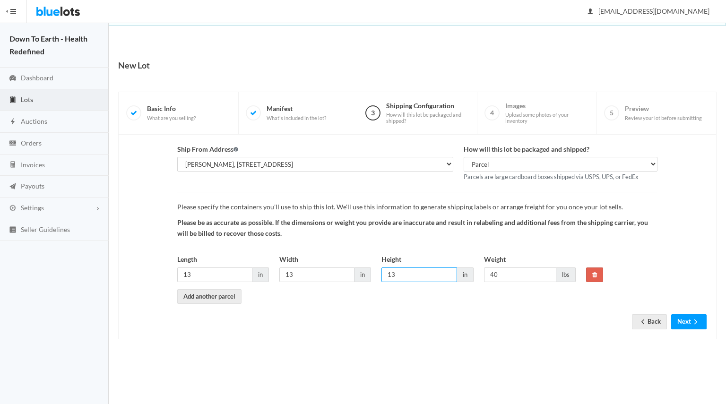
click at [419, 274] on input "13" at bounding box center [418, 274] width 75 height 15
type input "12"
click at [497, 273] on input "40" at bounding box center [520, 274] width 72 height 15
drag, startPoint x: 492, startPoint y: 274, endPoint x: 477, endPoint y: 277, distance: 15.8
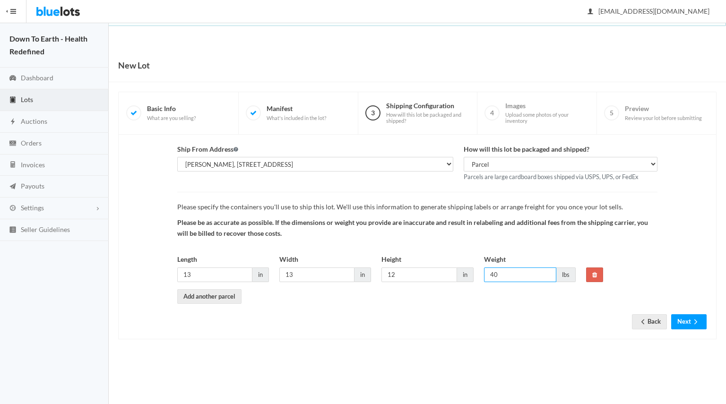
click at [477, 277] on div "Length 13 in Width 13 in Height 12 in Weight 40 lbs" at bounding box center [376, 271] width 409 height 35
type input "20"
click at [684, 321] on button "Next" at bounding box center [688, 321] width 35 height 15
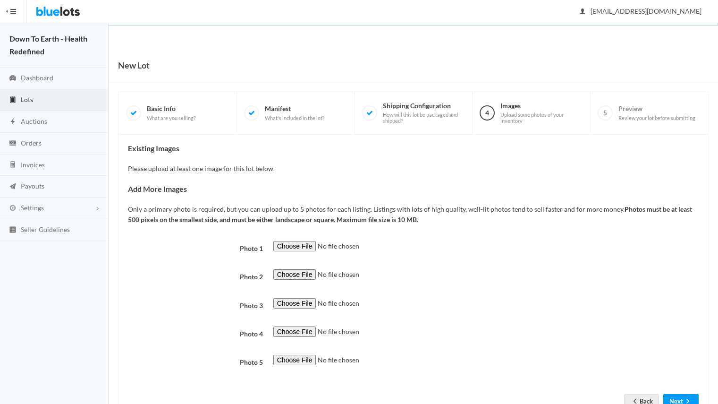
scroll to position [34, 0]
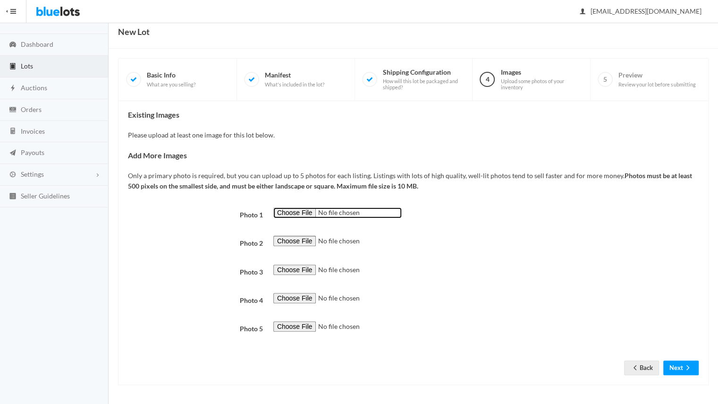
type input "C:\fakepath\compressed front image.jpg"
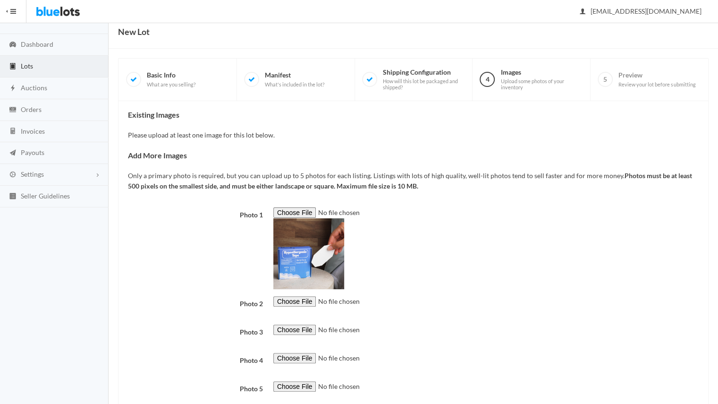
click at [300, 294] on div "Photo 1 Photo 2 Photo 3 Photo 4 Photo 5" at bounding box center [413, 304] width 571 height 195
click at [300, 299] on input "file" at bounding box center [337, 301] width 128 height 11
type input "C:\fakepath\all angles.png"
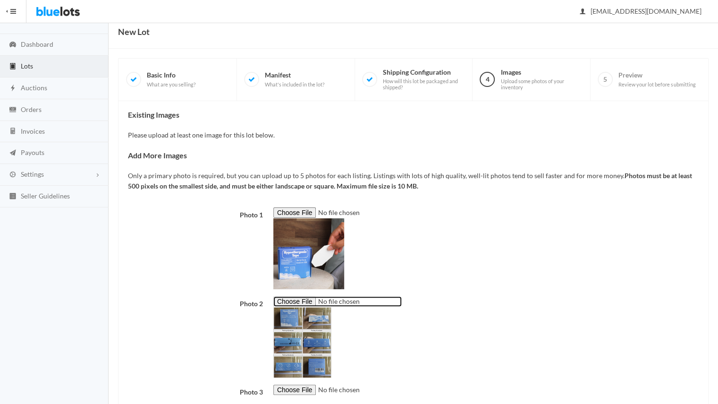
scroll to position [154, 0]
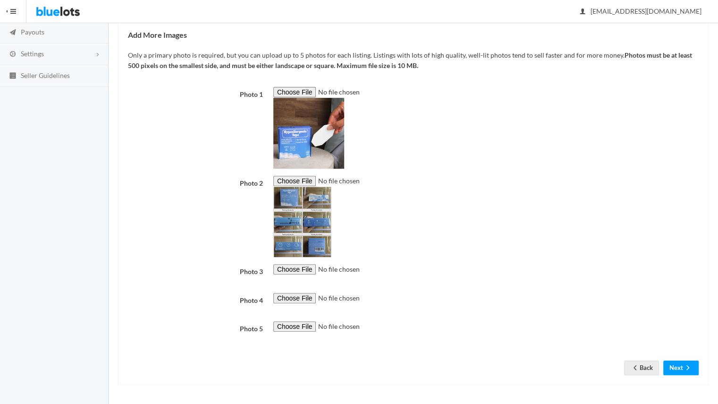
click at [305, 277] on div at bounding box center [486, 274] width 436 height 21
click at [307, 271] on input "file" at bounding box center [337, 269] width 128 height 11
type input "C:\fakepath\open box.jpg"
click at [424, 29] on div "Existing Images Please upload at least one image for this lot below. Add More I…" at bounding box center [413, 182] width 571 height 385
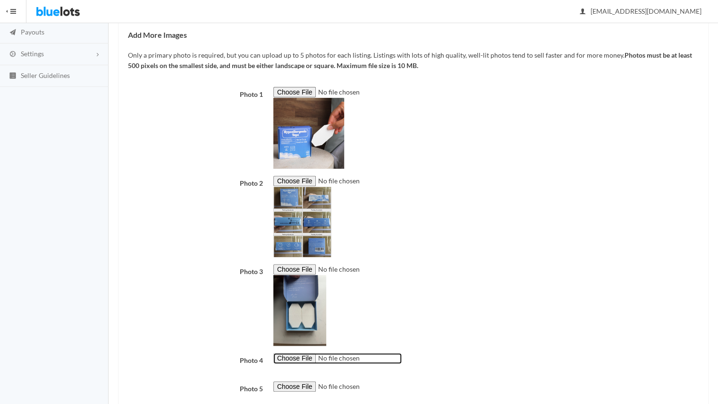
click at [307, 359] on input "file" at bounding box center [337, 358] width 128 height 11
type input "C:\fakepath\transp_lauire_w_tape_on.png"
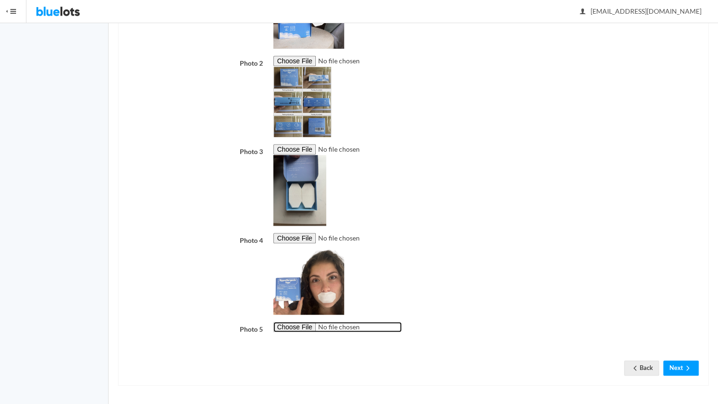
click at [298, 324] on input "file" at bounding box center [337, 327] width 128 height 11
type input "C:\fakepath\NY.jpg"
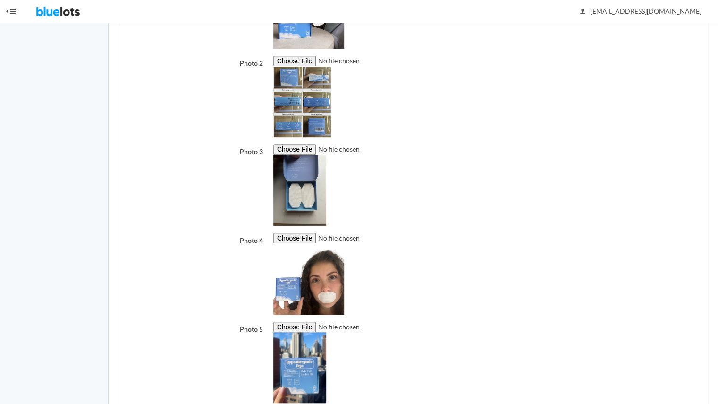
click at [458, 187] on div at bounding box center [486, 185] width 436 height 82
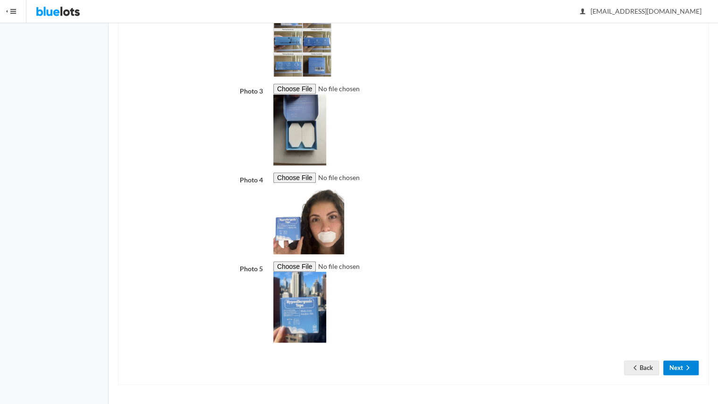
click at [696, 369] on button "Next" at bounding box center [681, 367] width 35 height 15
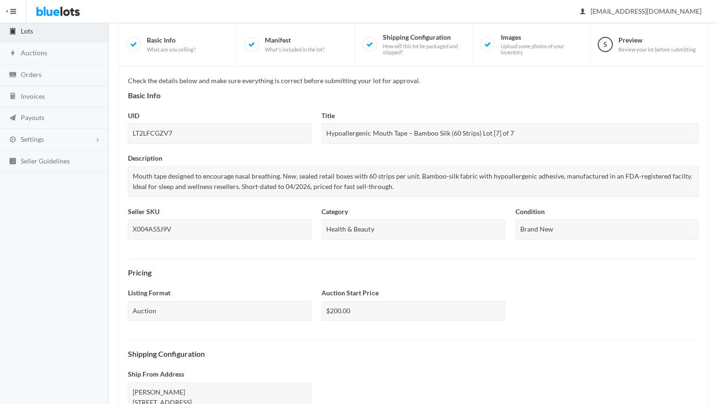
click at [348, 306] on div "$200.00" at bounding box center [413, 311] width 183 height 20
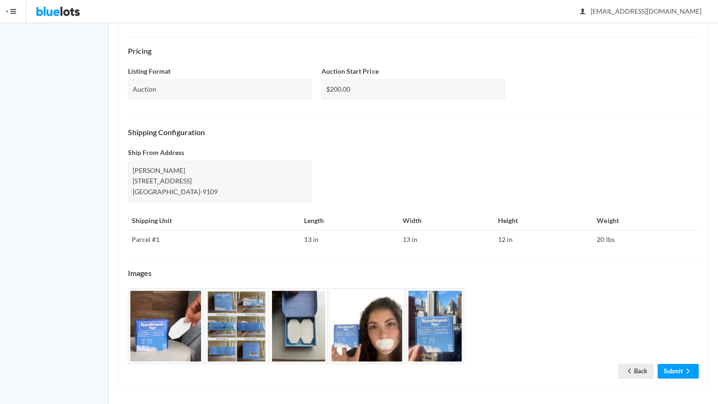
scroll to position [290, 0]
click at [638, 364] on link "Back" at bounding box center [636, 371] width 35 height 15
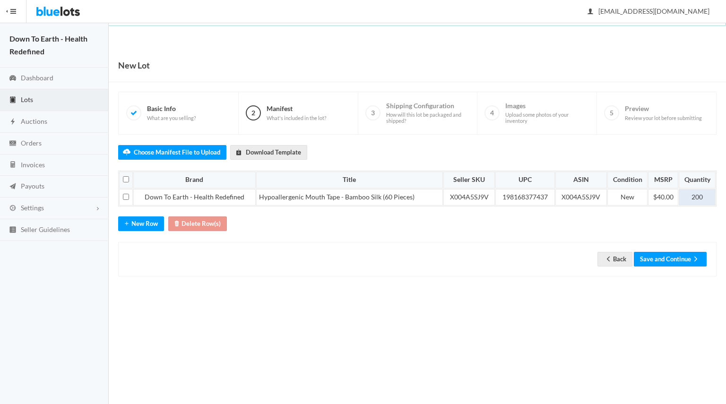
click at [692, 197] on td "200" at bounding box center [696, 197] width 37 height 17
drag, startPoint x: 0, startPoint y: 0, endPoint x: 692, endPoint y: 197, distance: 719.0
click at [692, 197] on td "200" at bounding box center [696, 197] width 37 height 17
click at [667, 257] on button "Save and Continue" at bounding box center [669, 259] width 73 height 15
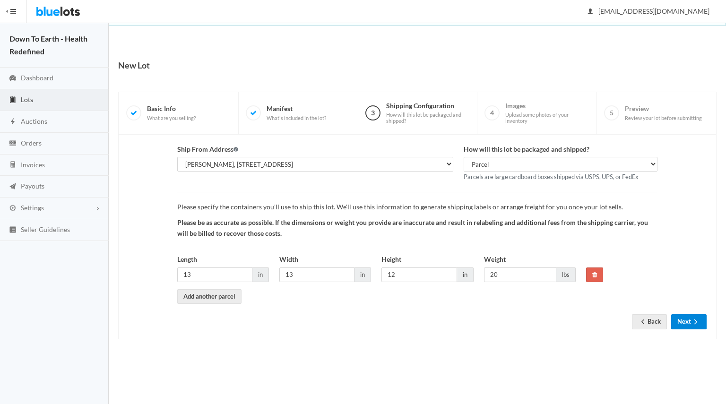
click at [702, 317] on button "Next" at bounding box center [688, 321] width 35 height 15
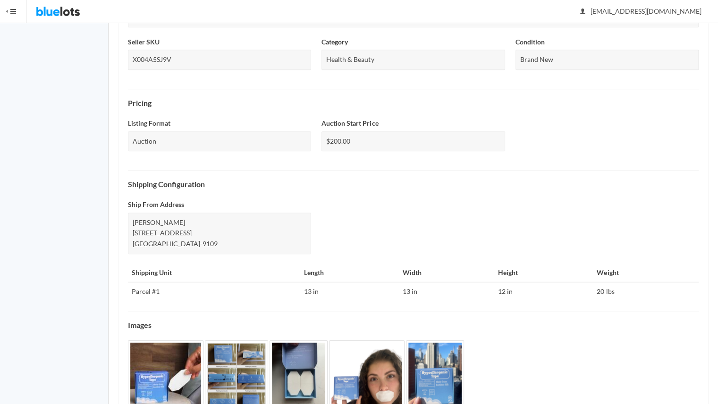
scroll to position [290, 0]
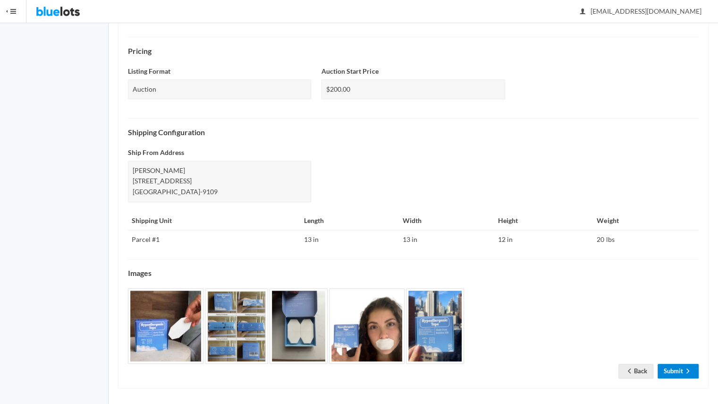
click at [685, 367] on icon "arrow forward" at bounding box center [687, 371] width 9 height 8
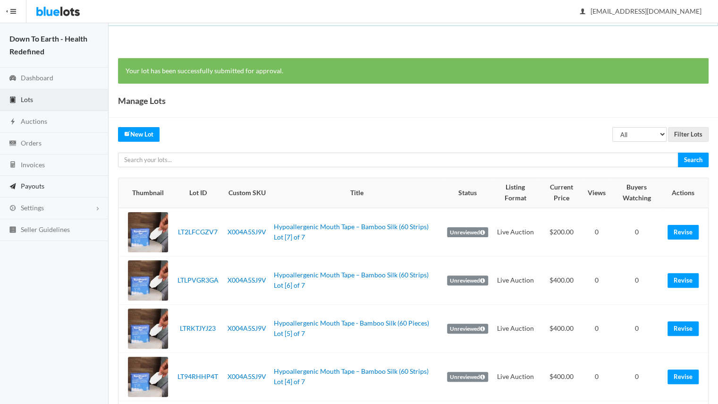
click at [46, 183] on link "Payouts" at bounding box center [54, 187] width 109 height 22
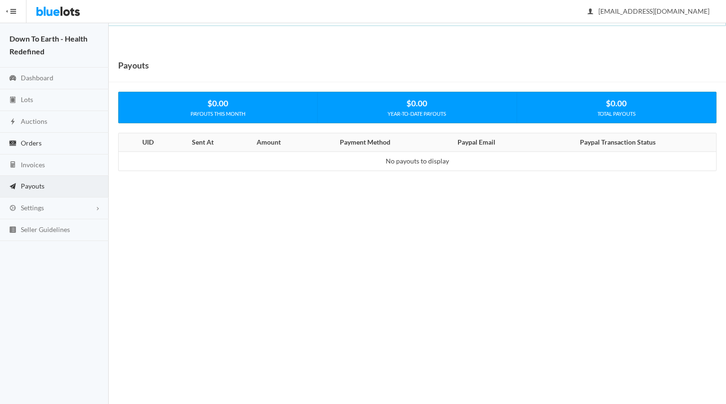
click at [51, 141] on link "Orders" at bounding box center [54, 144] width 109 height 22
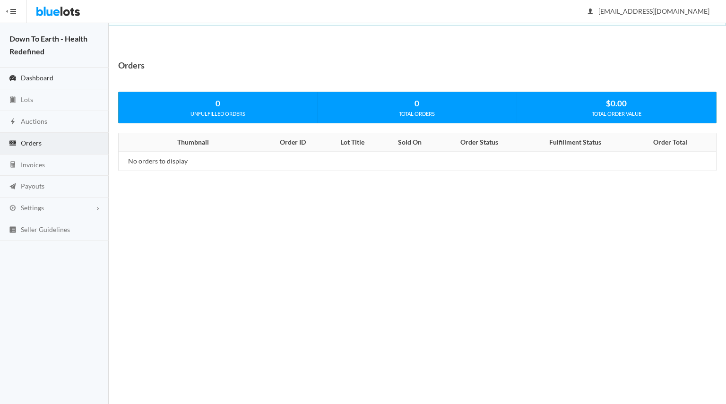
click at [49, 85] on link "Dashboard" at bounding box center [54, 79] width 109 height 22
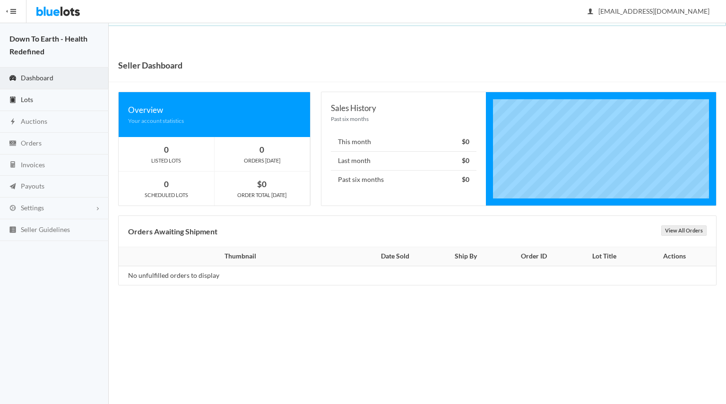
click at [38, 89] on link "Lots" at bounding box center [54, 100] width 109 height 22
